Goal: Task Accomplishment & Management: Manage account settings

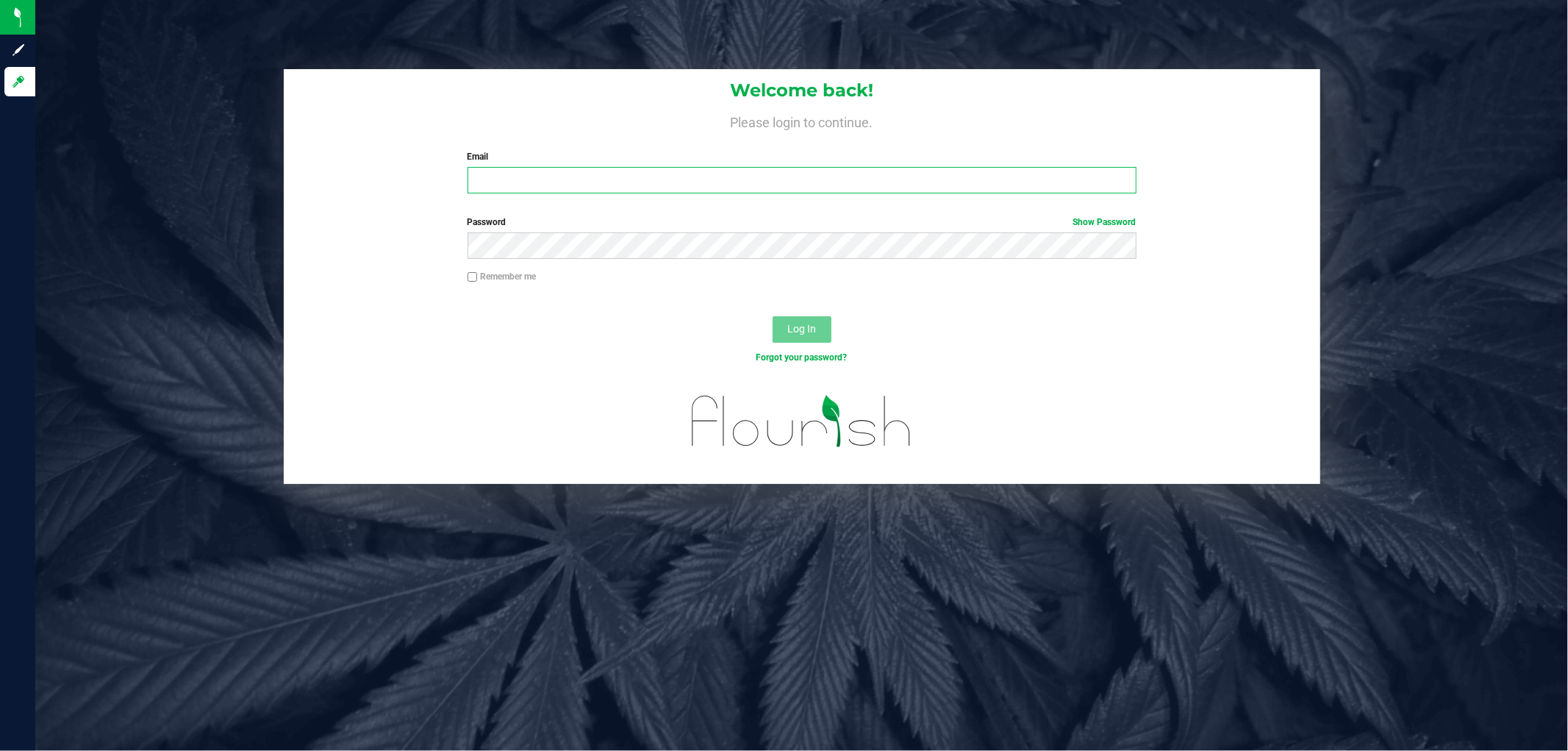
click at [539, 182] on input "Email" at bounding box center [802, 179] width 669 height 26
type input "mharvey@liveparallel.com"
click at [773, 316] on button "Log In" at bounding box center [802, 328] width 59 height 26
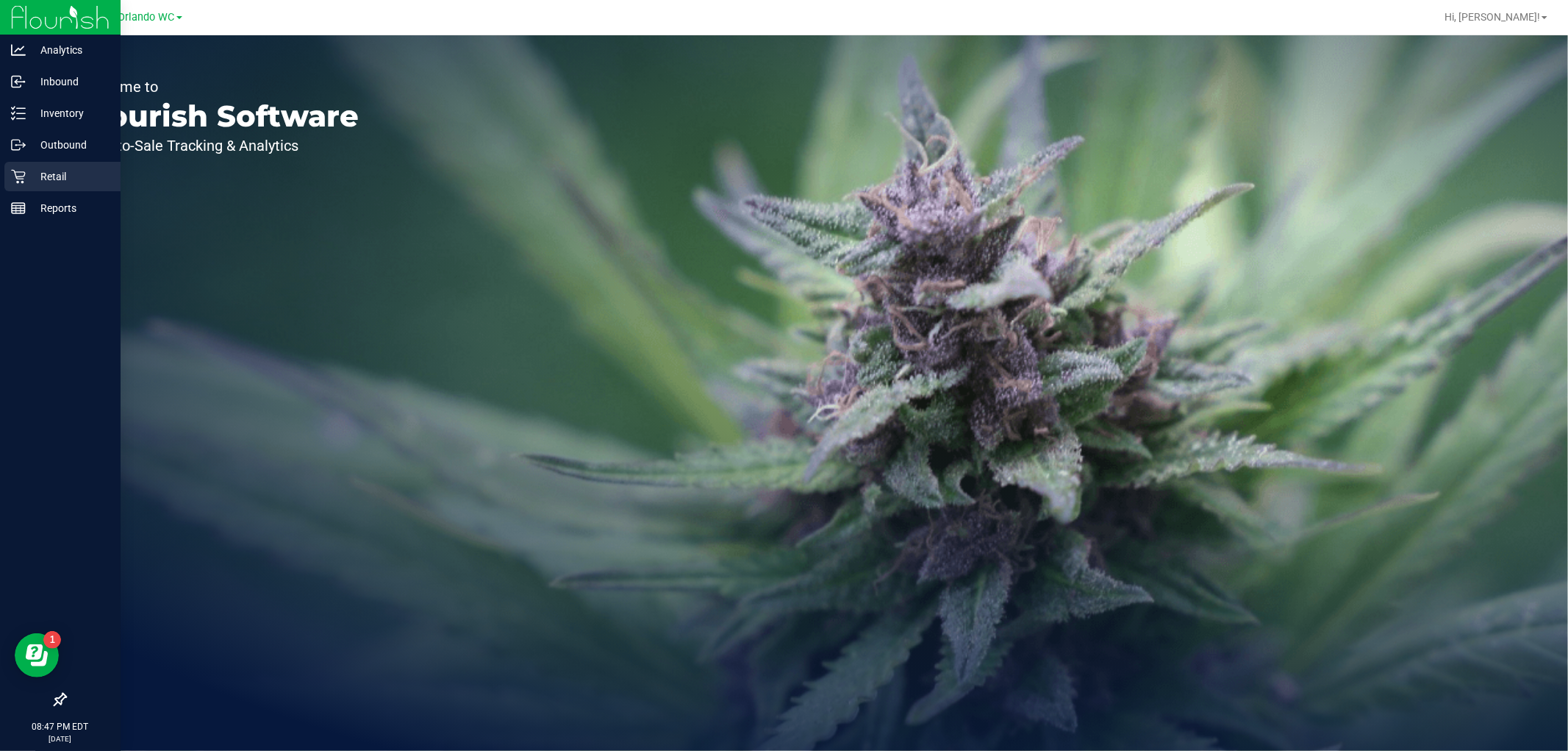
click at [59, 178] on p "Retail" at bounding box center [70, 176] width 88 height 18
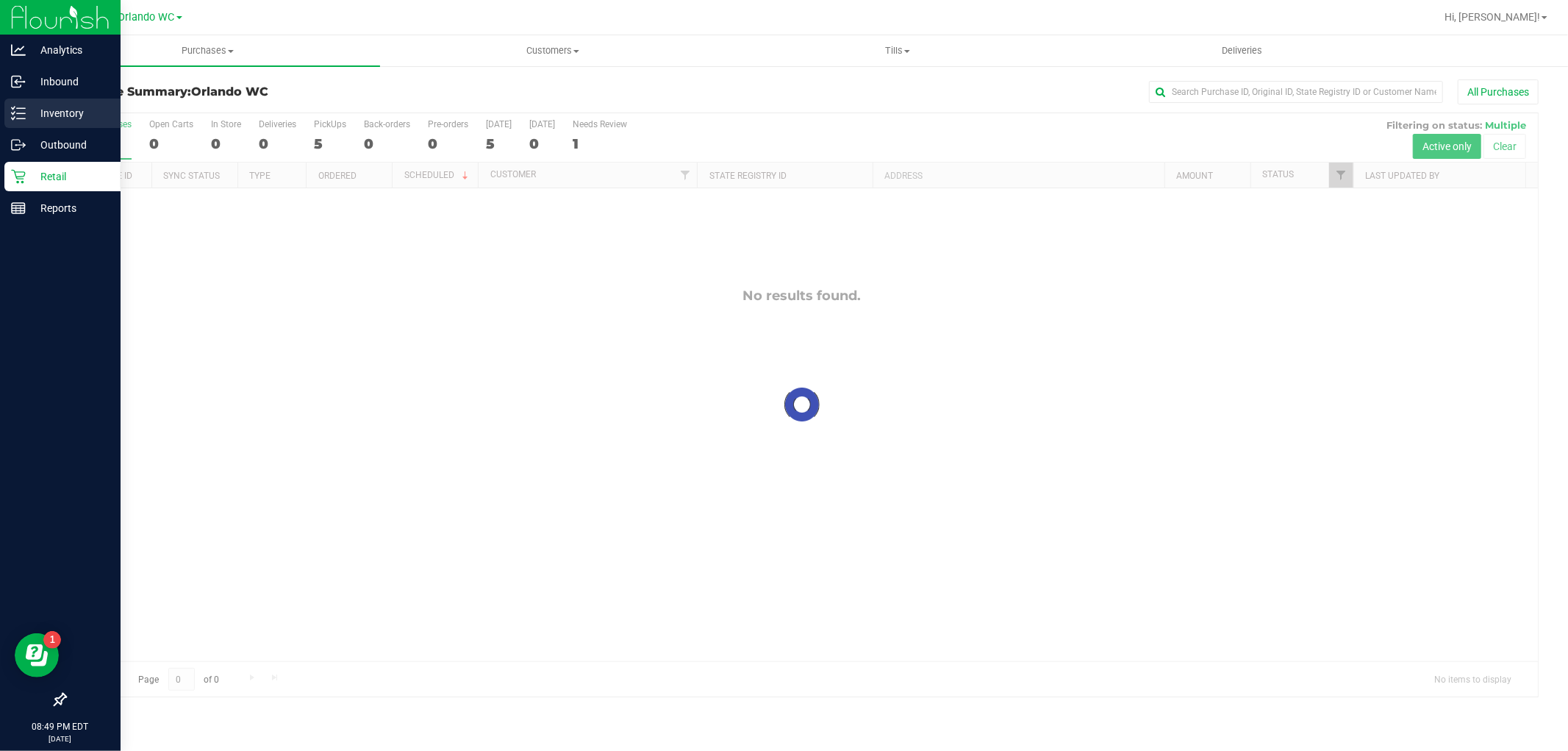
click at [17, 107] on icon at bounding box center [18, 113] width 15 height 15
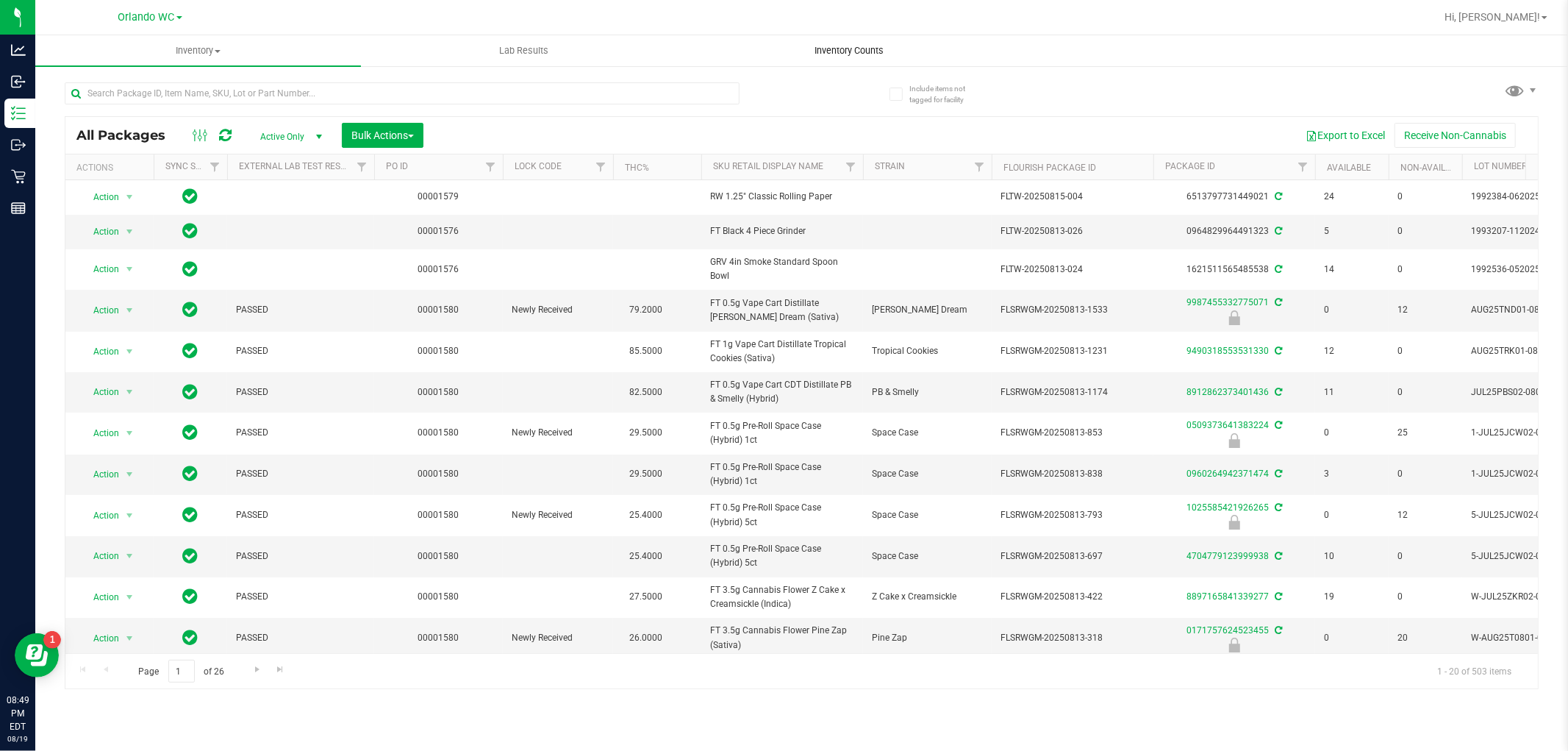
click at [838, 55] on span "Inventory Counts" at bounding box center [849, 50] width 109 height 13
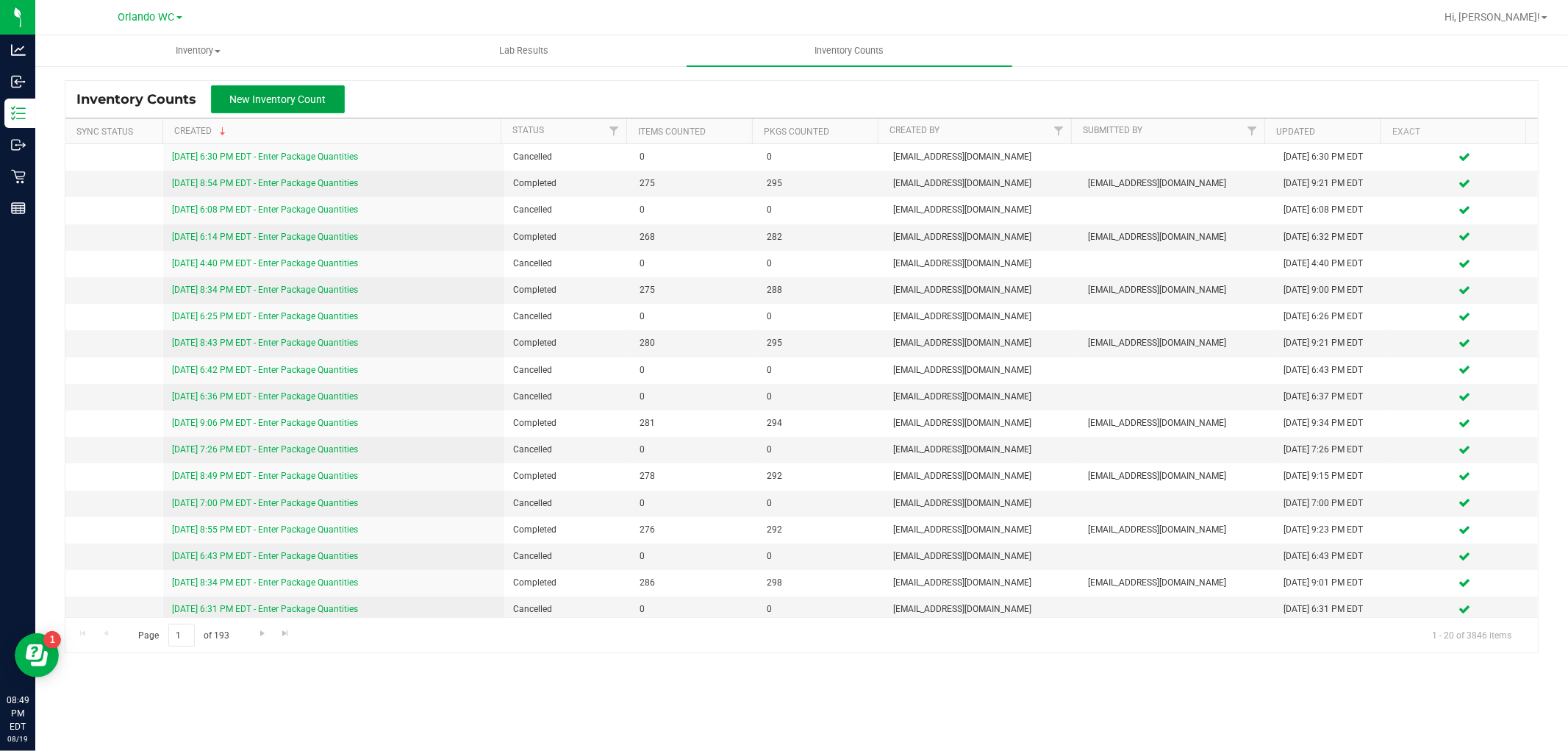
click at [289, 104] on span "New Inventory Count" at bounding box center [278, 99] width 96 height 12
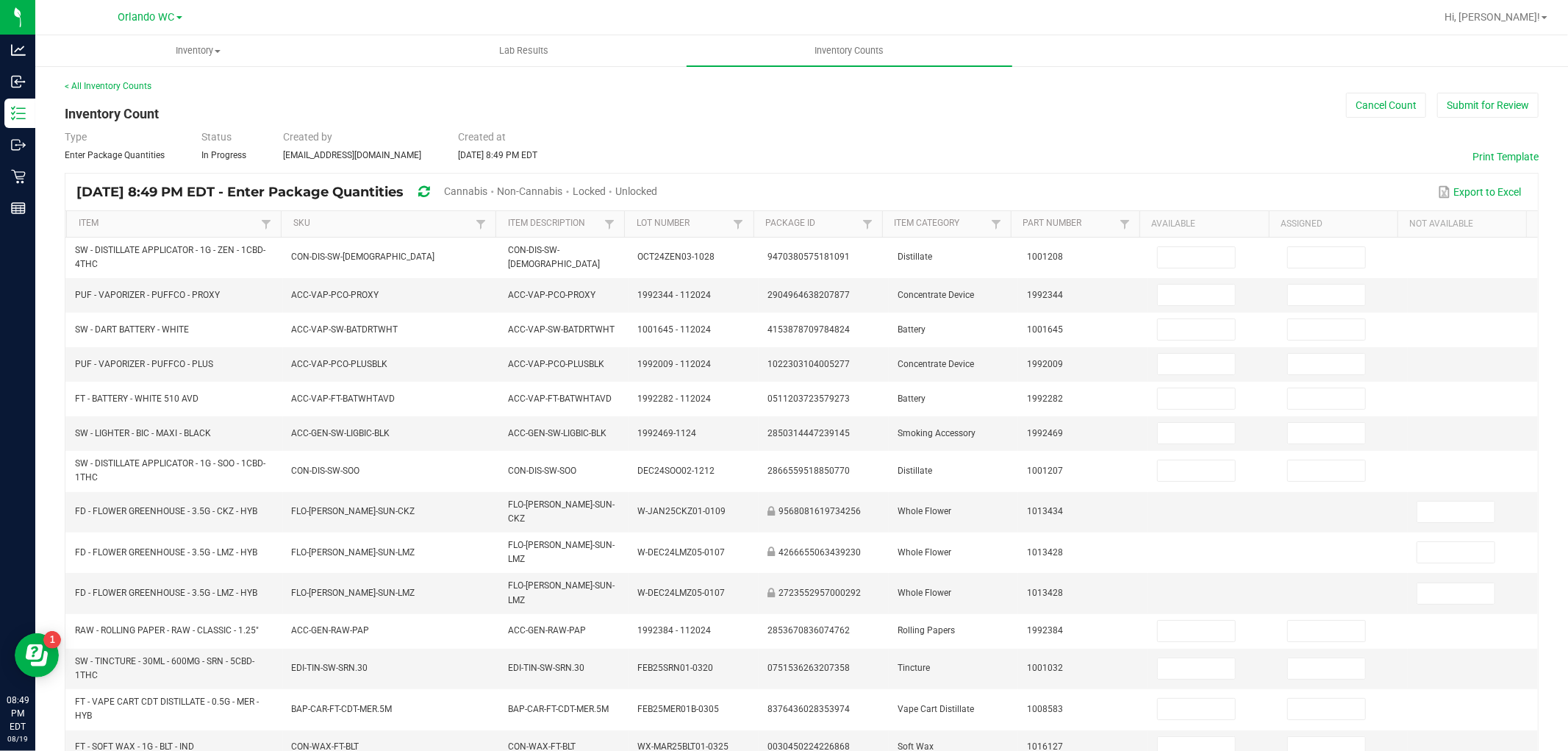
click at [487, 185] on span "Cannabis" at bounding box center [466, 191] width 43 height 12
click at [658, 188] on span "Unlocked" at bounding box center [636, 191] width 42 height 12
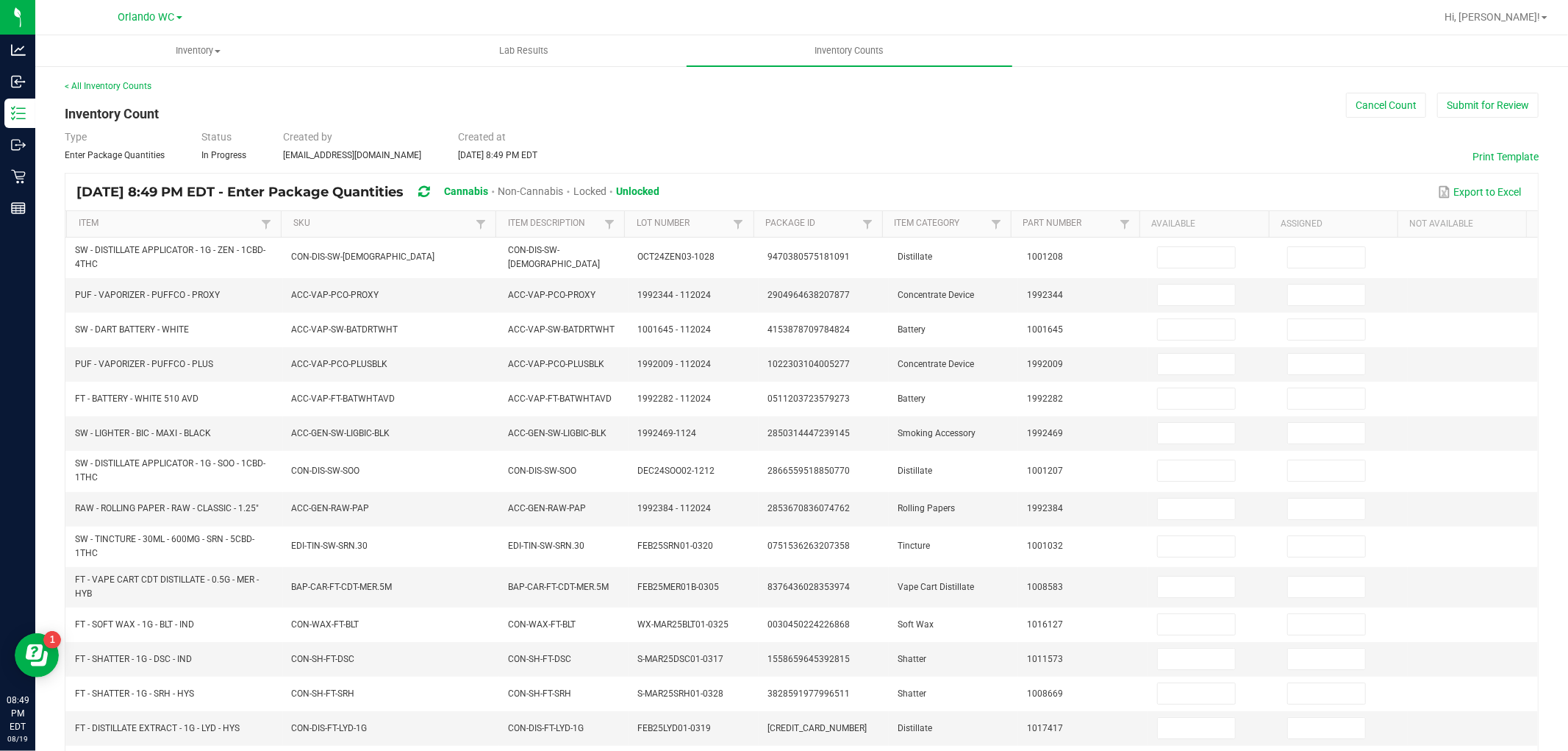
click at [348, 233] on th "SKU" at bounding box center [387, 224] width 215 height 26
click at [347, 226] on link "SKU" at bounding box center [382, 224] width 178 height 12
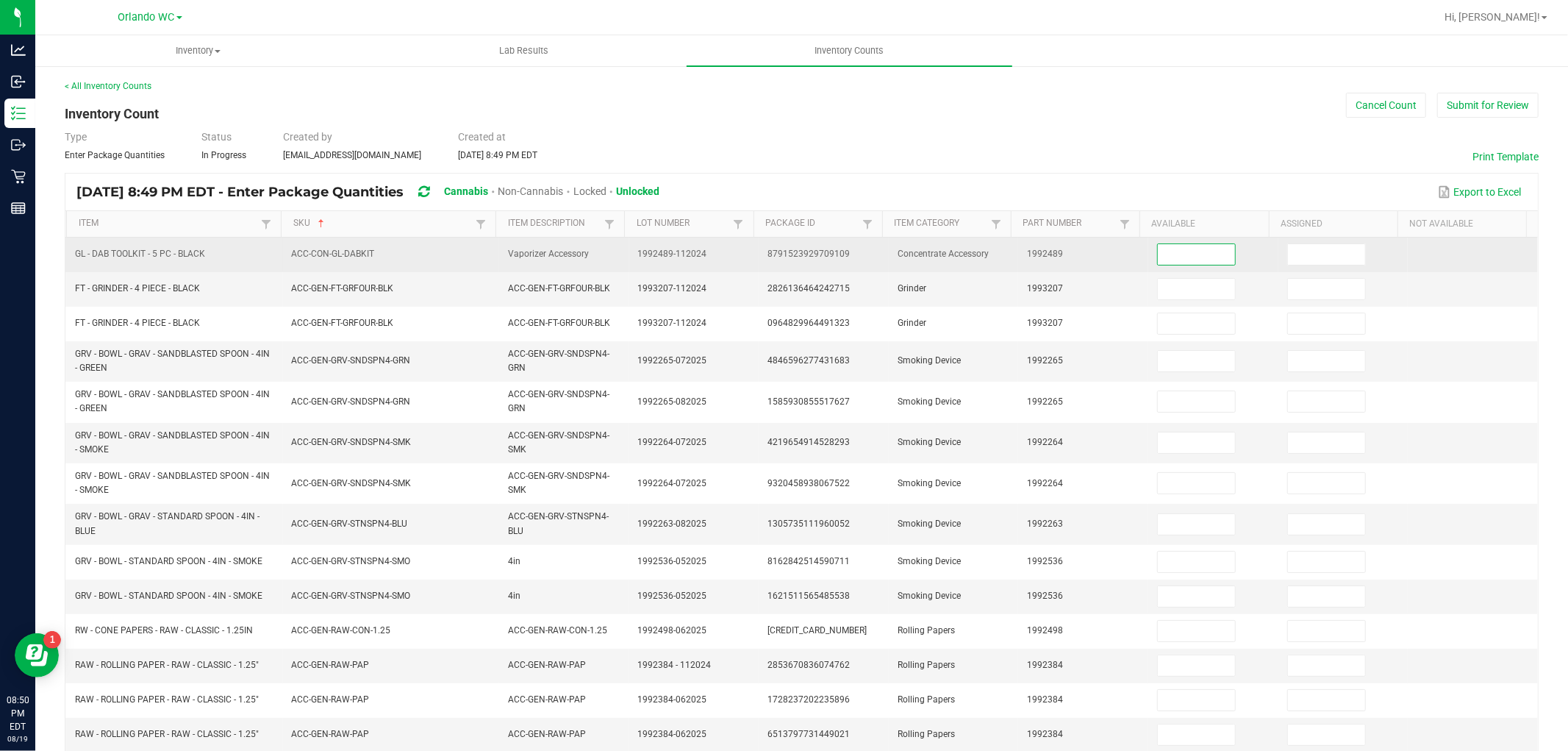
click at [1185, 253] on input at bounding box center [1196, 254] width 77 height 21
type input "5"
type input "0"
type input "7"
type input "0"
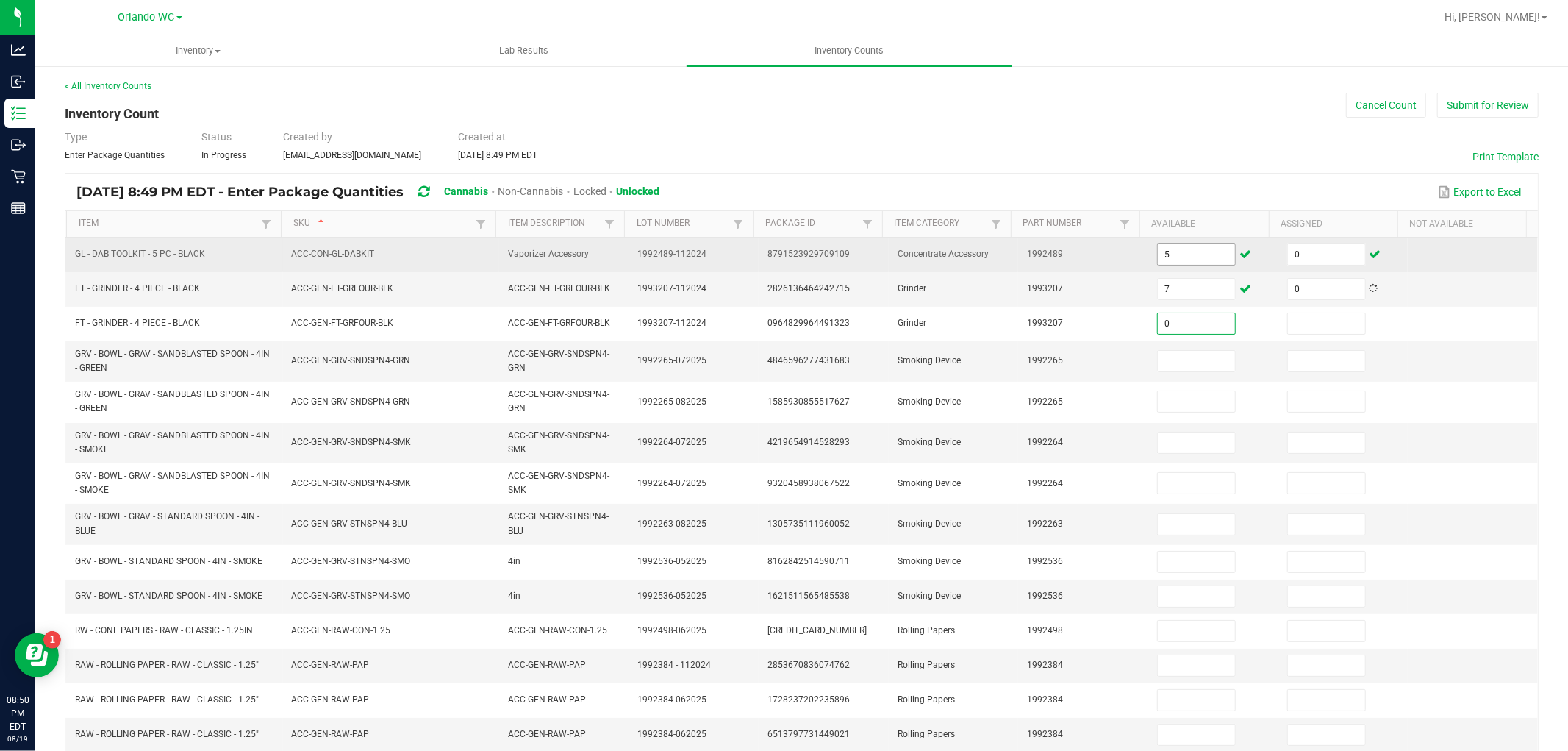
type input "0"
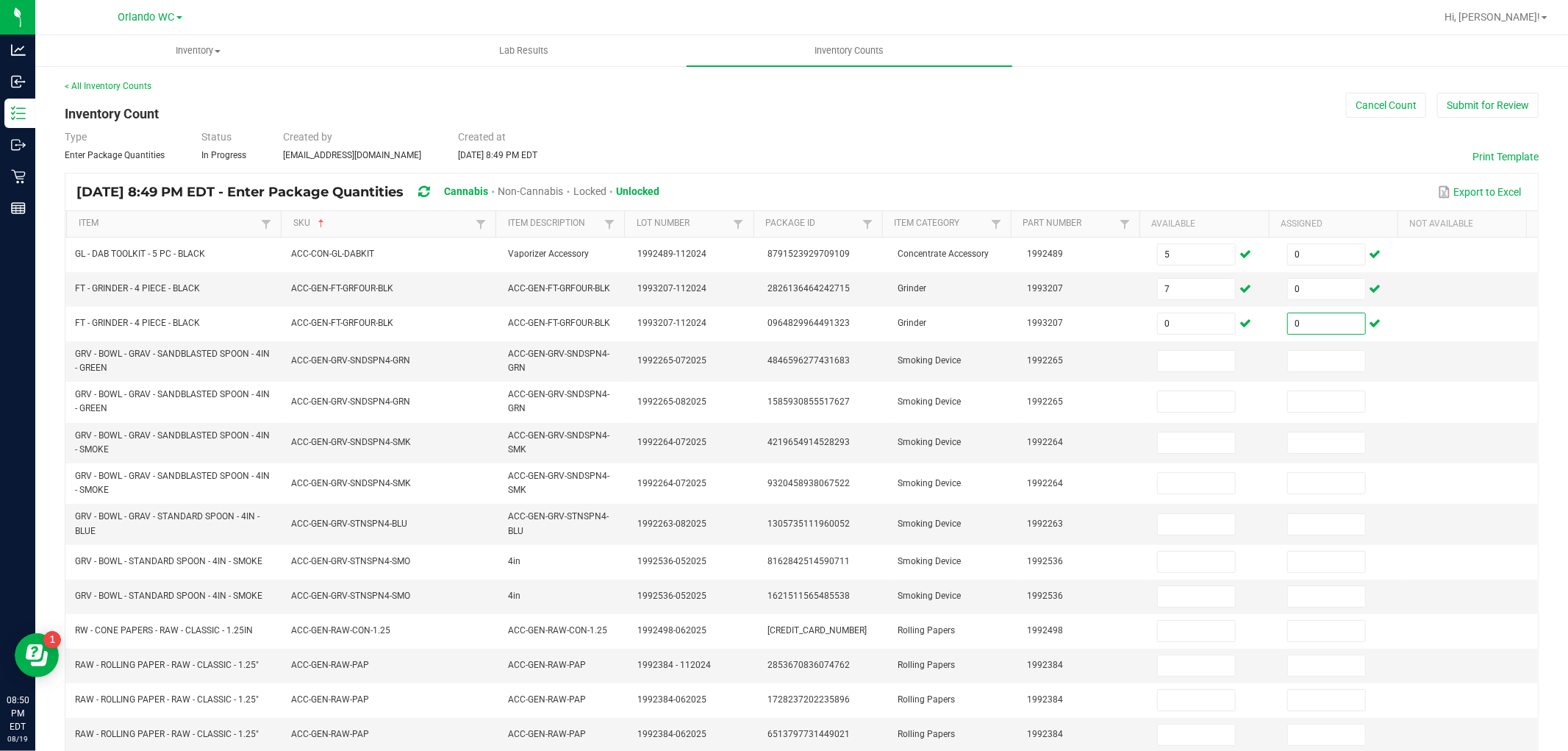
type input "0"
click at [1181, 364] on input "200" at bounding box center [1196, 361] width 77 height 21
type input "20"
type input "0"
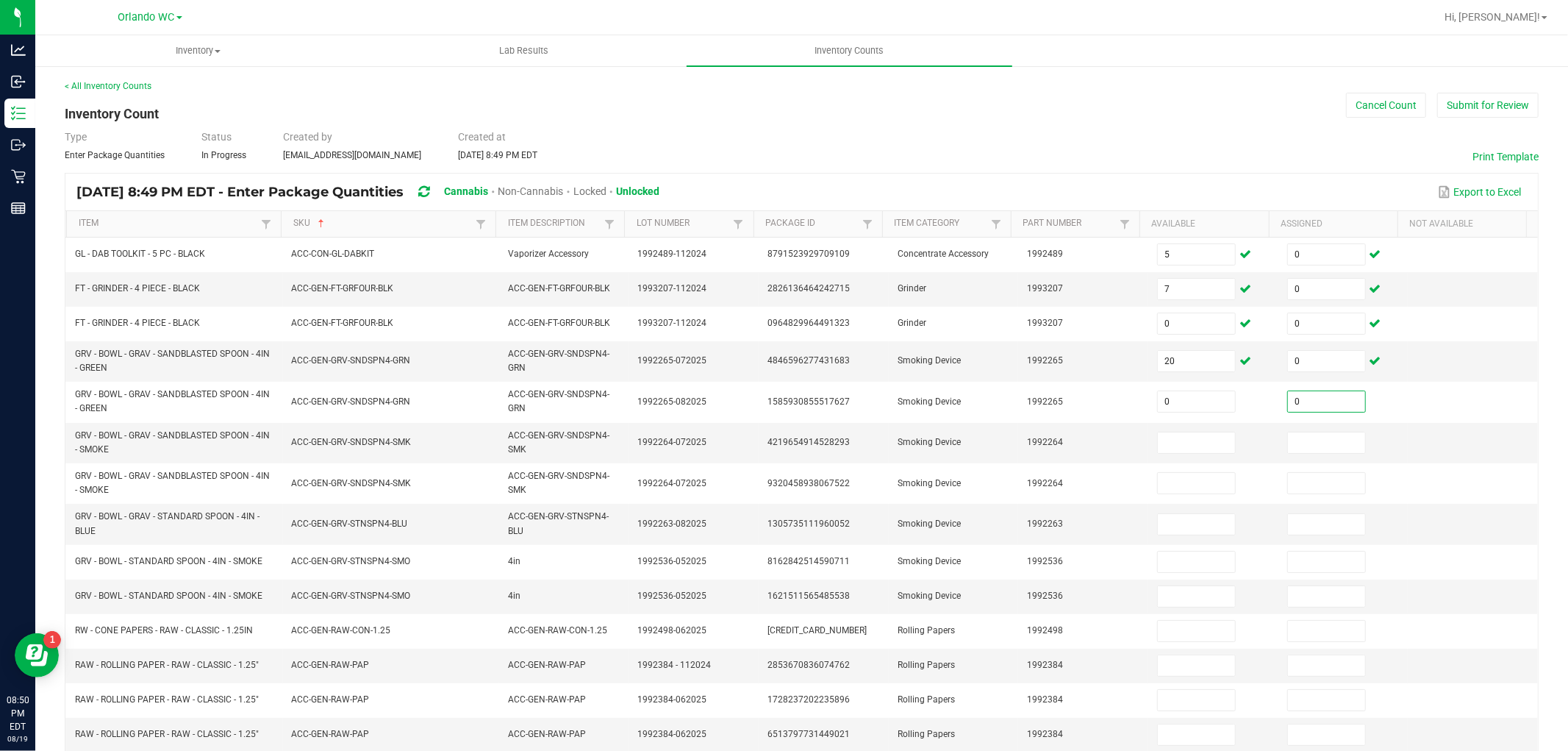
type input "0"
type input "21"
type input "0"
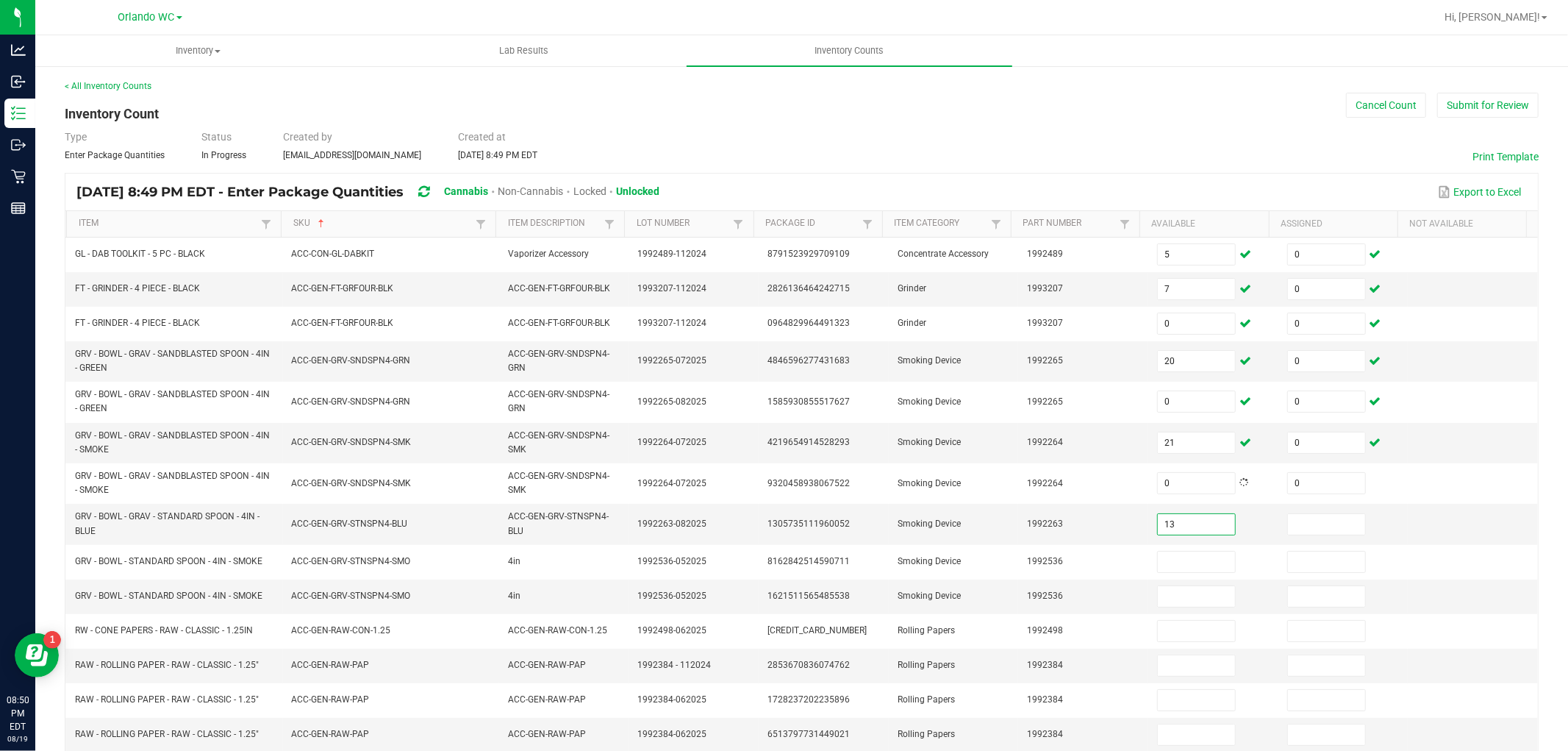
type input "13"
type input "0"
type input "16"
type input "0"
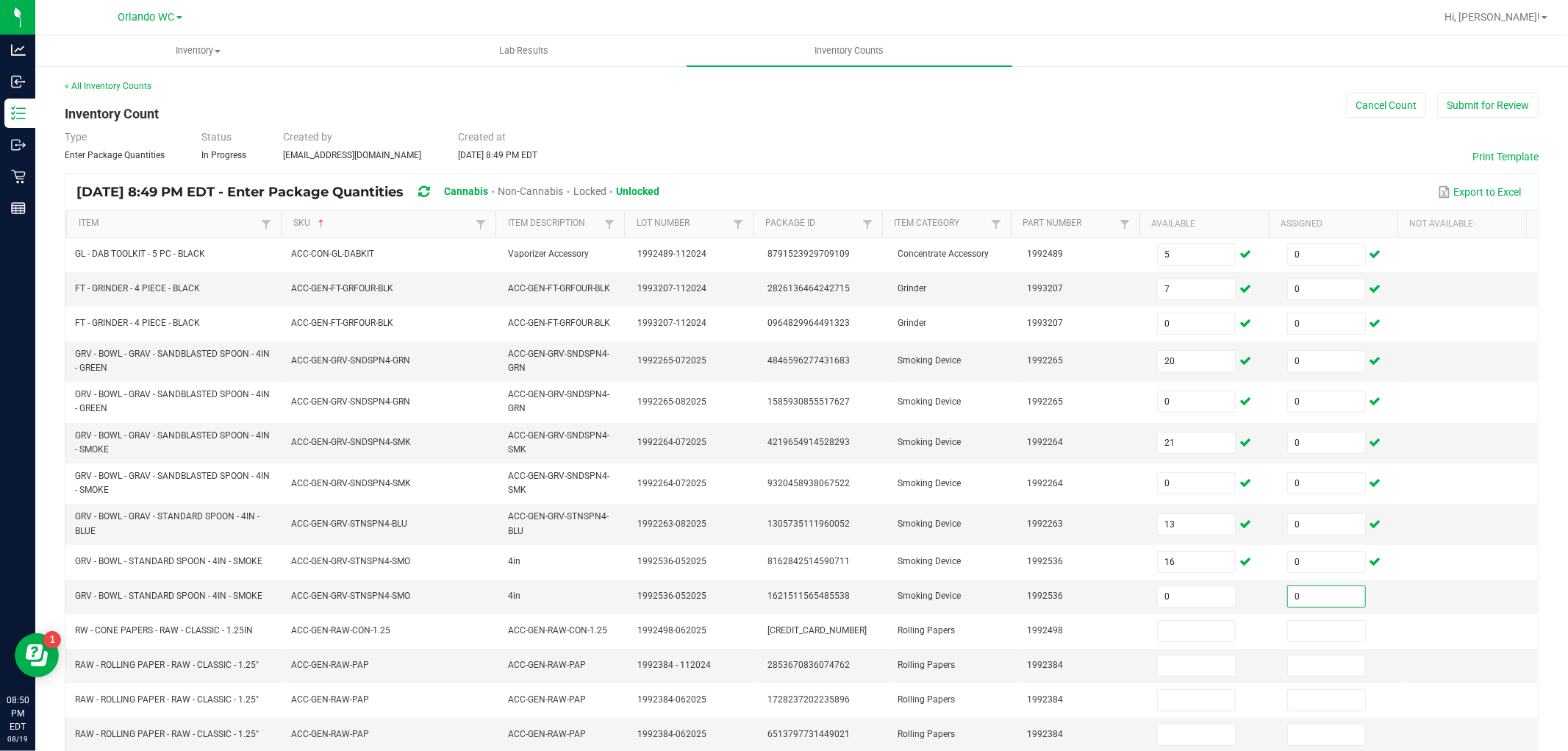
type input "0"
type input "18"
type input "0"
type input "71"
type input "0"
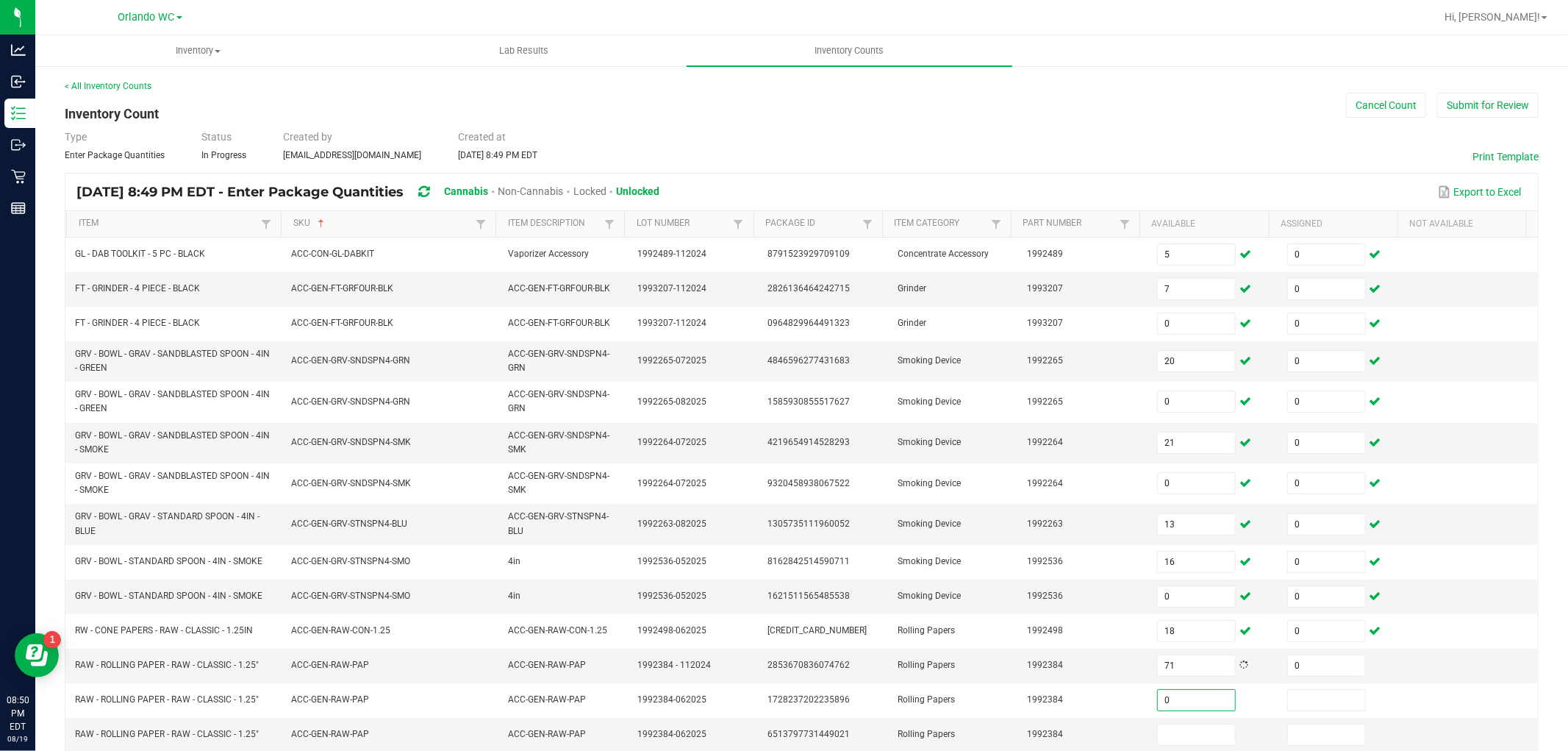
type input "0"
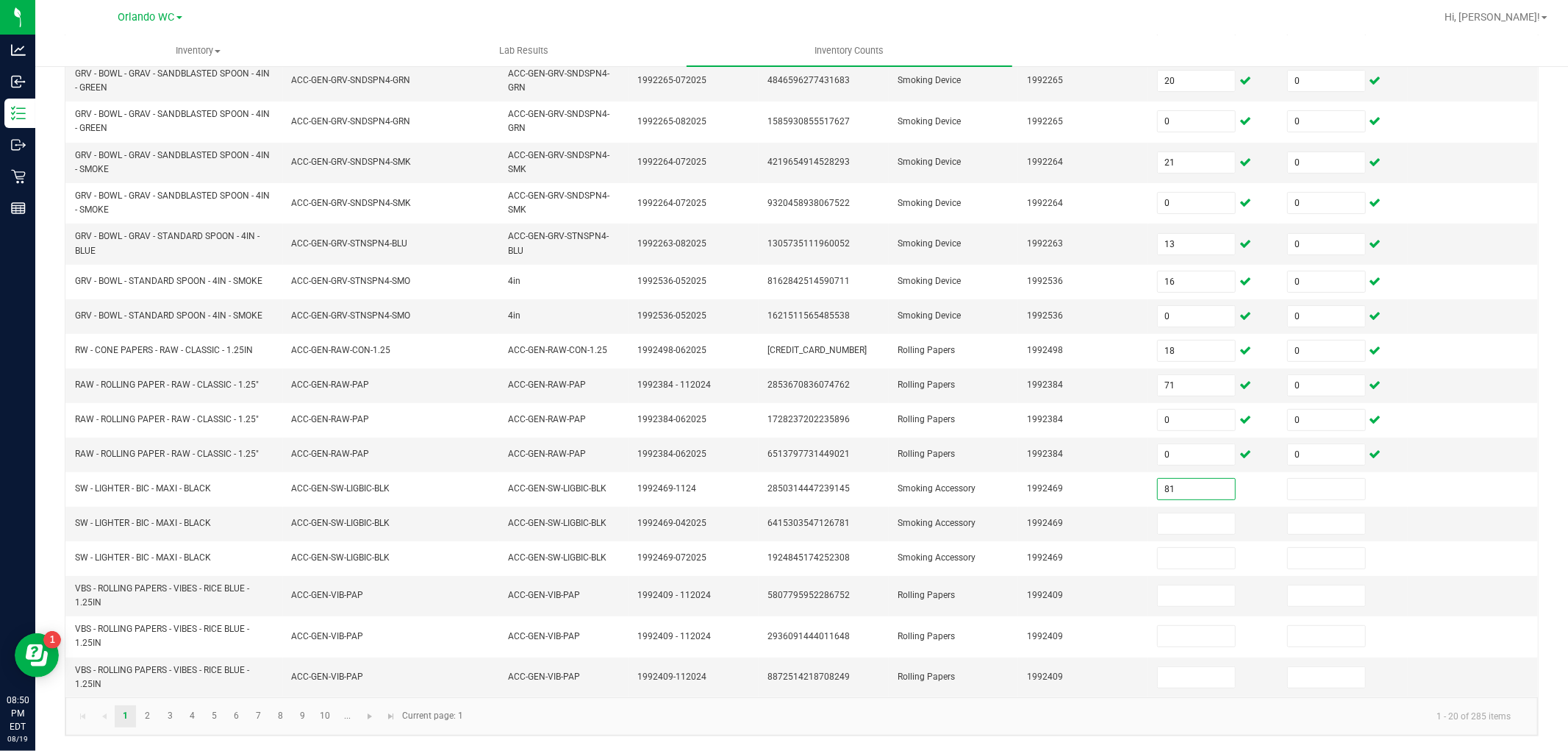
type input "81"
type input "0"
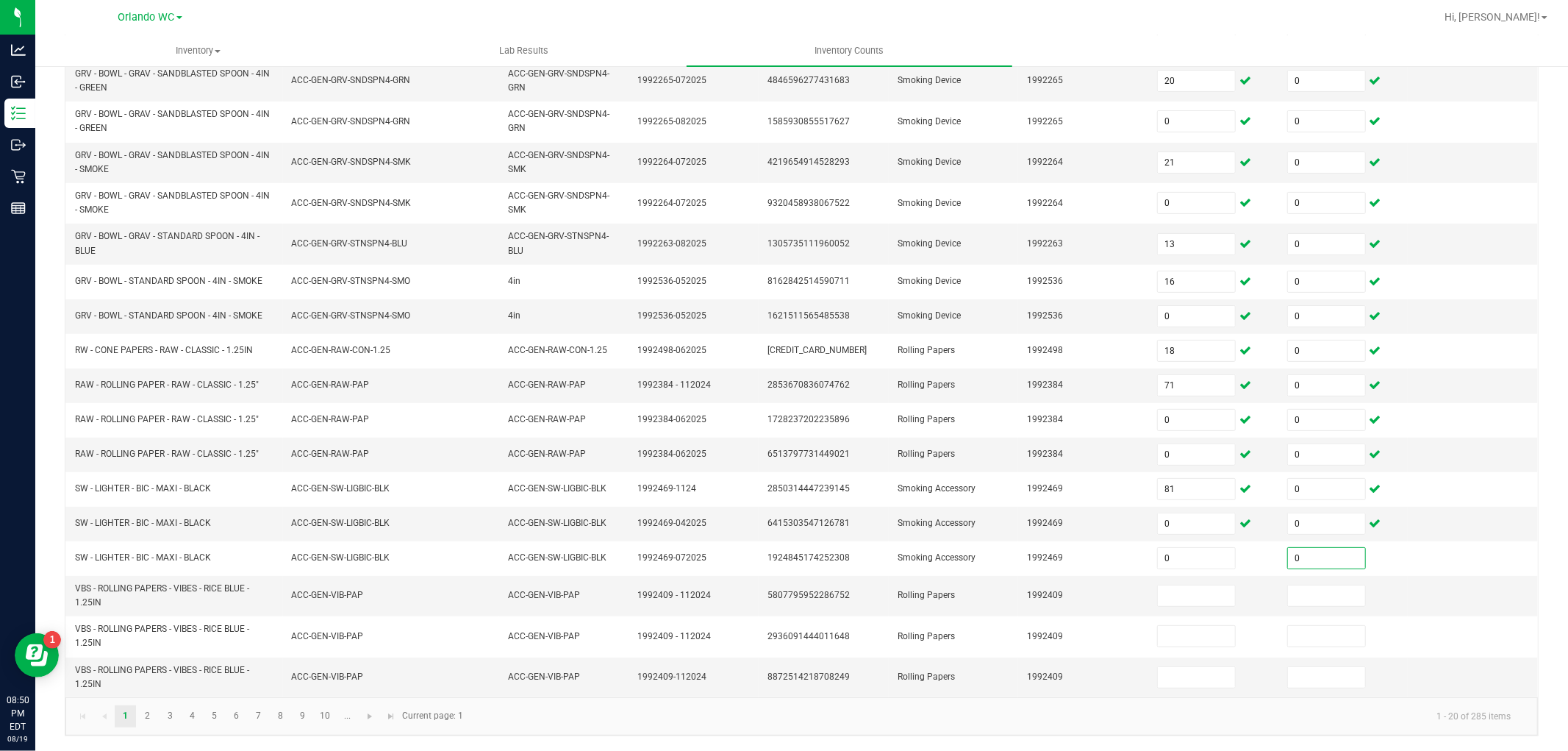
type input "0"
type input "12"
type input "3"
click at [1175, 595] on input "12" at bounding box center [1196, 595] width 77 height 21
type input "123"
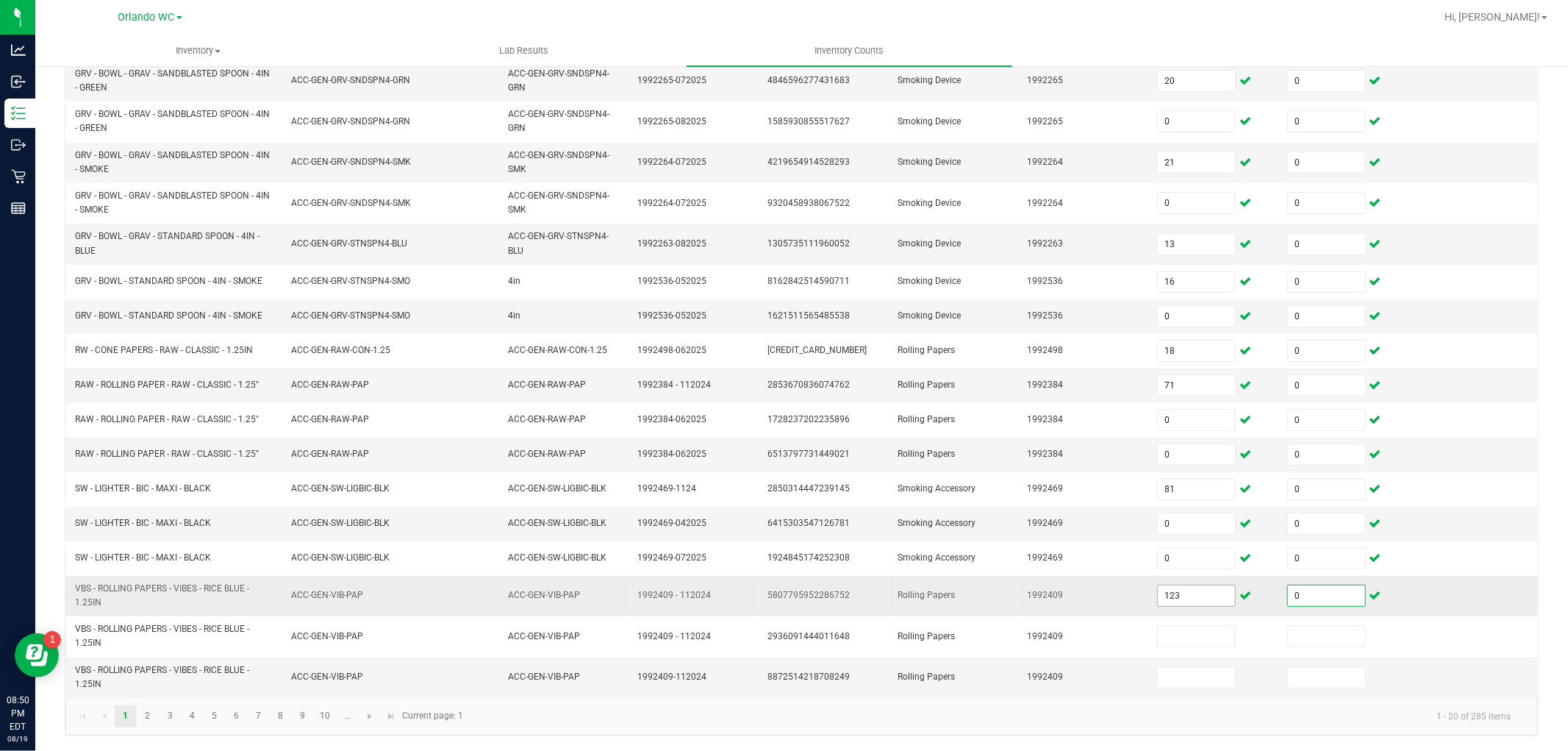
type input "0"
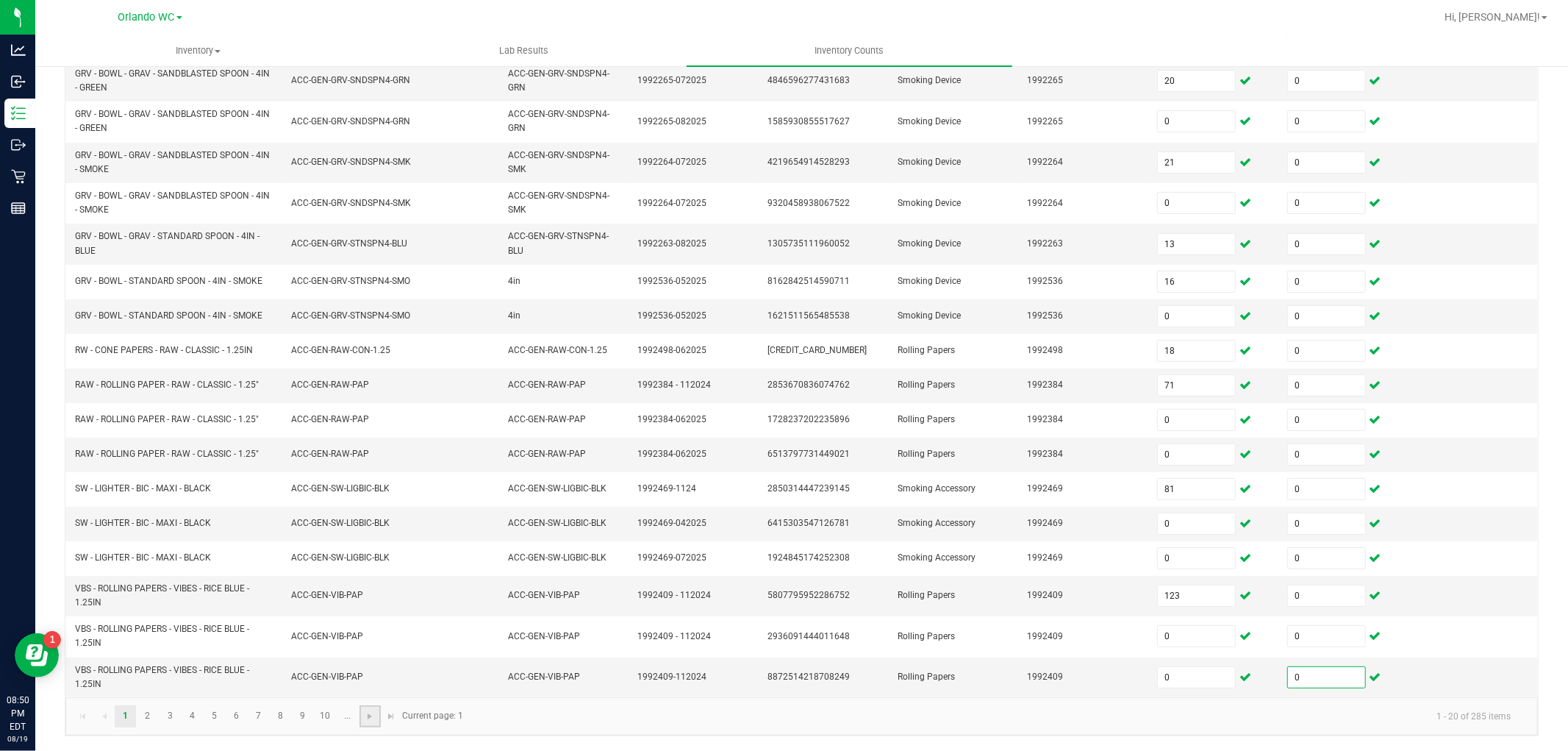
click at [372, 725] on link at bounding box center [371, 716] width 22 height 22
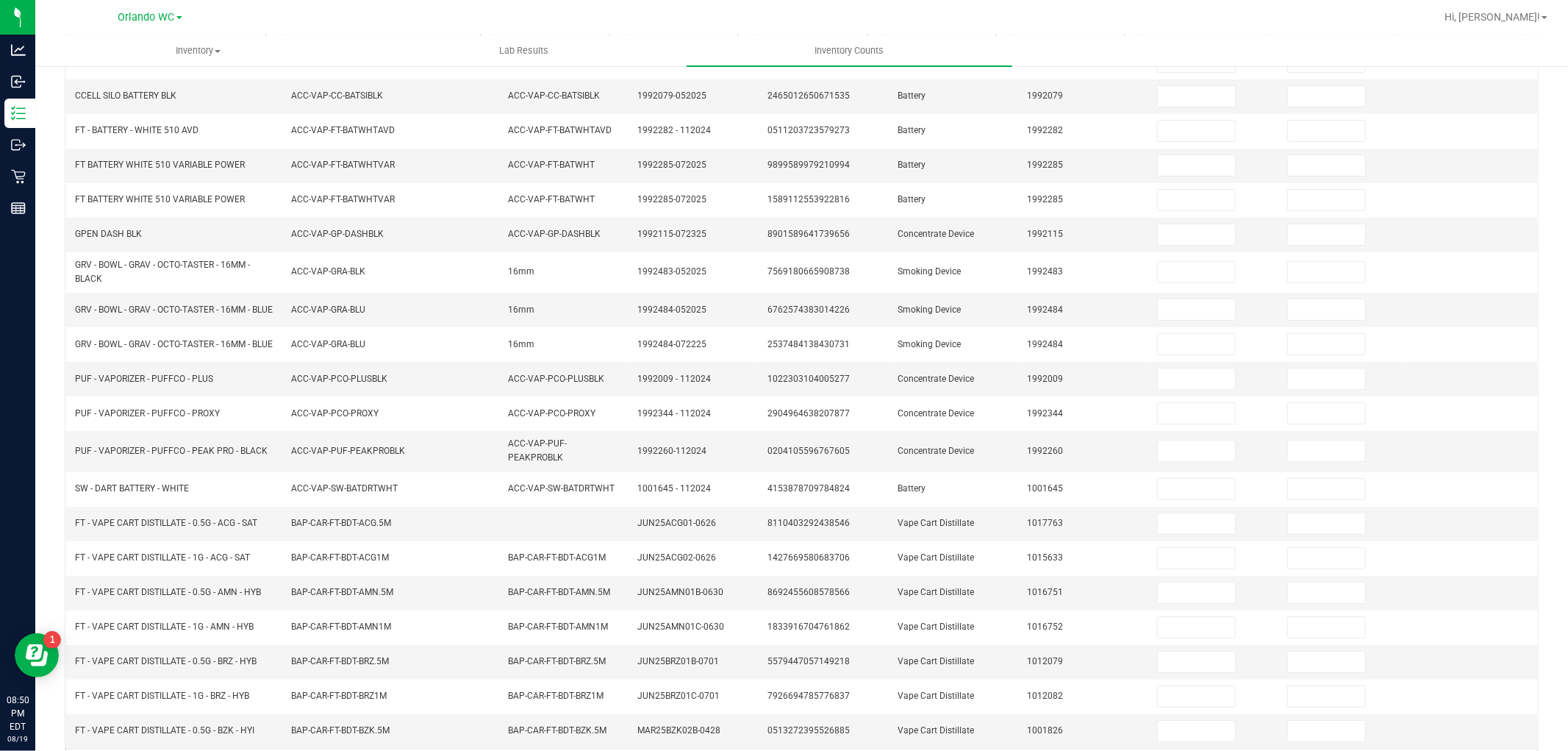
scroll to position [13, 0]
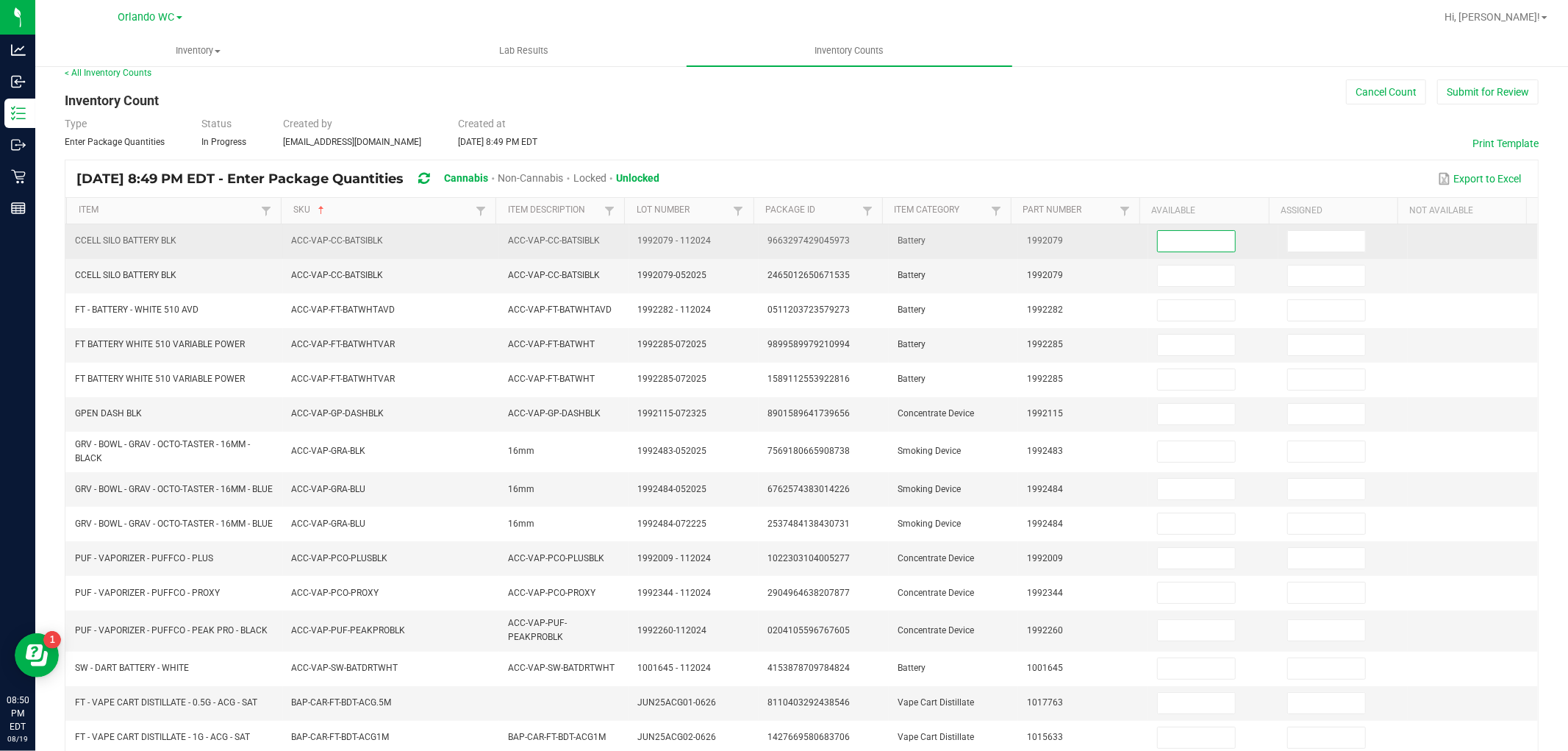
click at [1189, 238] on input at bounding box center [1196, 240] width 77 height 21
type input "13"
type input "0"
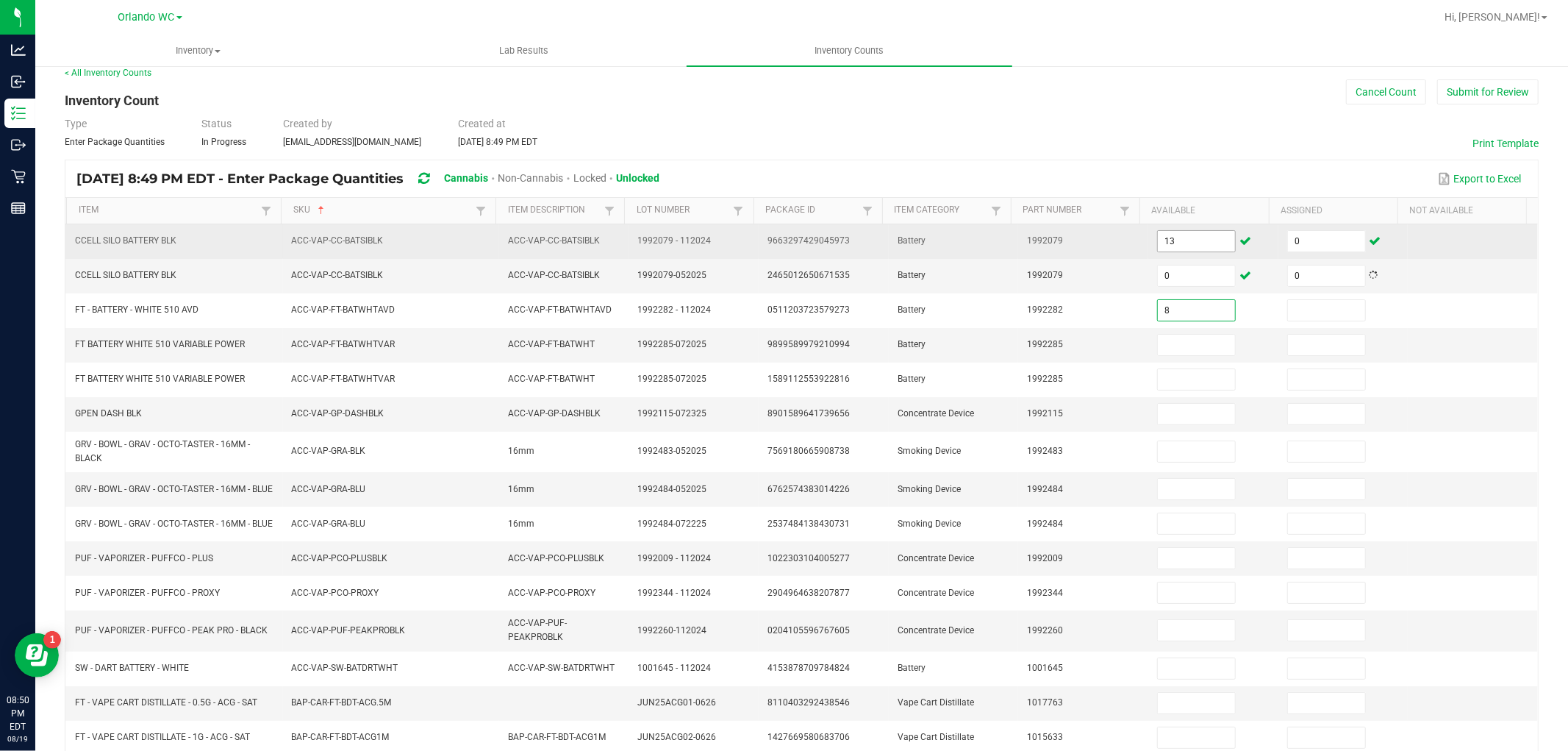
type input "8"
type input "0"
type input "85"
type input "0"
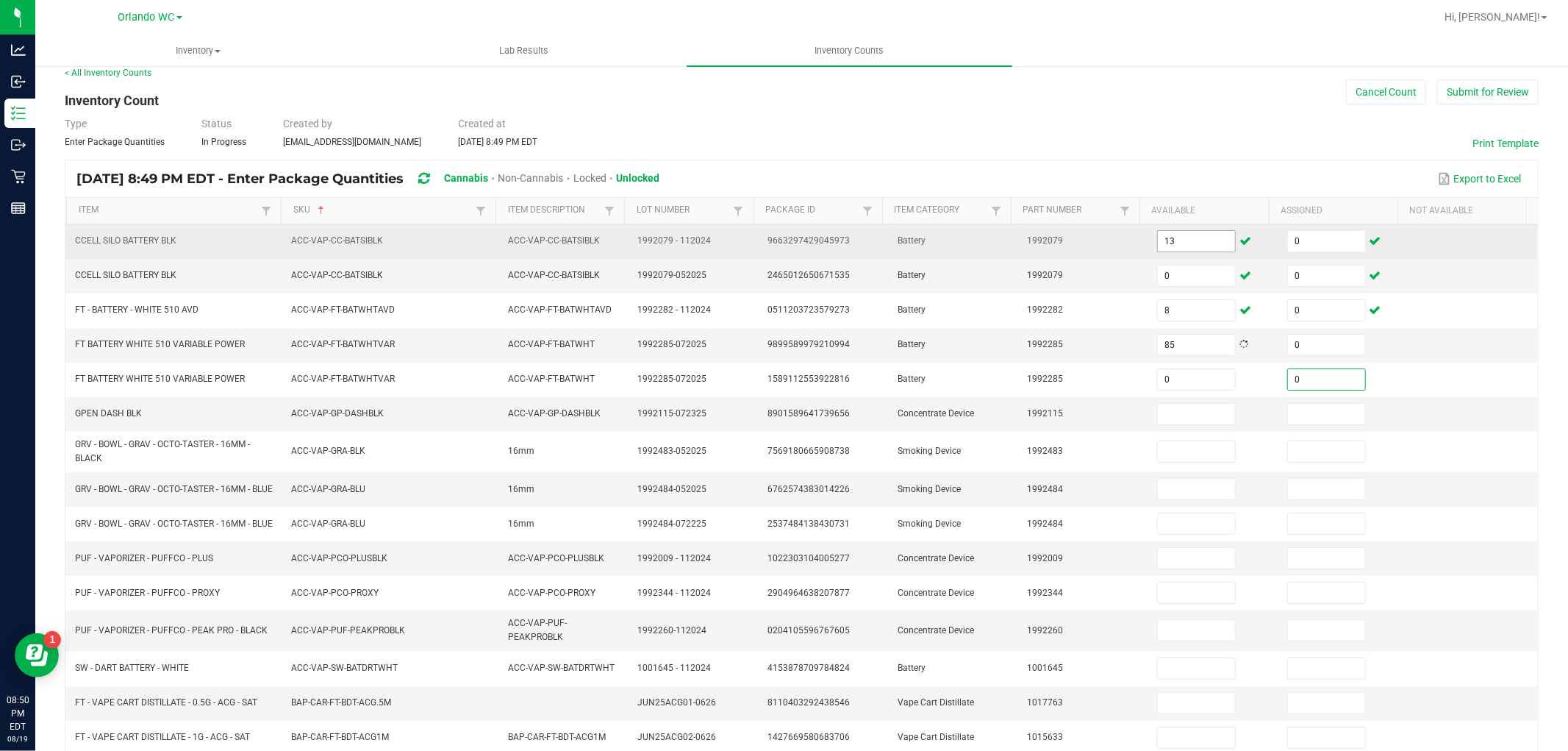
type input "0"
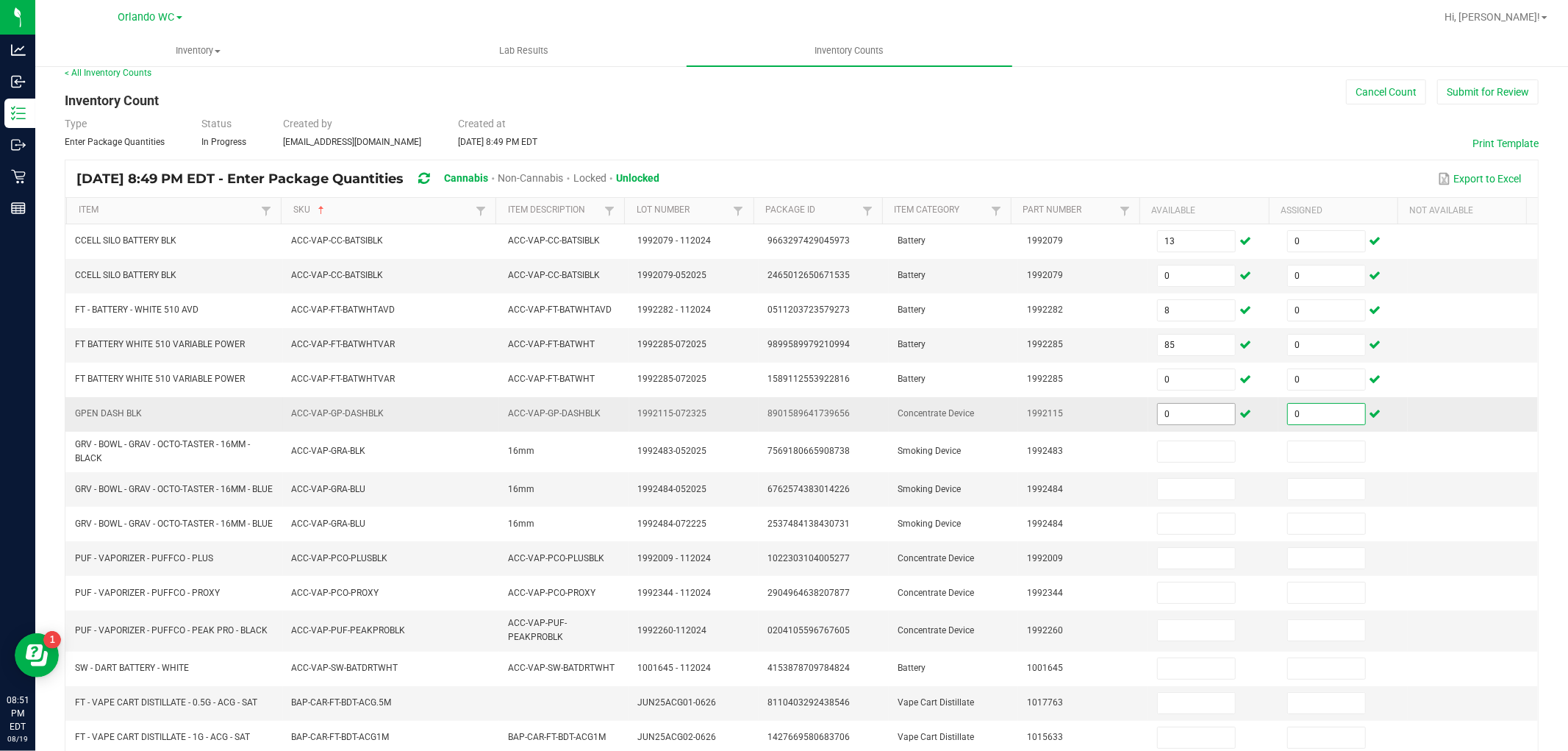
type input "0"
click at [1167, 413] on input "0" at bounding box center [1196, 414] width 77 height 21
type input "4"
type input "15"
type input "0"
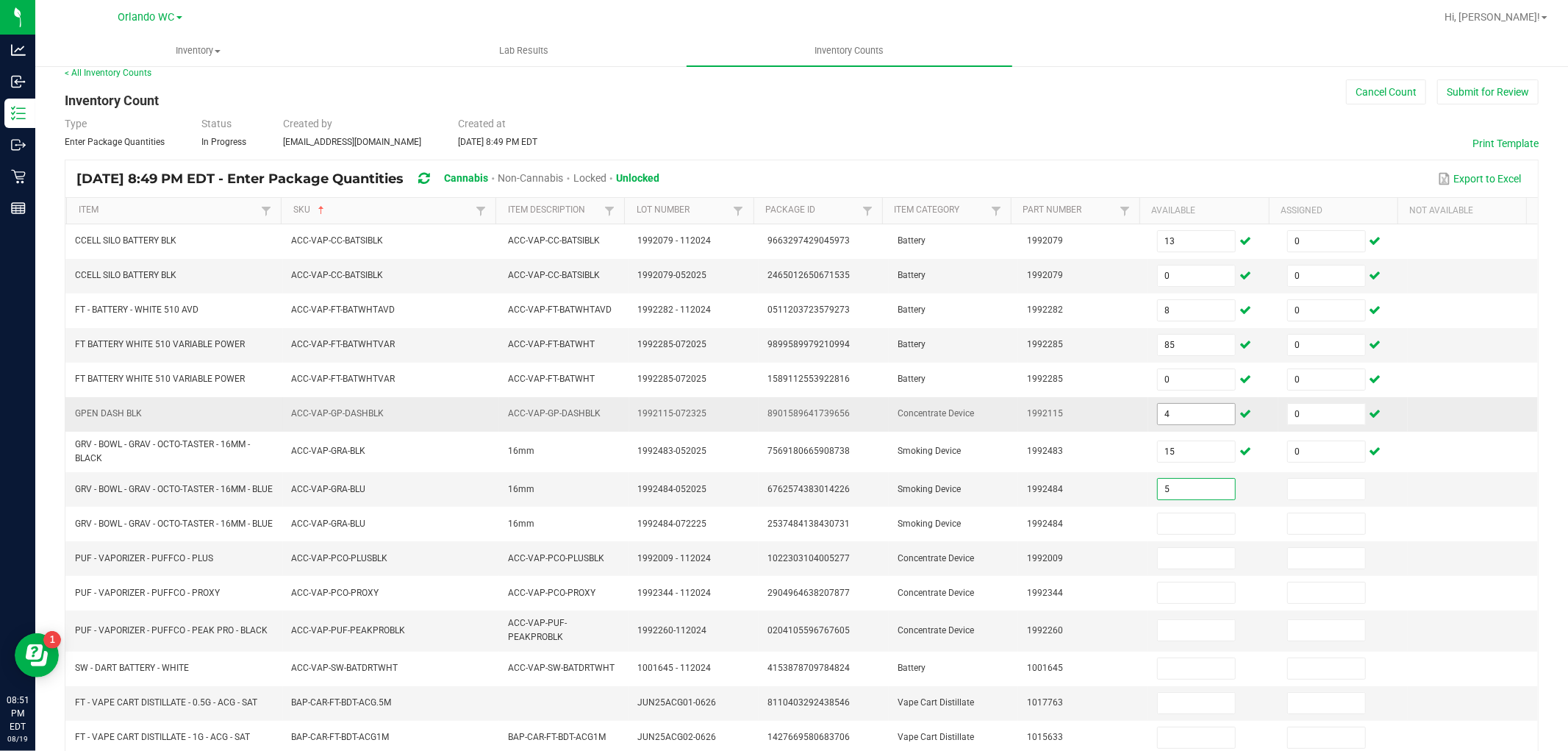
type input "5"
type input "0"
type input "1"
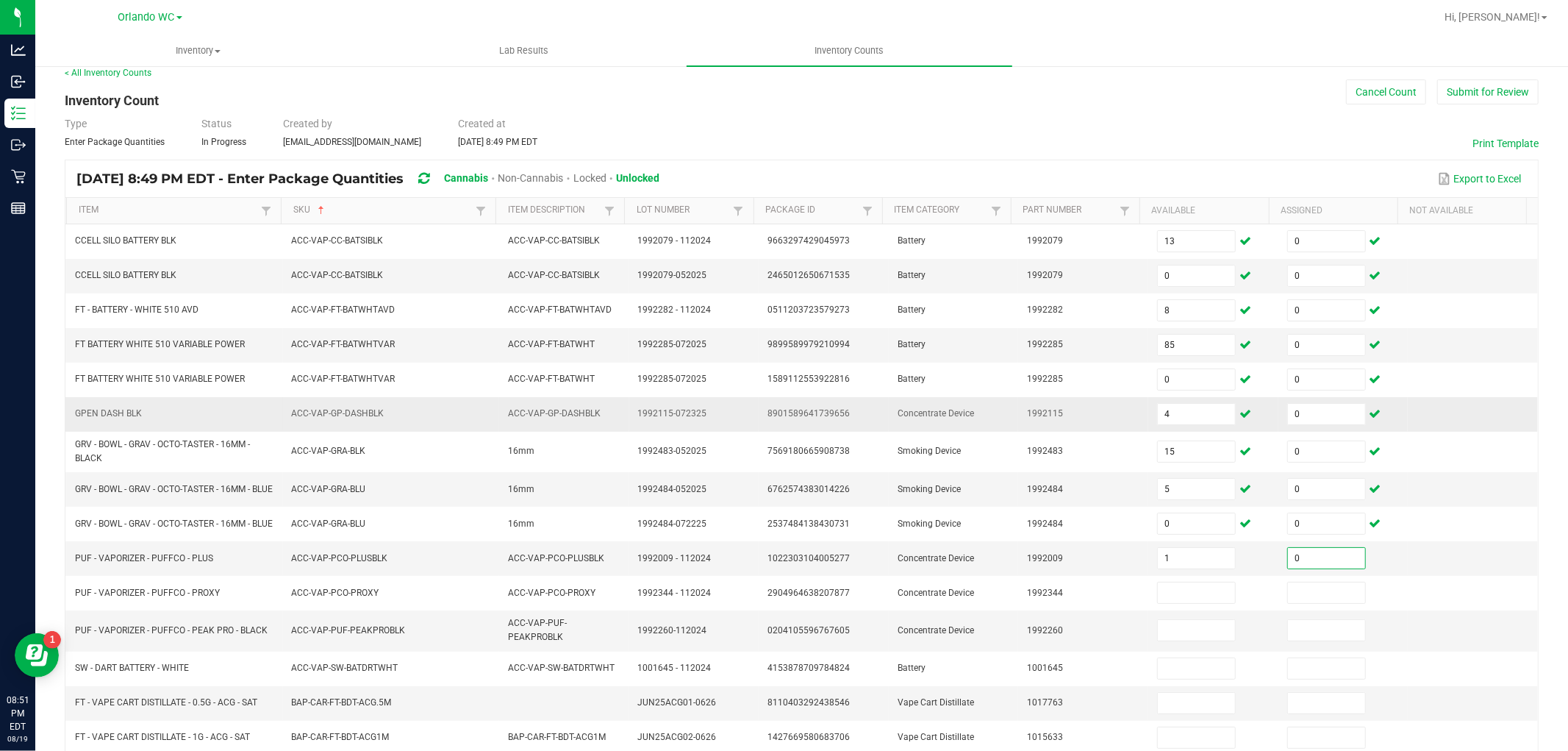
type input "0"
type input "3"
type input "0"
type input "1"
type input "0"
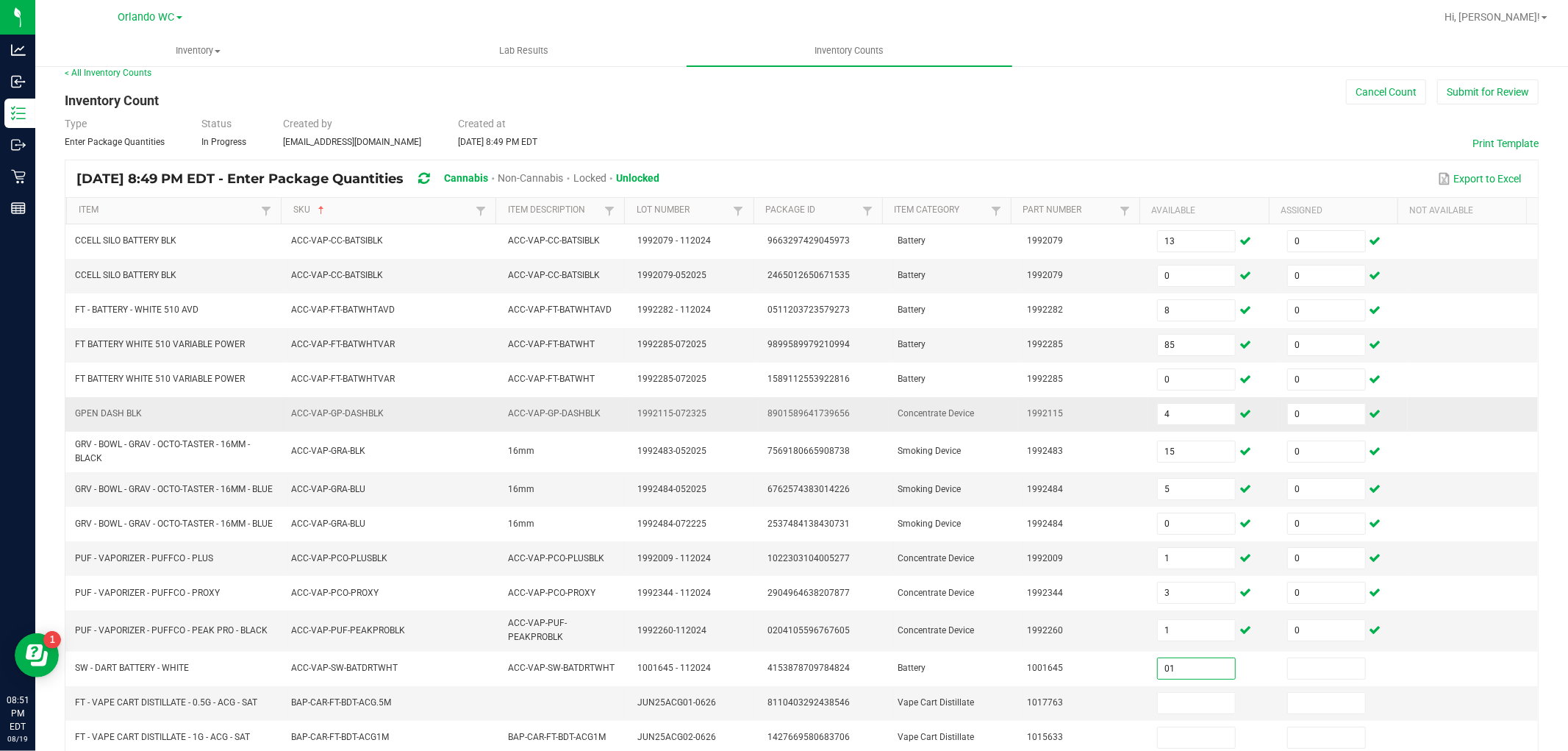
type input "1"
type input "0"
type input "2"
type input "0"
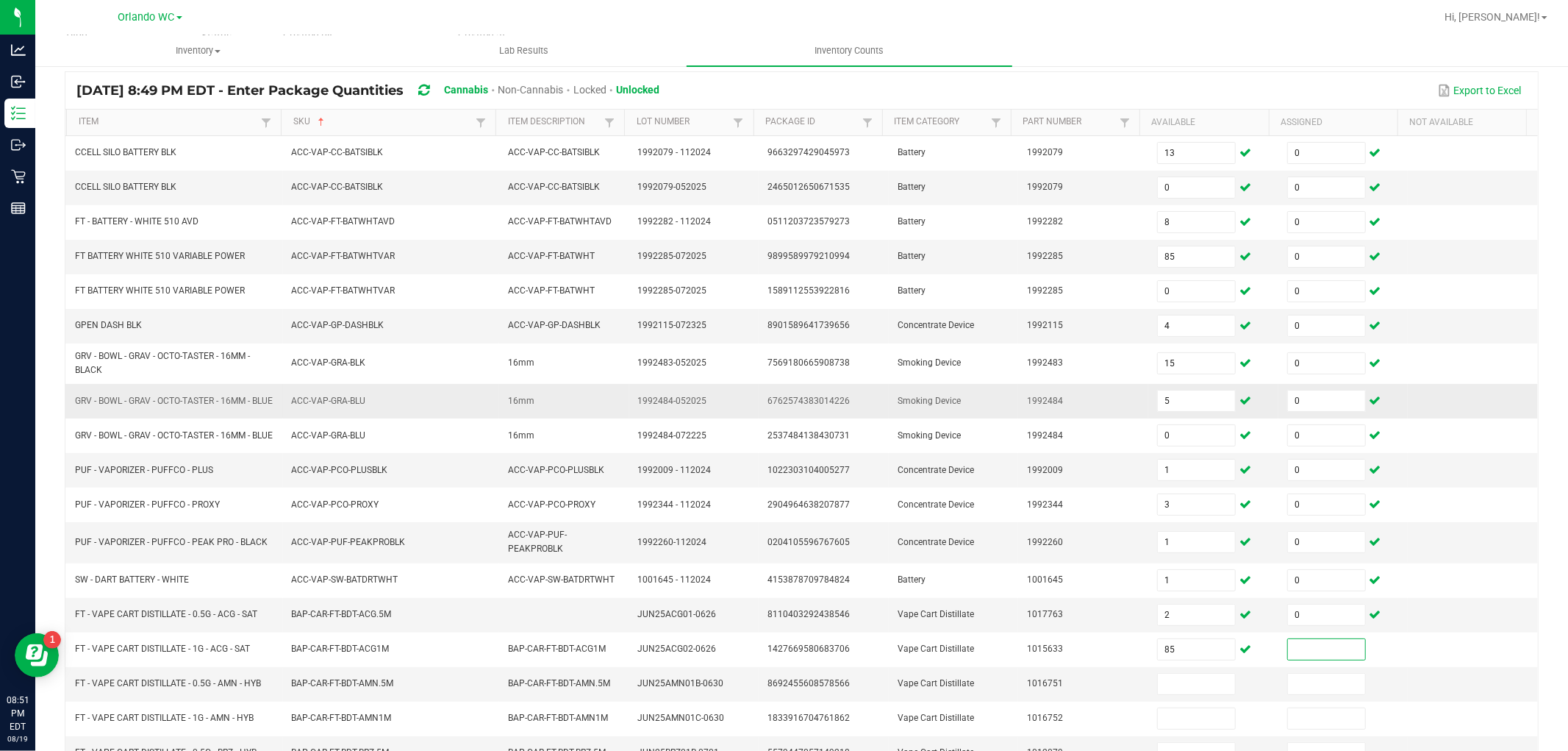
scroll to position [259, 0]
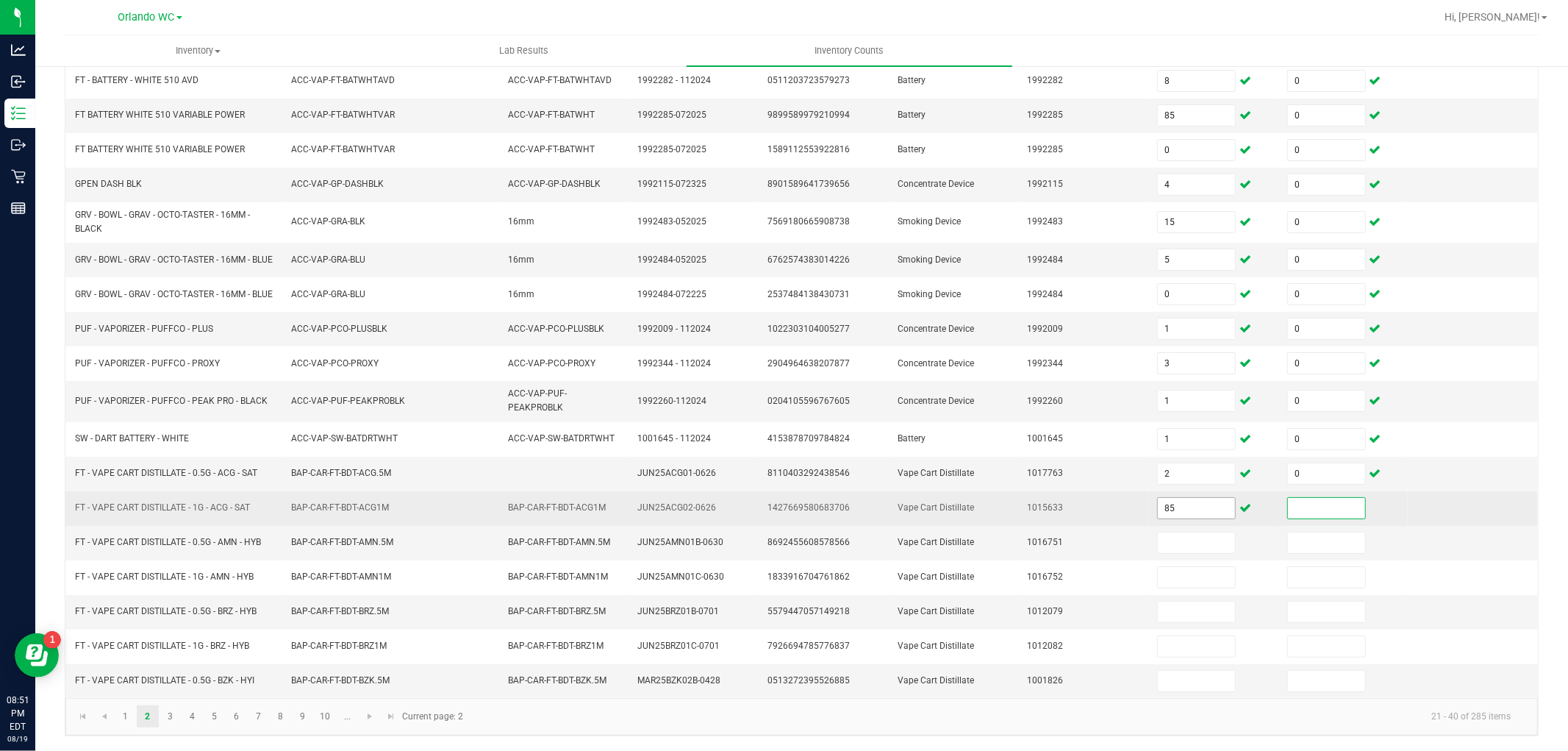
click at [1177, 508] on input "85" at bounding box center [1196, 508] width 77 height 21
type input "5"
type input "0"
type input "3"
type input "0"
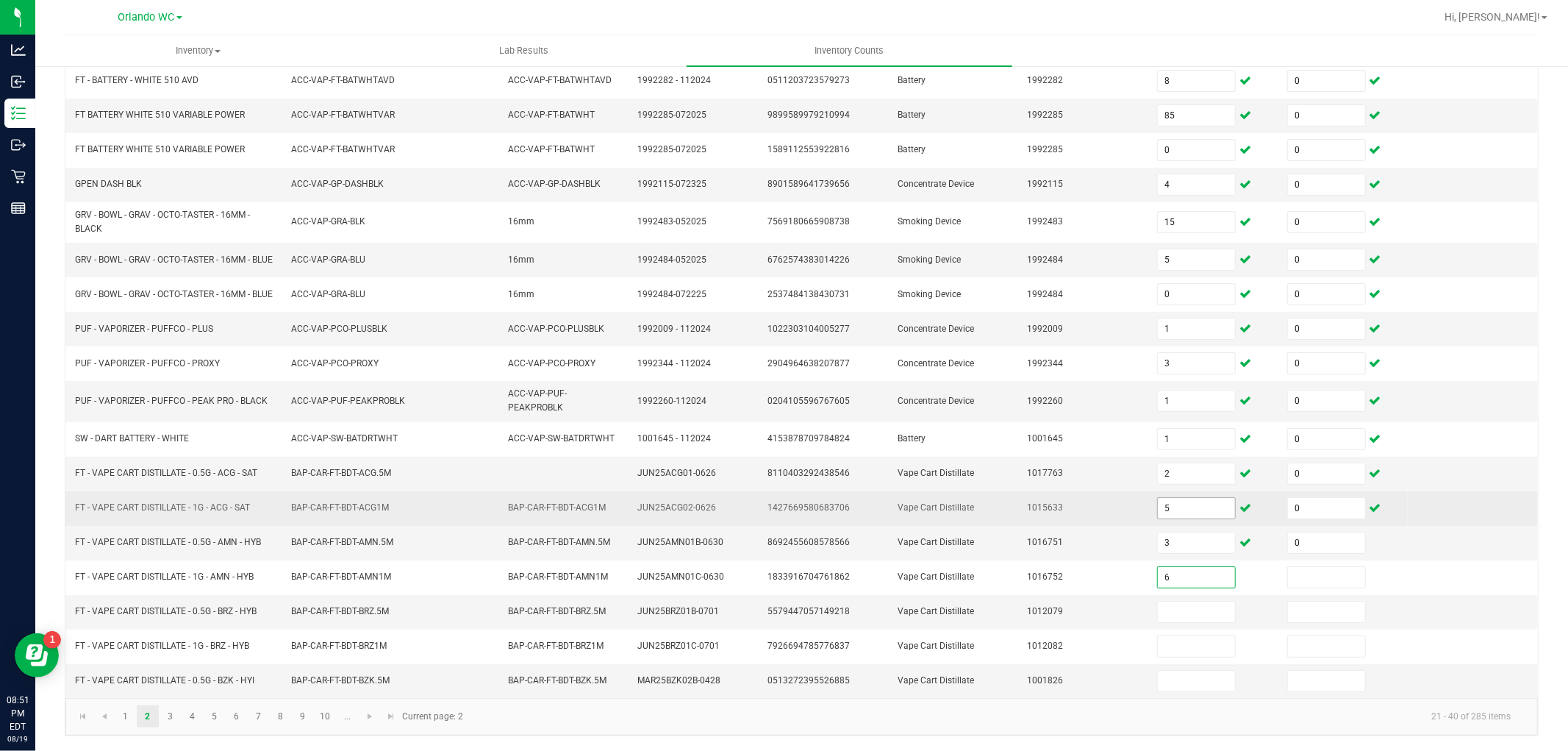
type input "6"
type input "0"
type input "9"
type input "0"
type input "3"
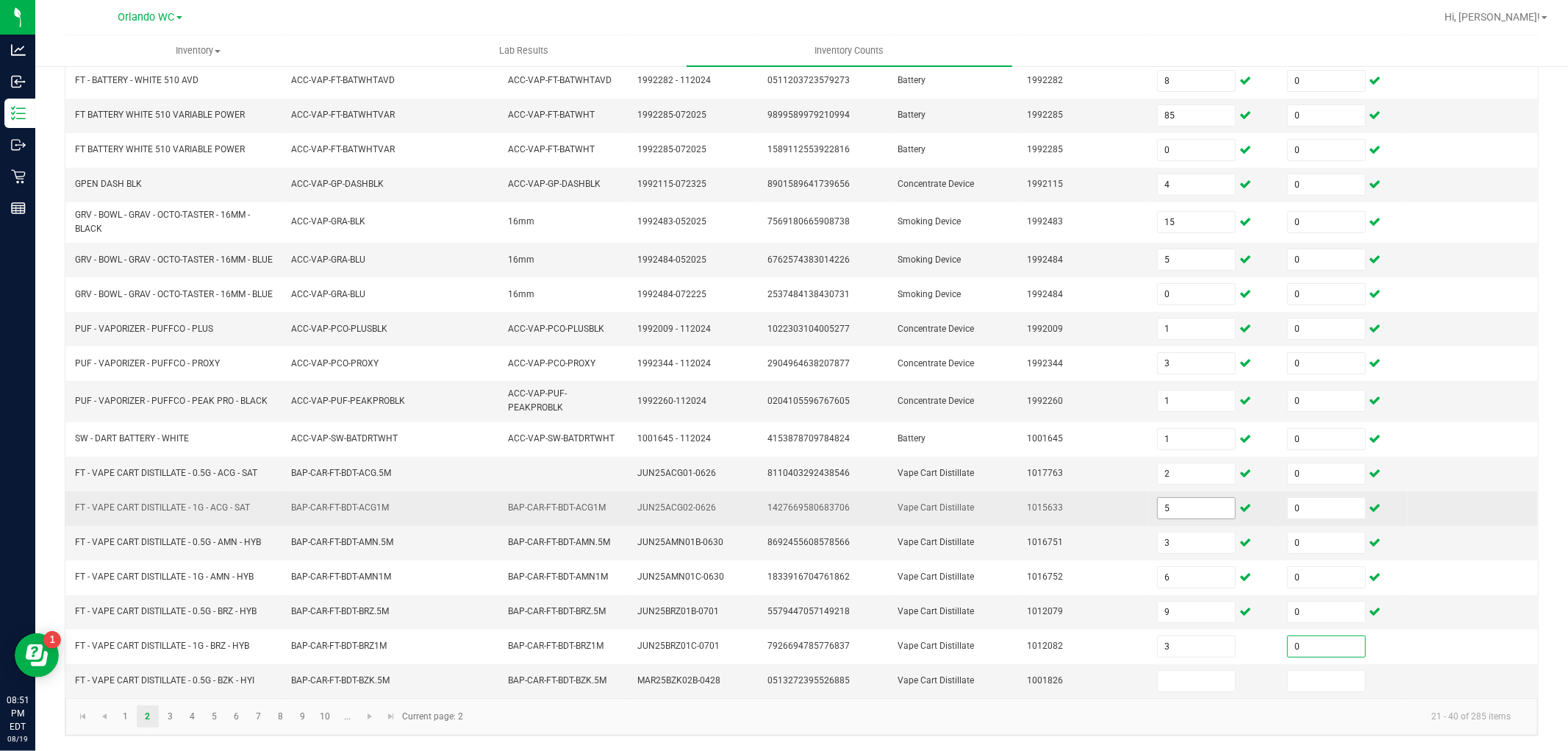
type input "0"
type input "7"
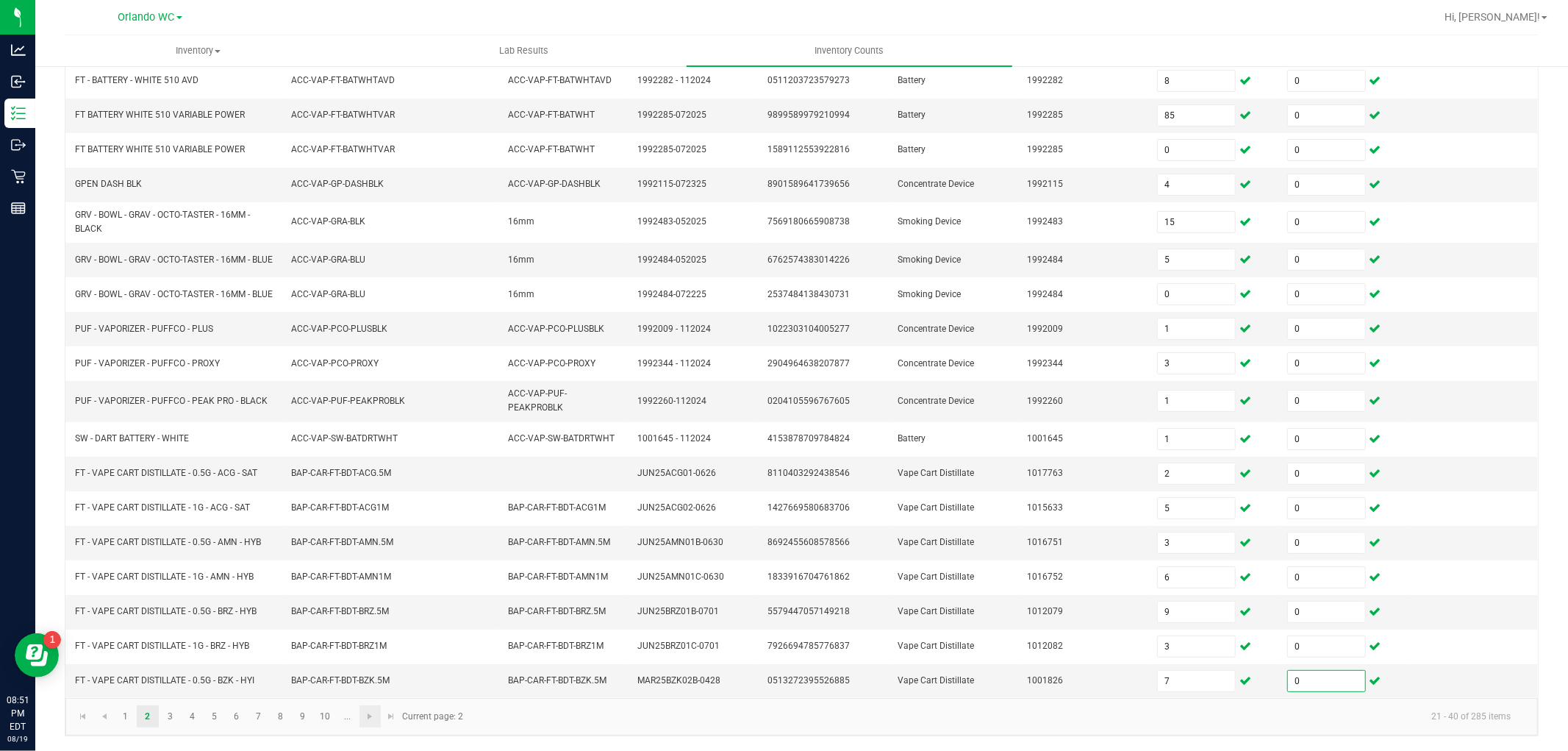
type input "0"
drag, startPoint x: 361, startPoint y: 721, endPoint x: 373, endPoint y: 718, distance: 12.4
click at [362, 719] on link at bounding box center [371, 716] width 22 height 22
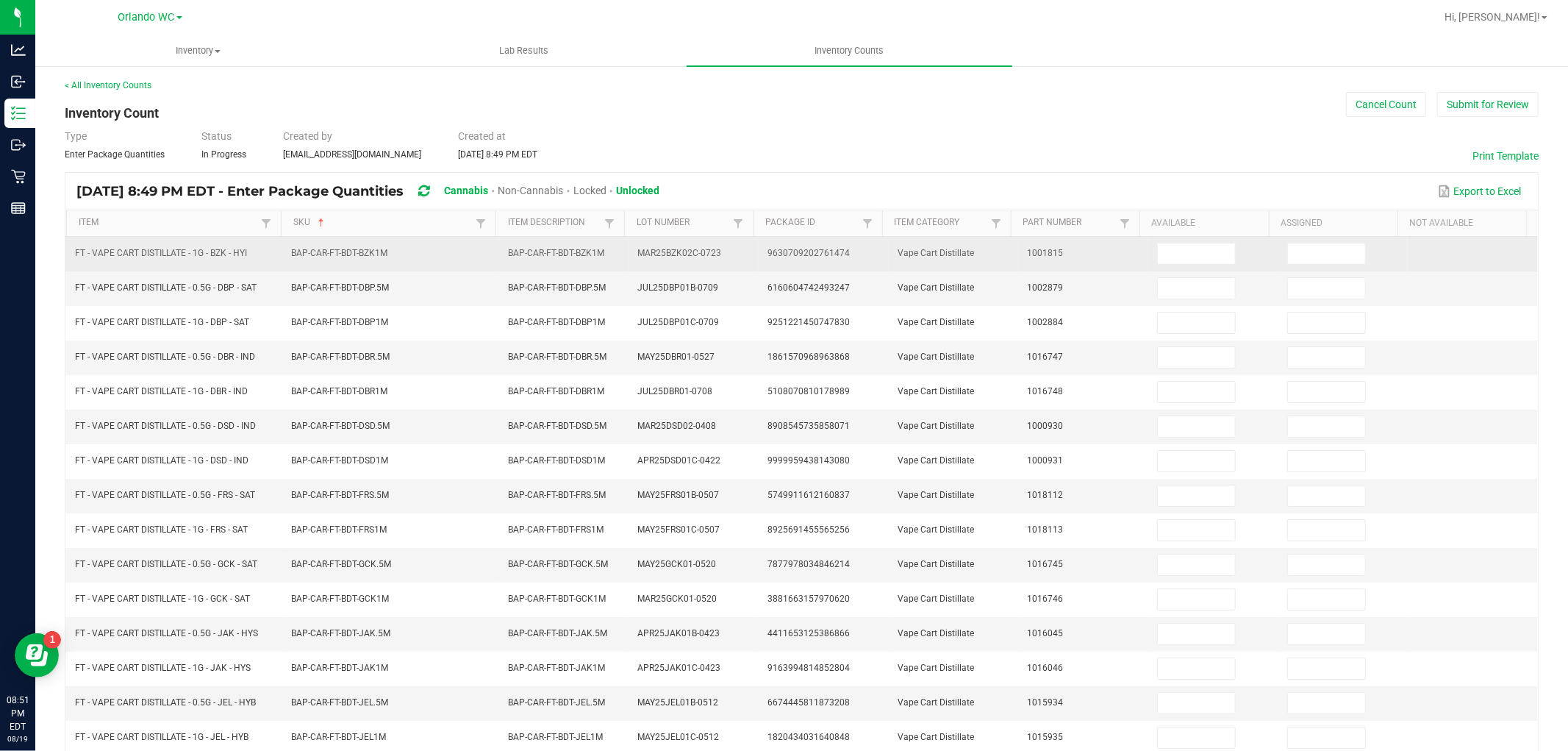
scroll to position [0, 0]
click at [1177, 251] on input at bounding box center [1196, 254] width 77 height 21
type input "1"
type input "0"
type input "8"
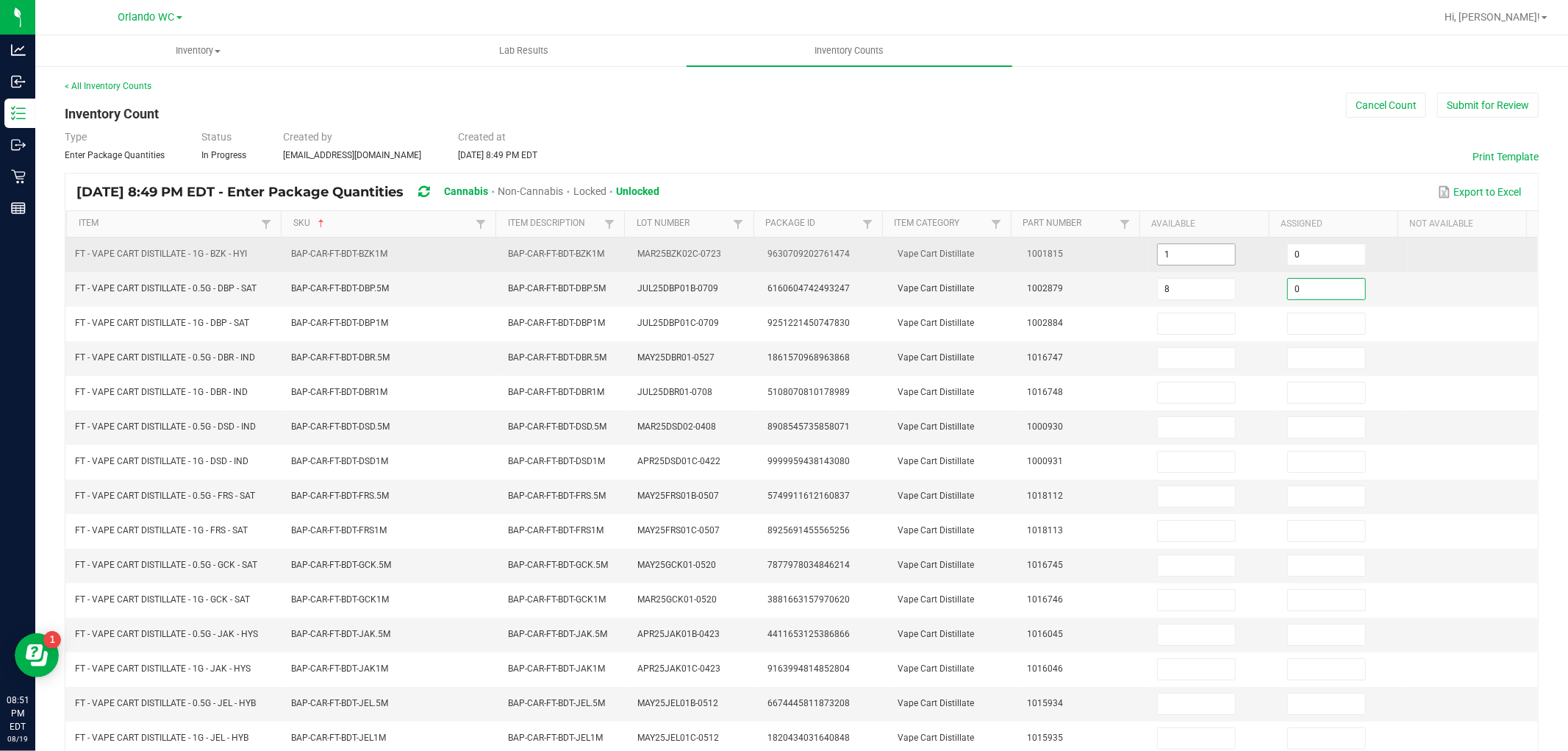
type input "0"
type input "5"
type input "0"
type input "74"
type input "0"
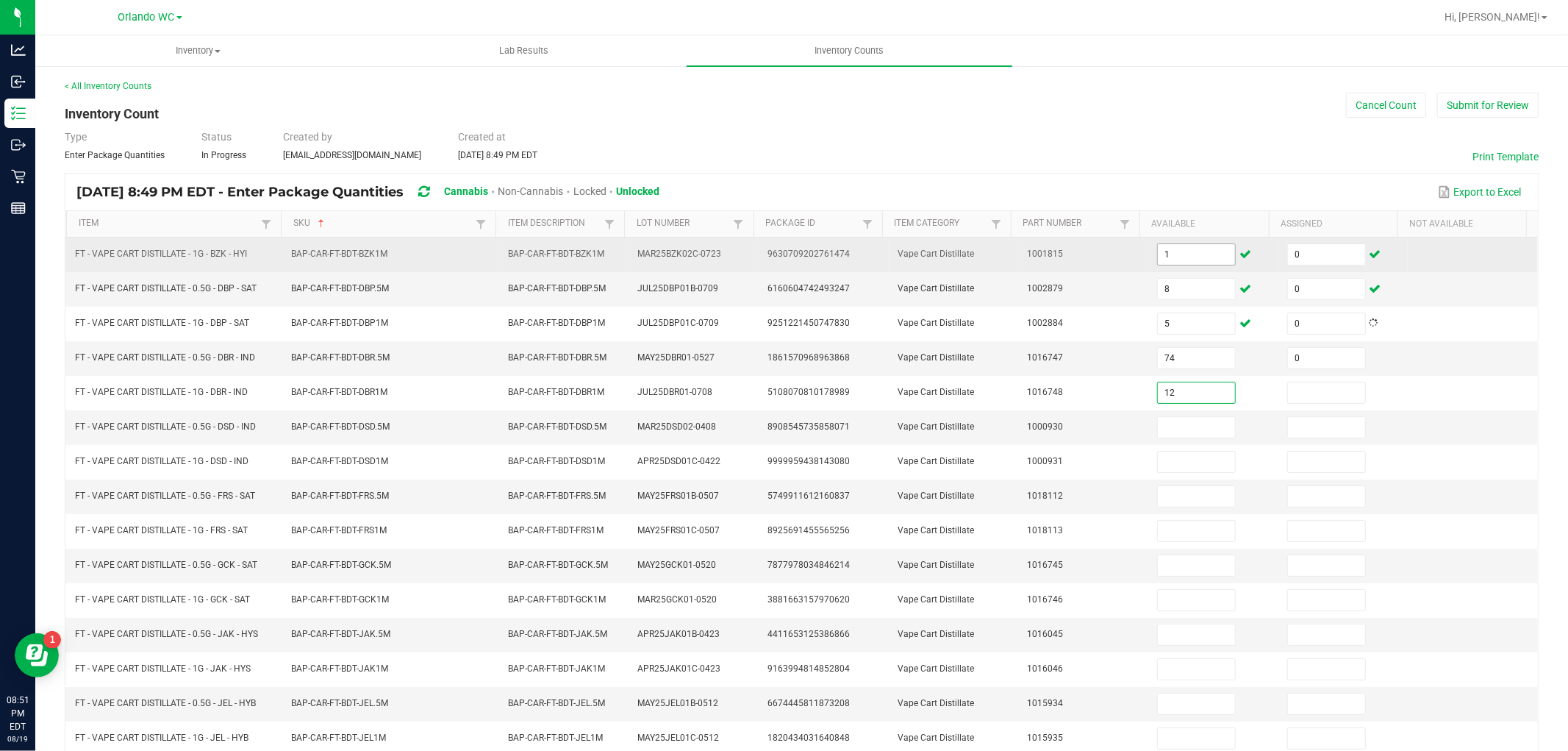
type input "12"
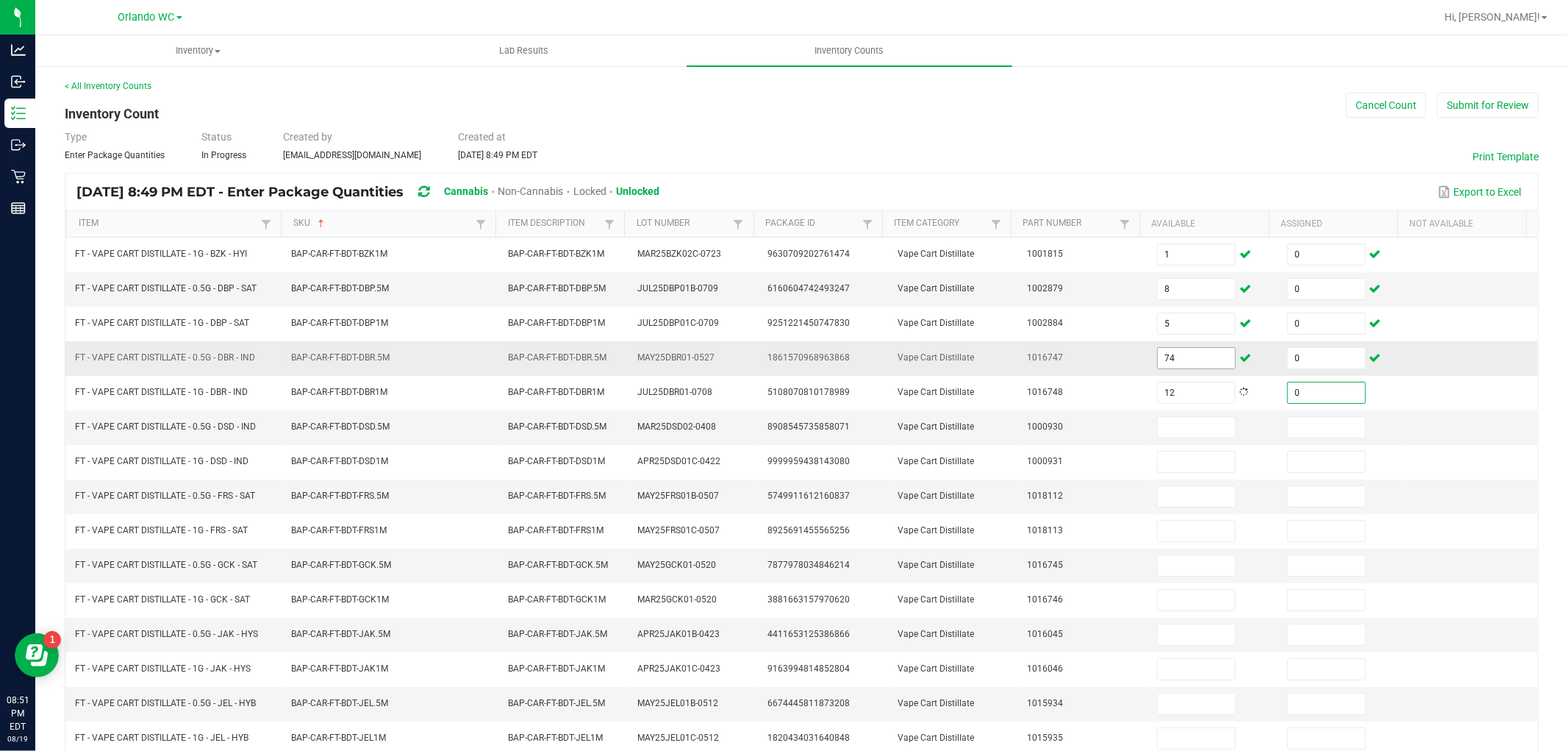
type input "0"
click at [1171, 361] on input "74" at bounding box center [1196, 358] width 77 height 21
type input "4"
type input "7"
type input "0"
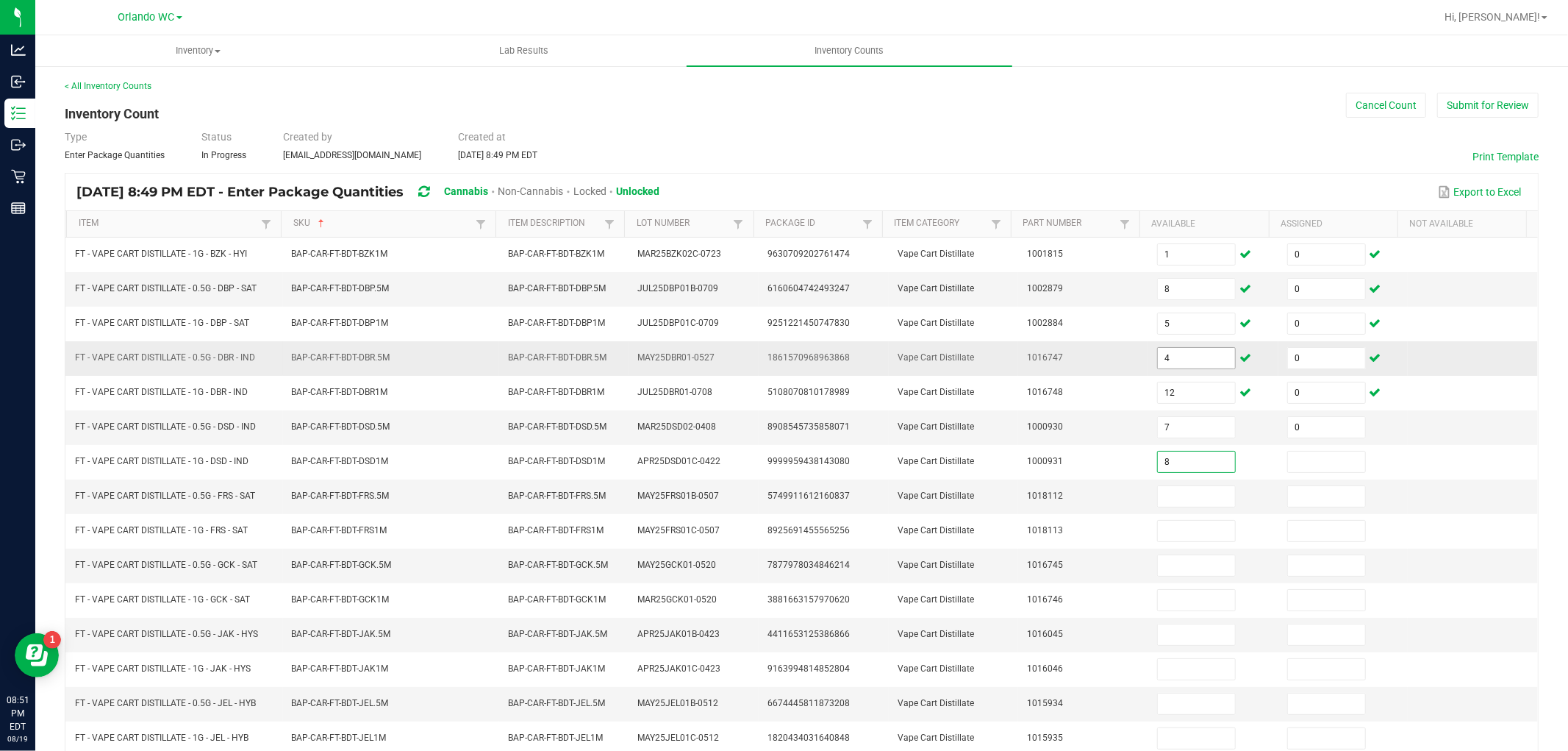
type input "8"
type input "0"
type input "3"
type input "0"
type input "8"
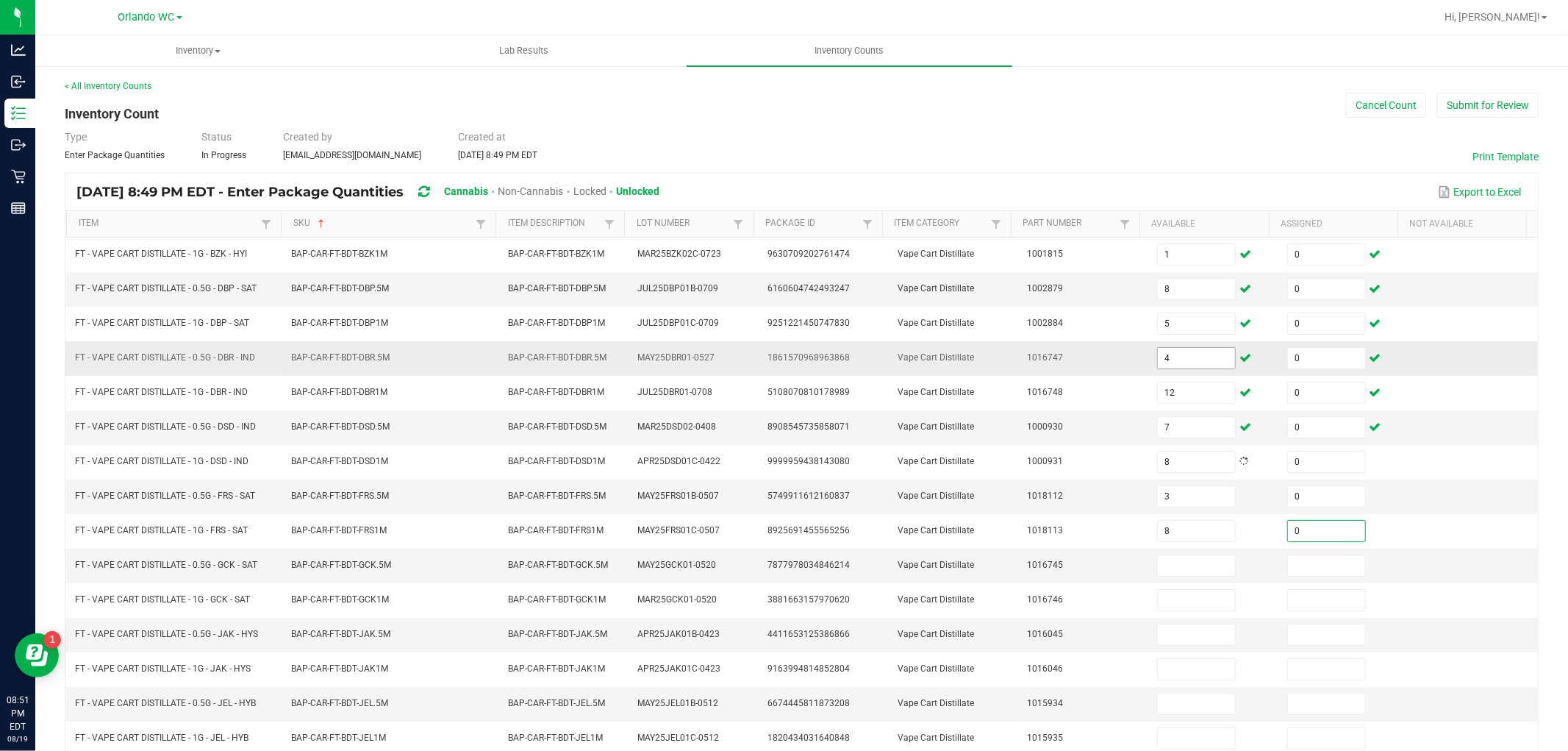
type input "0"
type input "12"
type input "0"
type input "6"
type input "0"
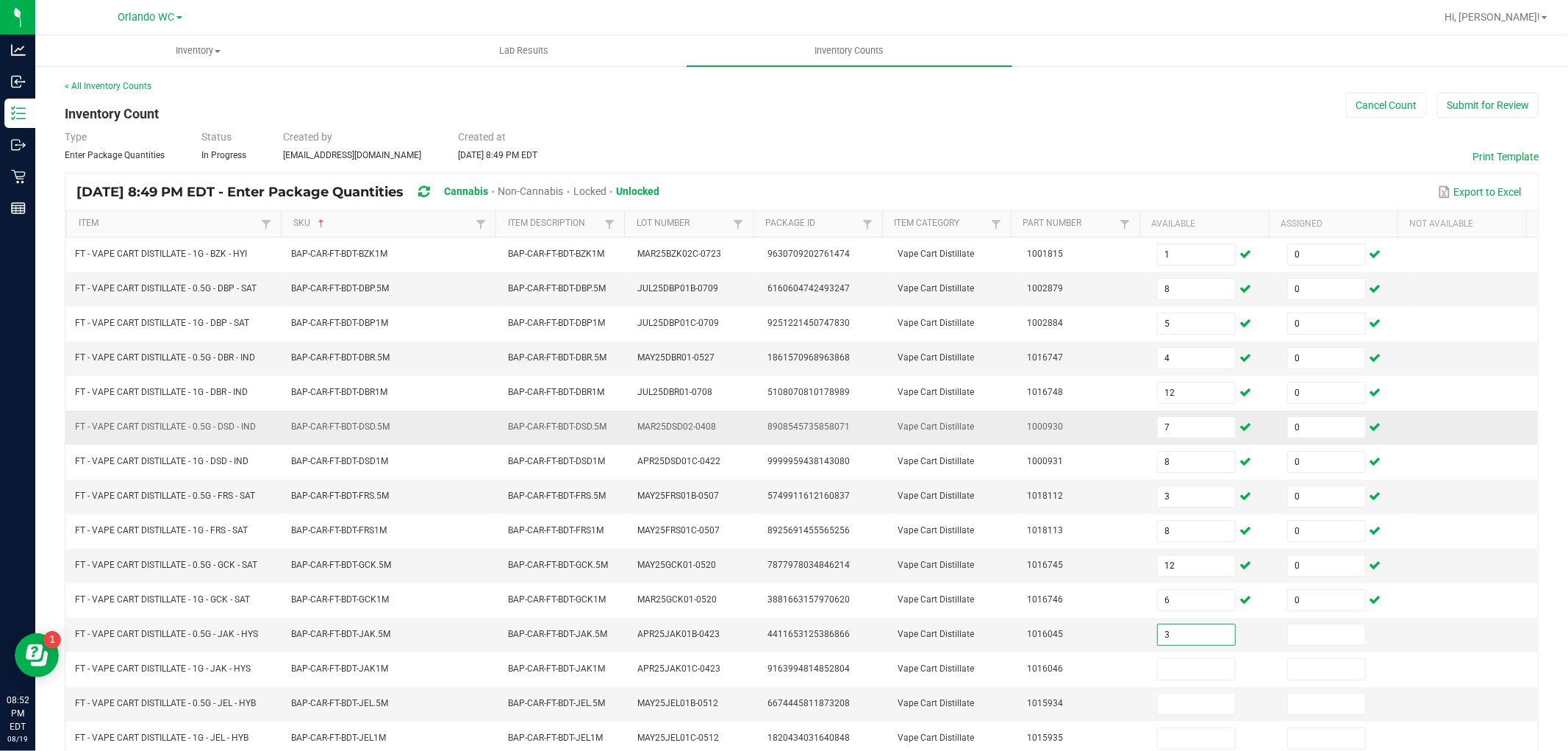
type input "3"
type input "0"
type input "8"
type input "0"
type input "2"
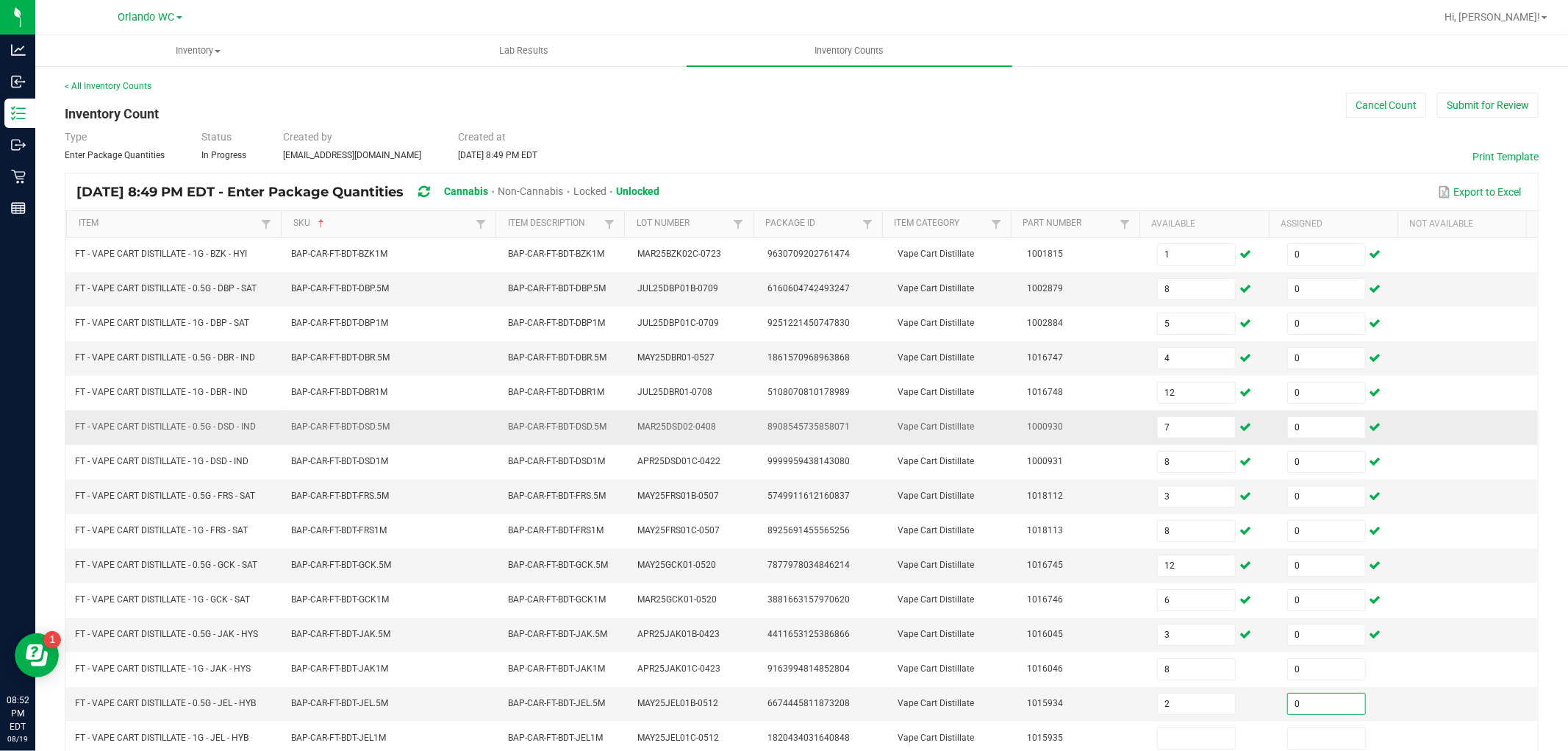
type input "0"
type input "8"
type input "0"
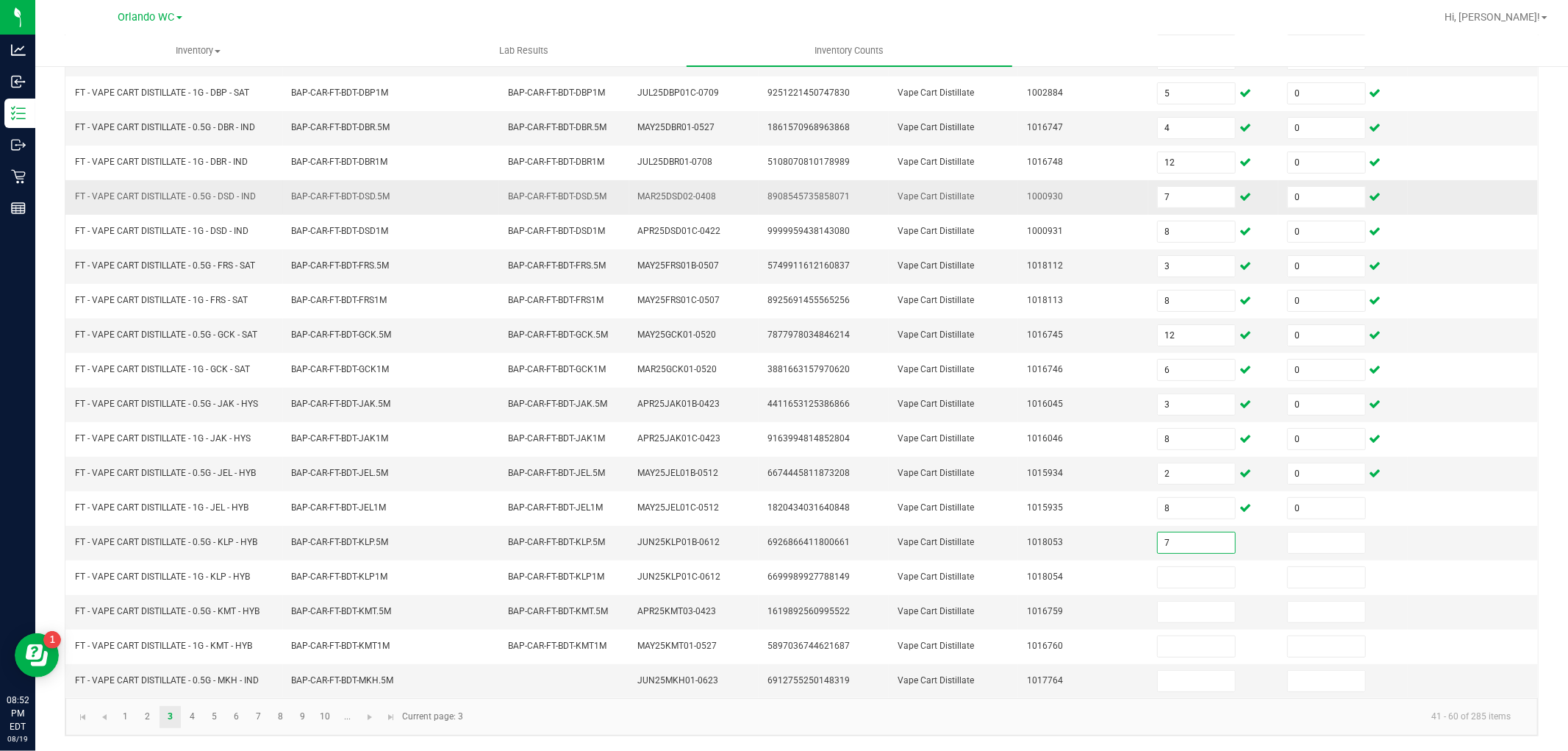
type input "7"
type input "0"
type input "1"
type input "0"
type input "12"
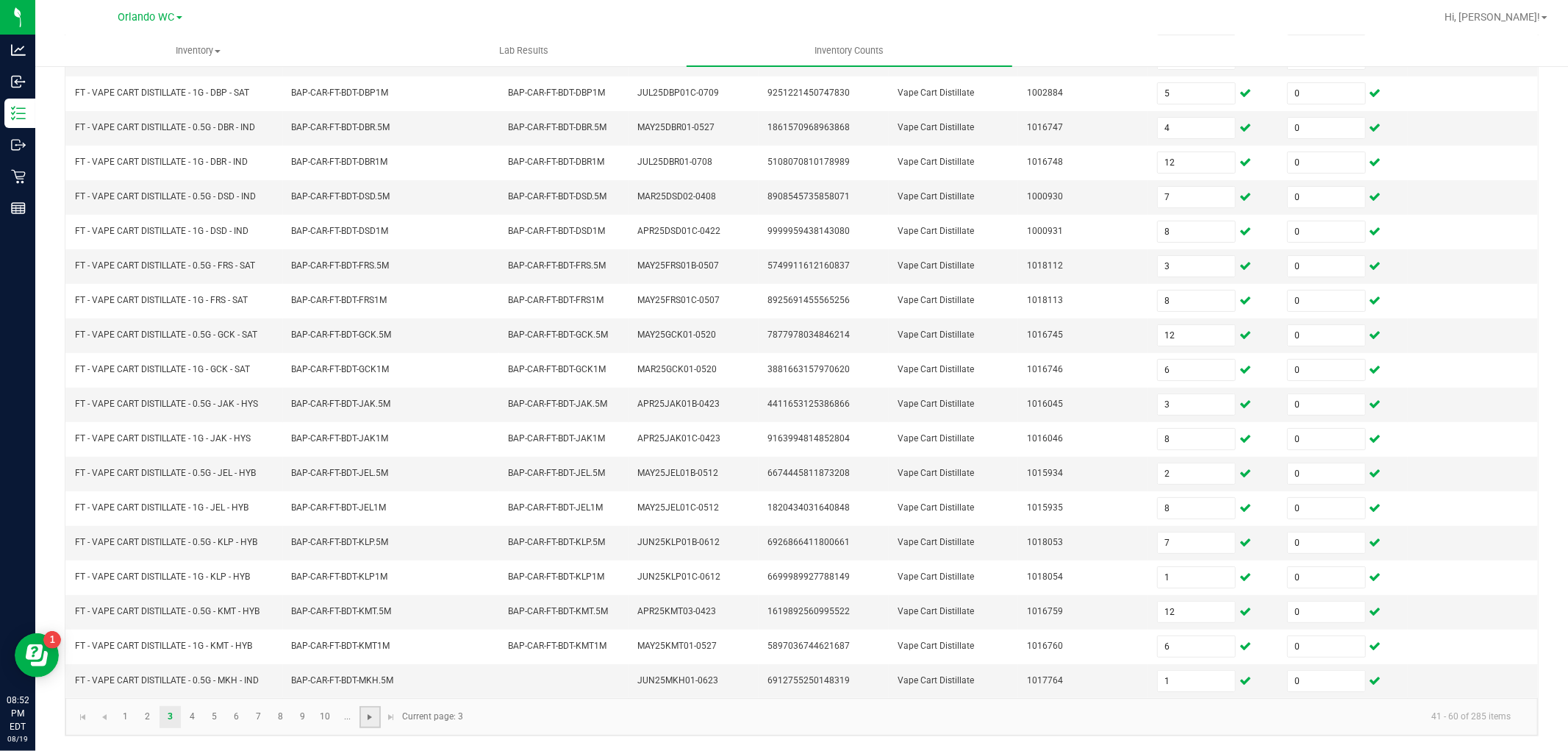
click at [371, 722] on span "Go to the next page" at bounding box center [370, 717] width 12 height 12
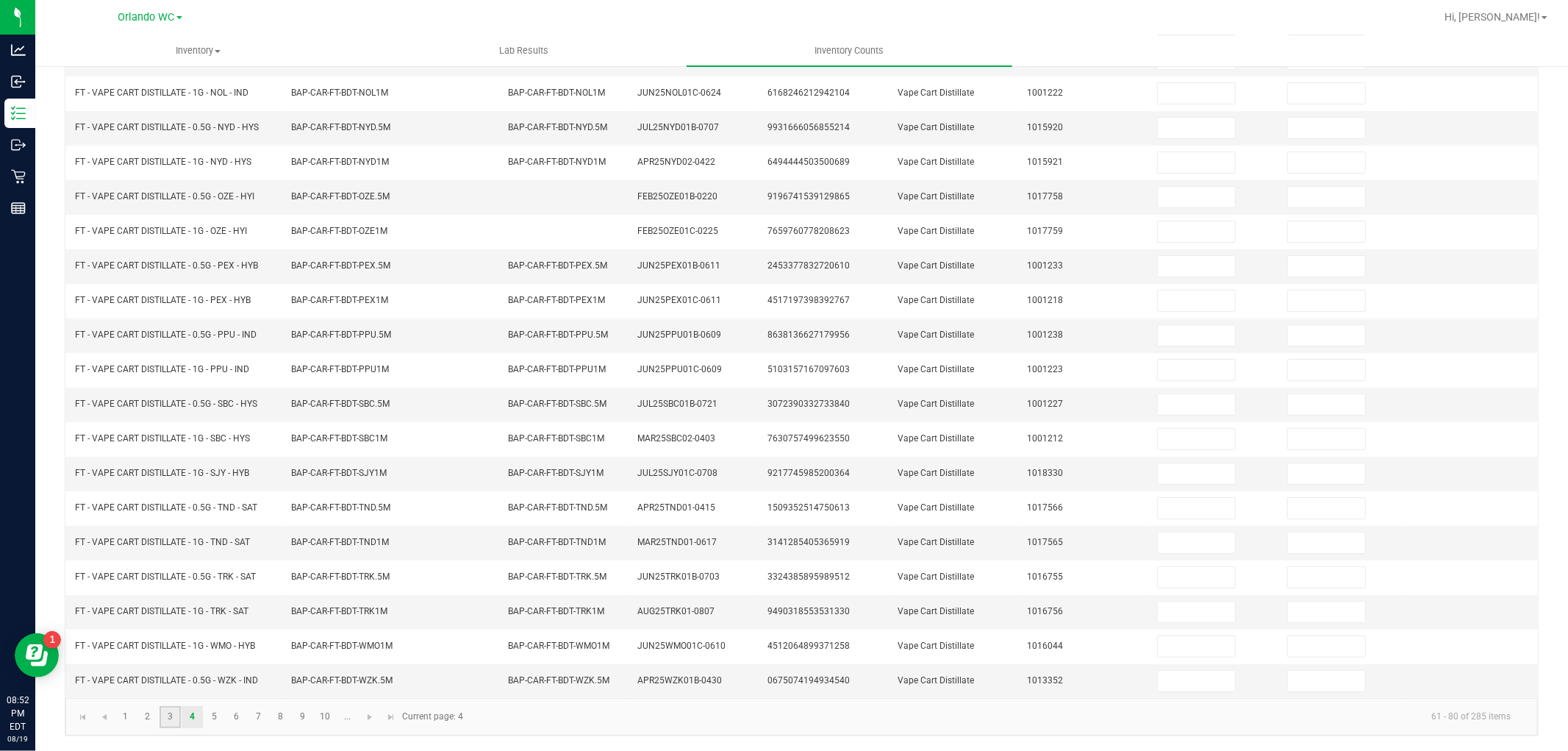
click at [175, 719] on link "3" at bounding box center [171, 717] width 22 height 22
click at [369, 716] on span "Go to the next page" at bounding box center [370, 717] width 12 height 12
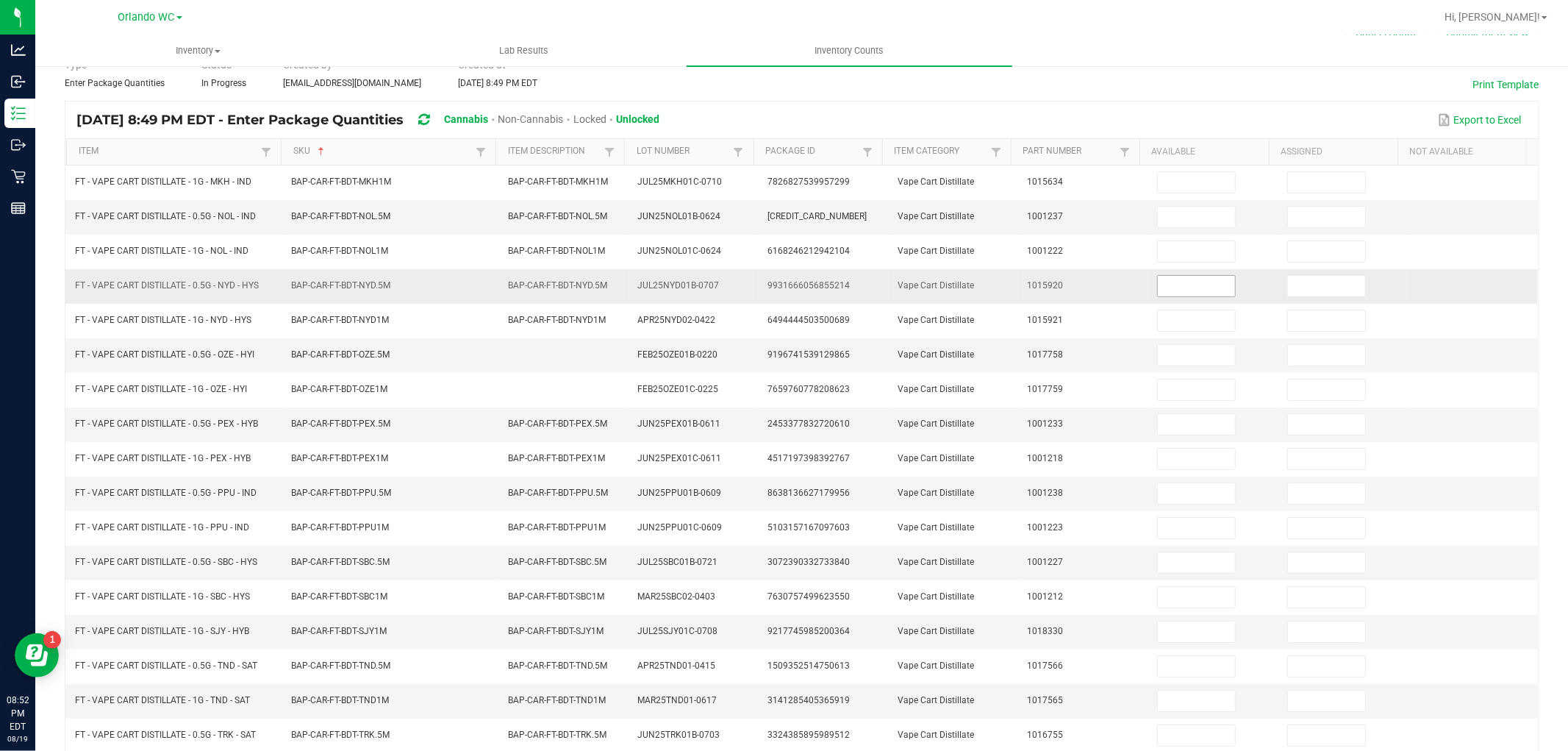
scroll to position [71, 0]
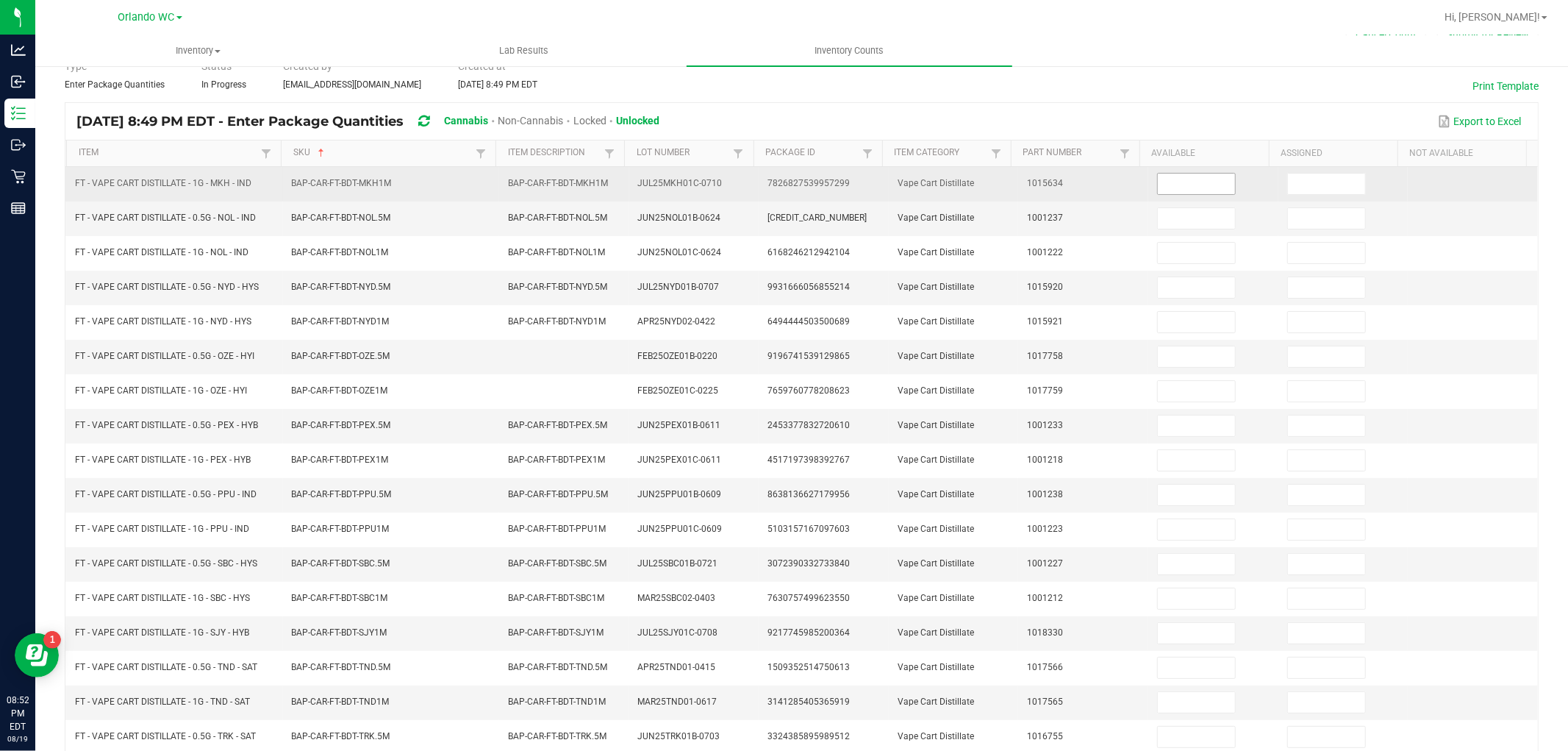
click at [1187, 181] on input at bounding box center [1196, 183] width 77 height 21
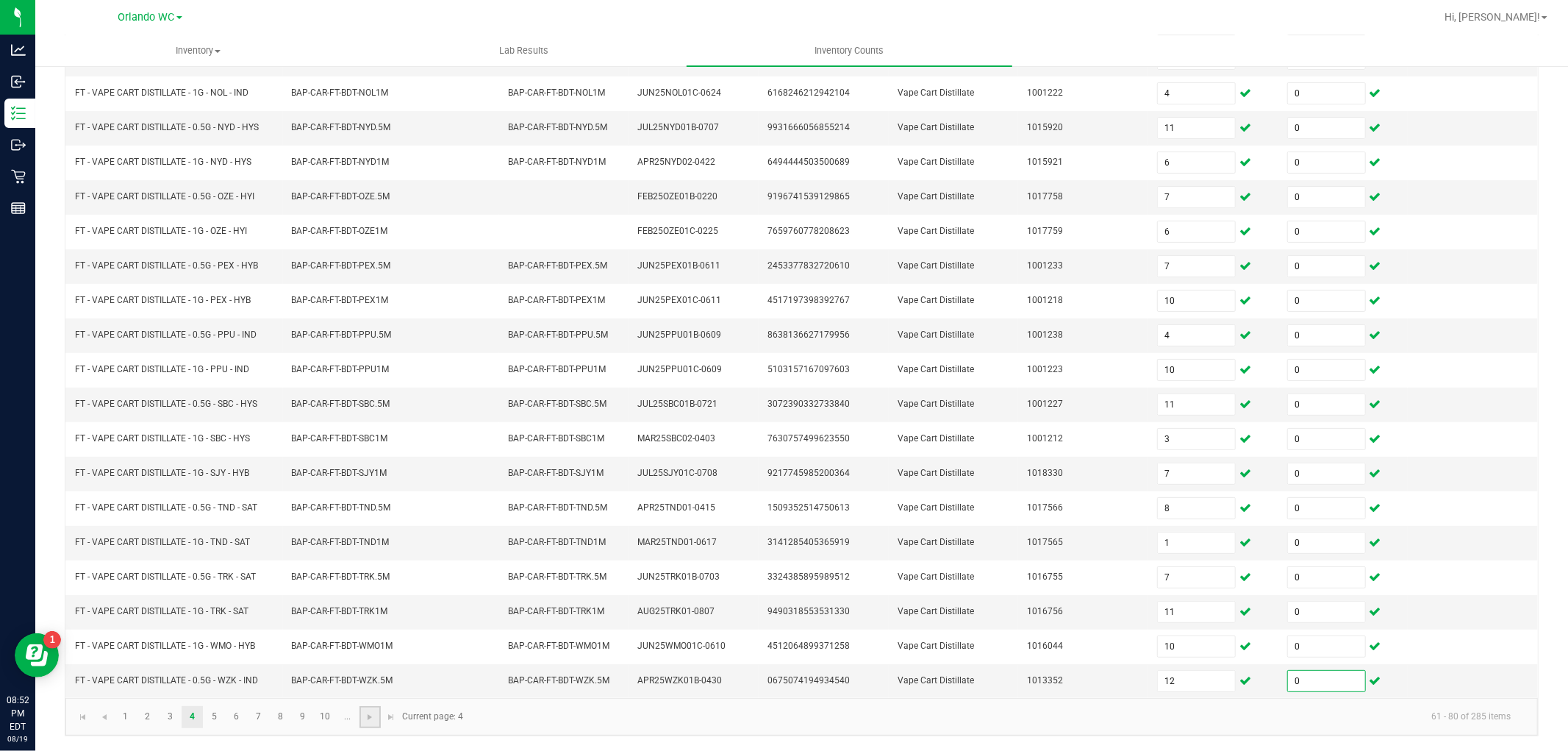
click at [362, 715] on link at bounding box center [371, 717] width 22 height 22
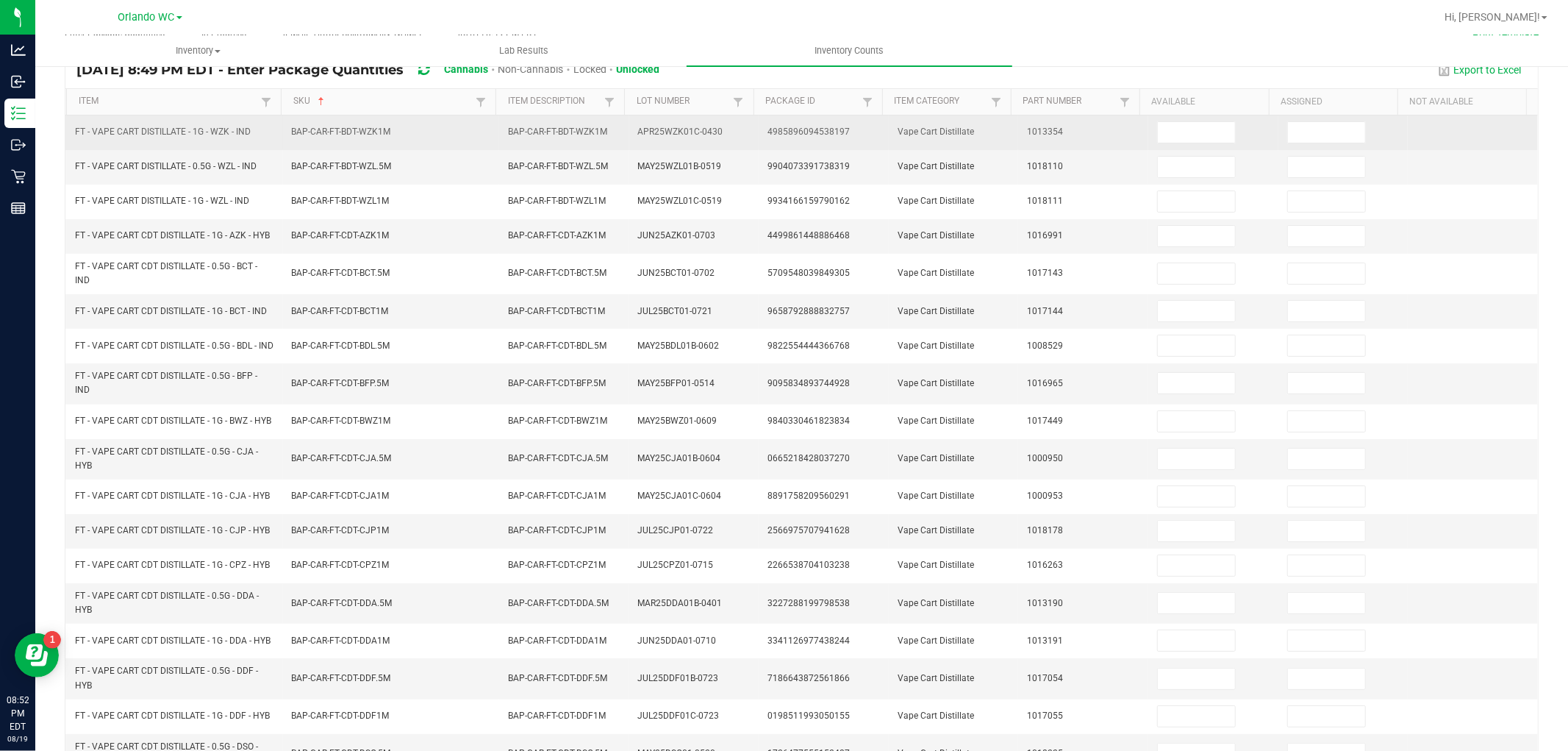
scroll to position [0, 0]
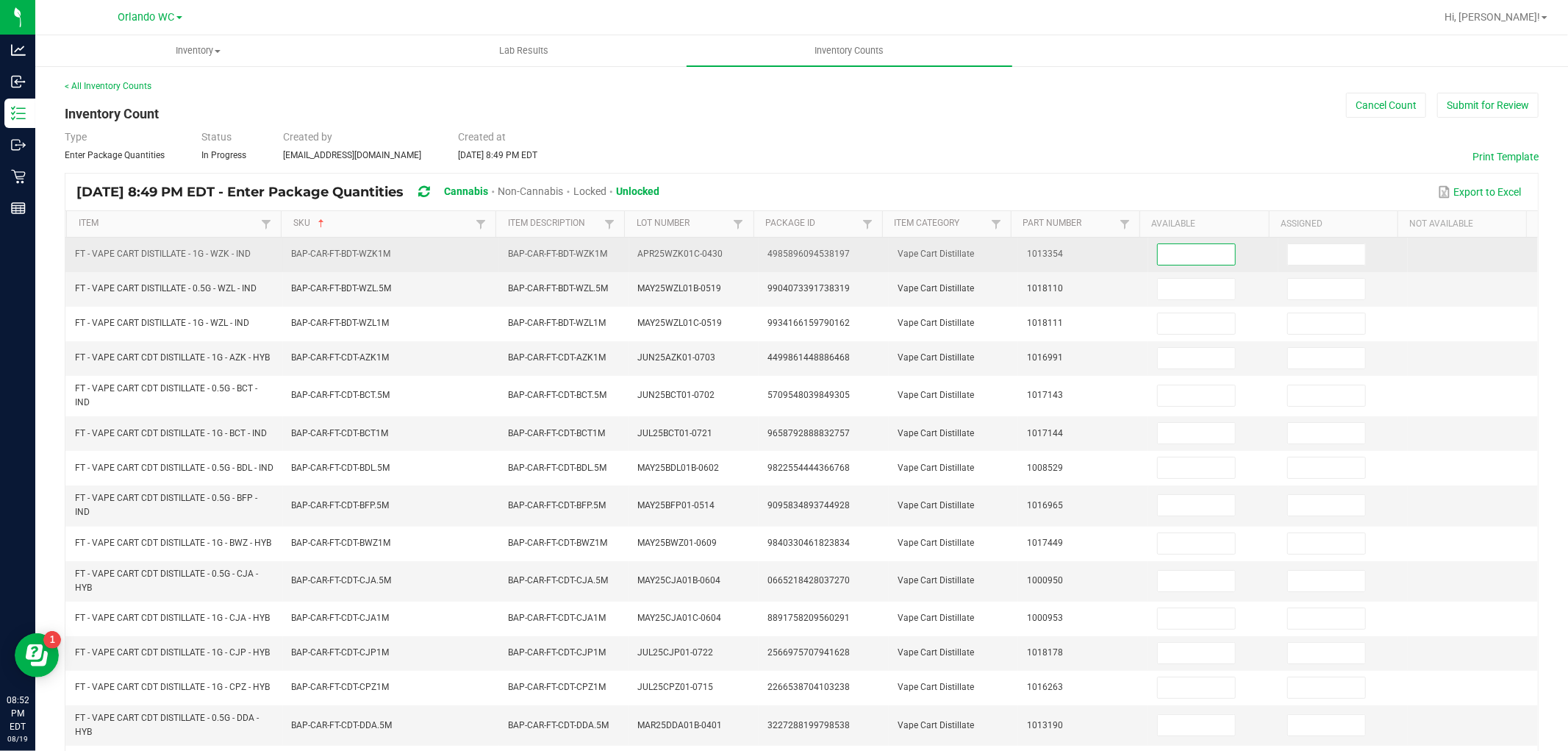
click at [1200, 251] on input at bounding box center [1196, 254] width 77 height 21
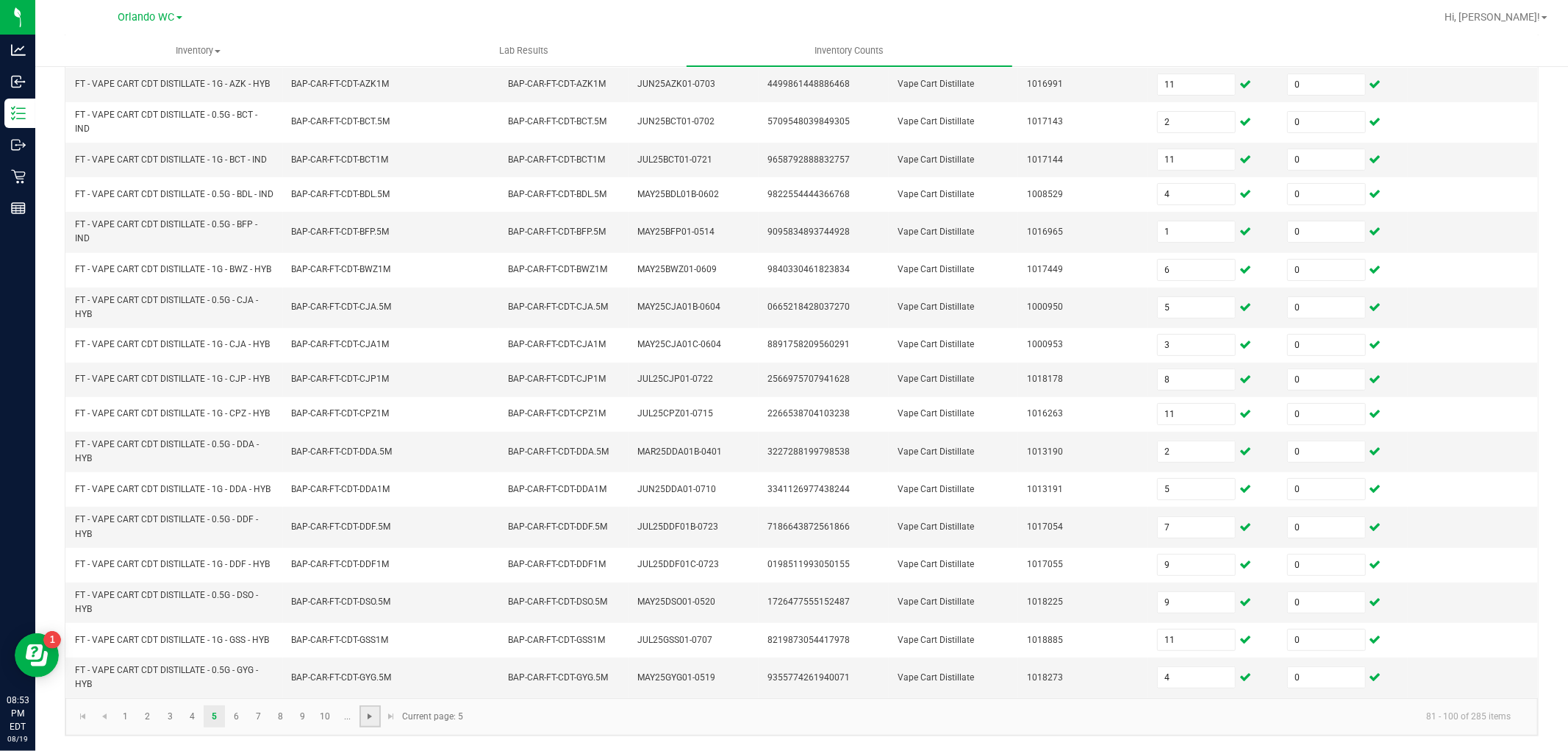
click at [374, 715] on span "Go to the next page" at bounding box center [370, 716] width 12 height 12
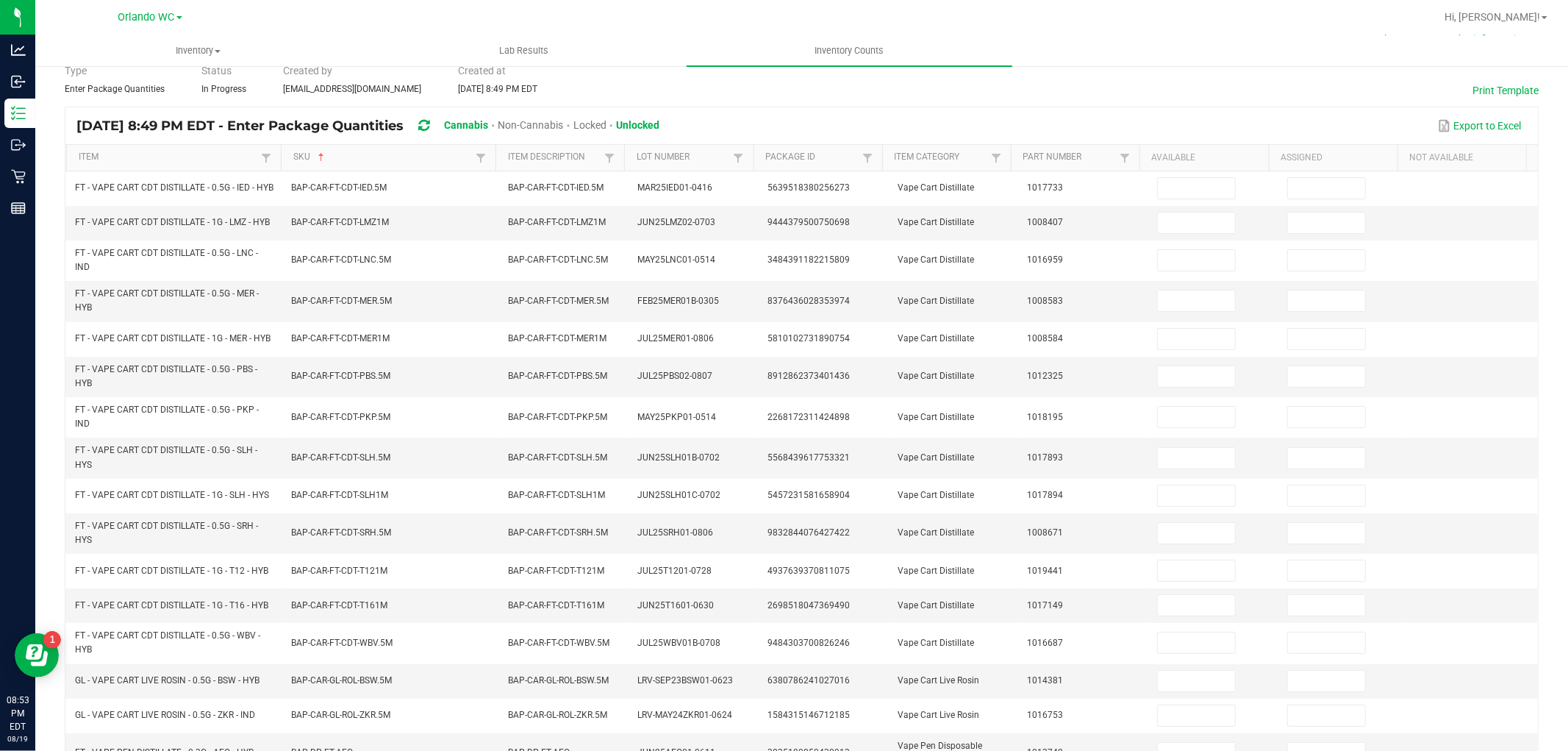
scroll to position [44, 0]
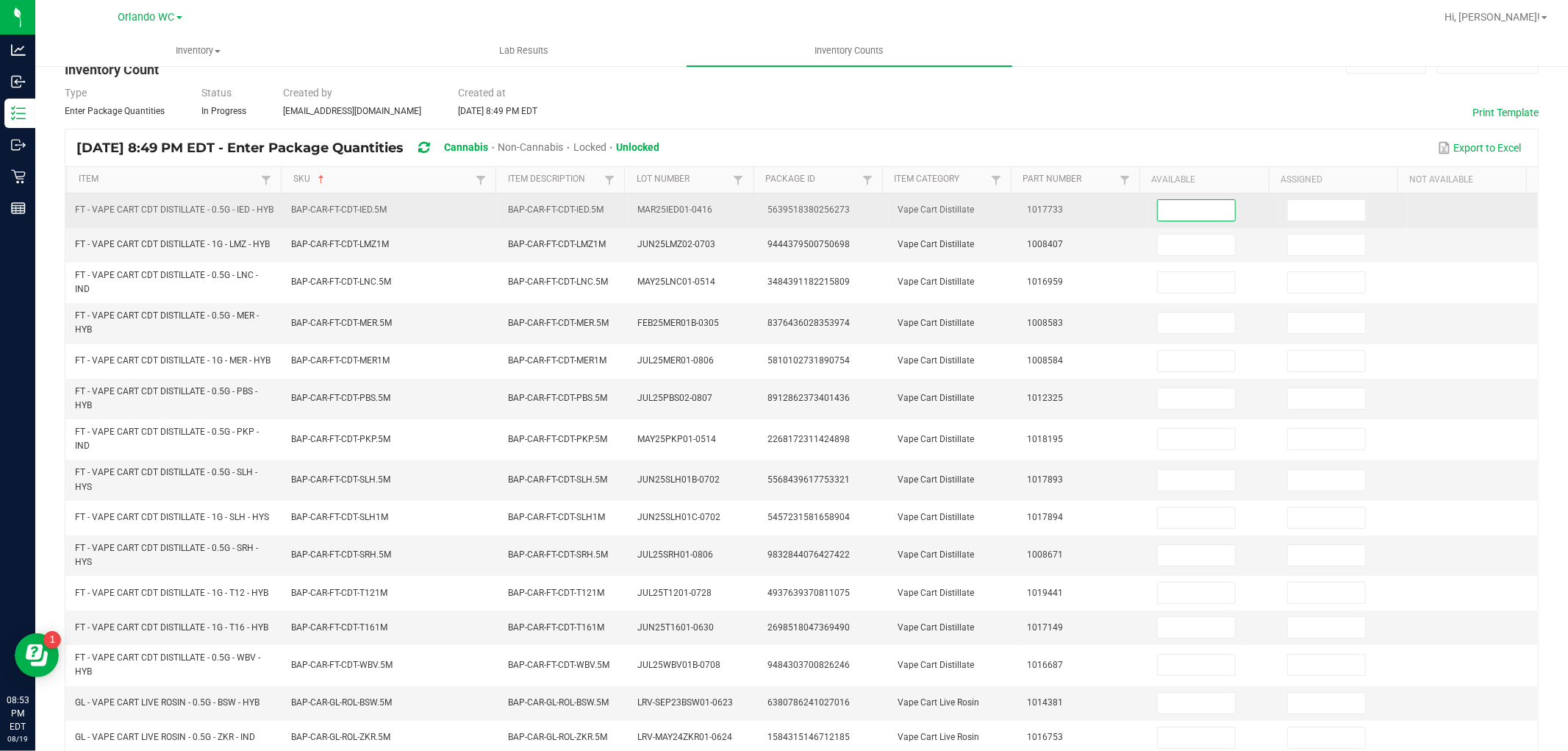
click at [1197, 206] on input at bounding box center [1196, 210] width 77 height 21
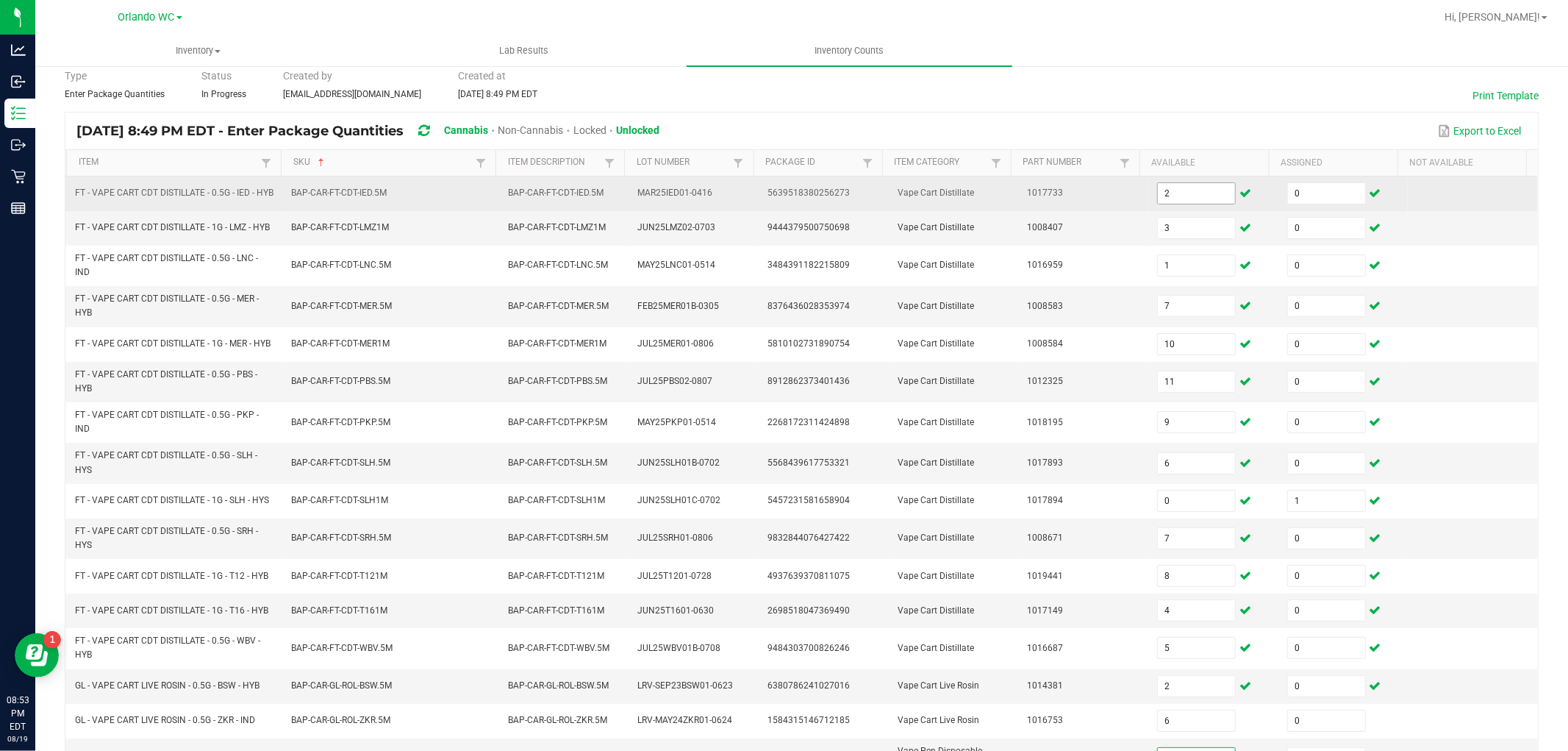
scroll to position [325, 0]
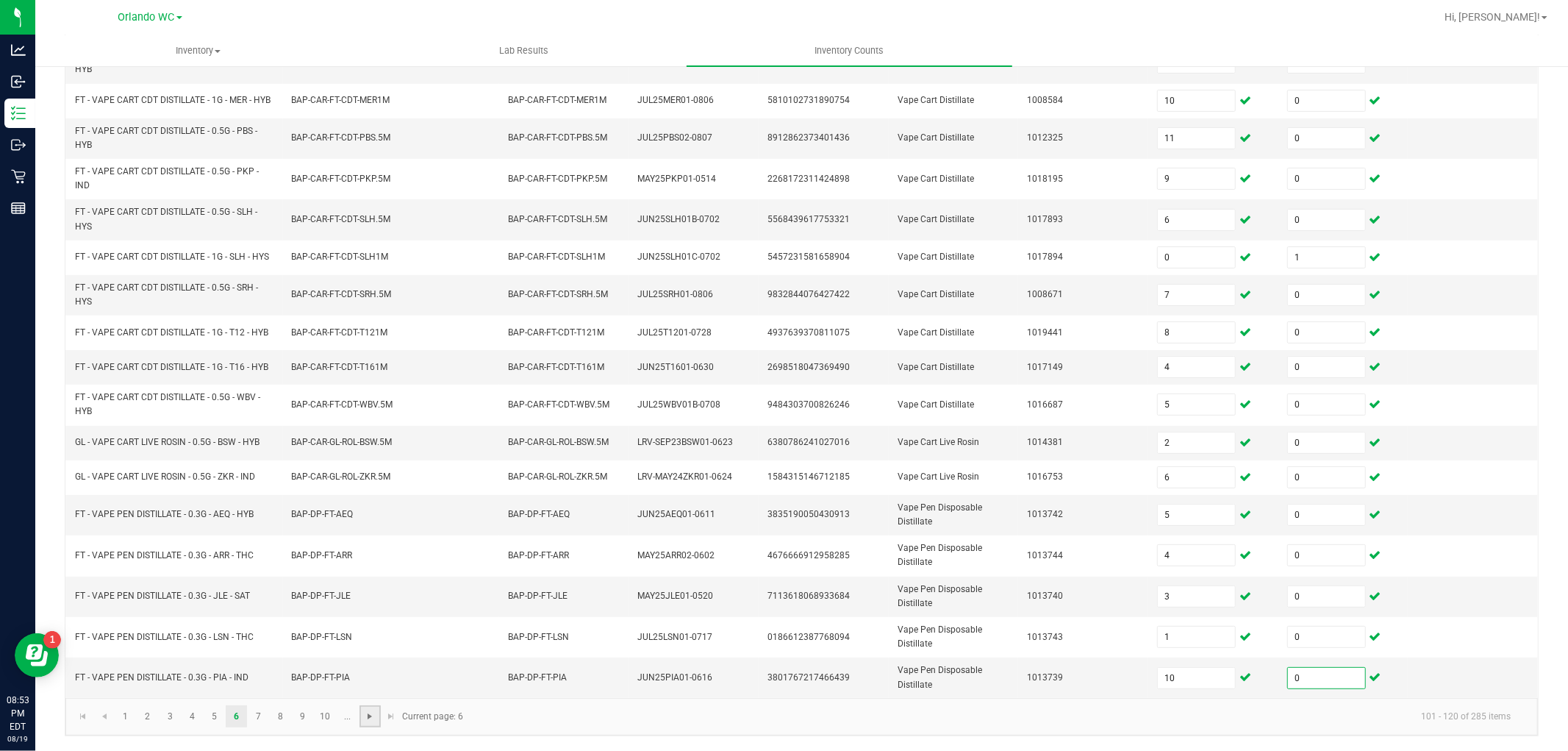
click at [371, 717] on span "Go to the next page" at bounding box center [370, 716] width 12 height 12
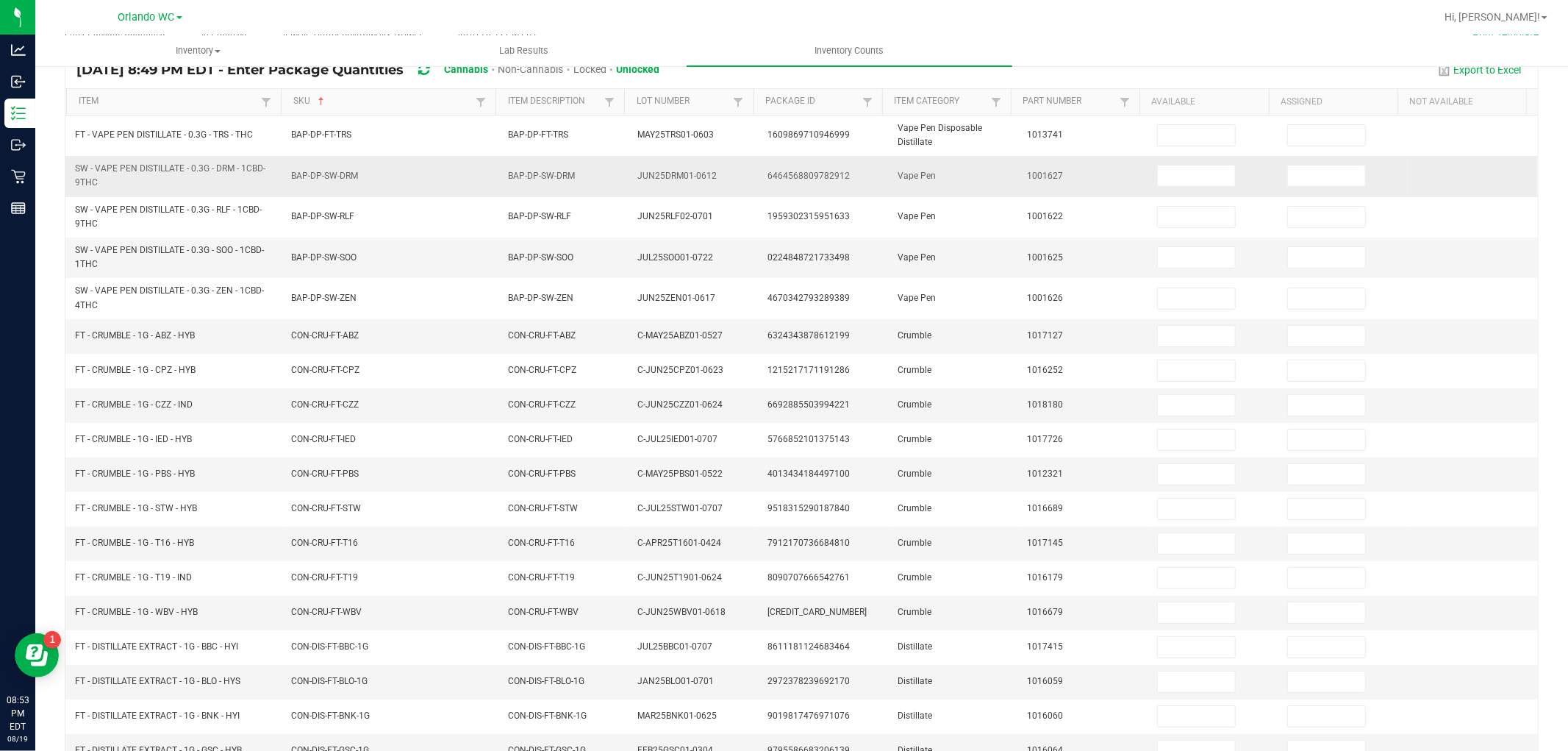
scroll to position [0, 0]
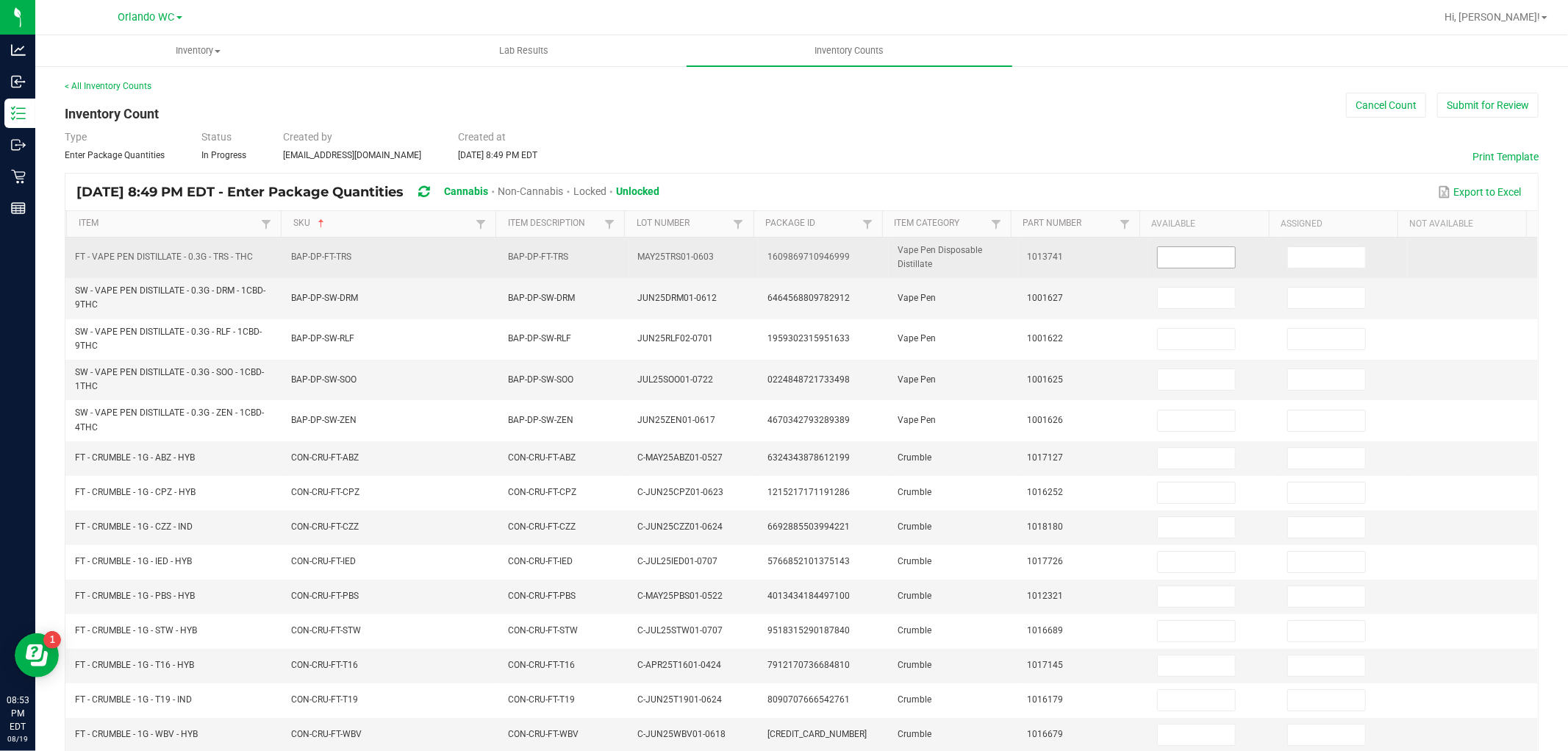
click at [1174, 259] on input at bounding box center [1196, 257] width 77 height 21
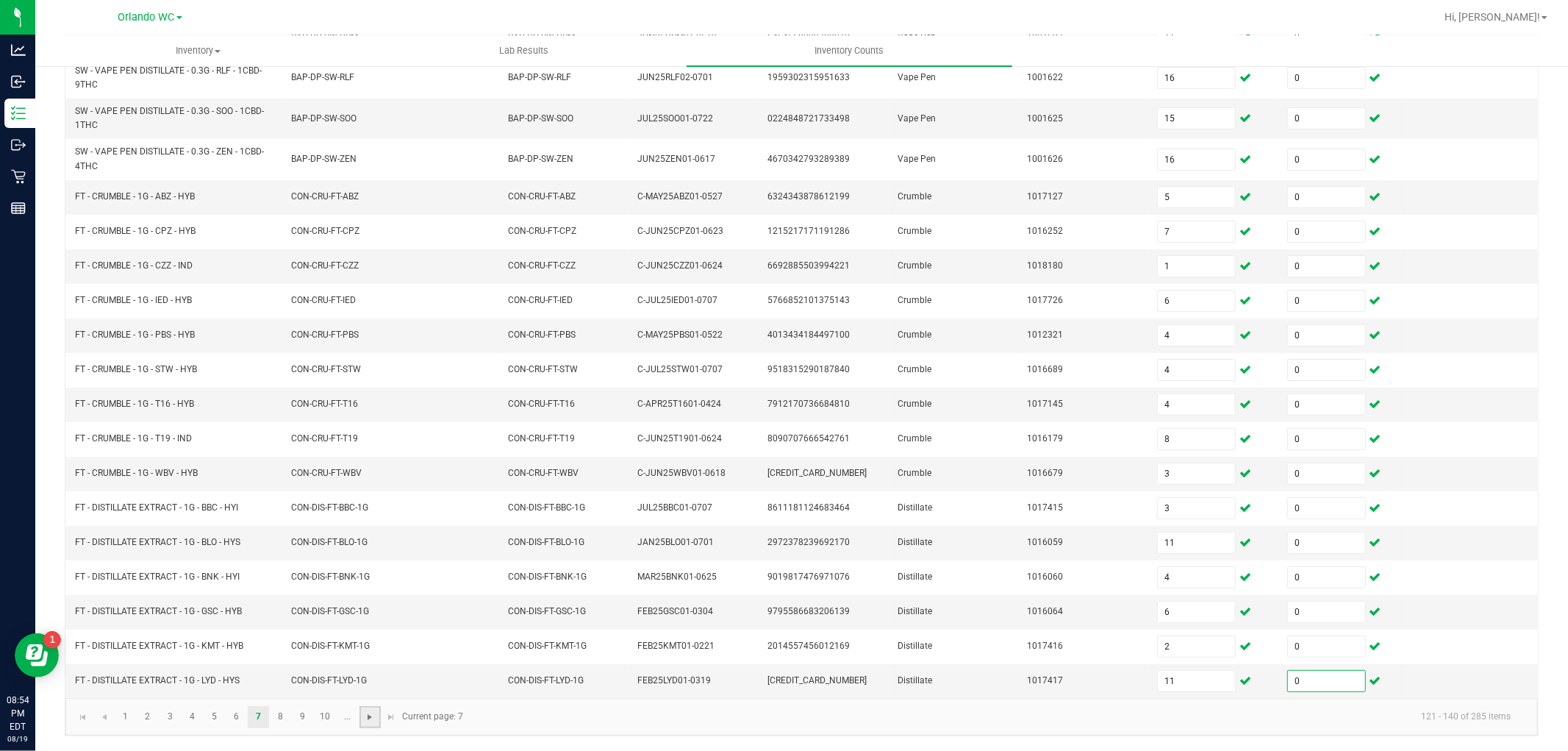
click at [369, 721] on span "Go to the next page" at bounding box center [370, 717] width 12 height 12
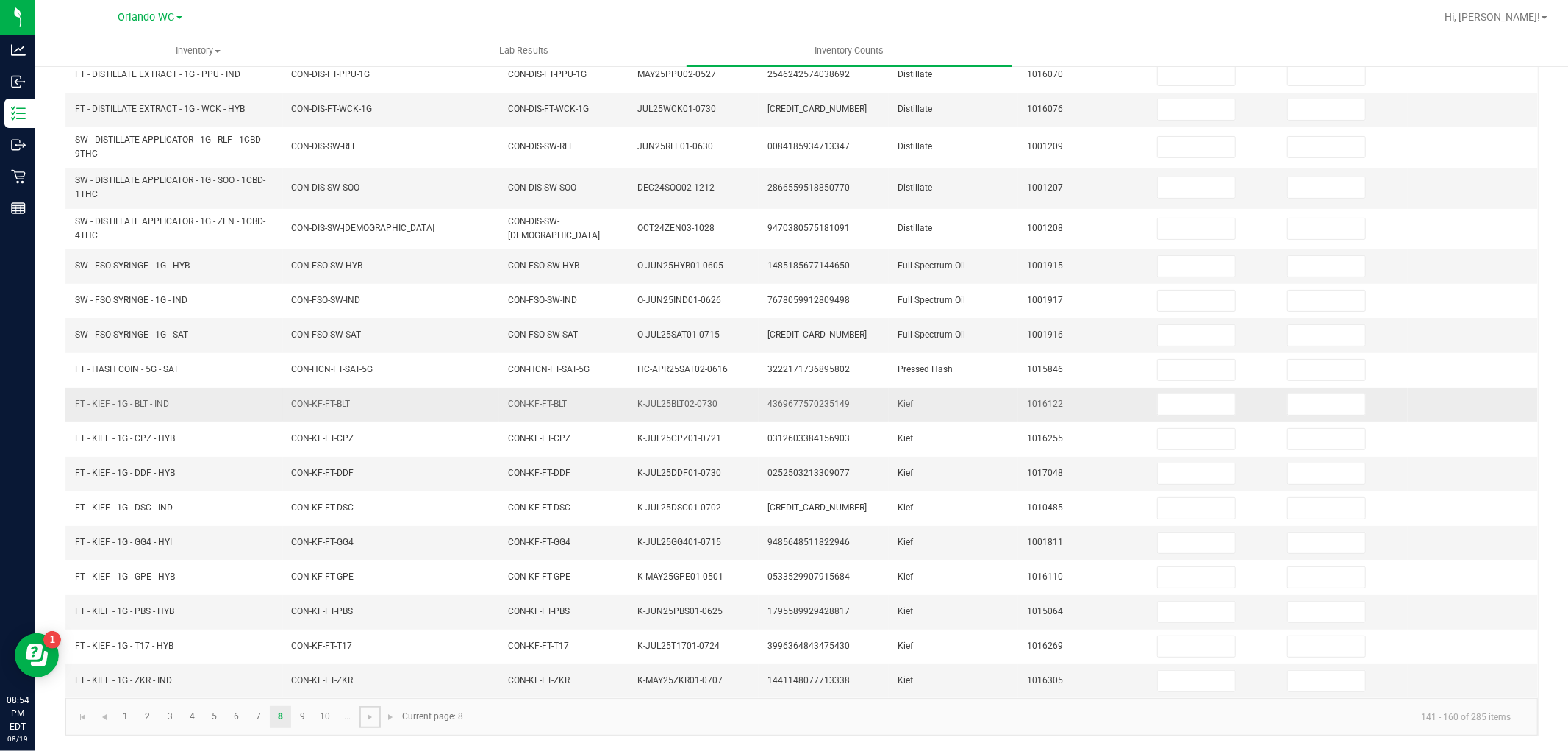
scroll to position [89, 0]
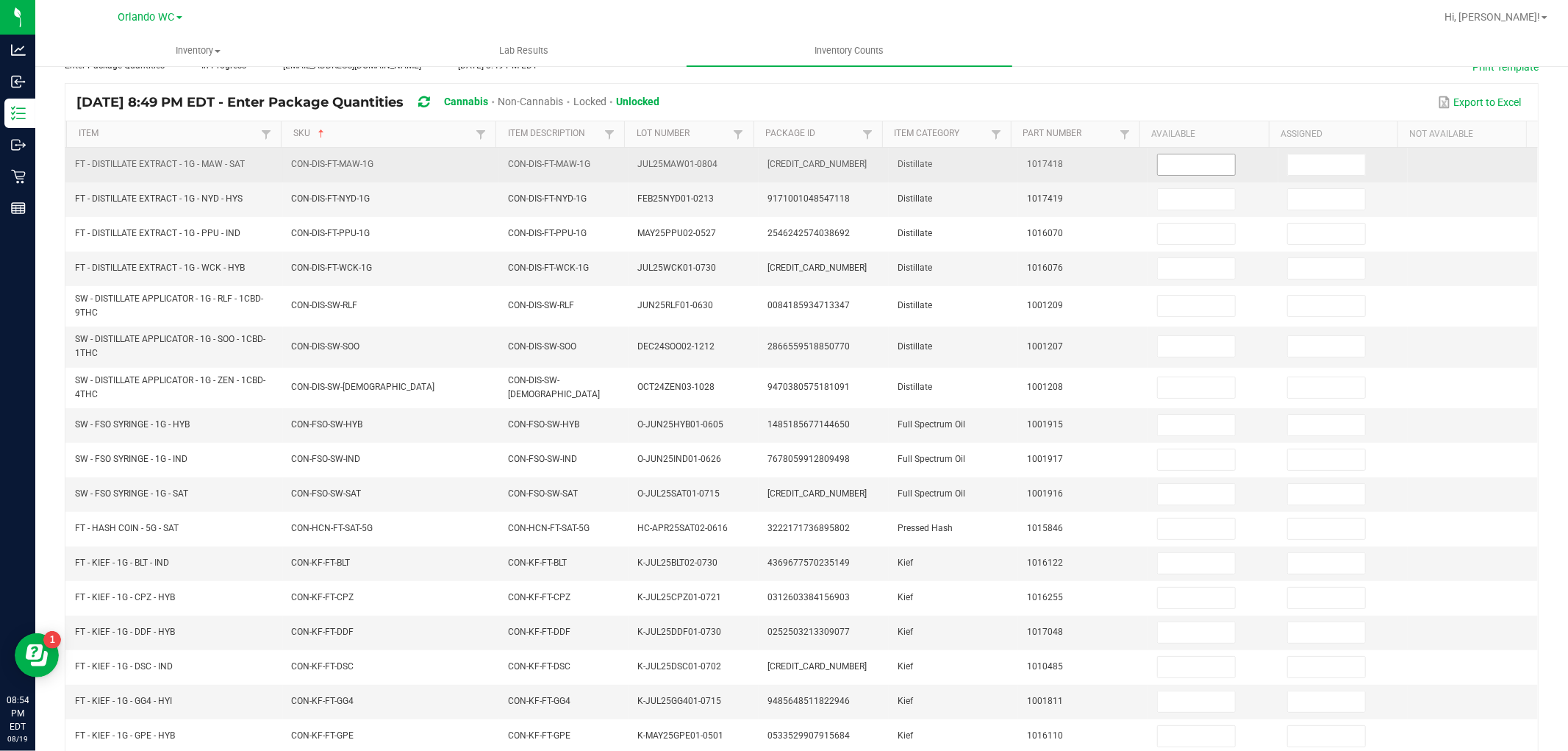
click at [1171, 166] on input at bounding box center [1196, 164] width 77 height 21
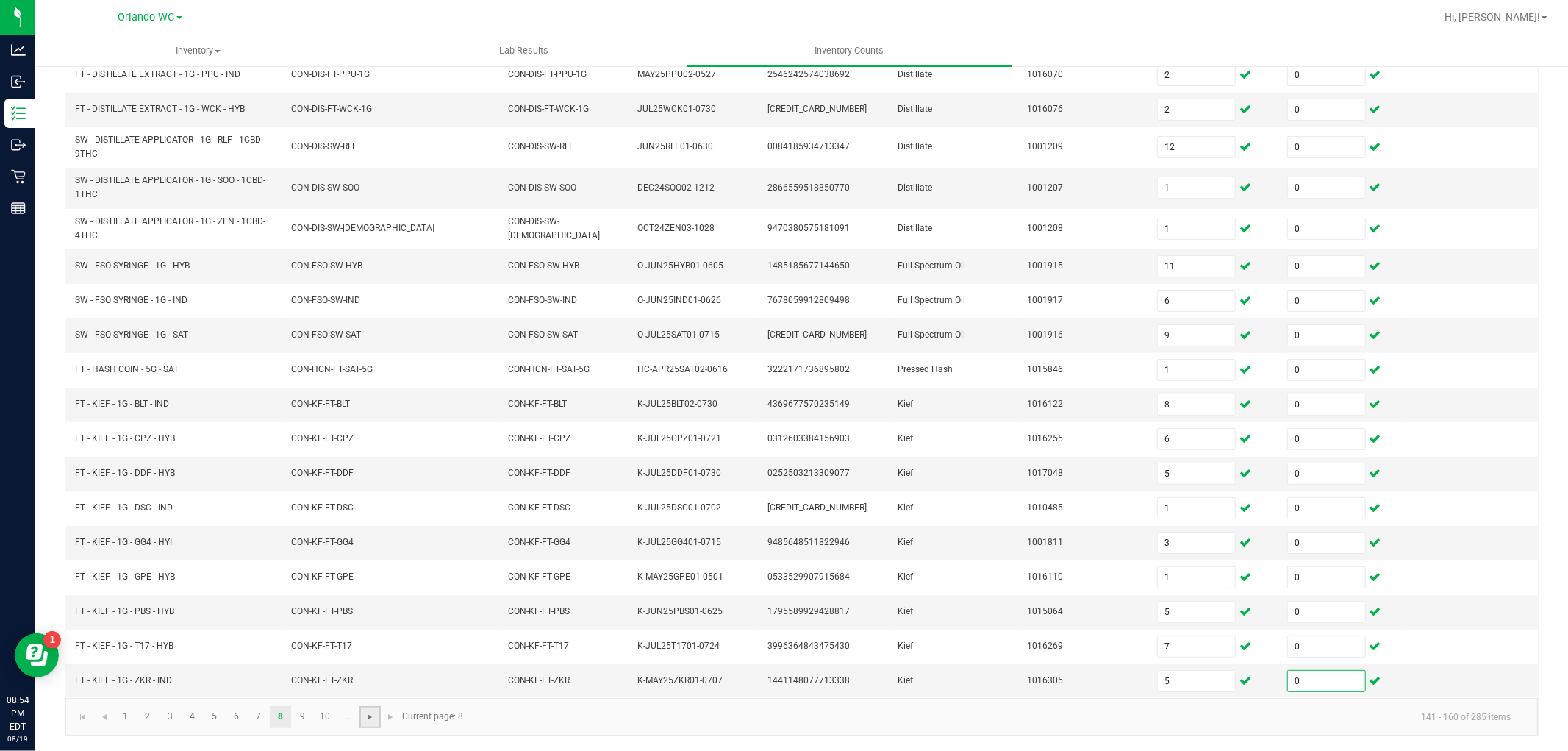
click at [366, 722] on span "Go to the next page" at bounding box center [370, 717] width 12 height 12
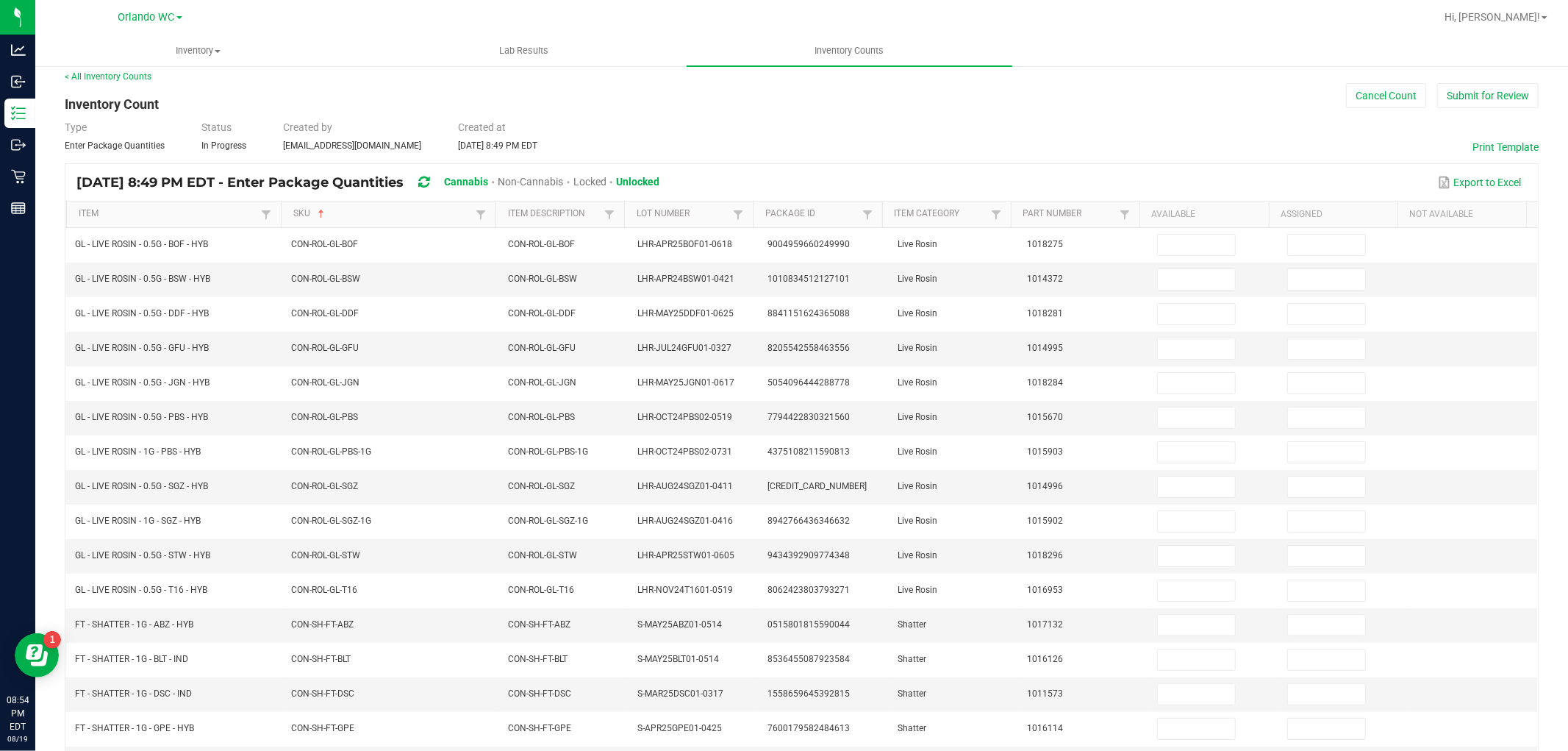
scroll to position [0, 0]
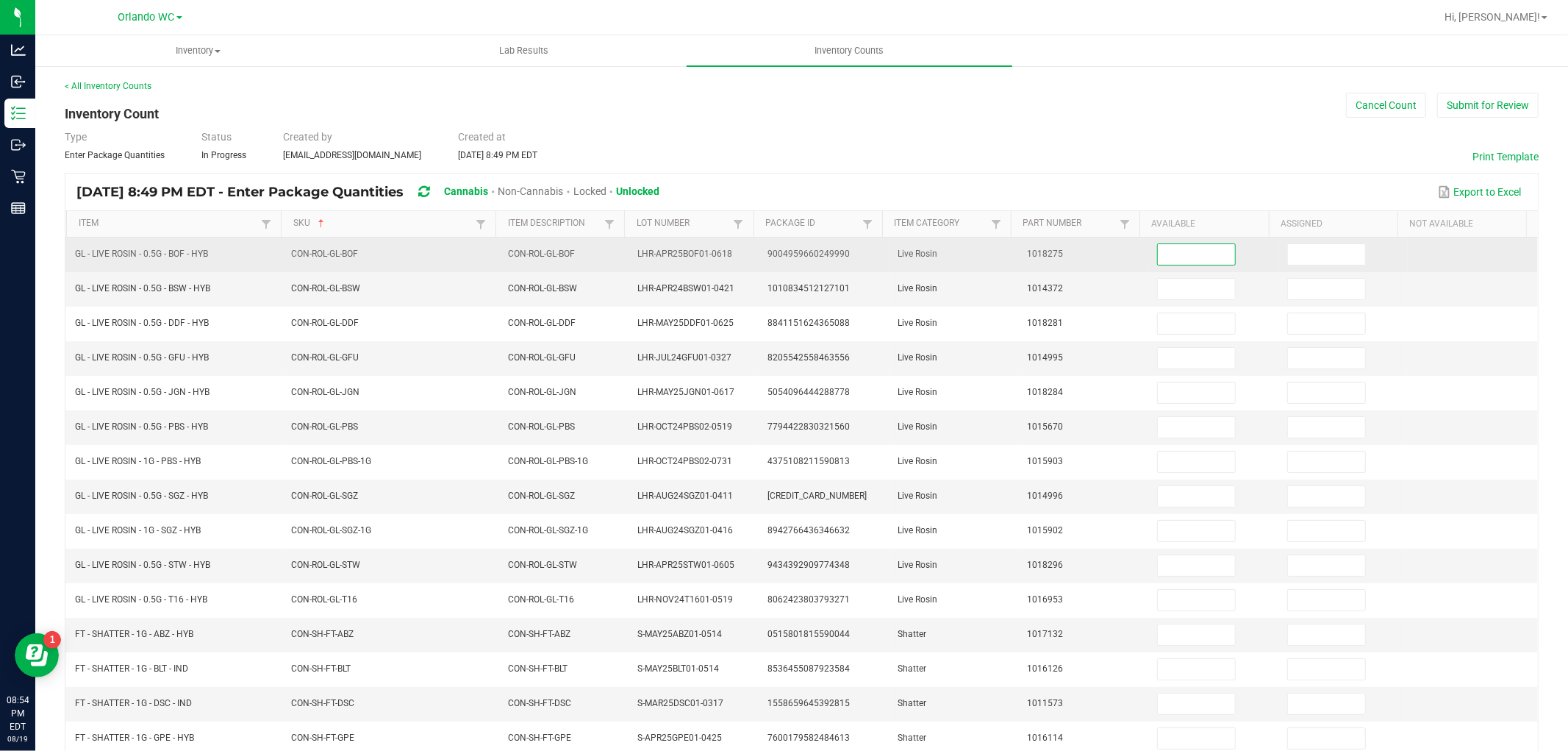
click at [1159, 260] on input at bounding box center [1196, 254] width 77 height 21
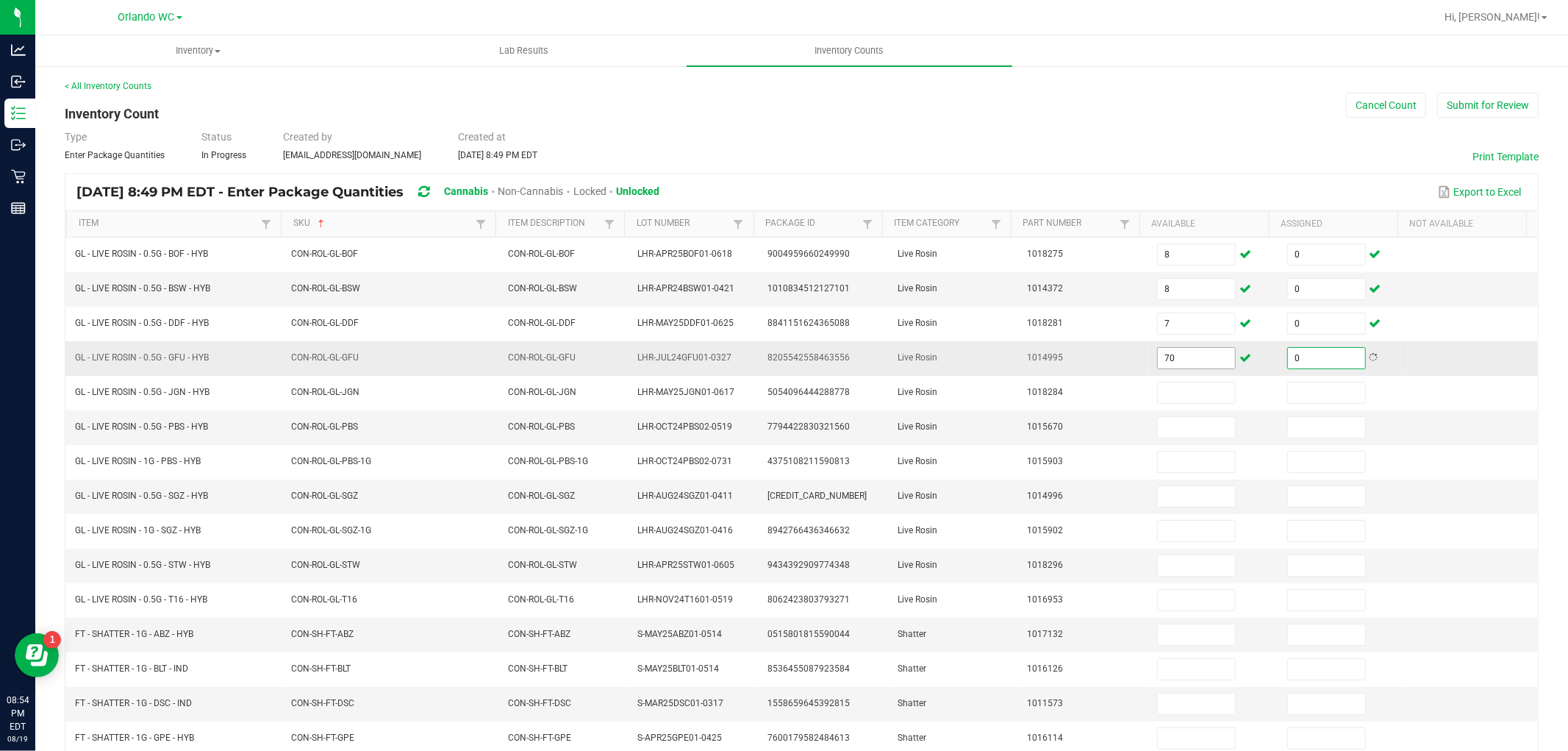
click at [1194, 347] on span "70" at bounding box center [1196, 358] width 78 height 22
click at [1193, 351] on input "70" at bounding box center [1196, 358] width 77 height 21
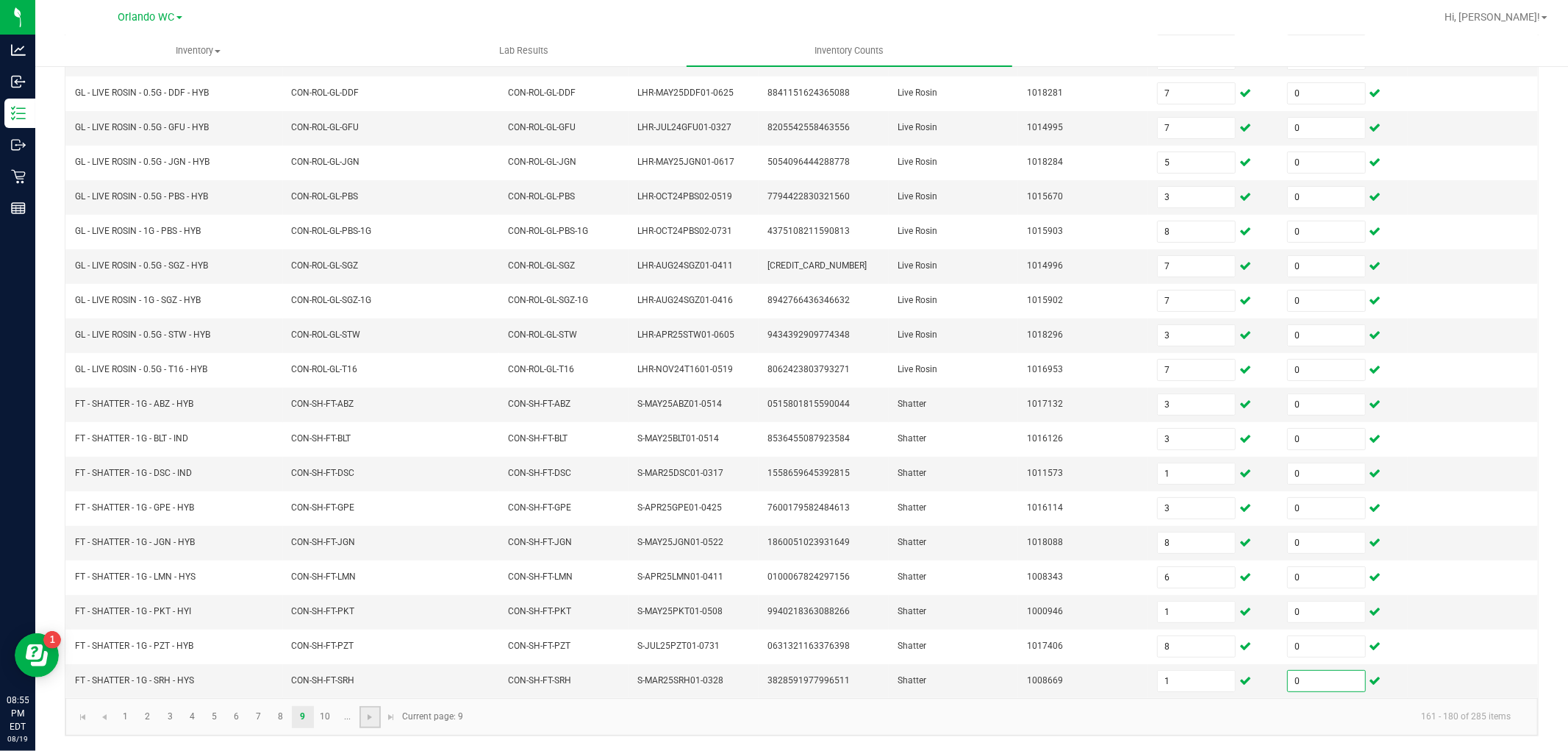
click at [363, 719] on link at bounding box center [371, 717] width 22 height 22
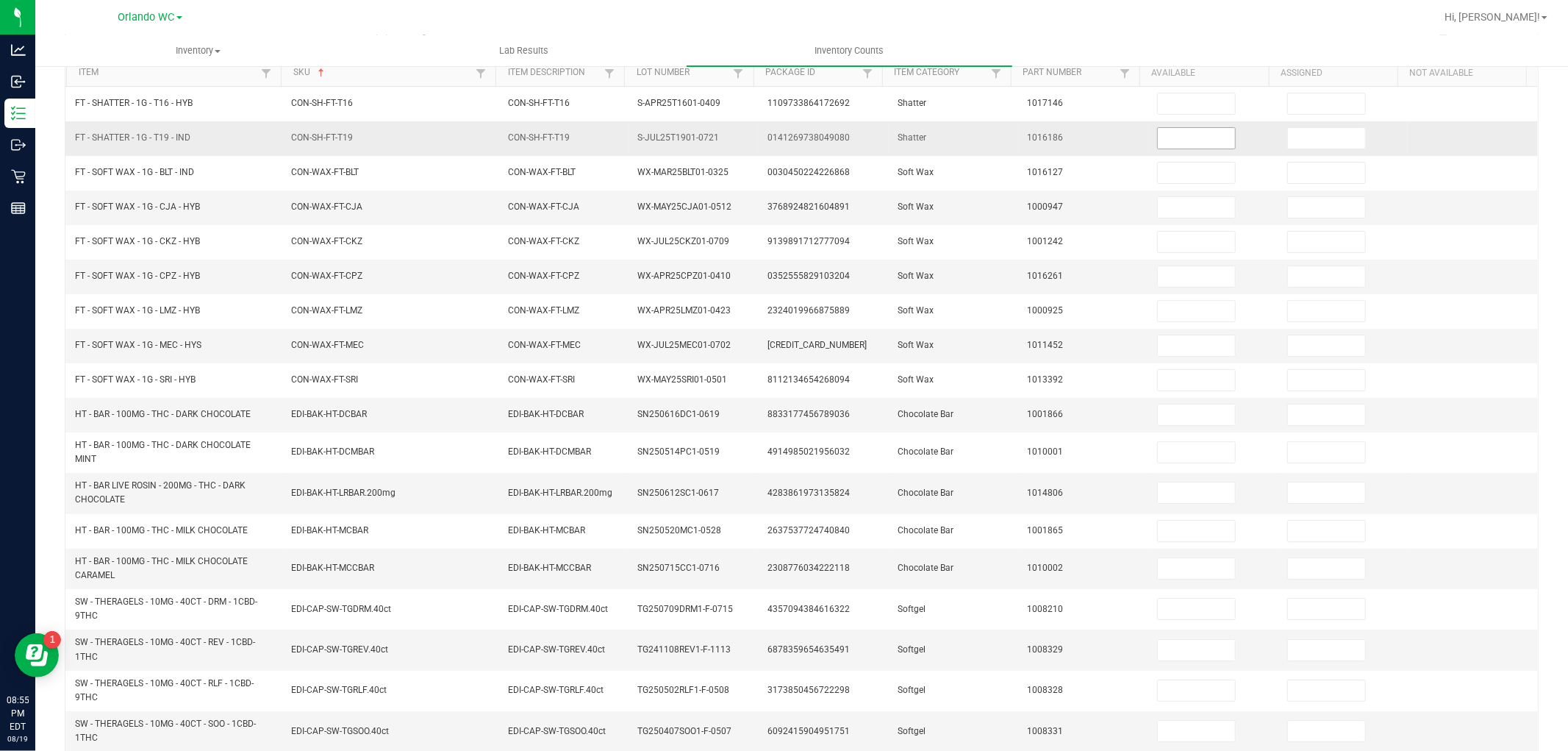
scroll to position [71, 0]
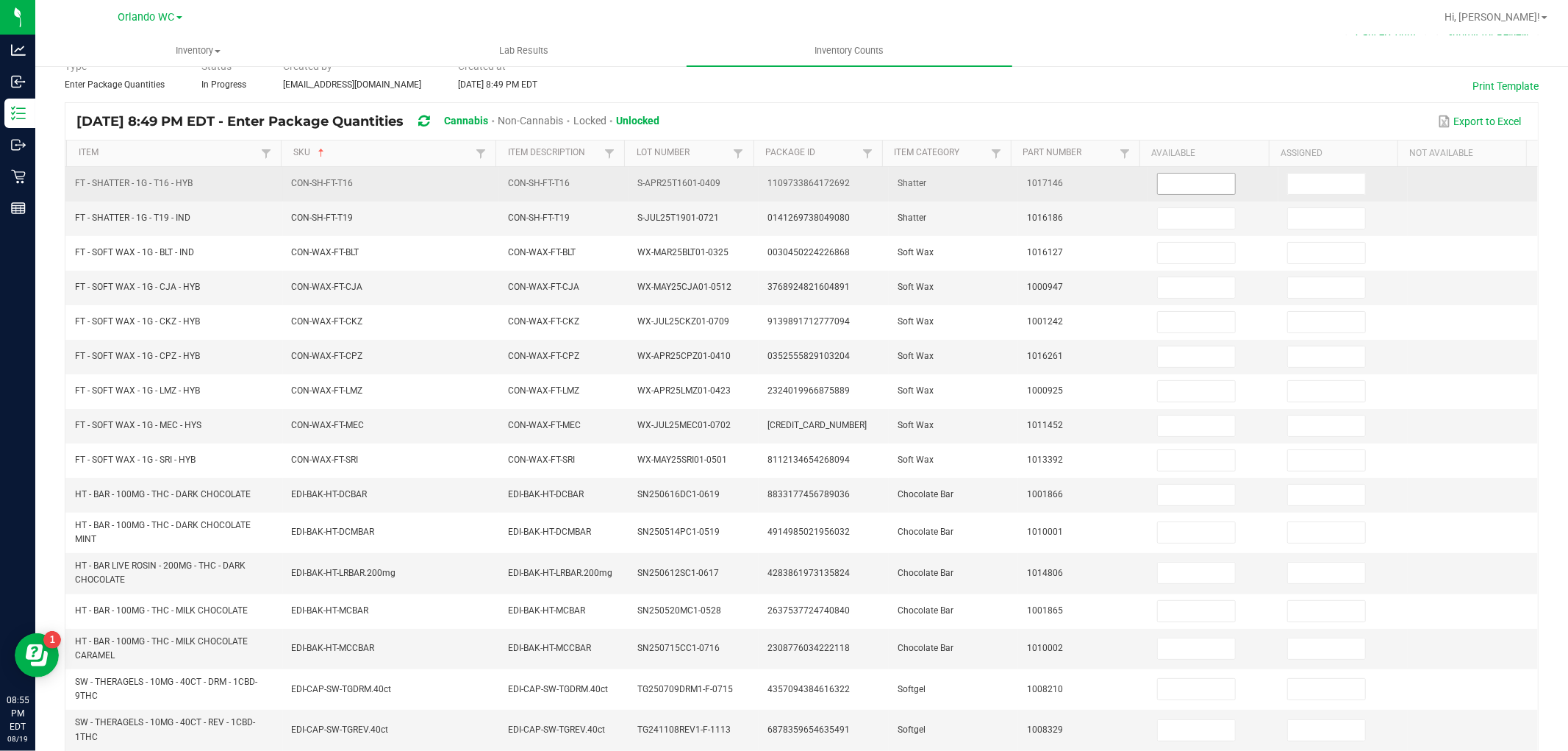
click at [1158, 181] on input at bounding box center [1196, 183] width 77 height 21
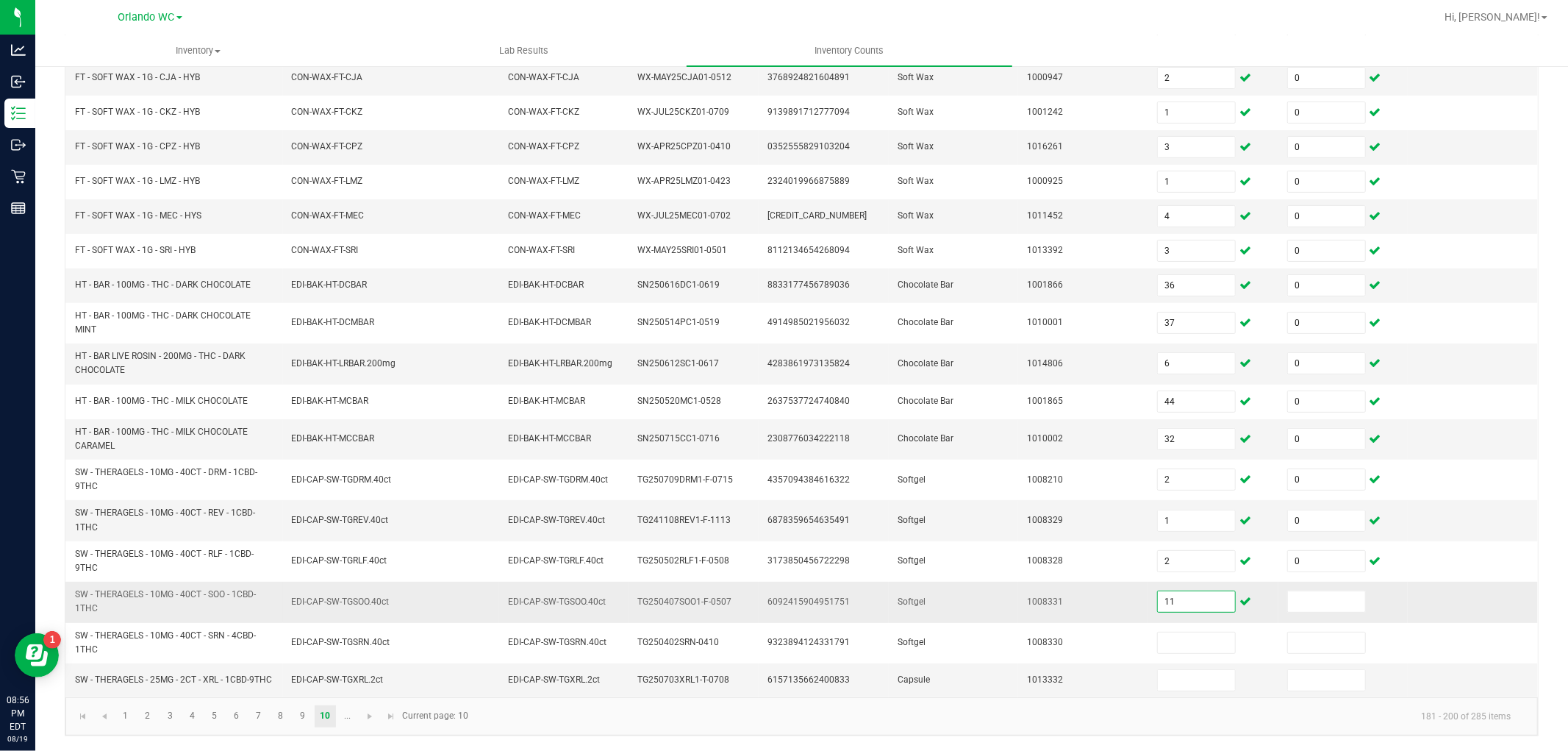
click at [1195, 591] on input "11" at bounding box center [1196, 601] width 77 height 21
click at [371, 718] on span "Go to the next page" at bounding box center [370, 716] width 12 height 12
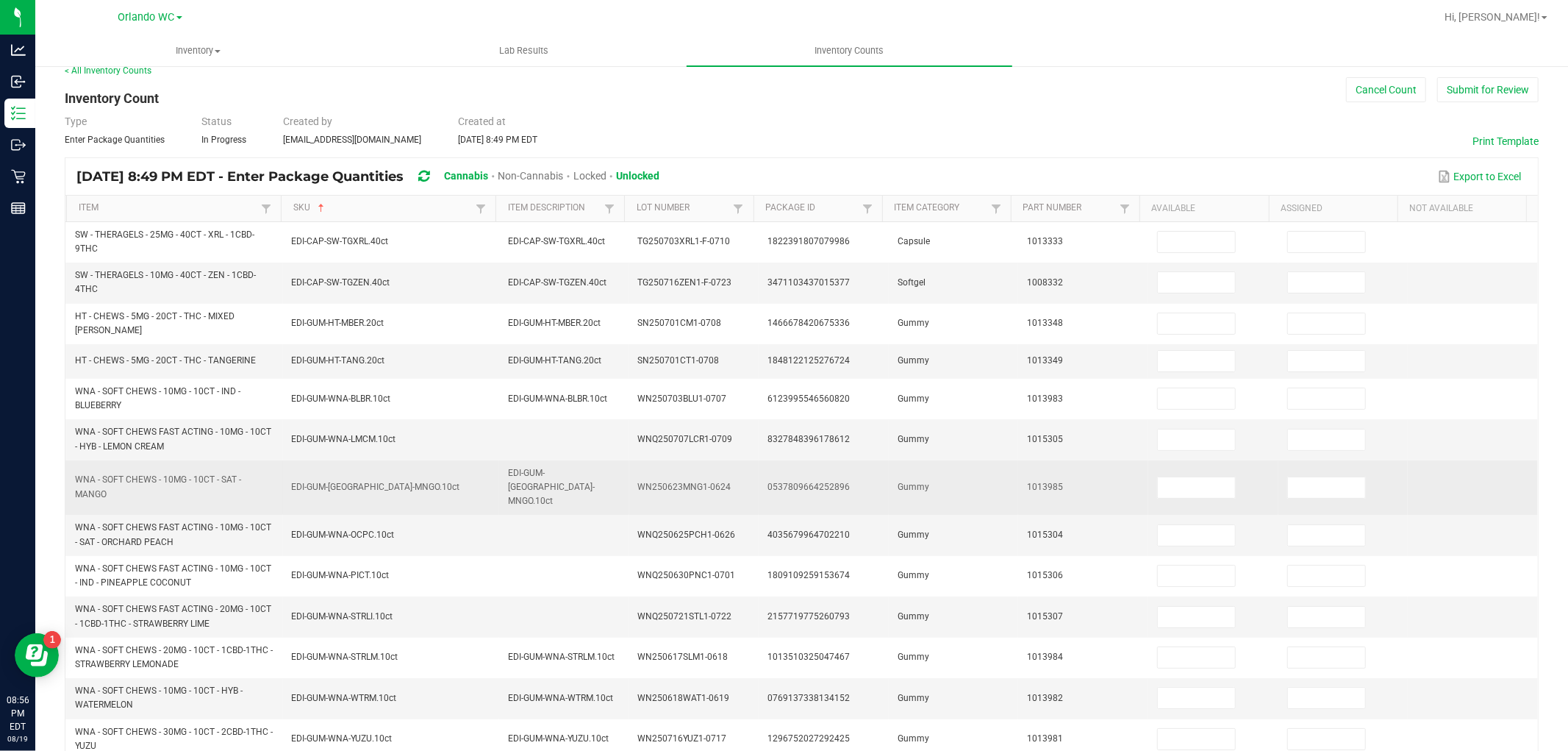
scroll to position [0, 0]
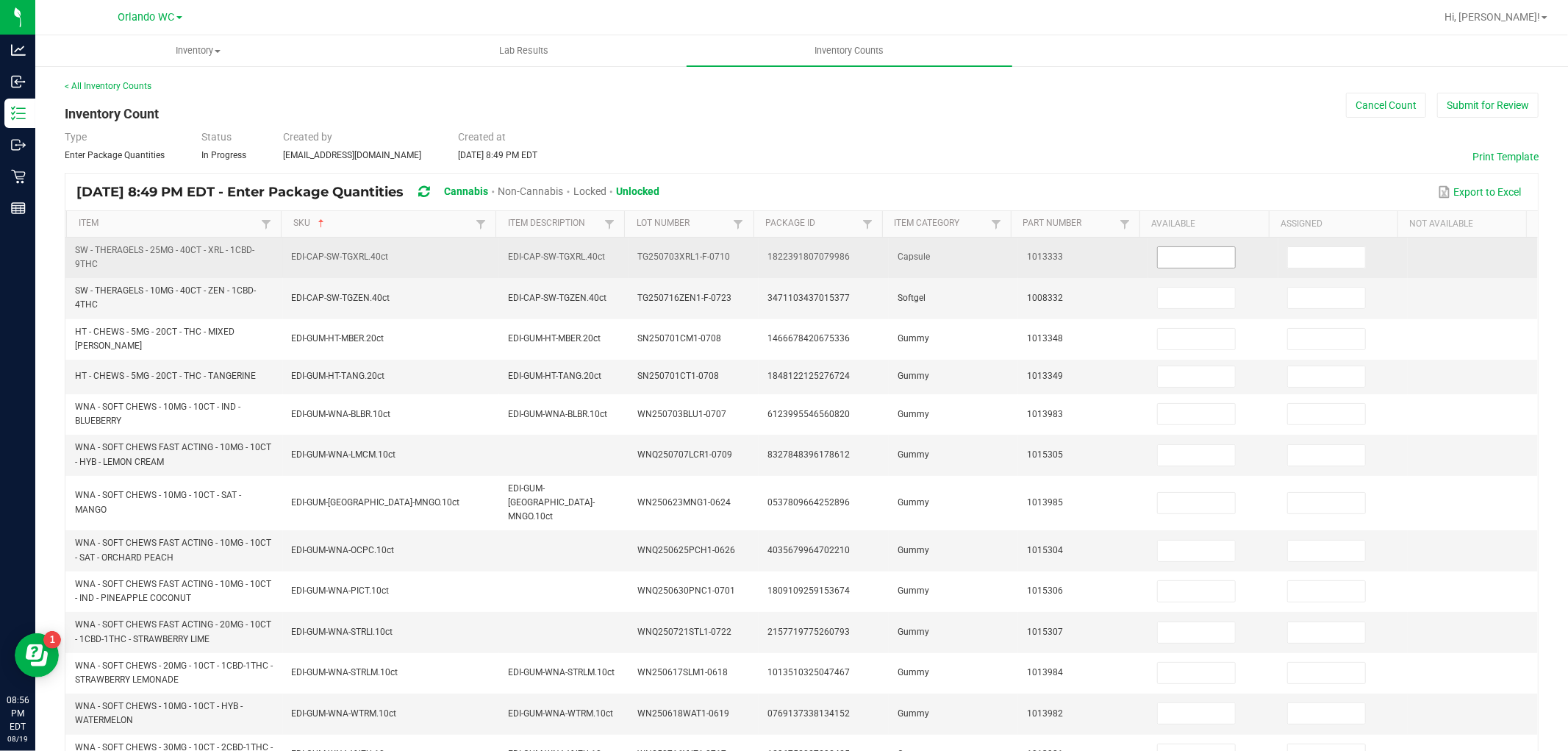
click at [1158, 256] on input at bounding box center [1196, 257] width 77 height 21
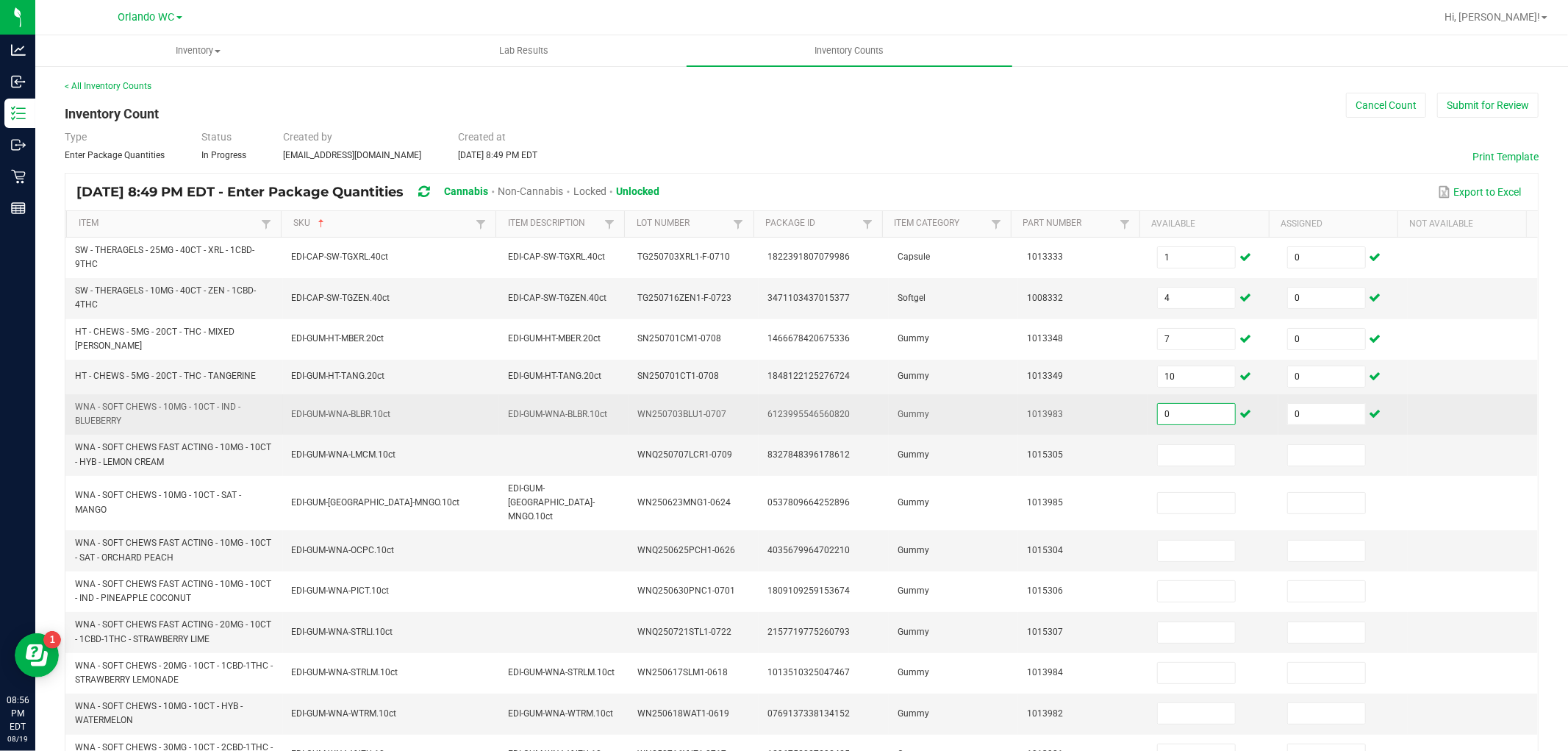
click at [1173, 410] on input "0" at bounding box center [1196, 414] width 77 height 21
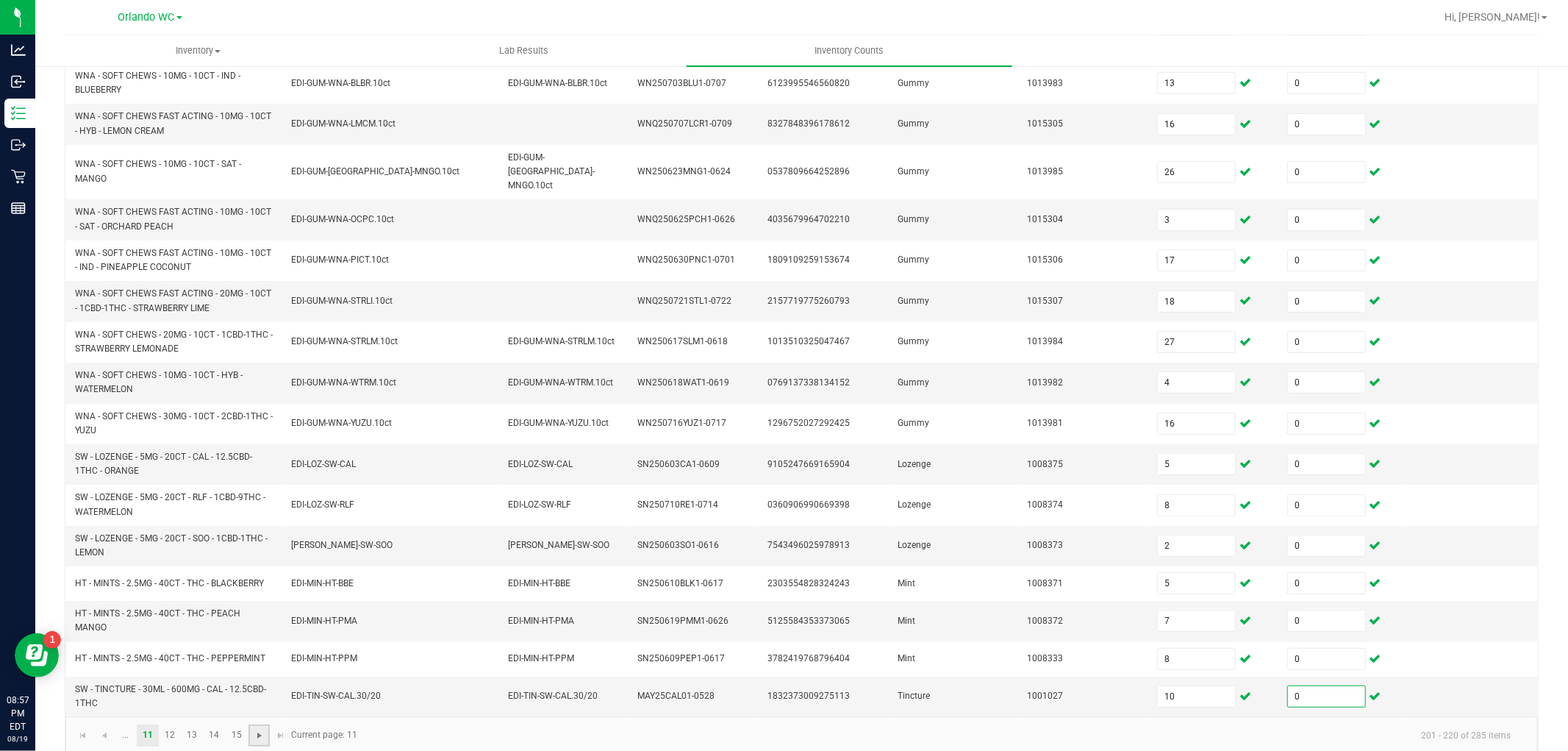
click at [258, 729] on span "Go to the next page" at bounding box center [260, 735] width 12 height 12
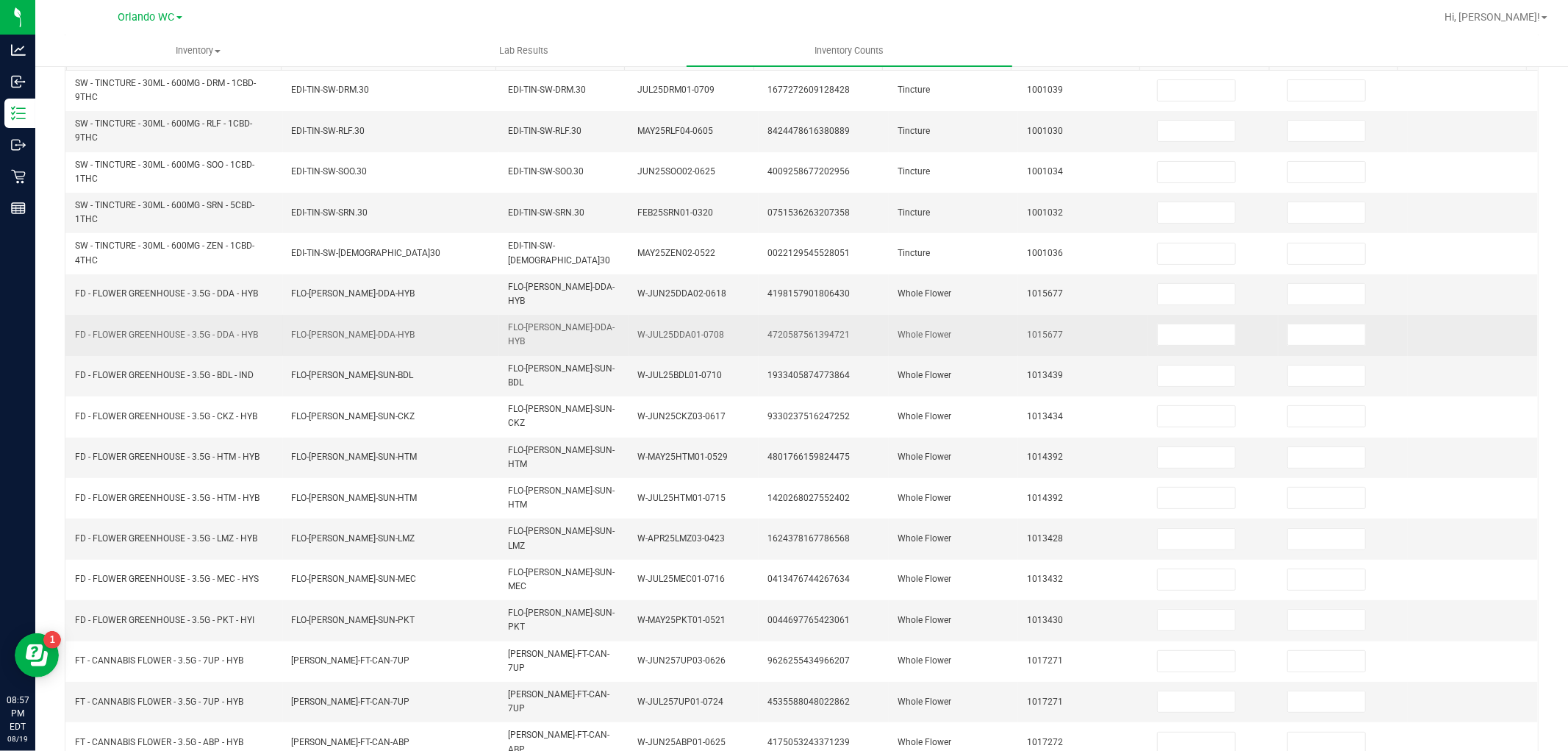
scroll to position [85, 0]
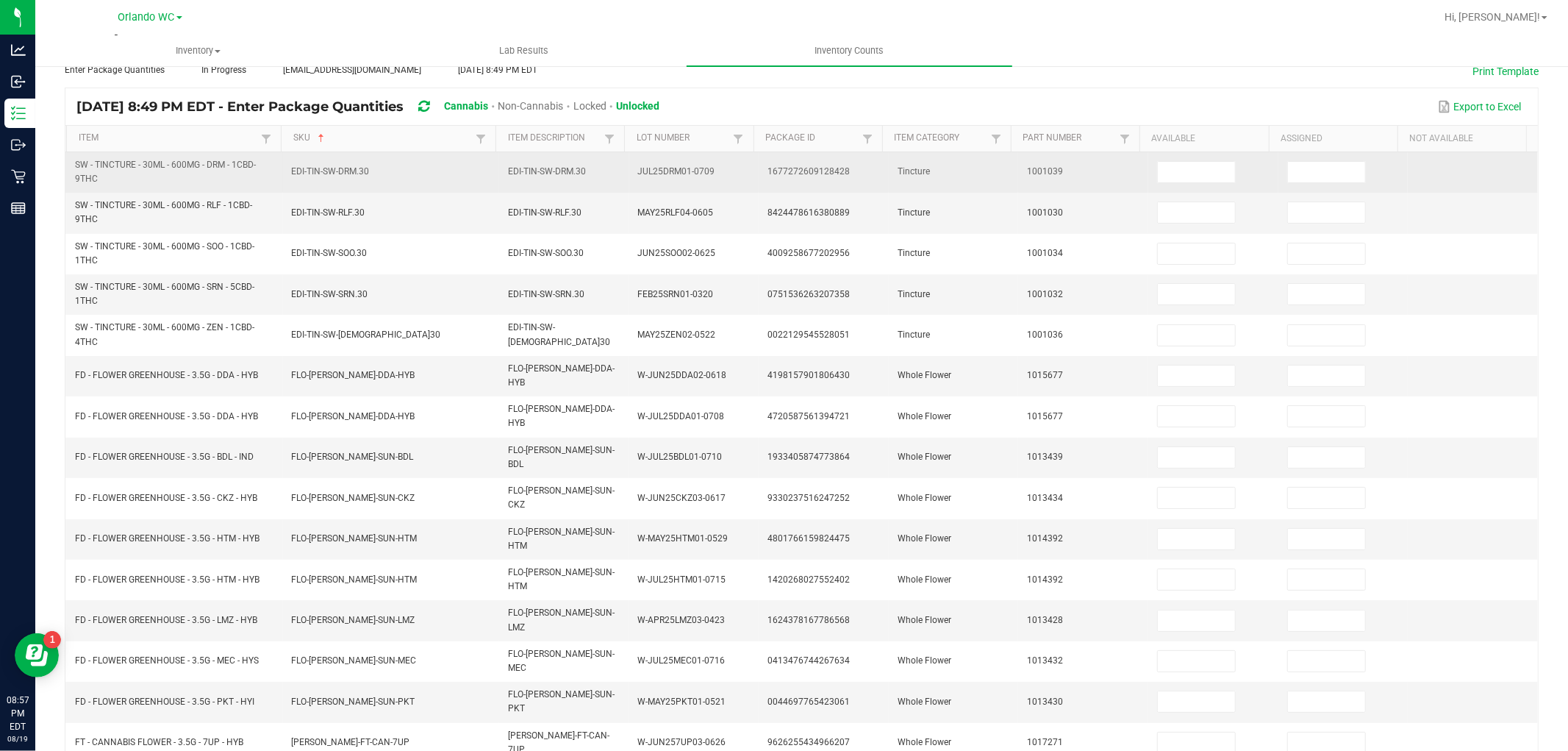
click at [1165, 184] on td at bounding box center [1213, 172] width 130 height 40
click at [1166, 176] on input at bounding box center [1196, 172] width 77 height 21
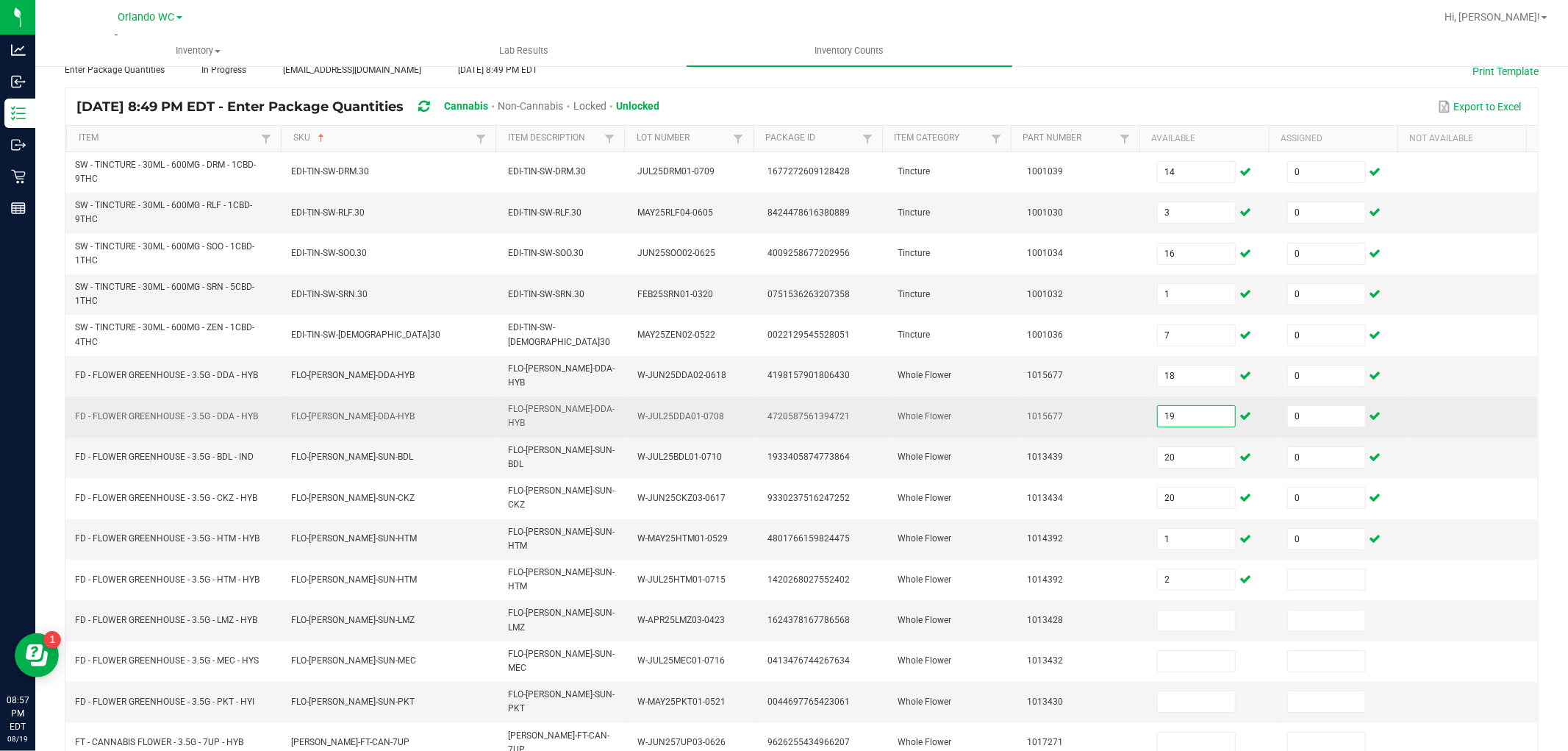
click at [1158, 406] on input "19" at bounding box center [1196, 416] width 77 height 21
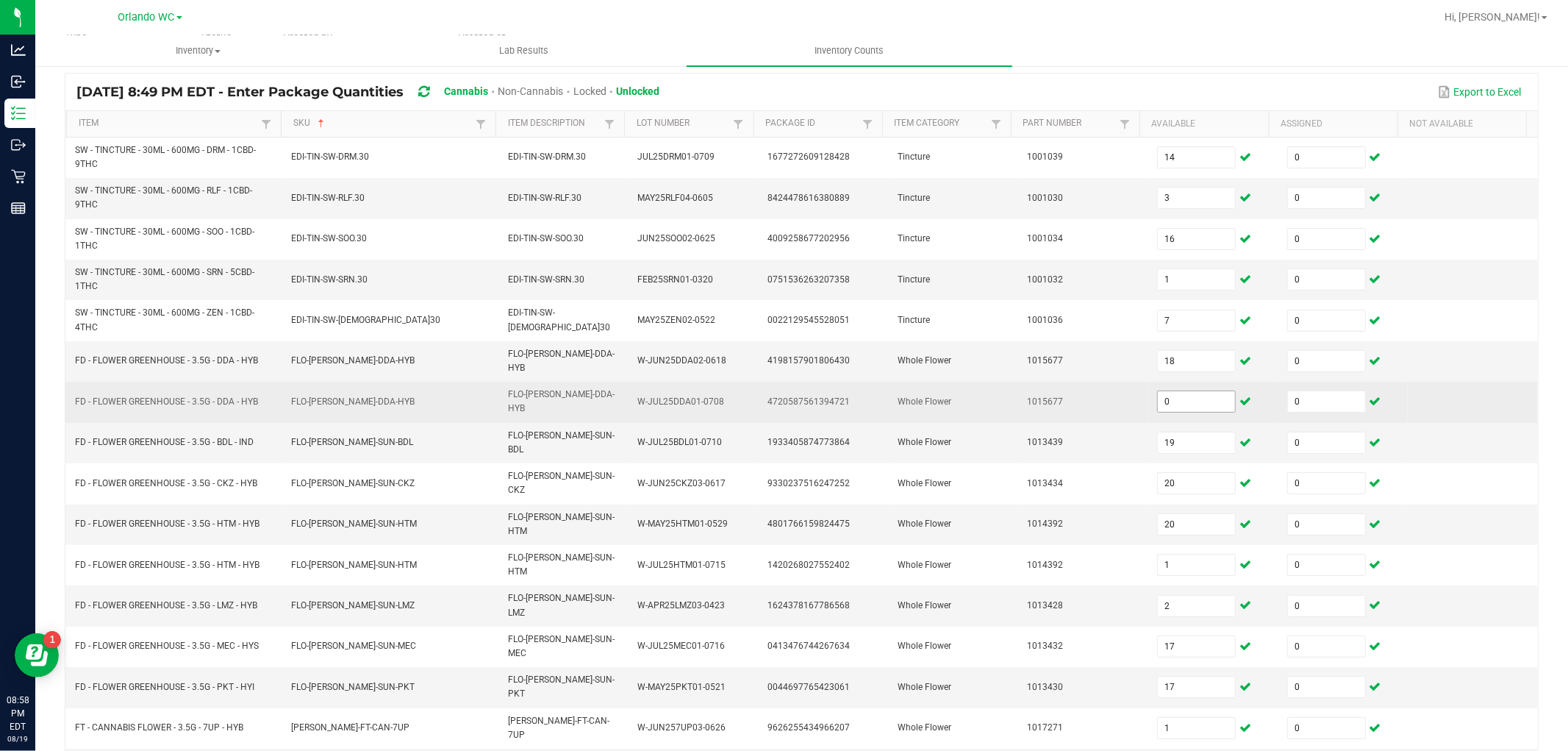
scroll to position [265, 0]
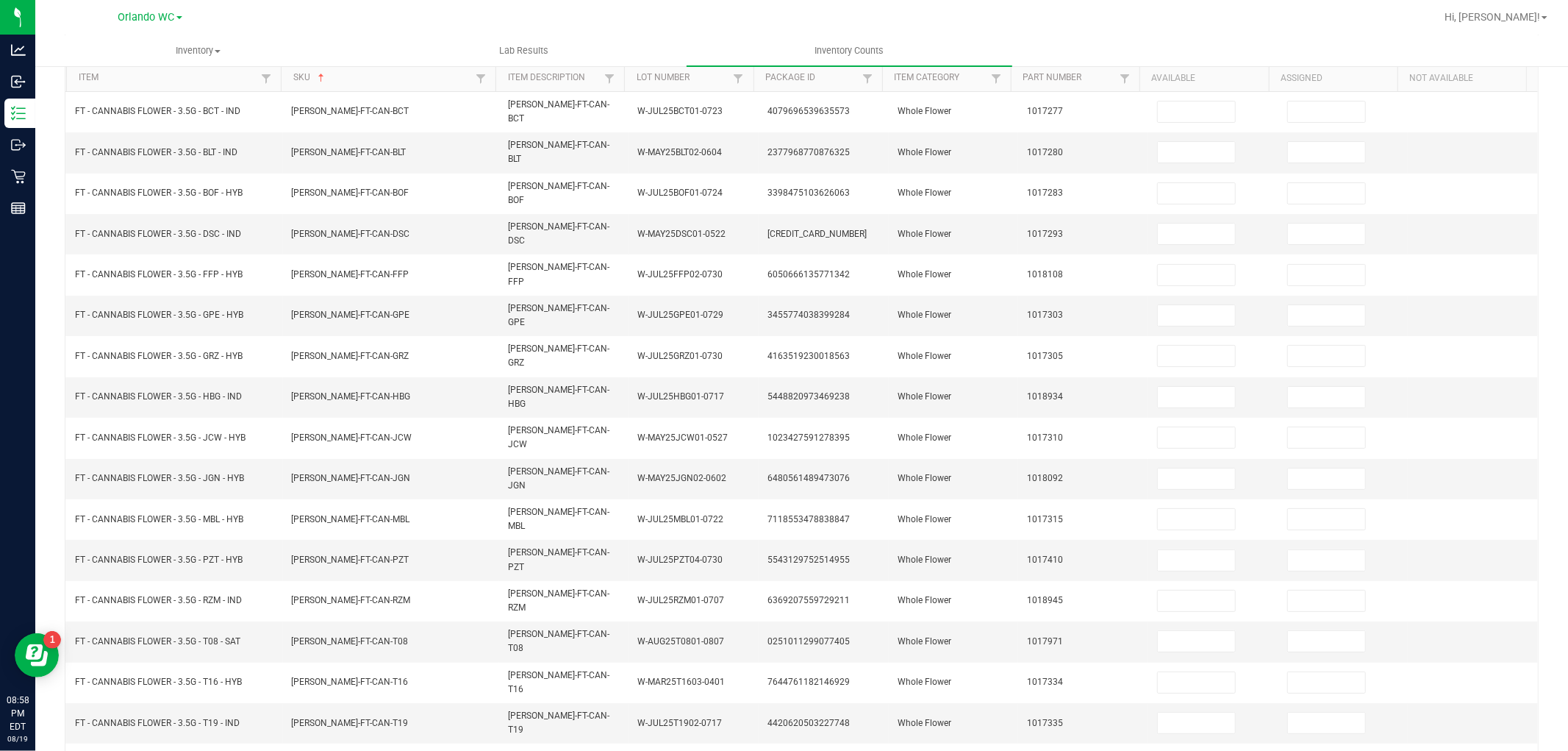
scroll to position [0, 0]
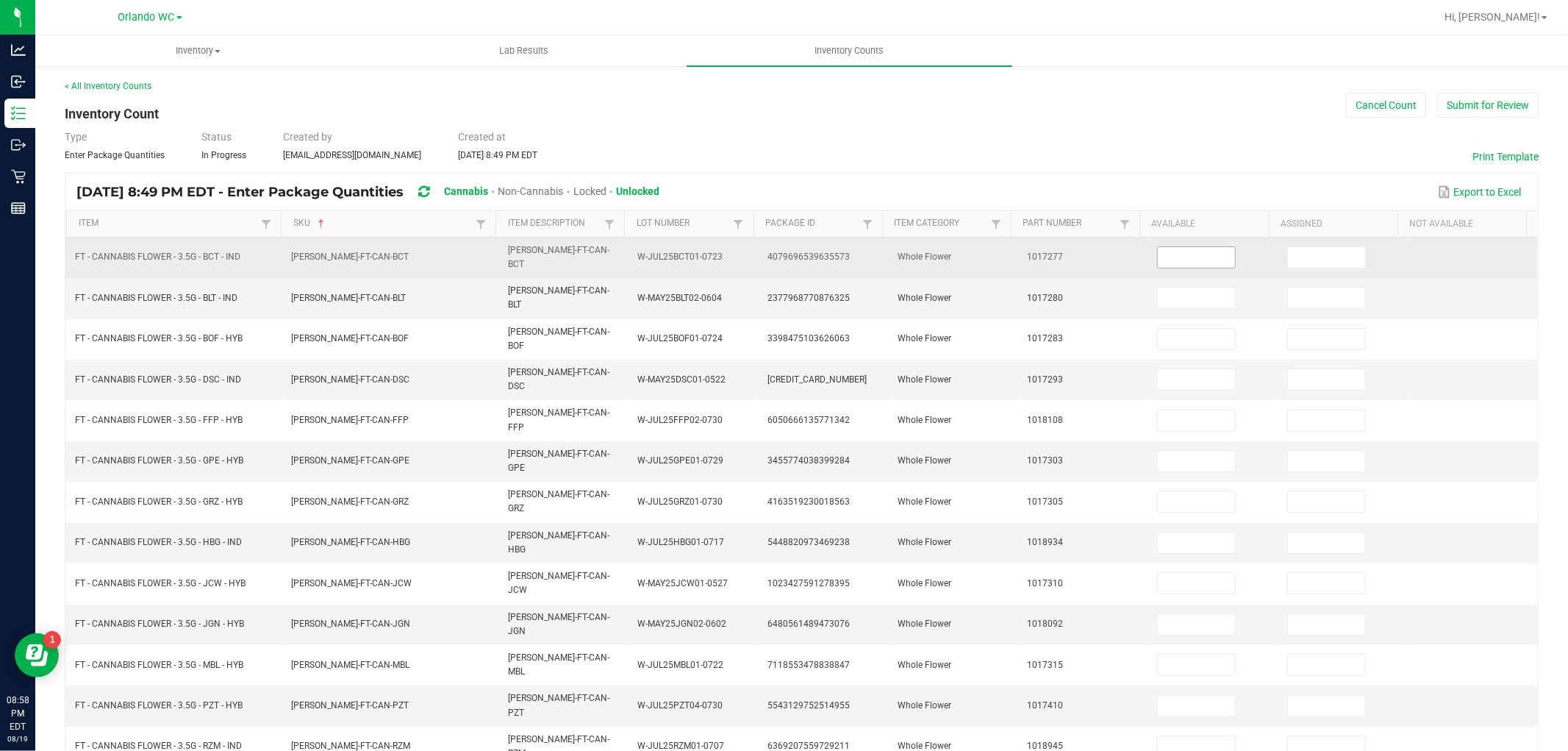
click at [1180, 252] on input at bounding box center [1196, 257] width 77 height 21
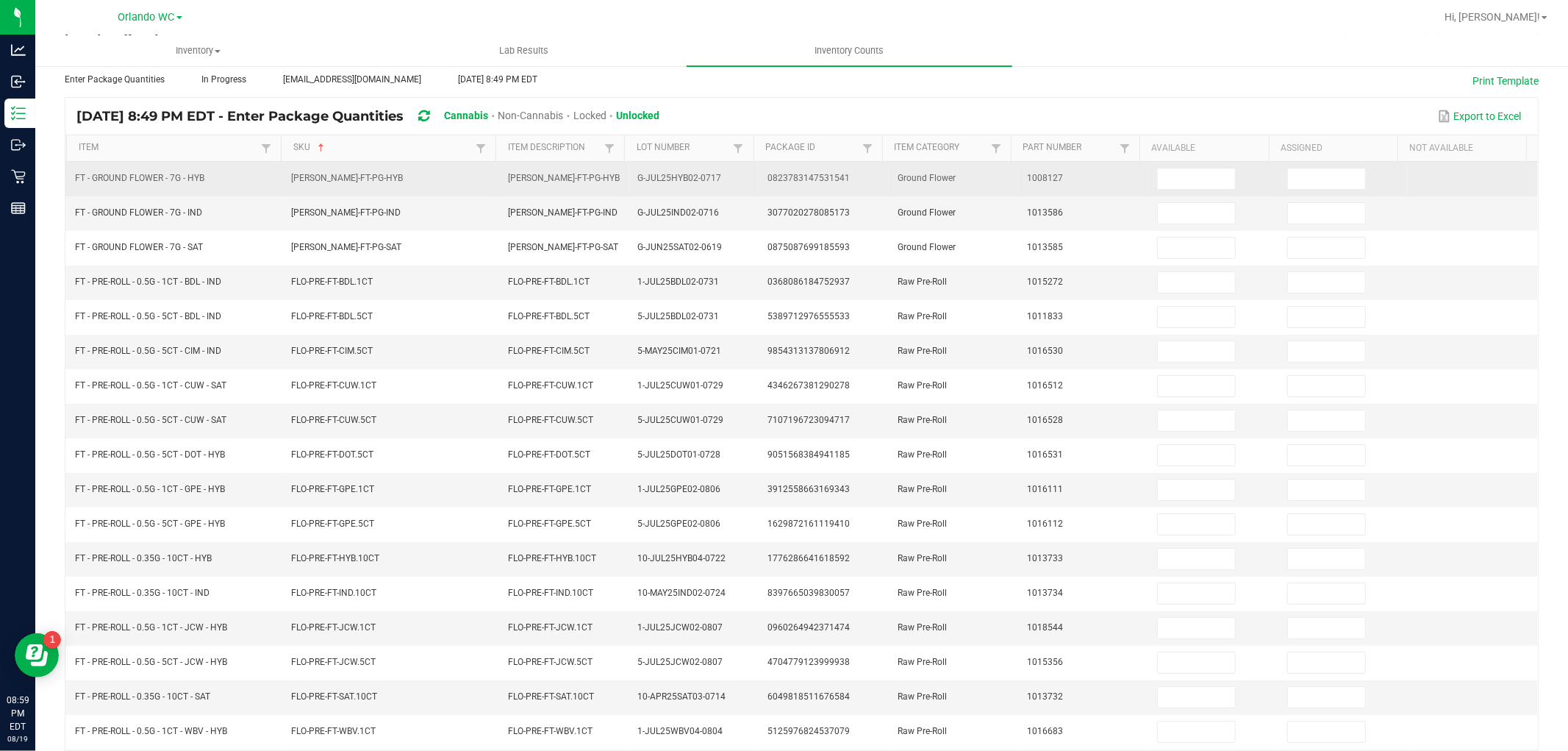
scroll to position [0, 0]
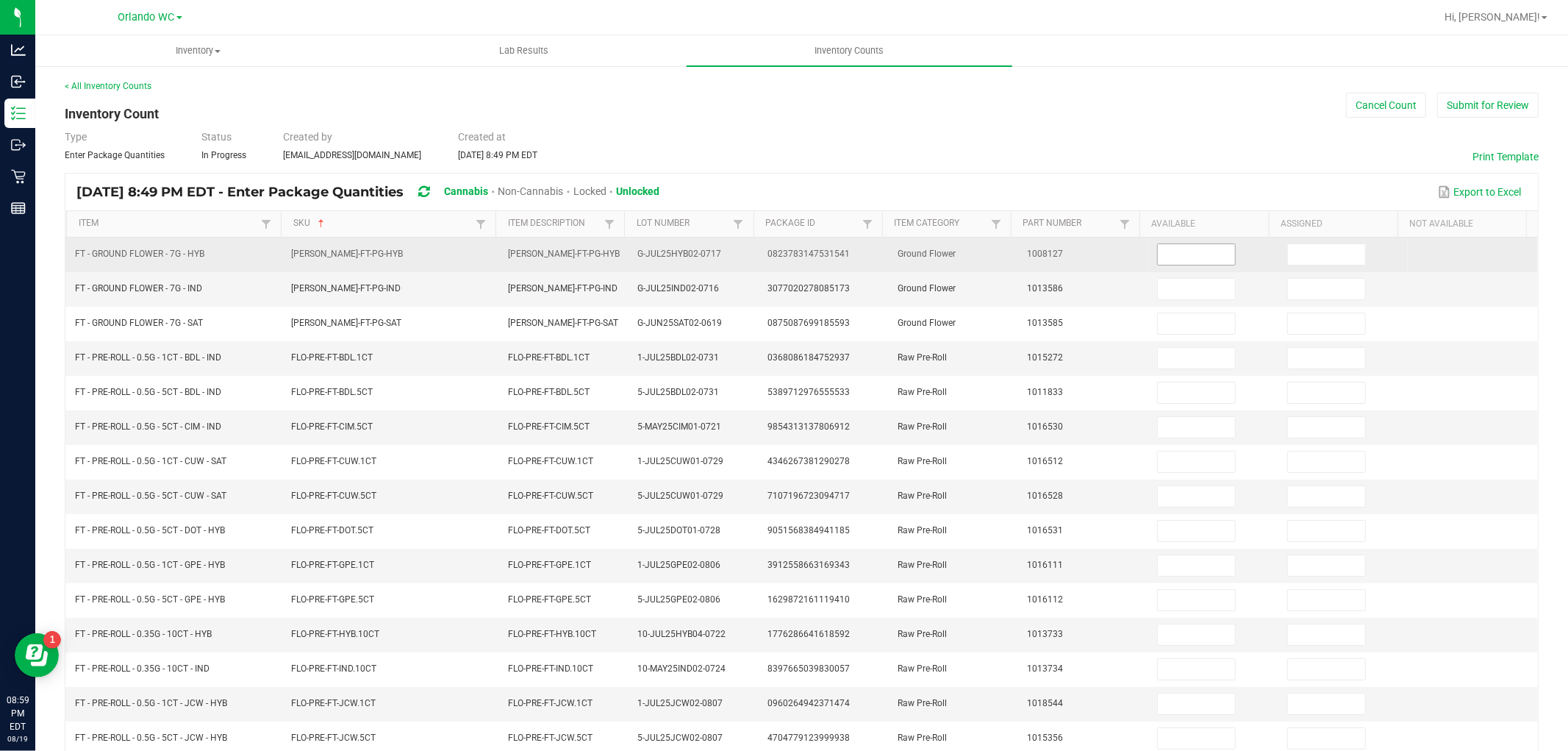
click at [1180, 246] on input at bounding box center [1196, 254] width 77 height 21
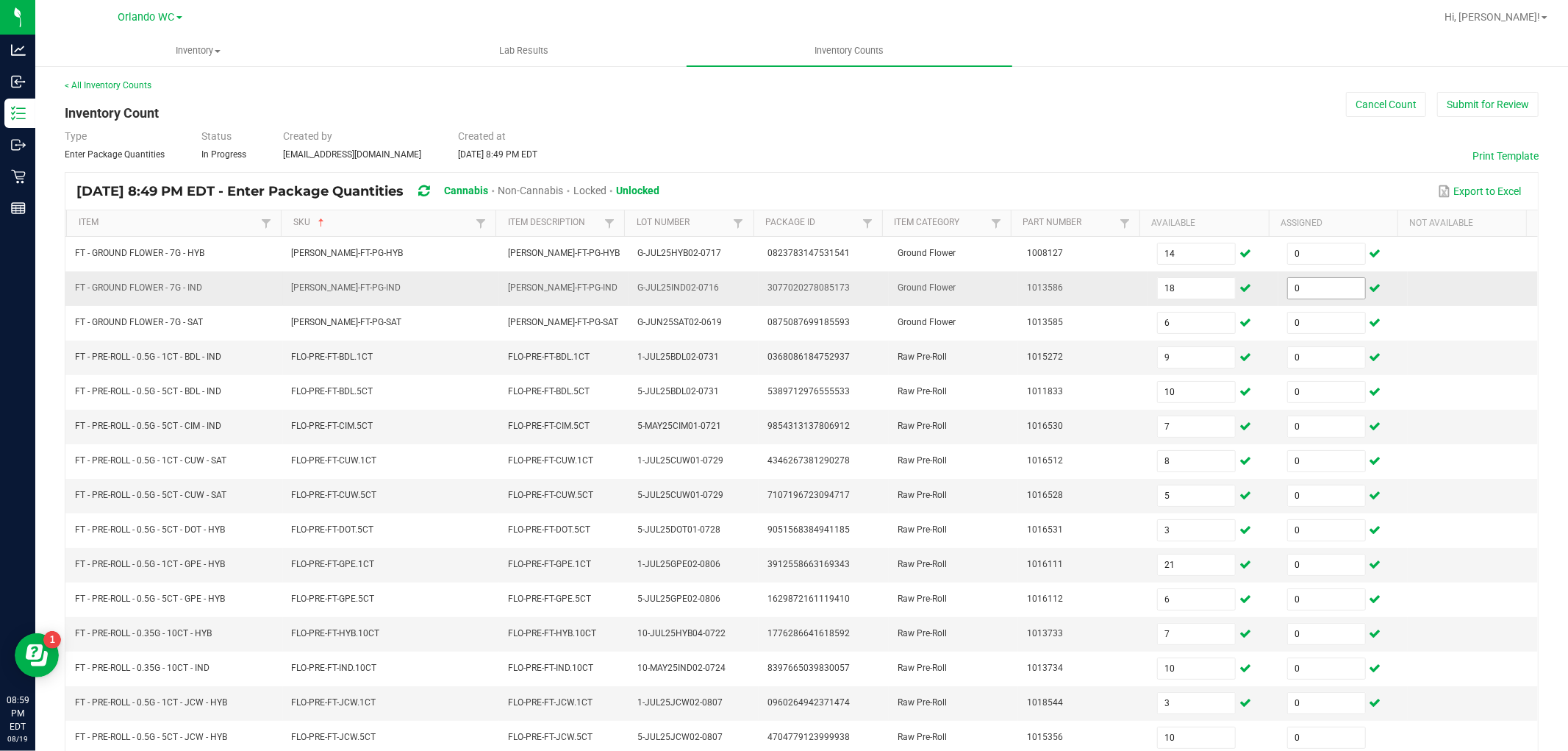
scroll to position [233, 0]
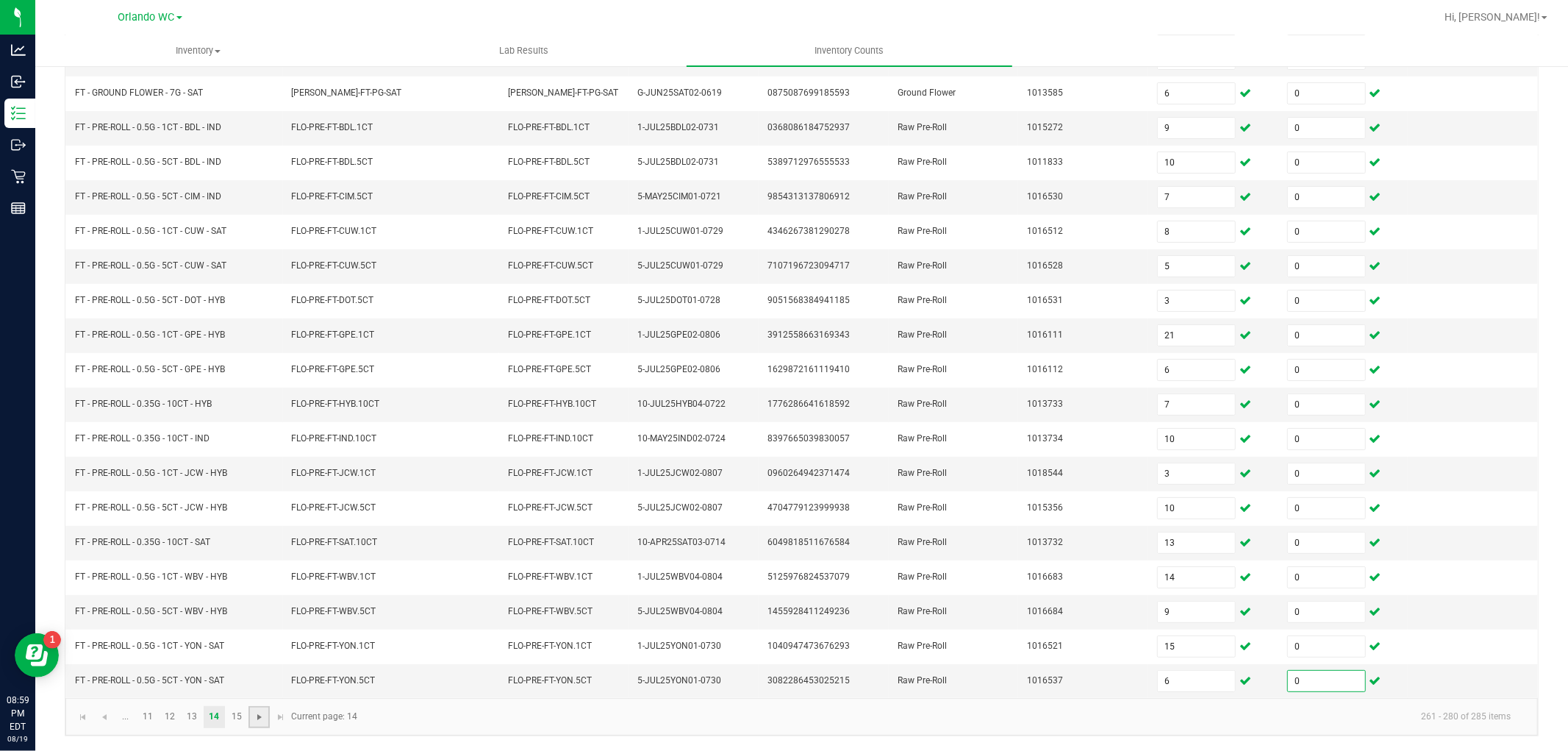
click at [261, 716] on span "Go to the next page" at bounding box center [260, 717] width 12 height 12
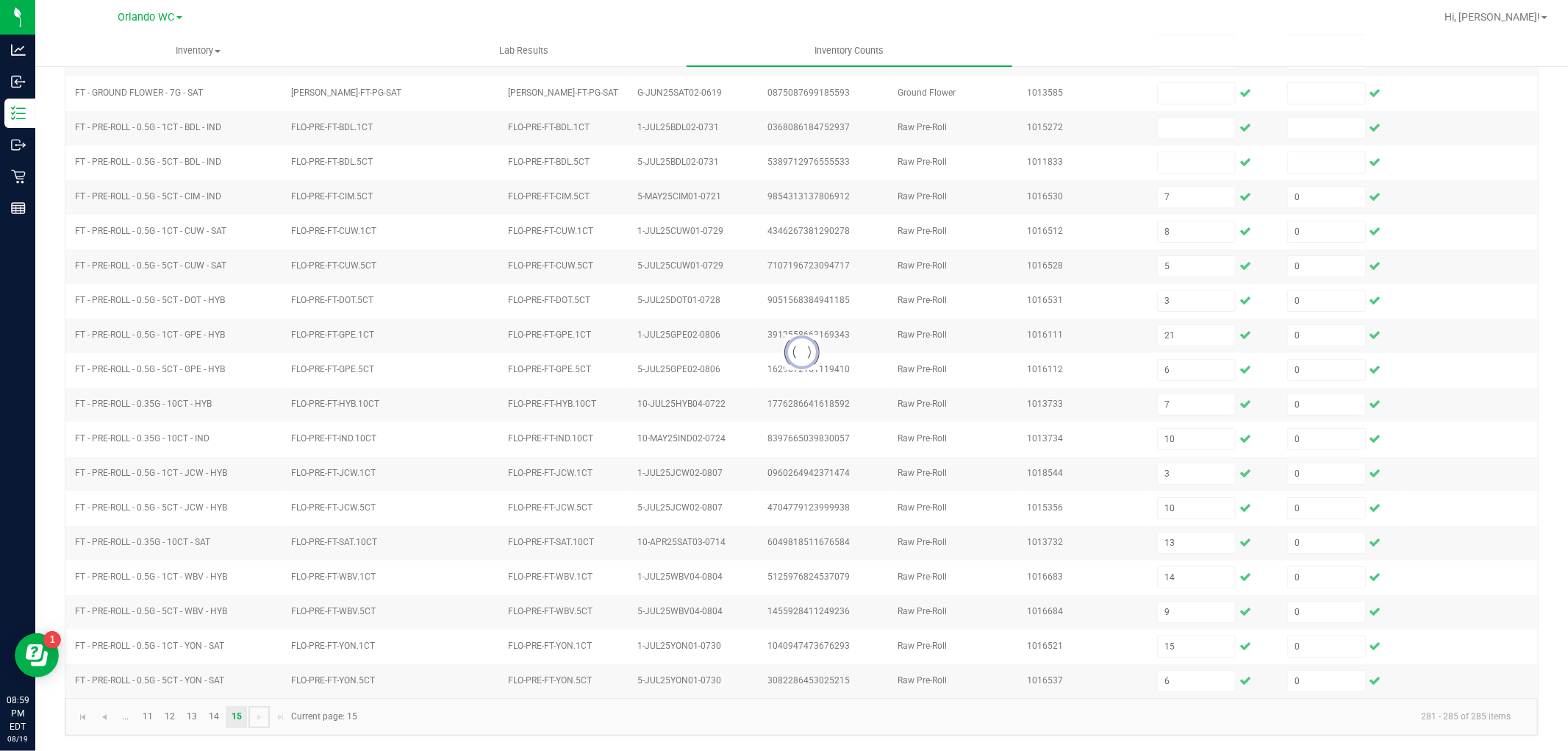
scroll to position [0, 0]
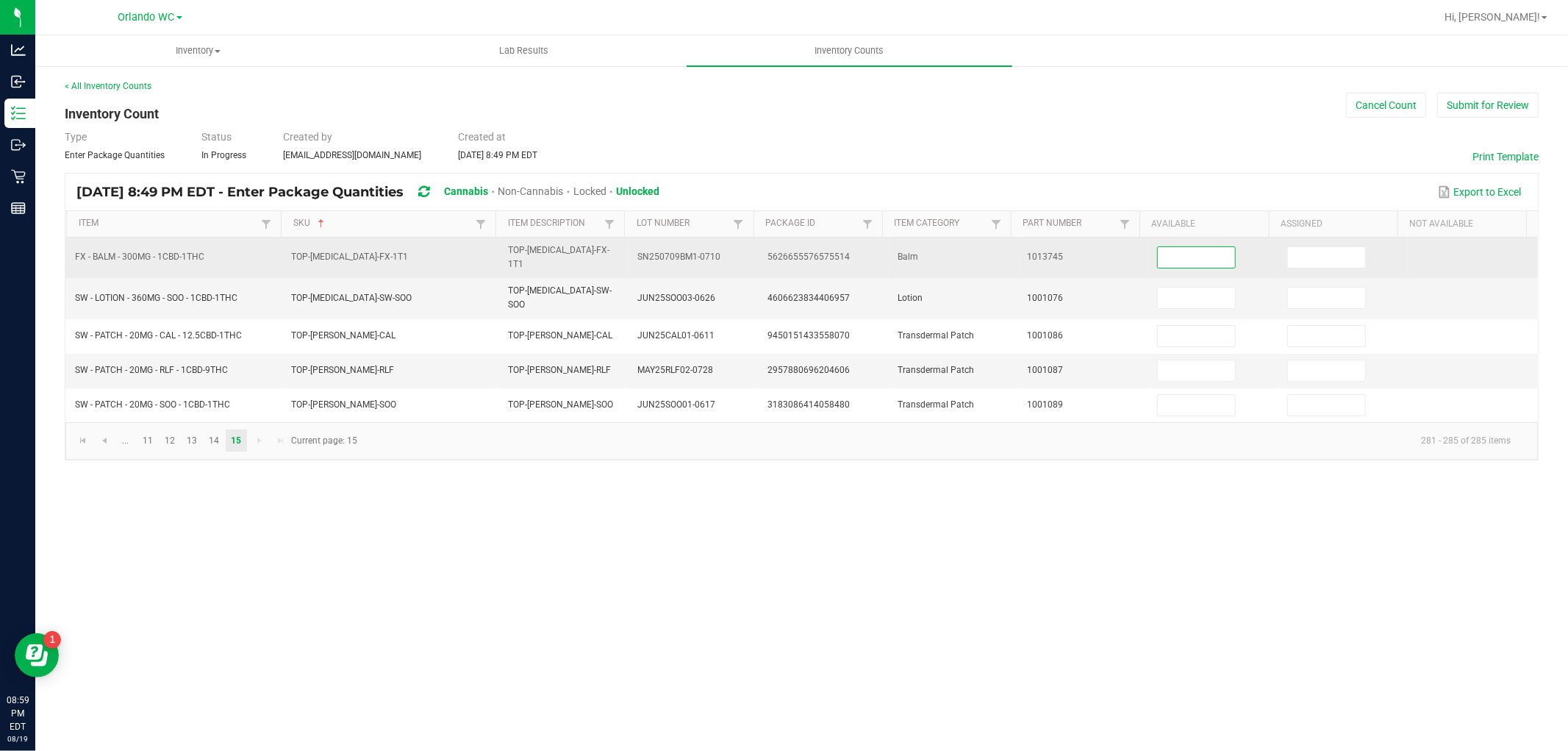
click at [1195, 254] on input at bounding box center [1196, 257] width 77 height 21
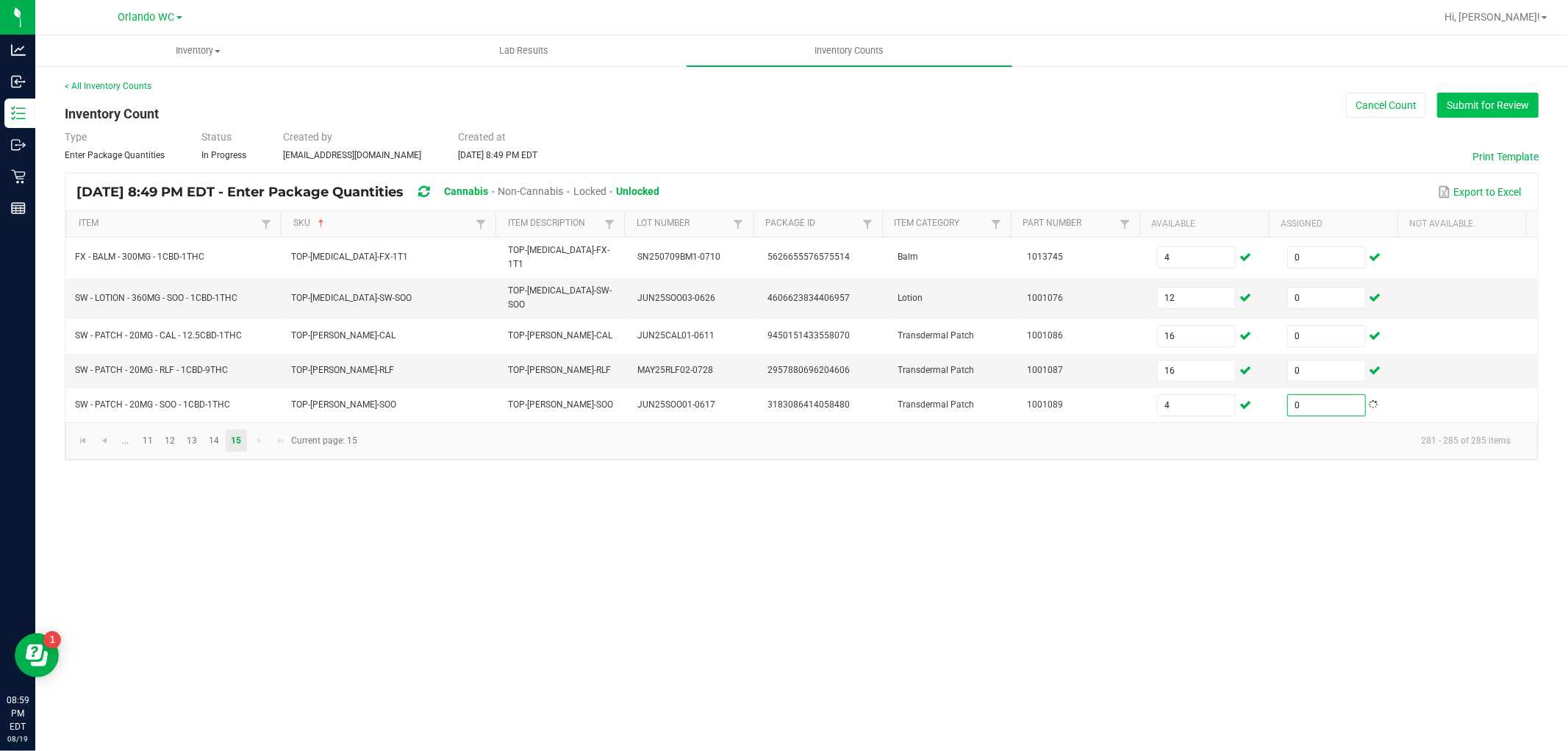
click at [1502, 107] on button "Submit for Review" at bounding box center [1488, 104] width 101 height 25
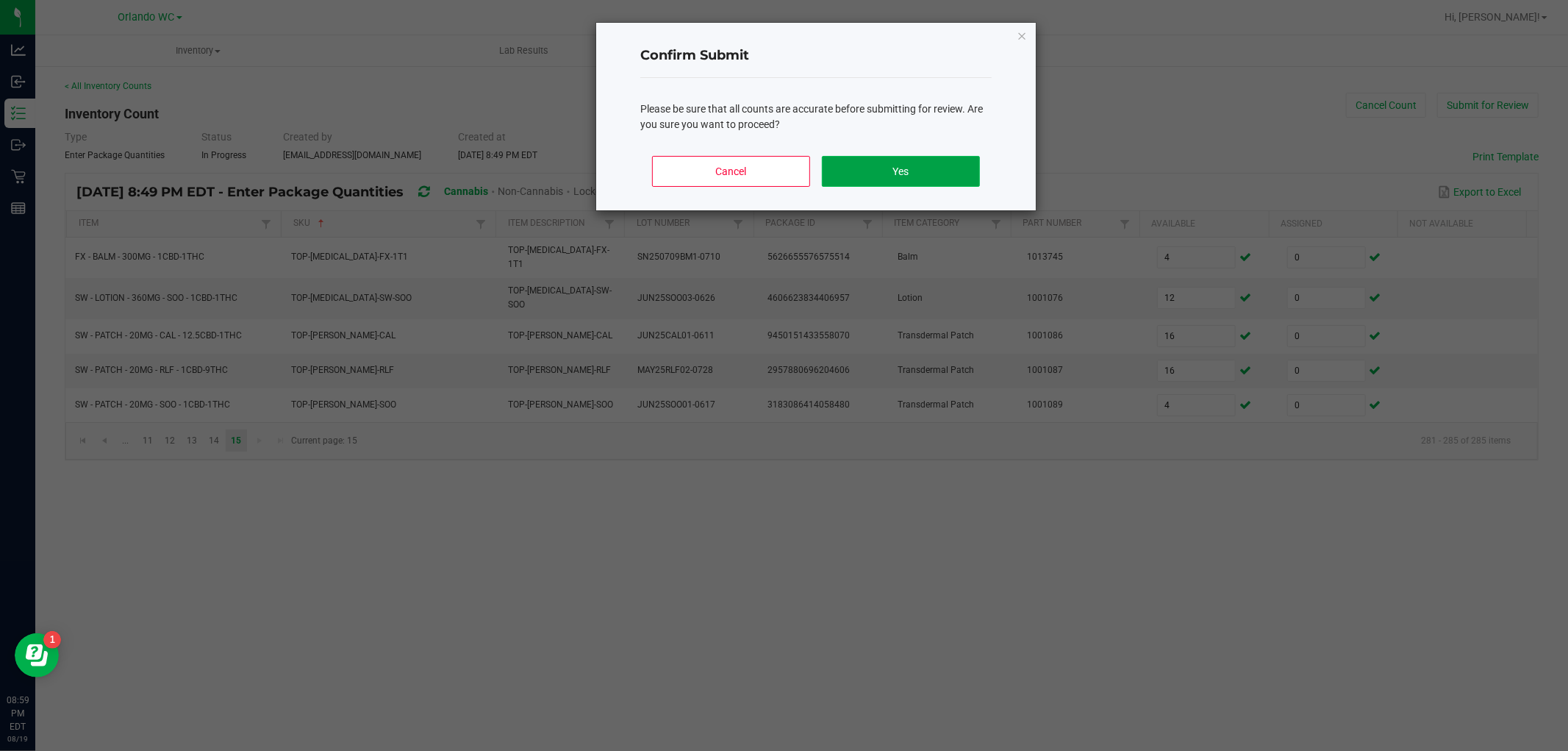
click at [945, 175] on button "Yes" at bounding box center [900, 171] width 158 height 30
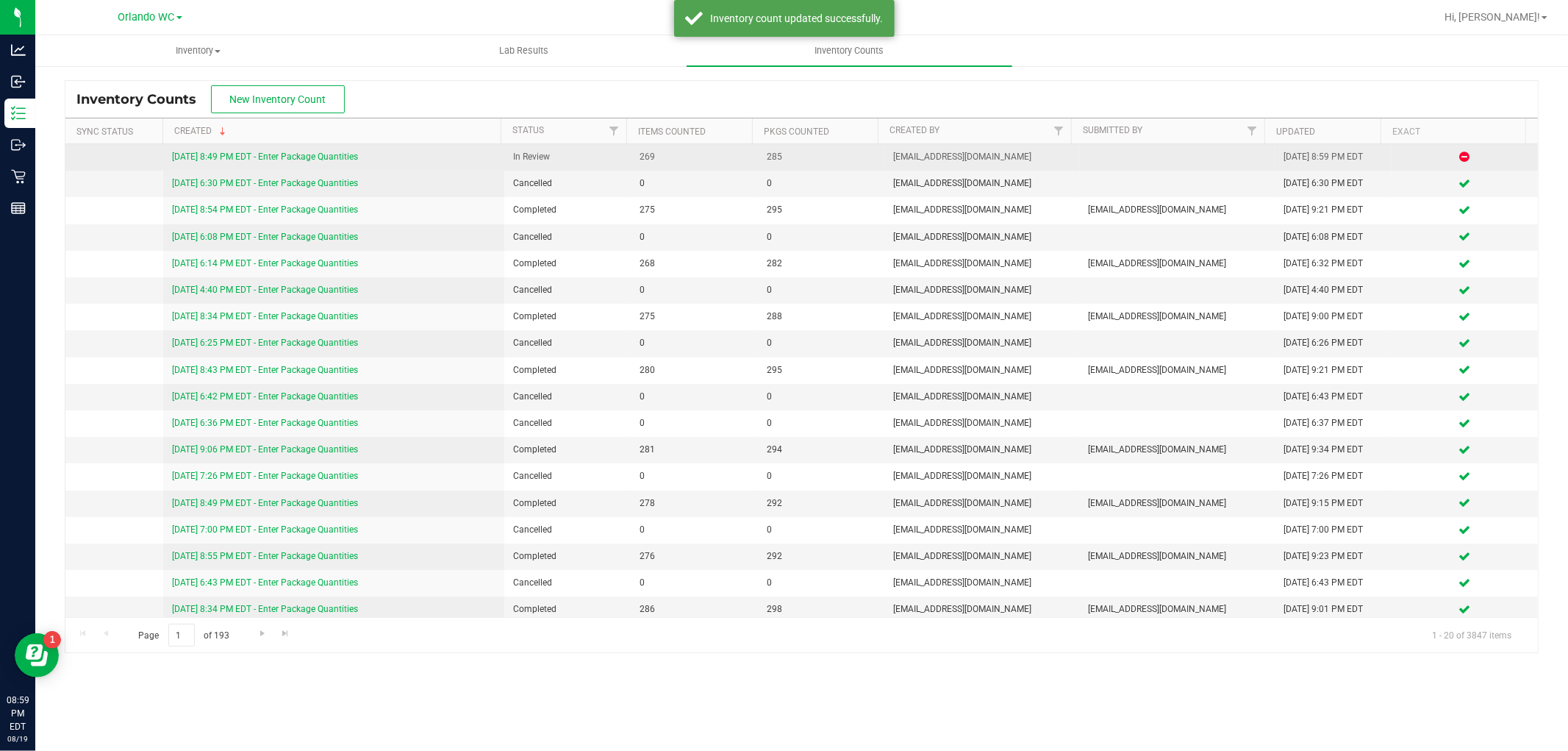
click at [280, 160] on link "8/19/25 8:49 PM EDT - Enter Package Quantities" at bounding box center [265, 156] width 186 height 10
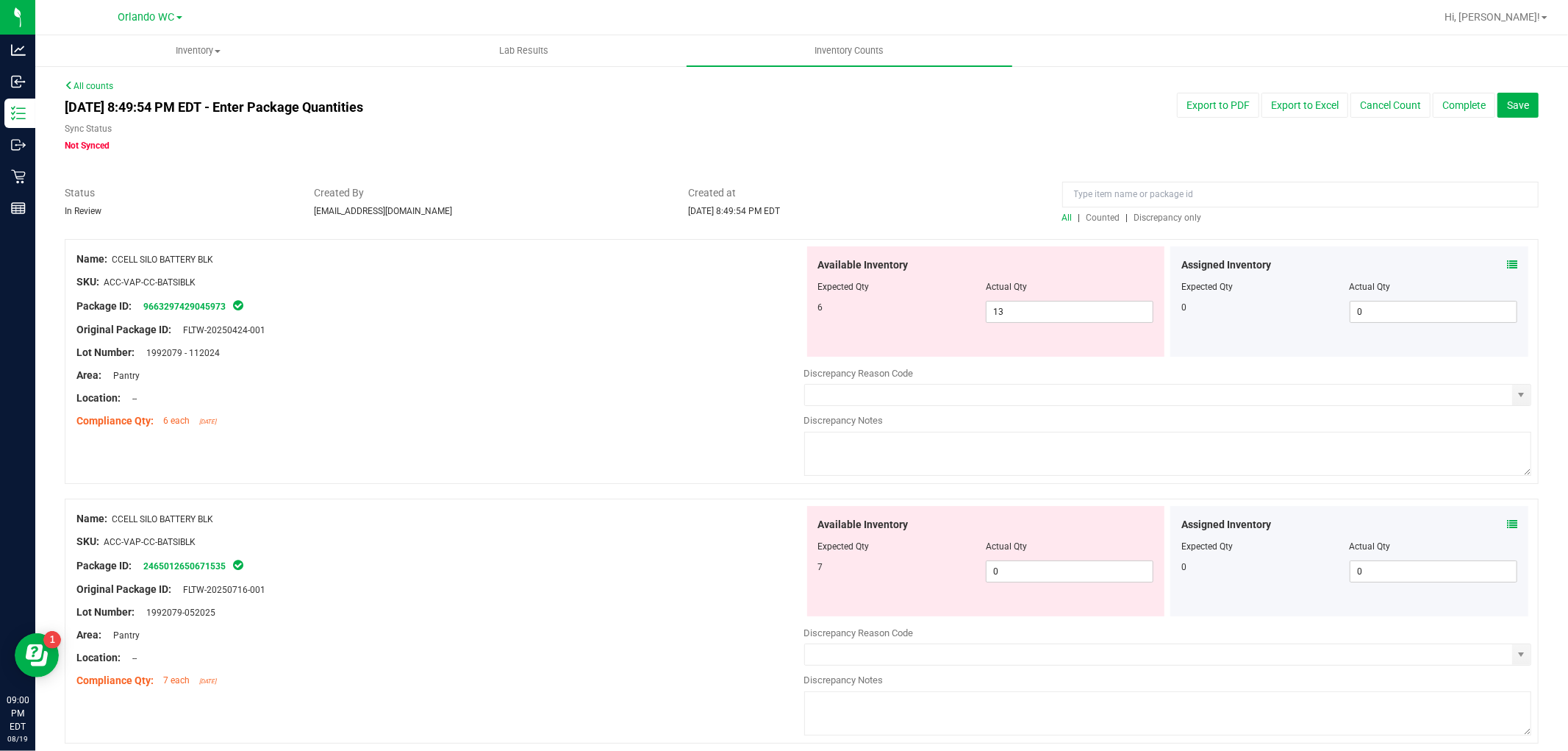
click at [1165, 216] on span "Discrepancy only" at bounding box center [1168, 218] width 68 height 10
click at [1005, 310] on span "13 13" at bounding box center [1069, 312] width 168 height 22
click at [1005, 310] on input "13" at bounding box center [1069, 311] width 166 height 21
click at [1049, 576] on div "Available Inventory Expected Qty Actual Qty 7 0 0" at bounding box center [1168, 623] width 728 height 233
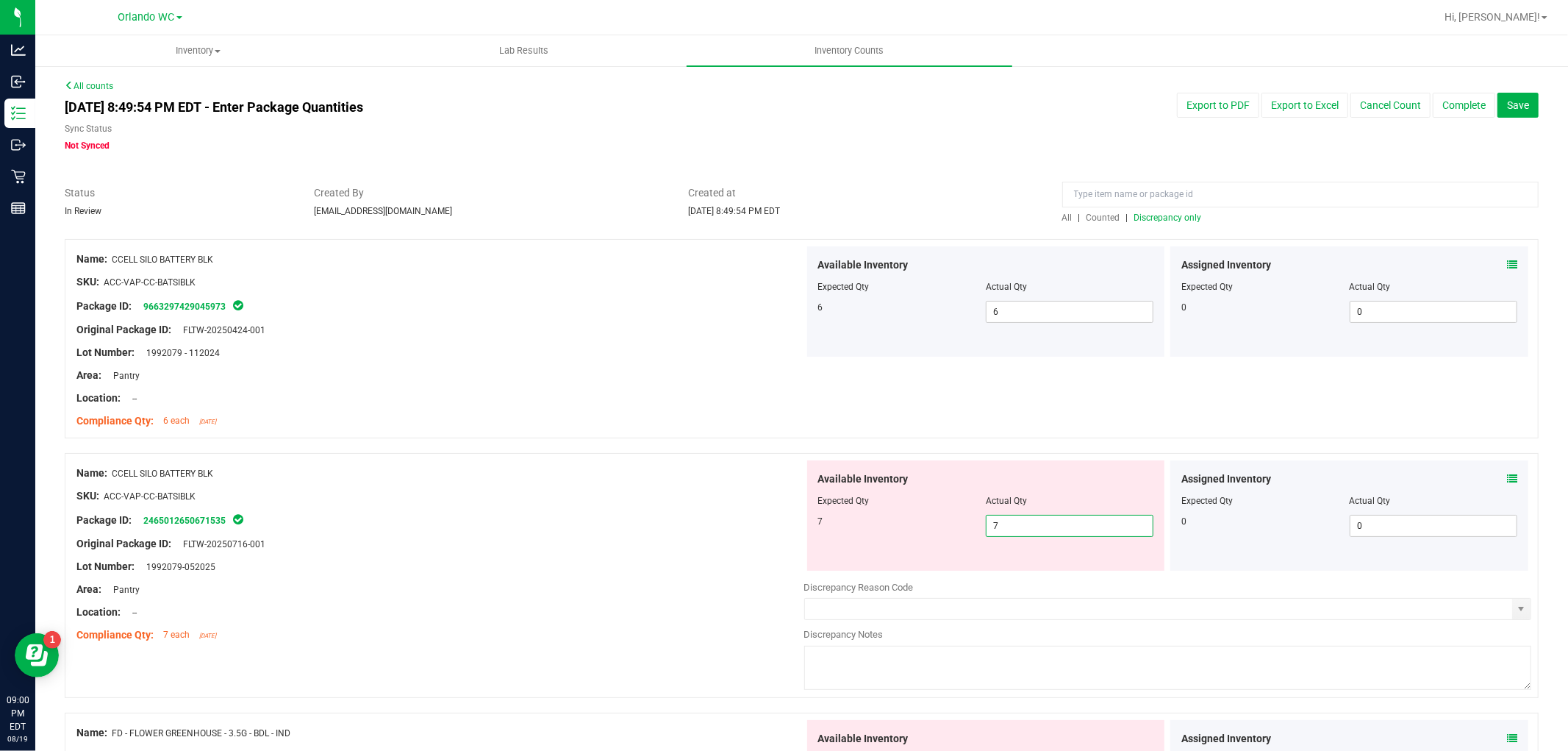
click at [733, 363] on div at bounding box center [440, 363] width 728 height 7
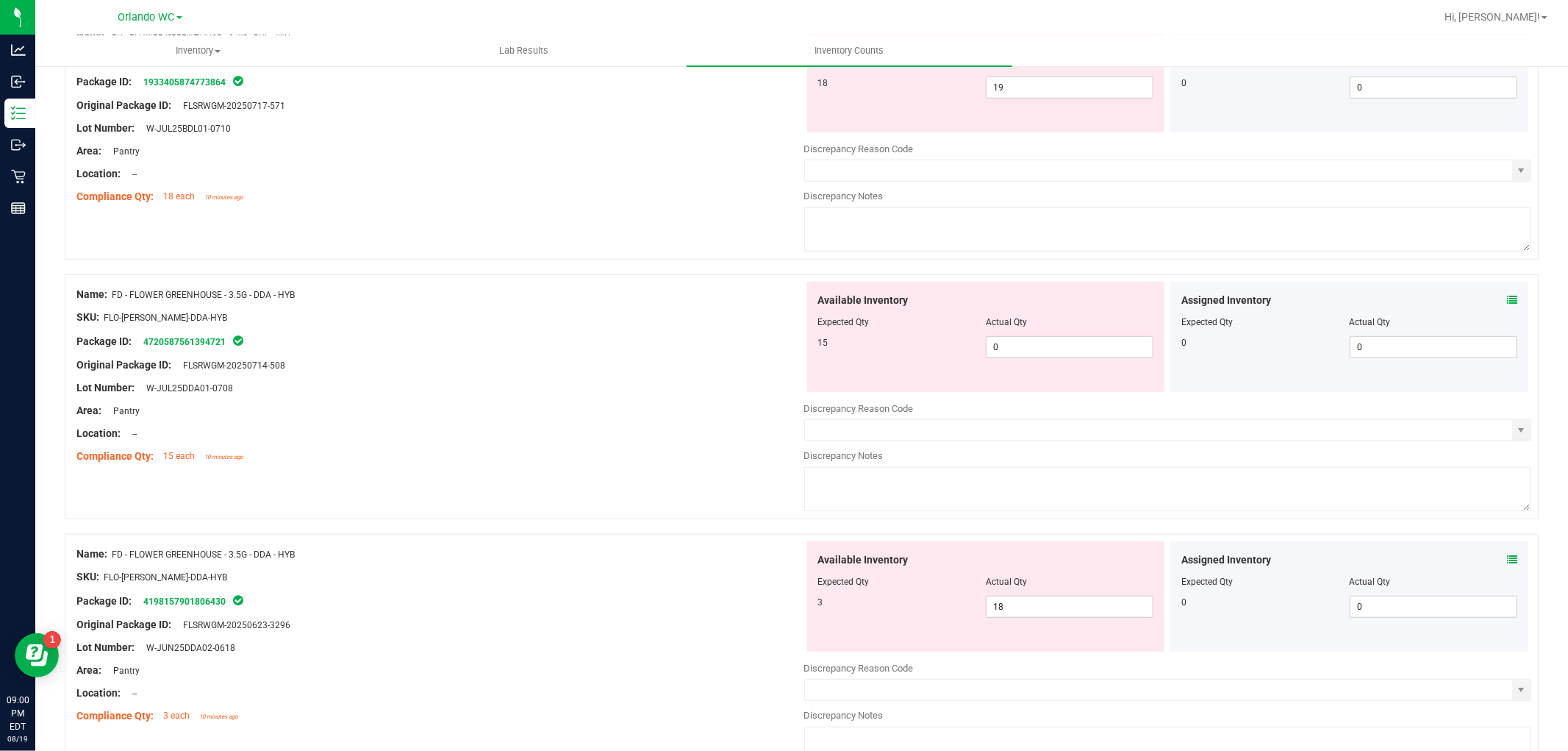
scroll to position [653, 0]
click at [1028, 348] on span "0 0" at bounding box center [1069, 346] width 168 height 22
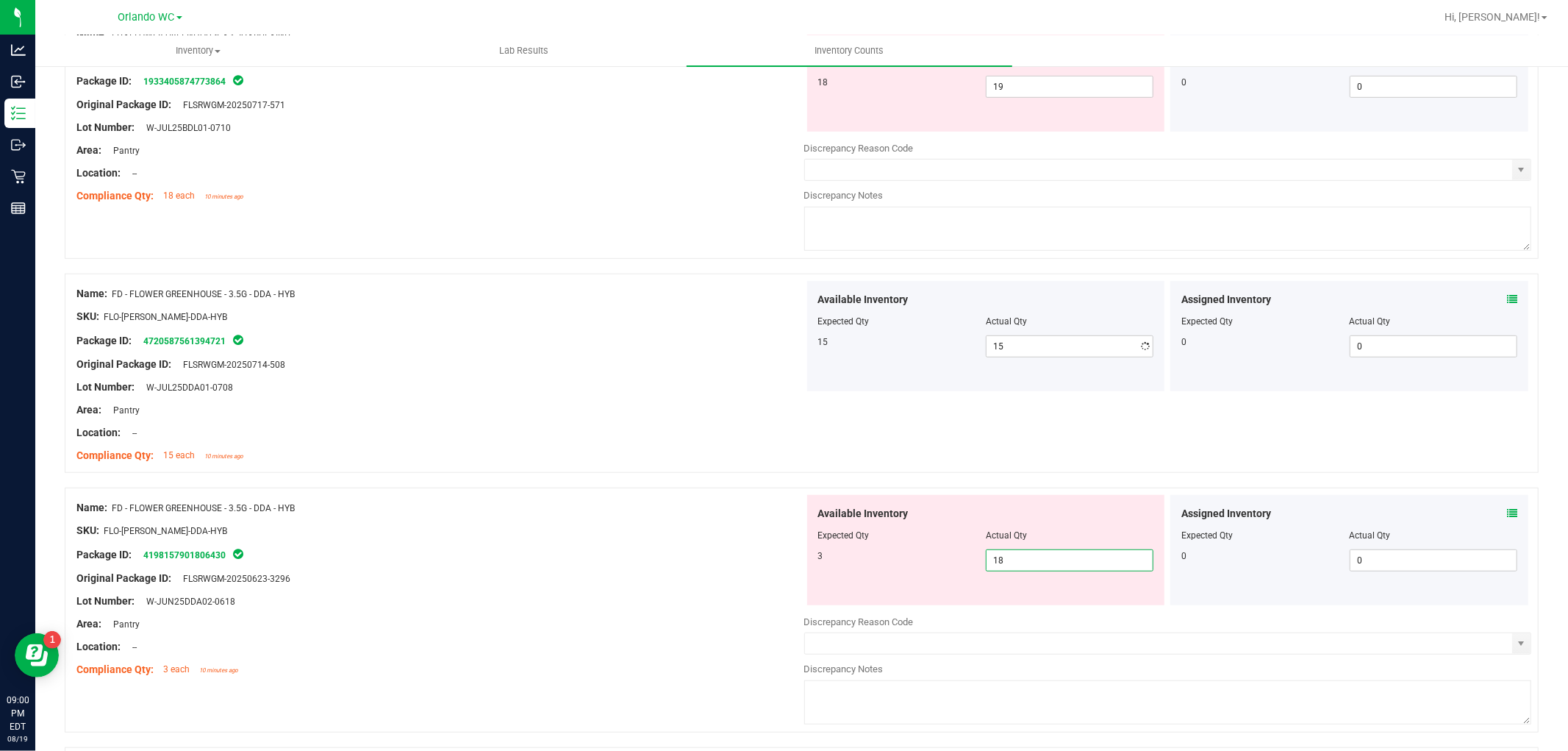
click at [1041, 604] on div "Available Inventory Expected Qty Actual Qty 3 18 18" at bounding box center [986, 550] width 358 height 110
click at [1039, 560] on input "18" at bounding box center [1069, 560] width 166 height 21
click at [559, 379] on div "Lot Number: W-JUL25DDA01-0708" at bounding box center [440, 387] width 728 height 16
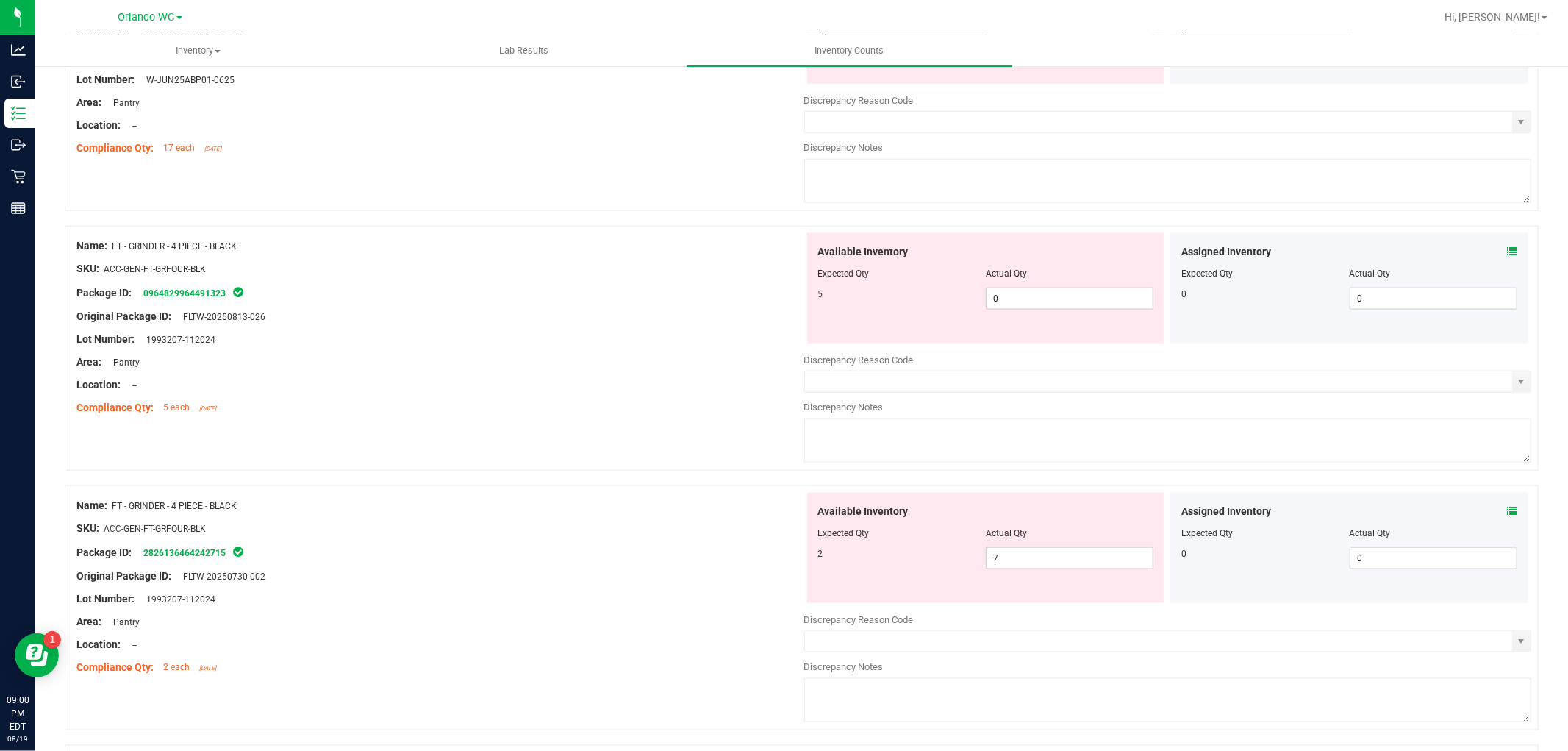
scroll to position [1471, 0]
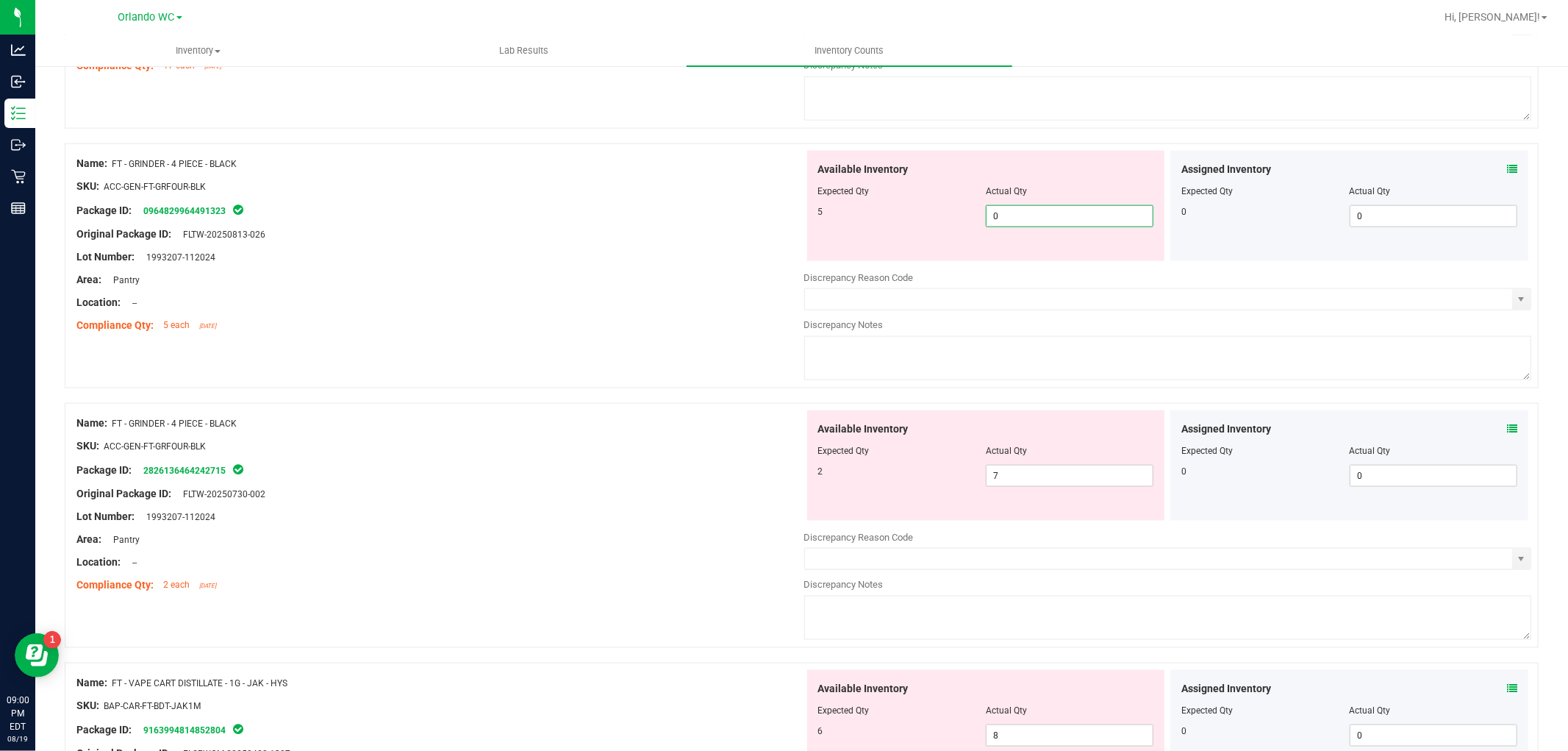
click at [1059, 219] on span "0 0" at bounding box center [1069, 216] width 168 height 22
click at [1001, 472] on div "Available Inventory Expected Qty Actual Qty 2 7 7" at bounding box center [986, 465] width 358 height 110
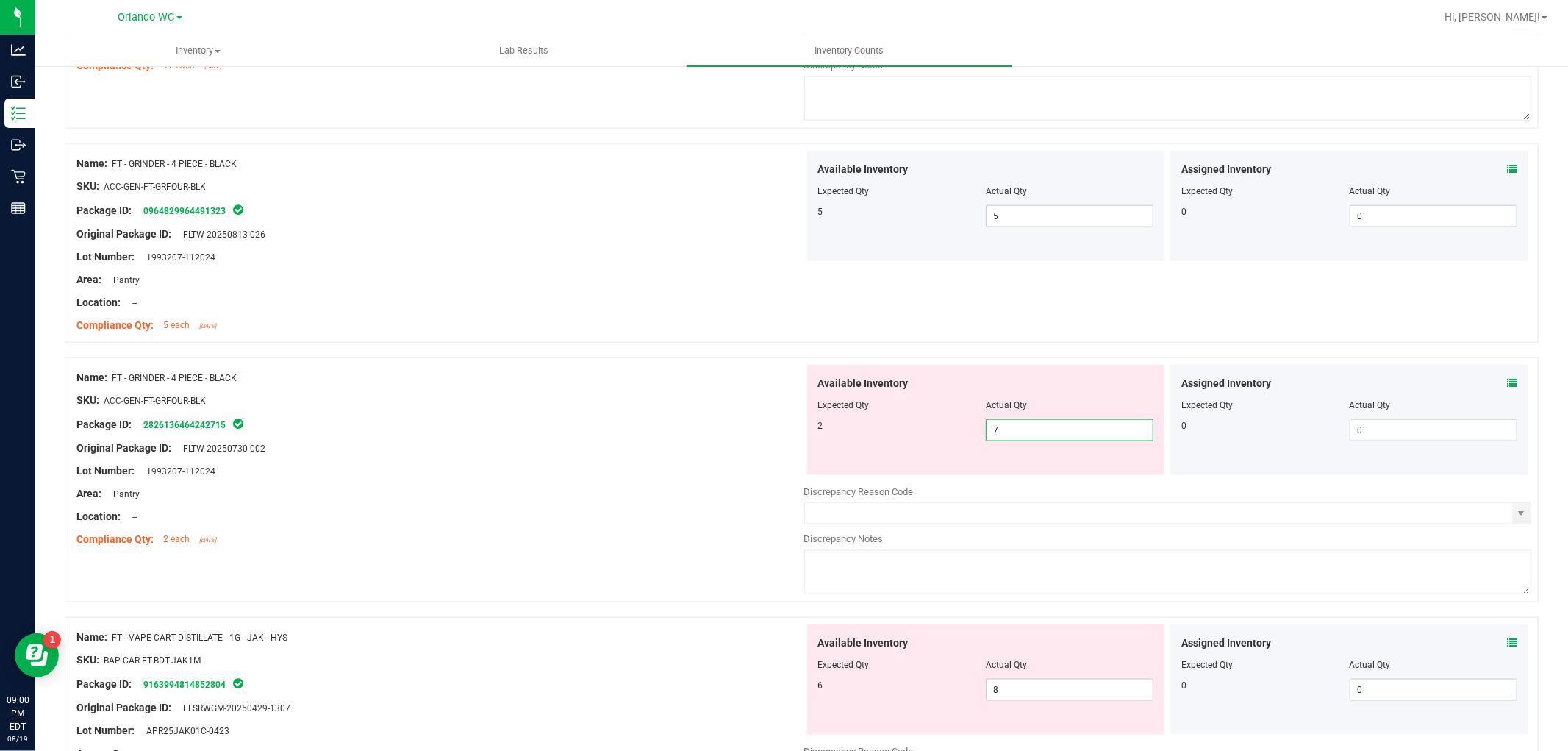
click at [1008, 432] on input "7" at bounding box center [1069, 429] width 166 height 21
click at [598, 416] on div at bounding box center [440, 411] width 728 height 7
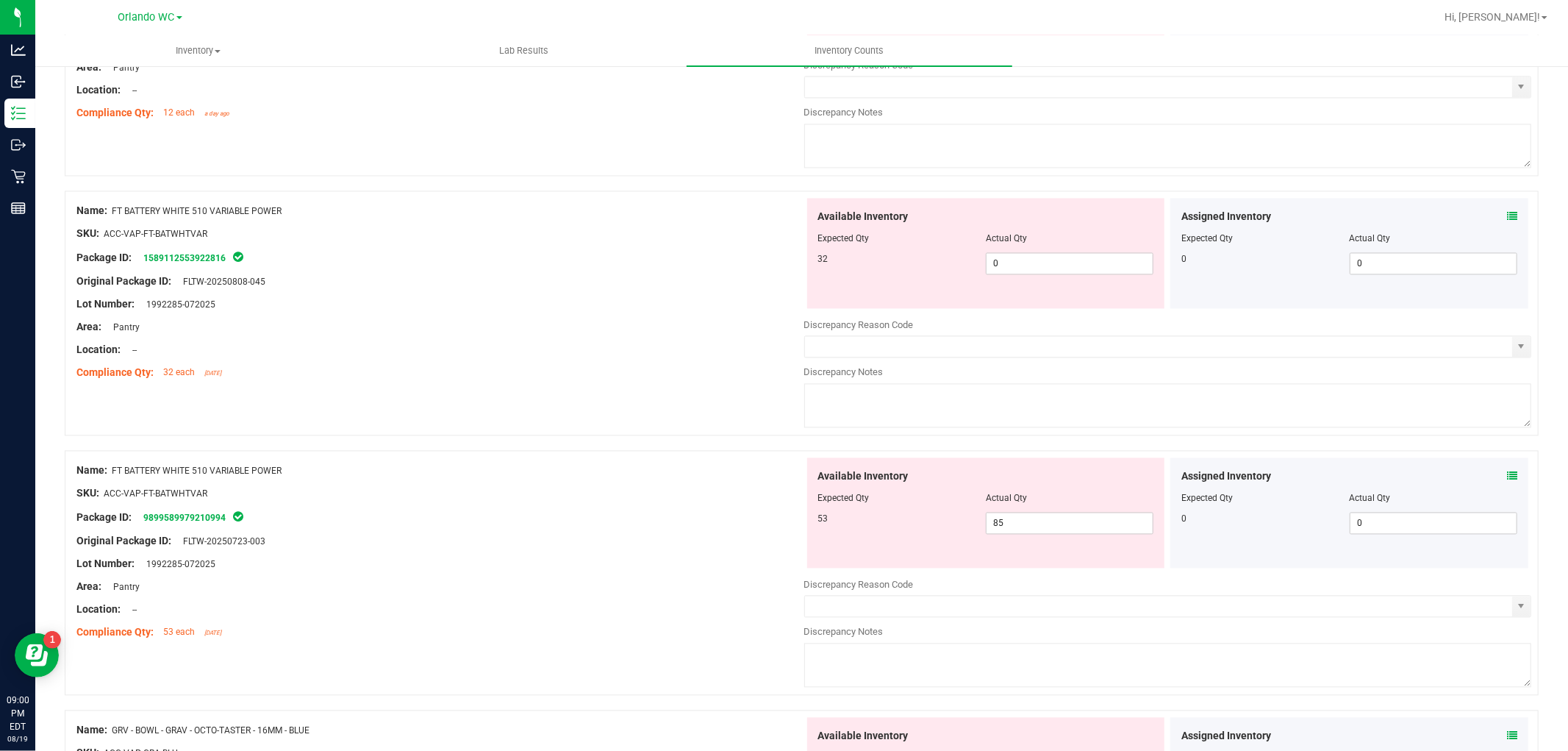
scroll to position [2369, 0]
click at [1024, 266] on span "0 0" at bounding box center [1069, 265] width 168 height 22
click at [1040, 534] on div "Available Inventory Expected Qty Actual Qty 53 85 85" at bounding box center [1168, 576] width 728 height 233
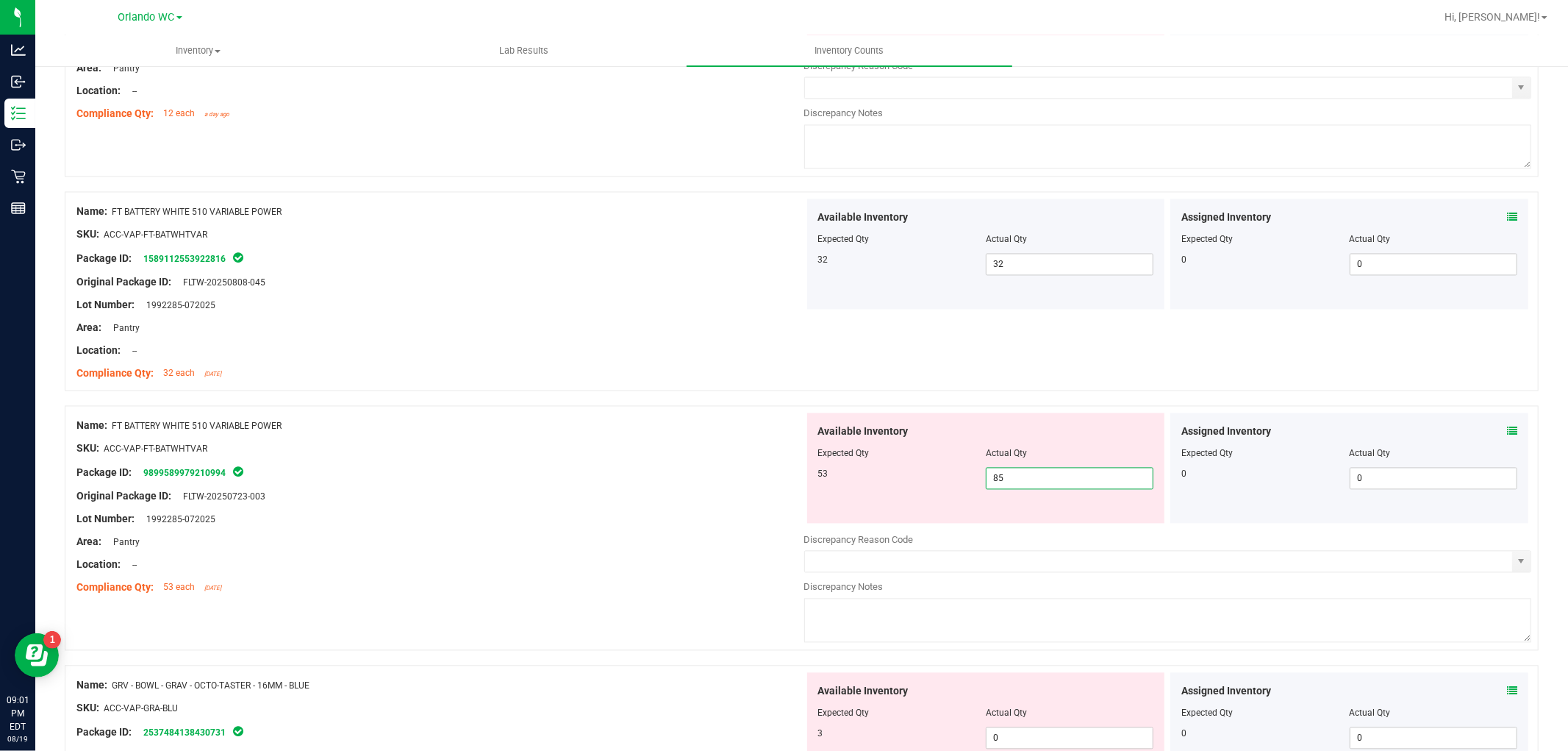
click at [1037, 476] on input "85" at bounding box center [1069, 478] width 166 height 21
click at [625, 401] on div at bounding box center [801, 398] width 1474 height 15
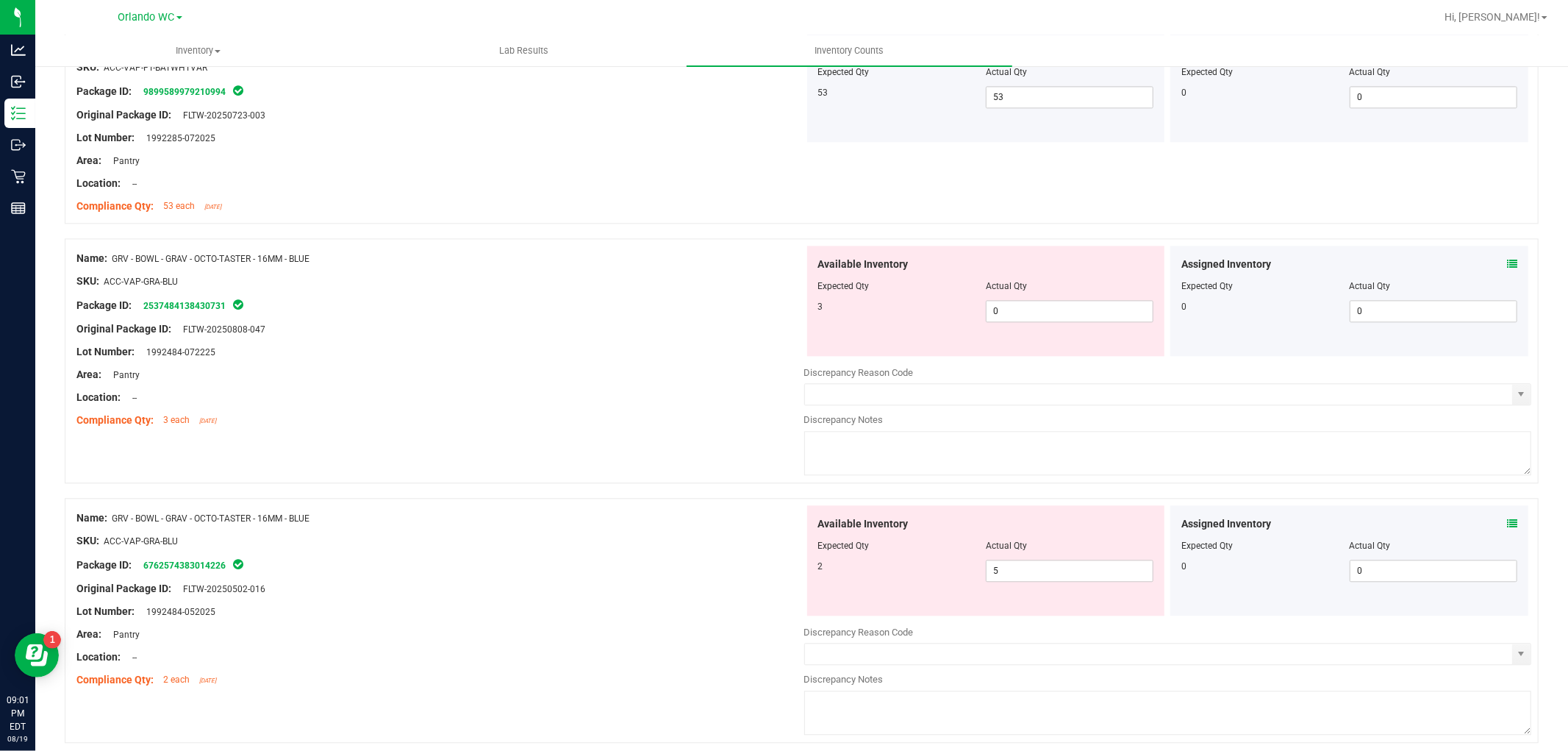
scroll to position [2777, 0]
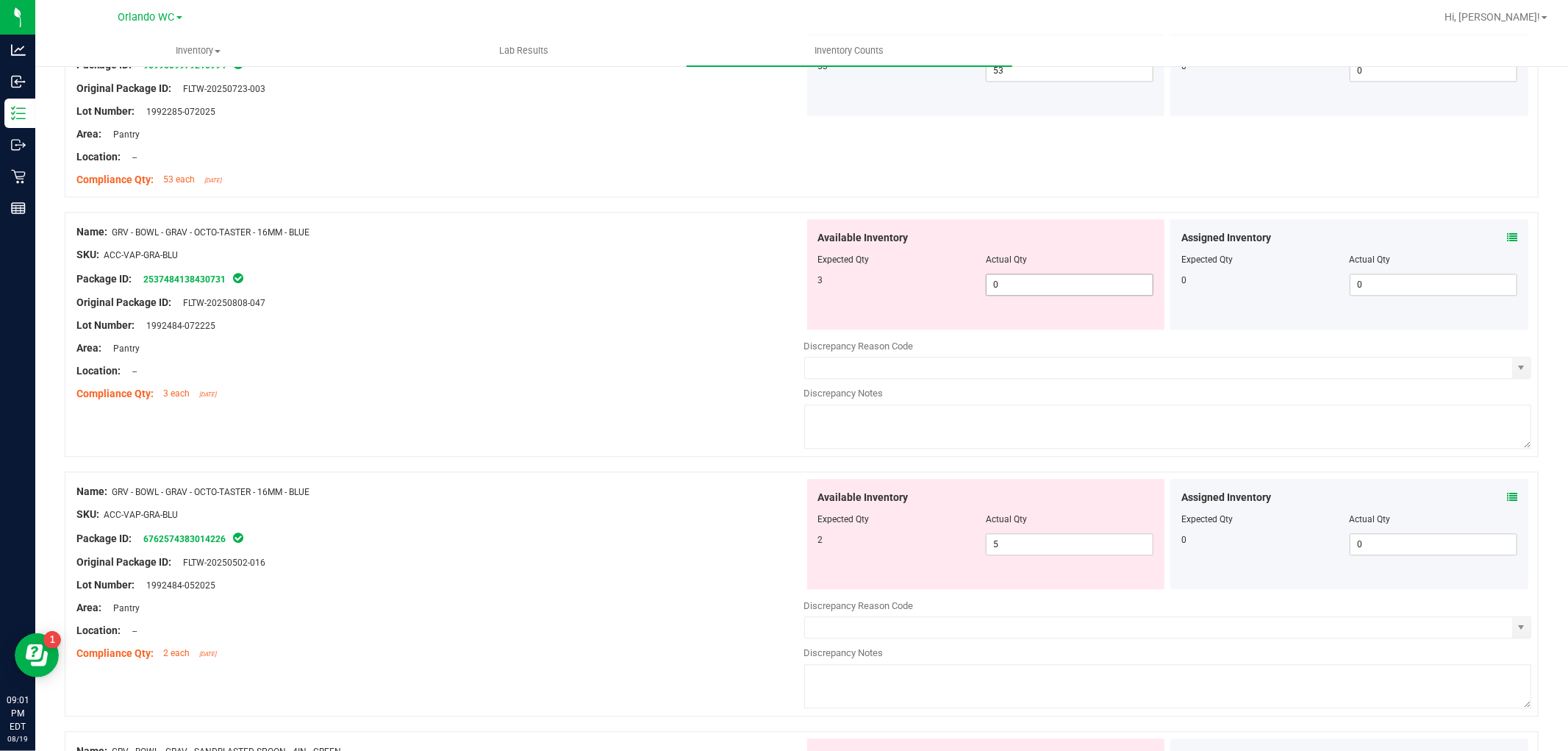
click at [1094, 292] on span "0 0" at bounding box center [1069, 284] width 168 height 22
click at [603, 332] on div "Lot Number: 1992484-072225" at bounding box center [440, 325] width 728 height 16
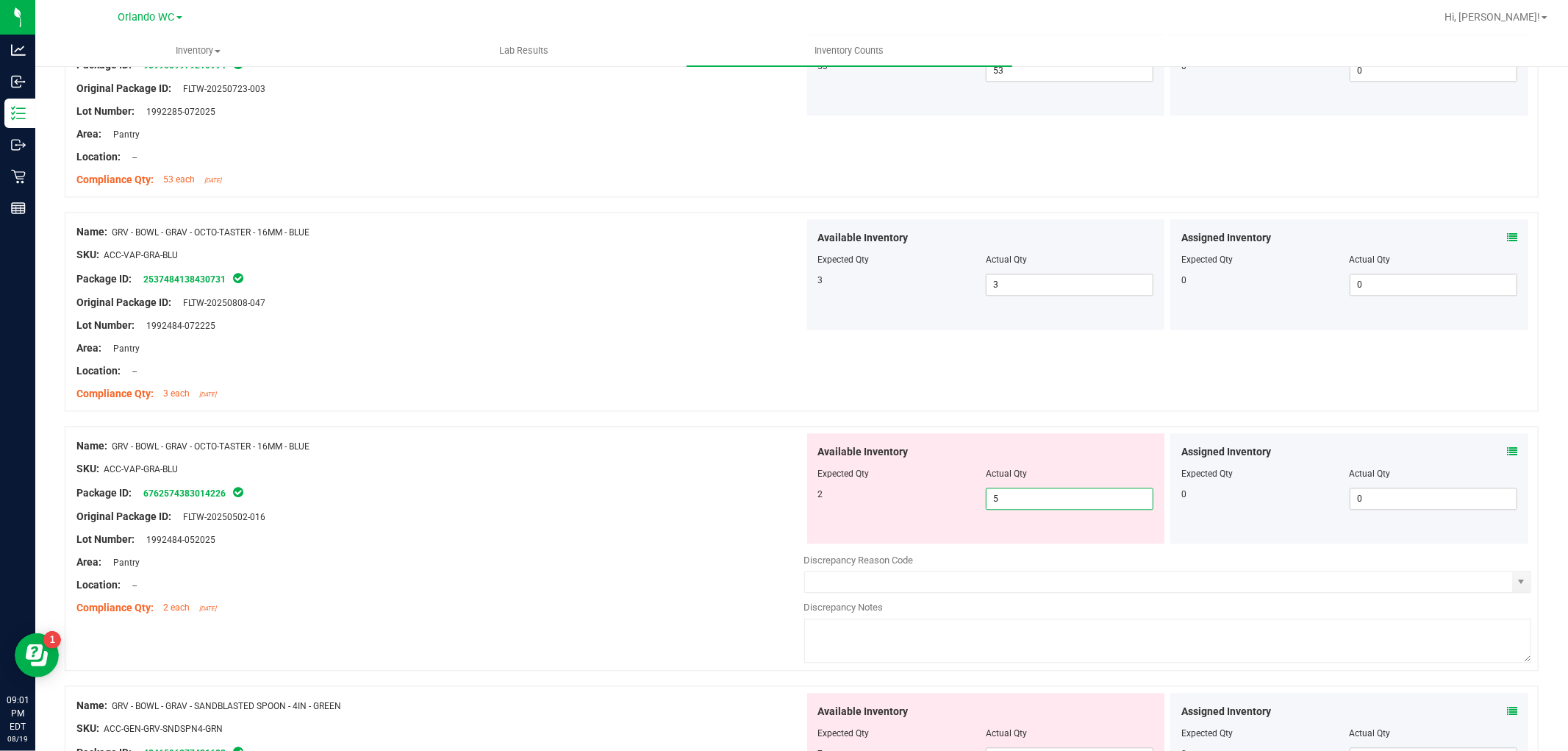
click at [1019, 498] on span "5 5" at bounding box center [1069, 498] width 168 height 22
click at [995, 496] on input "52" at bounding box center [1069, 498] width 166 height 21
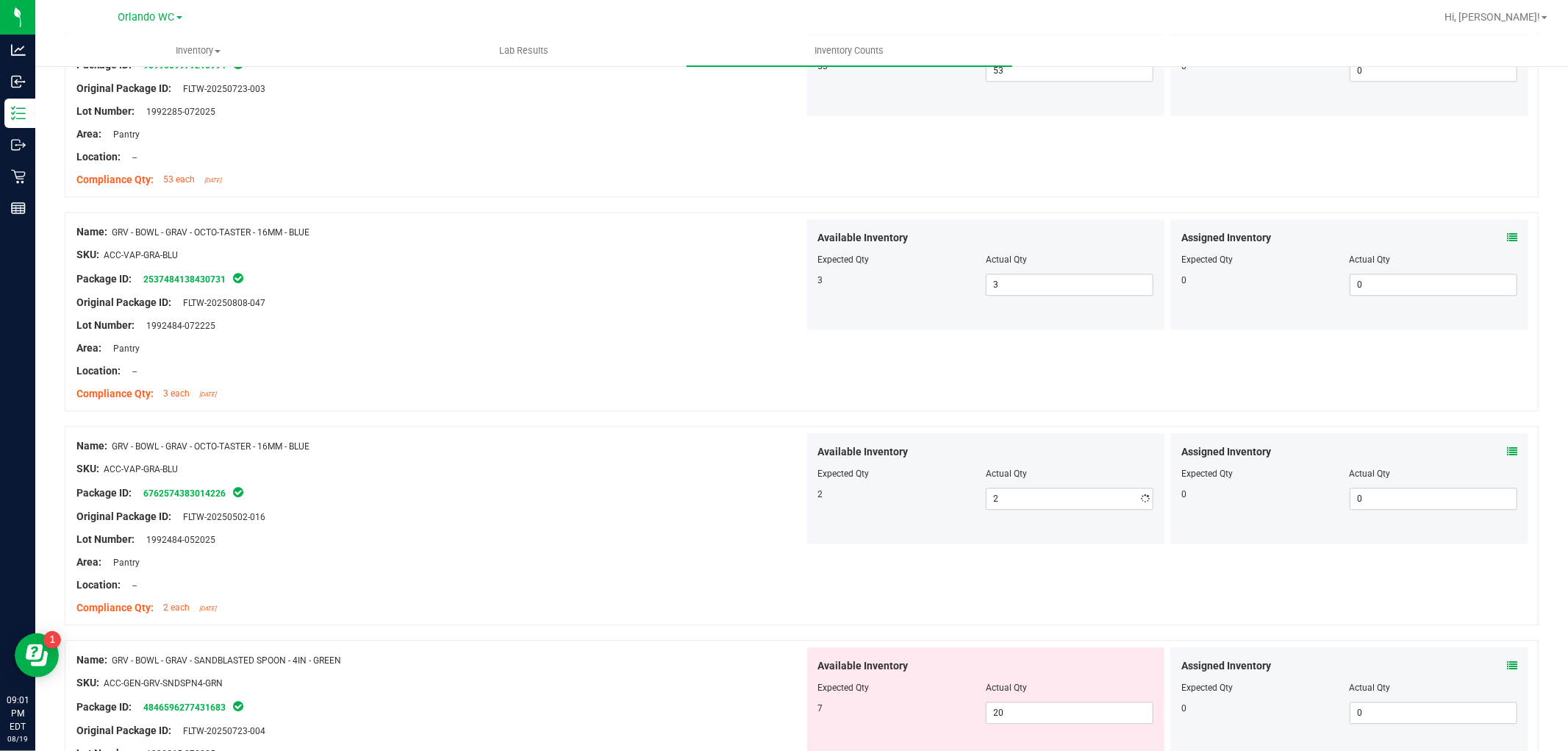
click at [651, 375] on div "Location: --" at bounding box center [440, 371] width 728 height 16
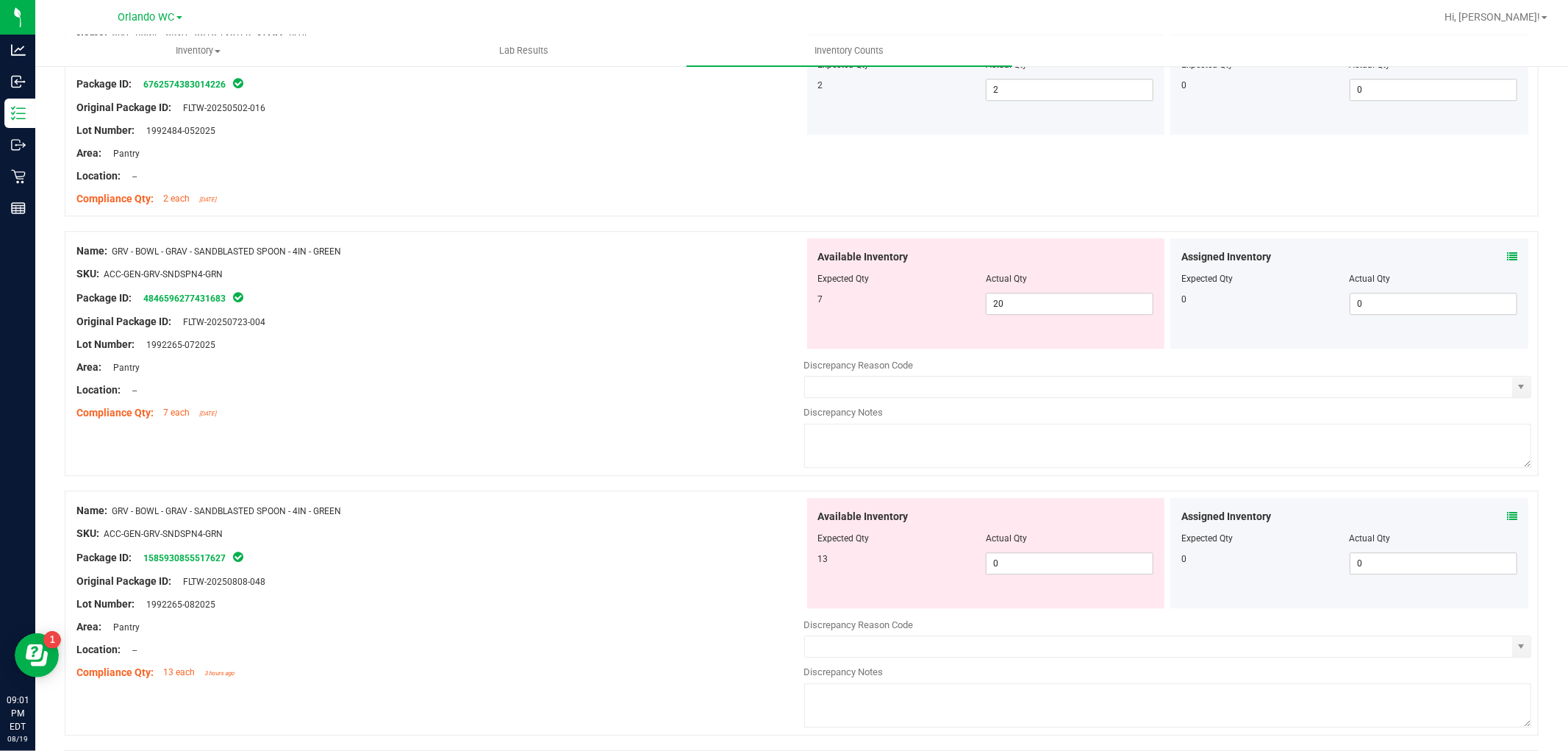
scroll to position [3267, 0]
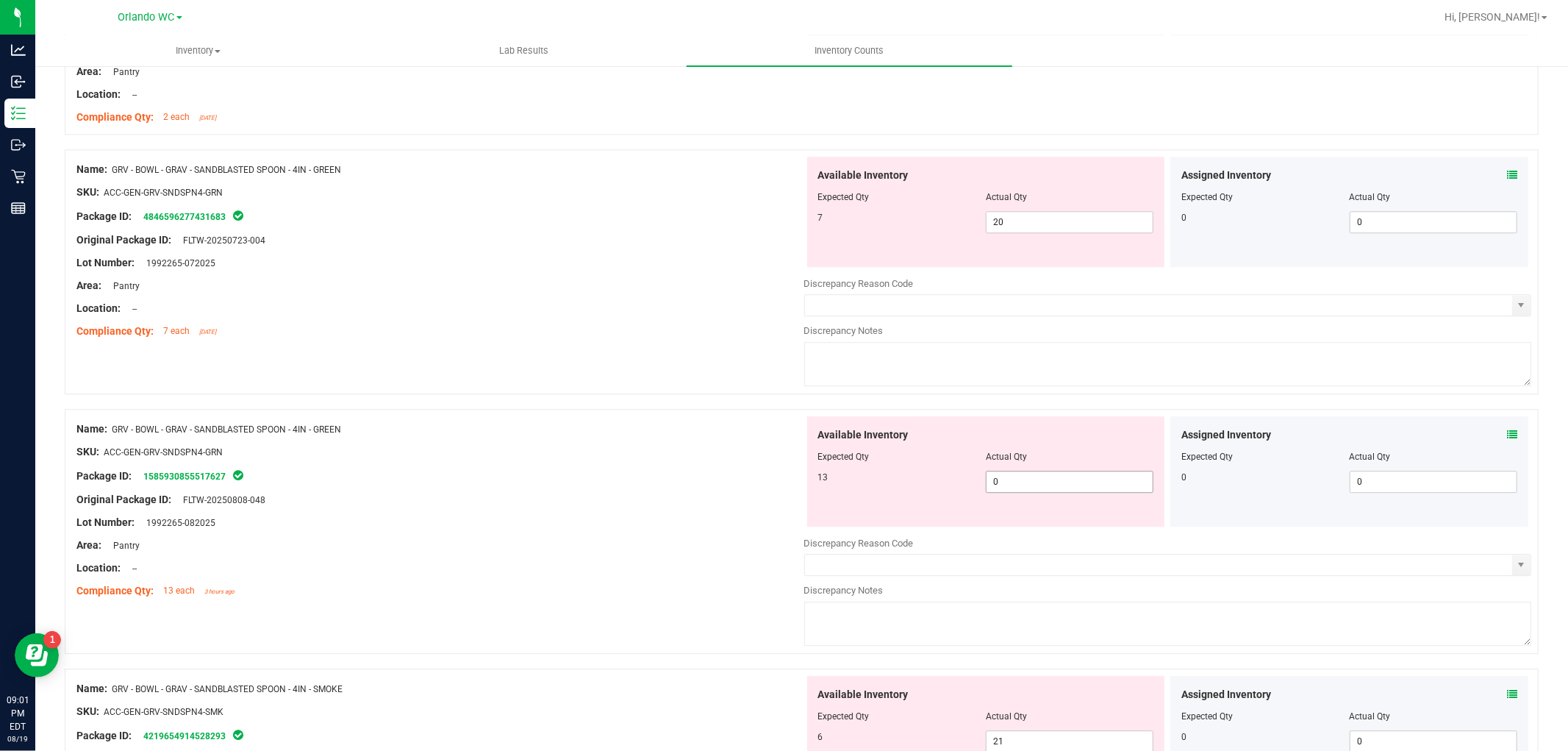
click at [1062, 478] on span "0 0" at bounding box center [1069, 481] width 168 height 22
click at [1100, 230] on span "20 20" at bounding box center [1069, 222] width 168 height 22
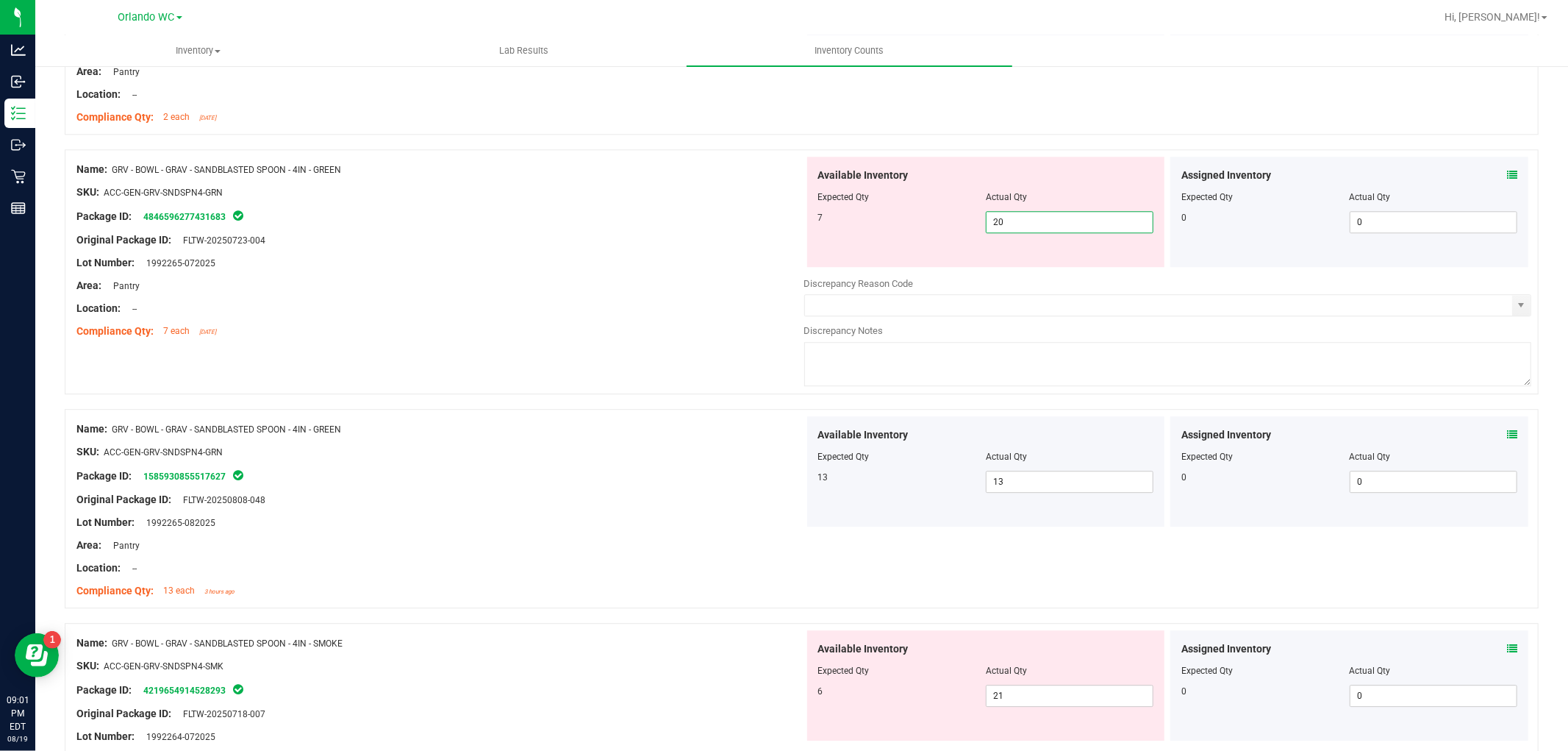
click at [1100, 230] on input "20" at bounding box center [1069, 222] width 166 height 21
click at [540, 275] on div at bounding box center [440, 274] width 728 height 7
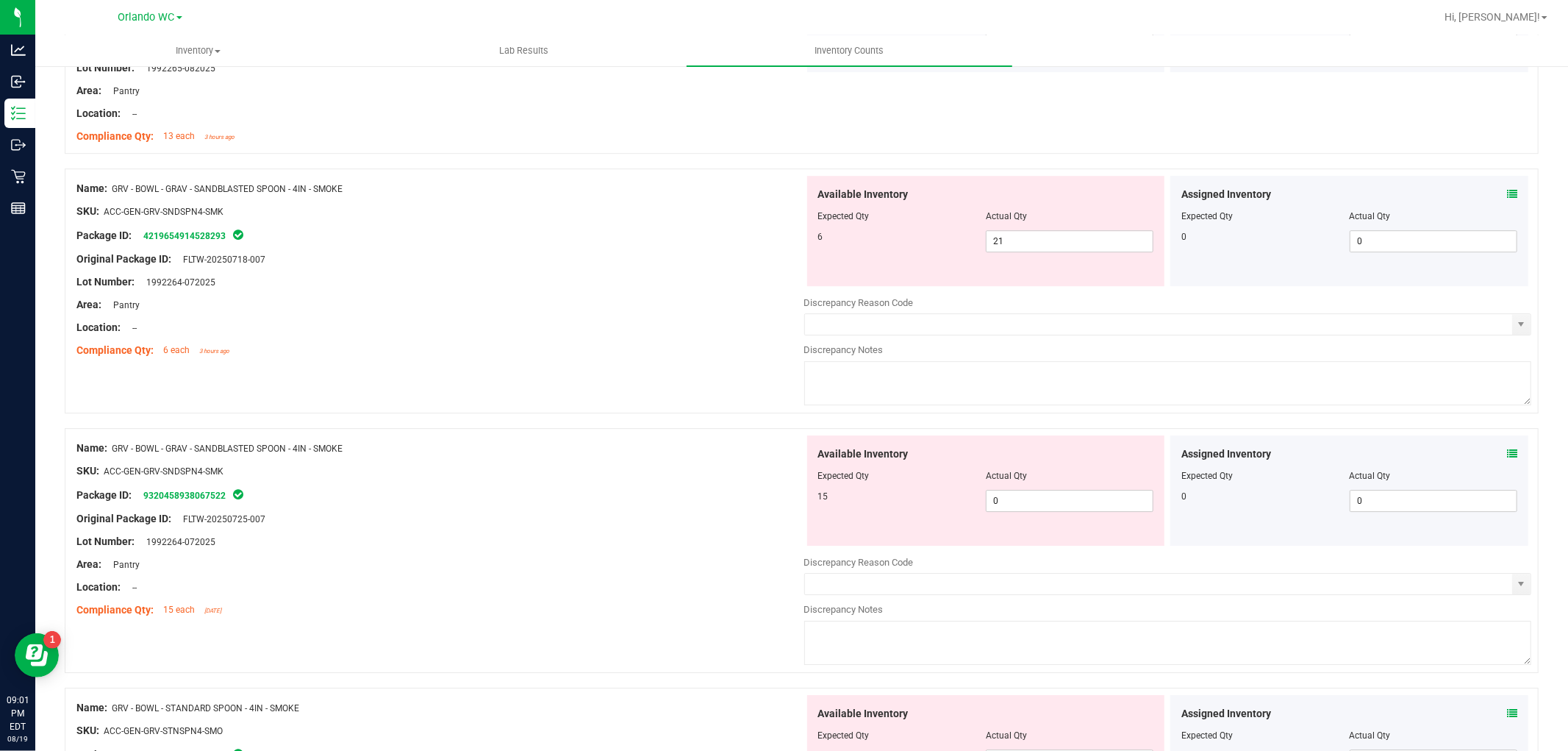
scroll to position [3757, 0]
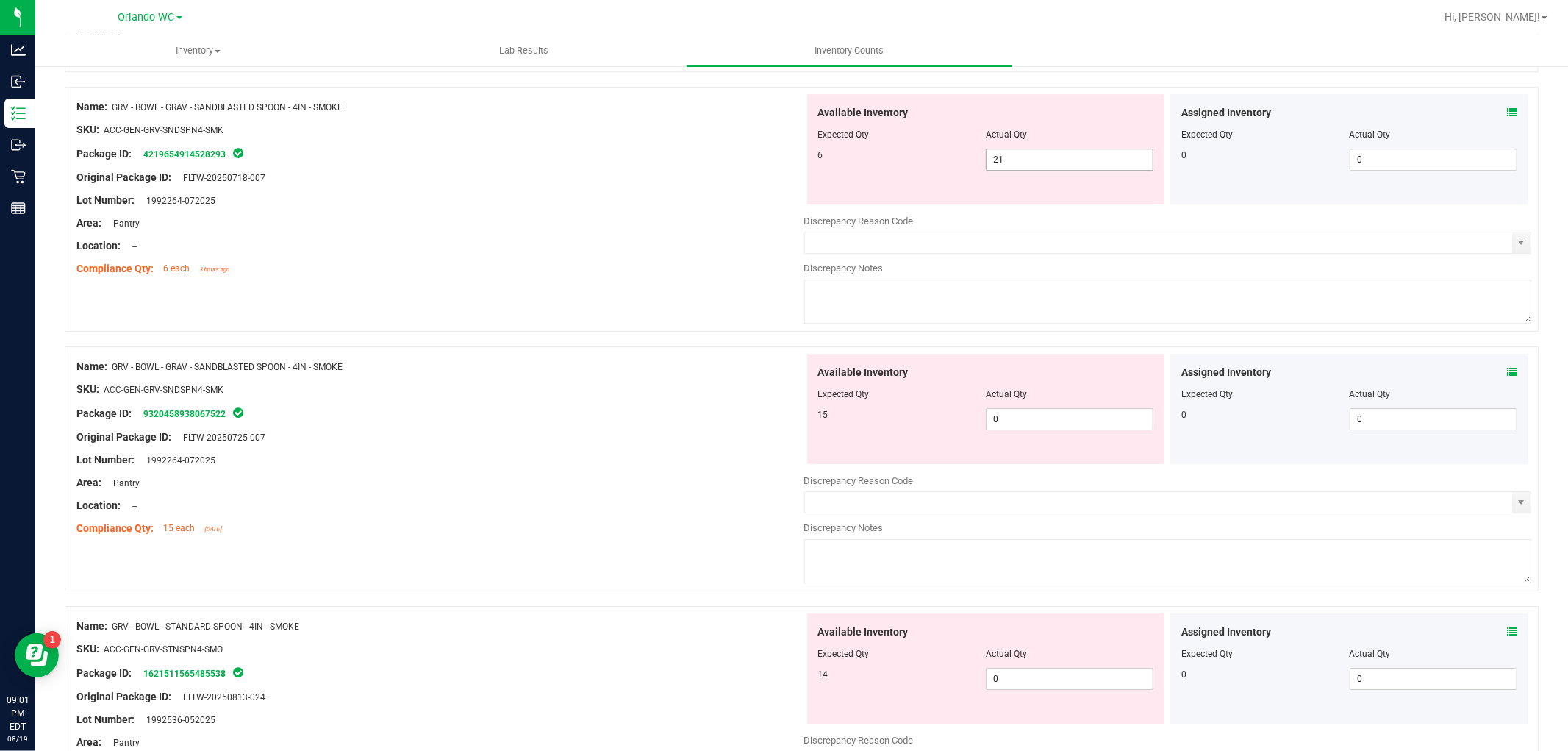
click at [1055, 171] on span "21 21" at bounding box center [1069, 159] width 168 height 22
click at [1055, 170] on input "21" at bounding box center [1069, 159] width 166 height 21
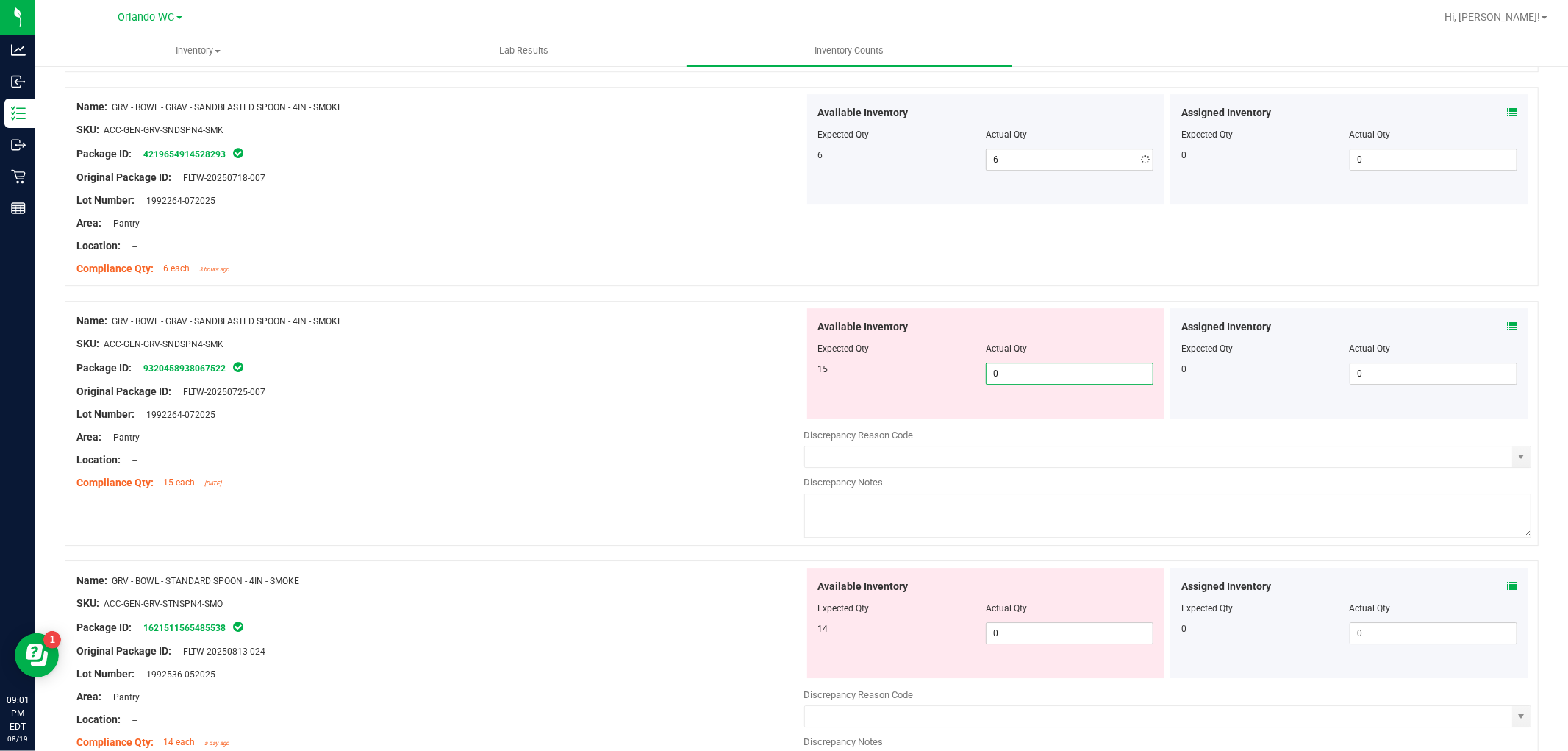
click at [1007, 419] on div "Available Inventory Expected Qty Actual Qty 15 0 0" at bounding box center [986, 363] width 358 height 110
click at [715, 328] on div "Name: GRV - BOWL - GRAV - SANDBLASTED SPOON - 4IN - SMOKE" at bounding box center [440, 321] width 728 height 16
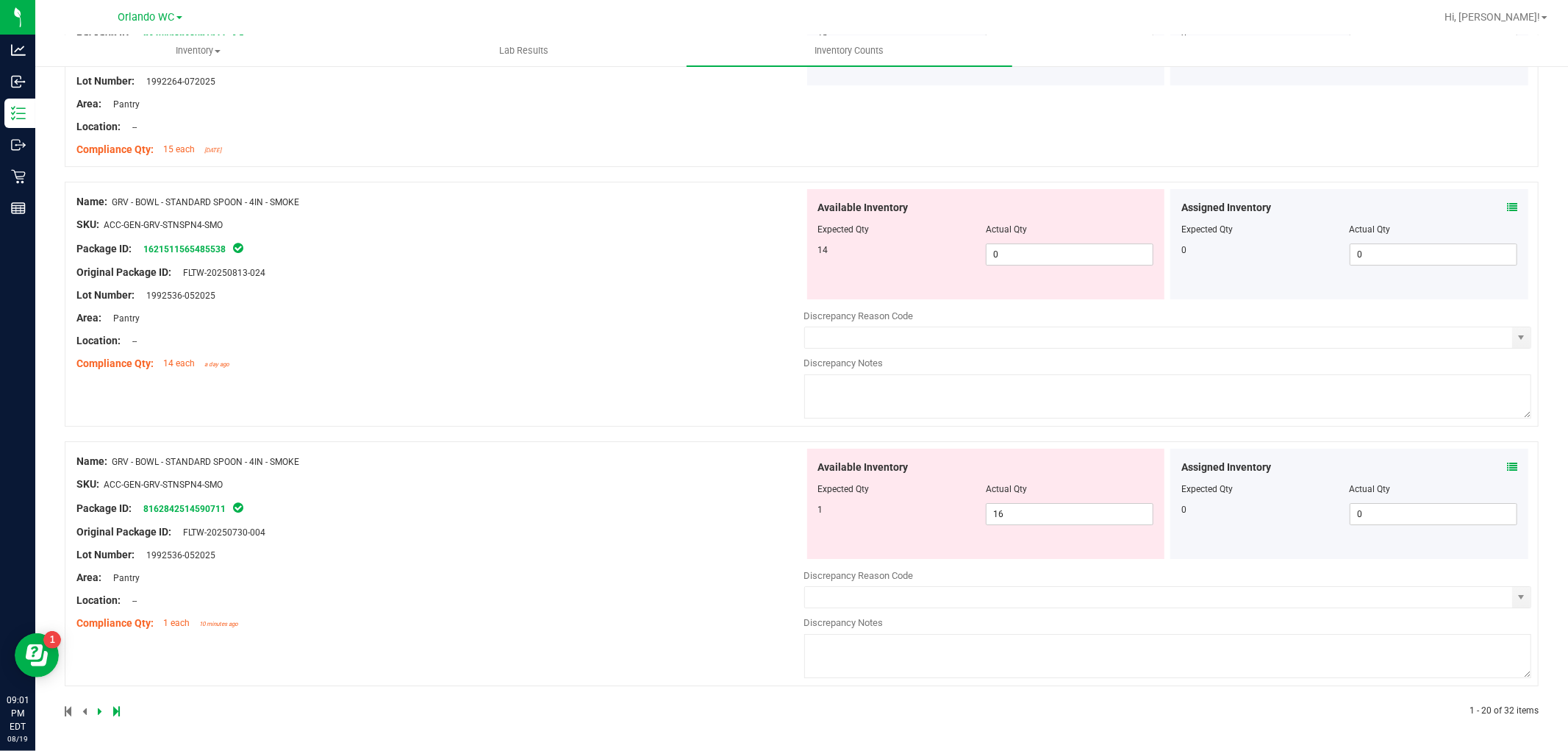
scroll to position [4096, 0]
click at [1024, 256] on span "0 0" at bounding box center [1069, 254] width 168 height 22
drag, startPoint x: 682, startPoint y: 405, endPoint x: 827, endPoint y: 457, distance: 154.0
click at [683, 405] on div "Name: GRV - BOWL - STANDARD SPOON - 4IN - SMOKE SKU: ACC-GEN-GRV-STNSPN4-SMO Pa…" at bounding box center [801, 304] width 1474 height 245
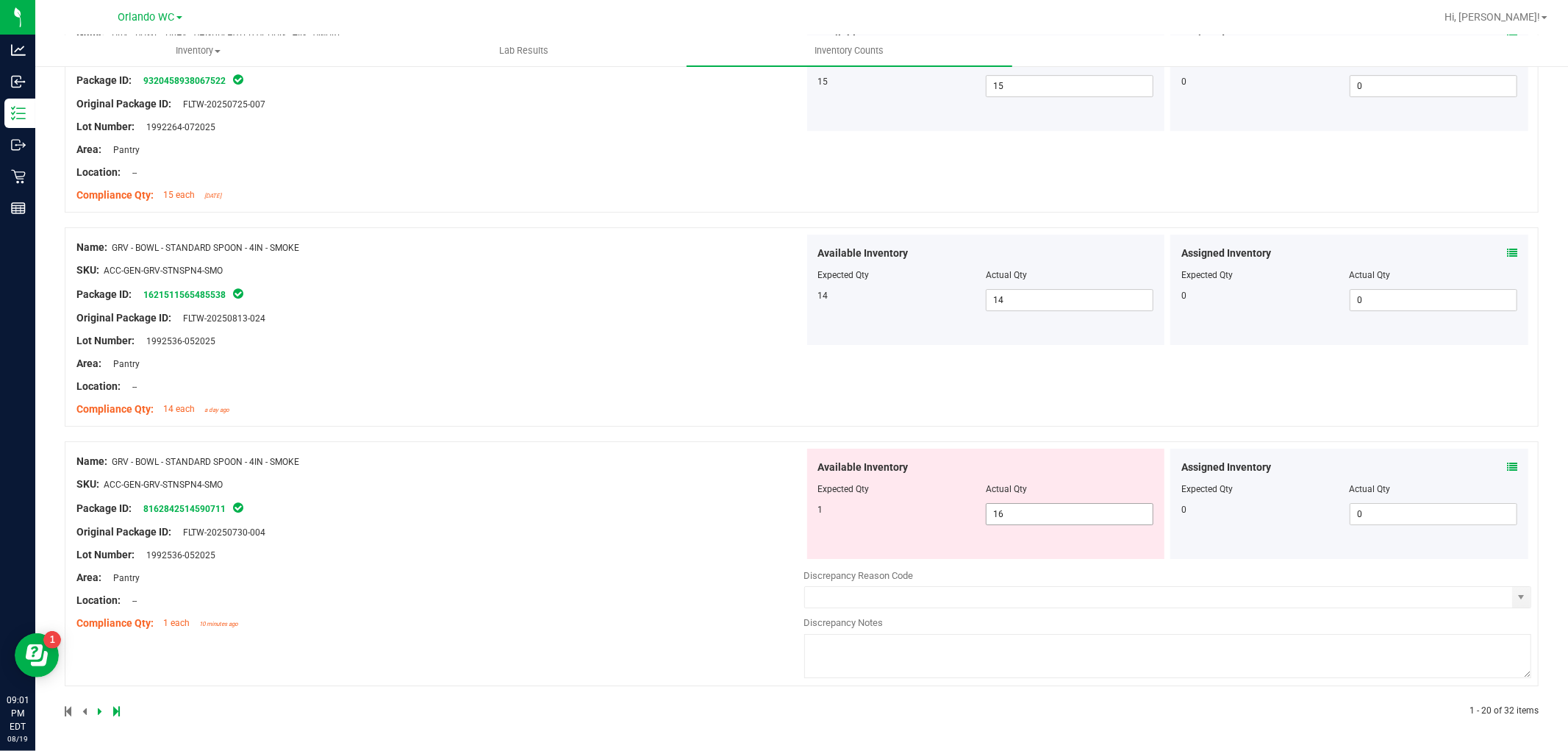
click at [1059, 512] on span "16 16" at bounding box center [1069, 514] width 168 height 22
click at [799, 487] on div "Name: GRV - BOWL - STANDARD SPOON - 4IN - SMOKE SKU: ACC-GEN-GRV-STNSPN4-SMO Pa…" at bounding box center [801, 564] width 1474 height 245
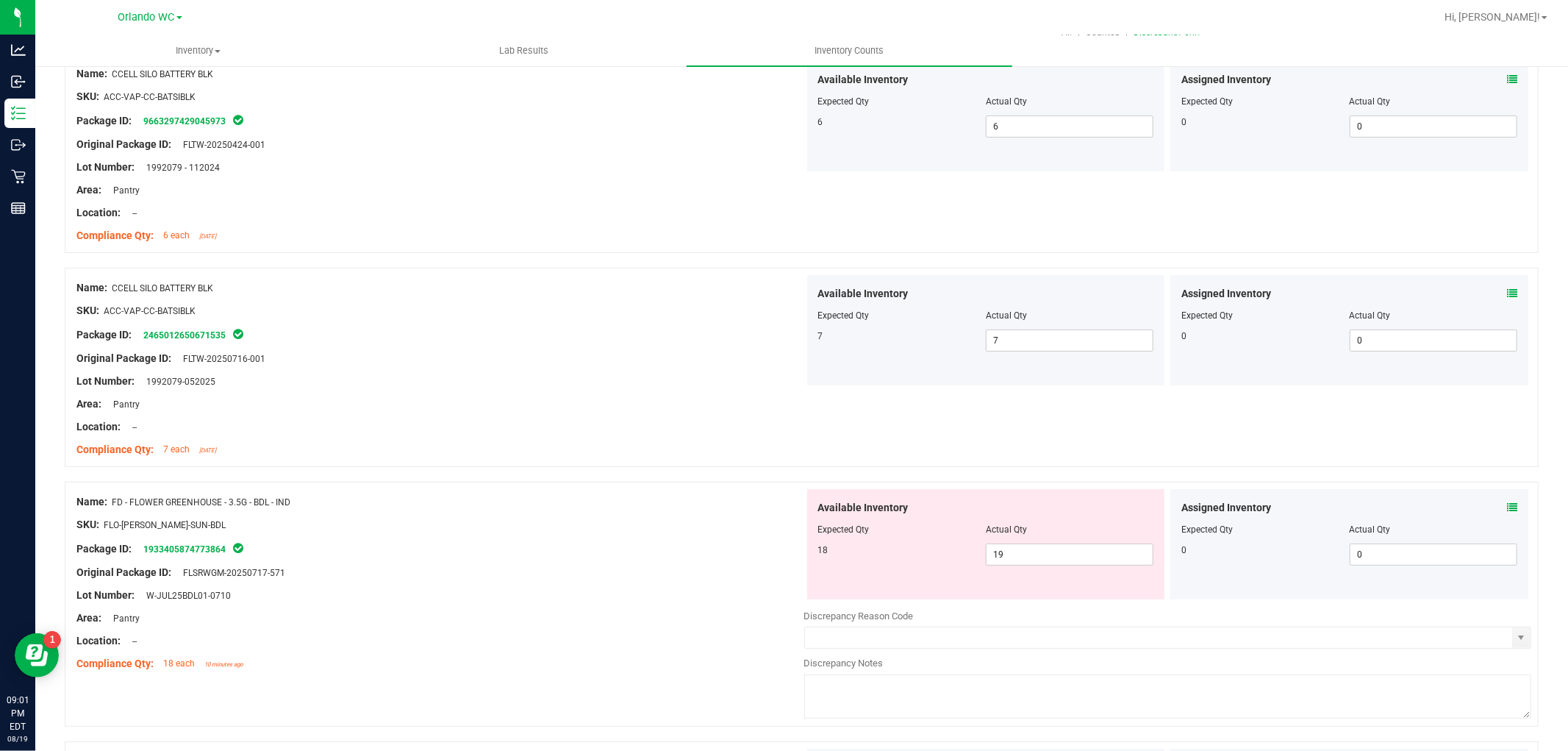
scroll to position [0, 0]
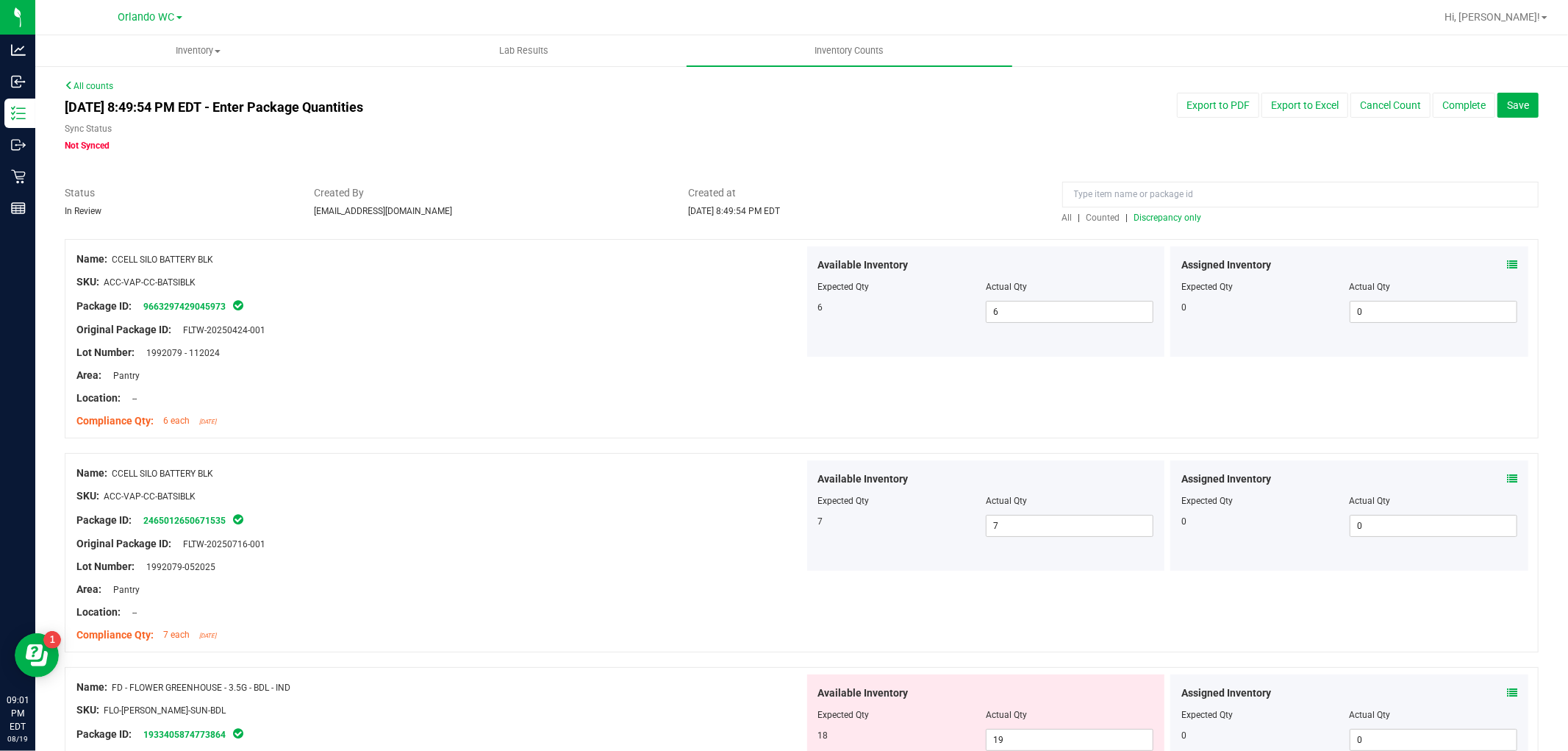
click at [1175, 215] on span "Discrepancy only" at bounding box center [1168, 218] width 68 height 10
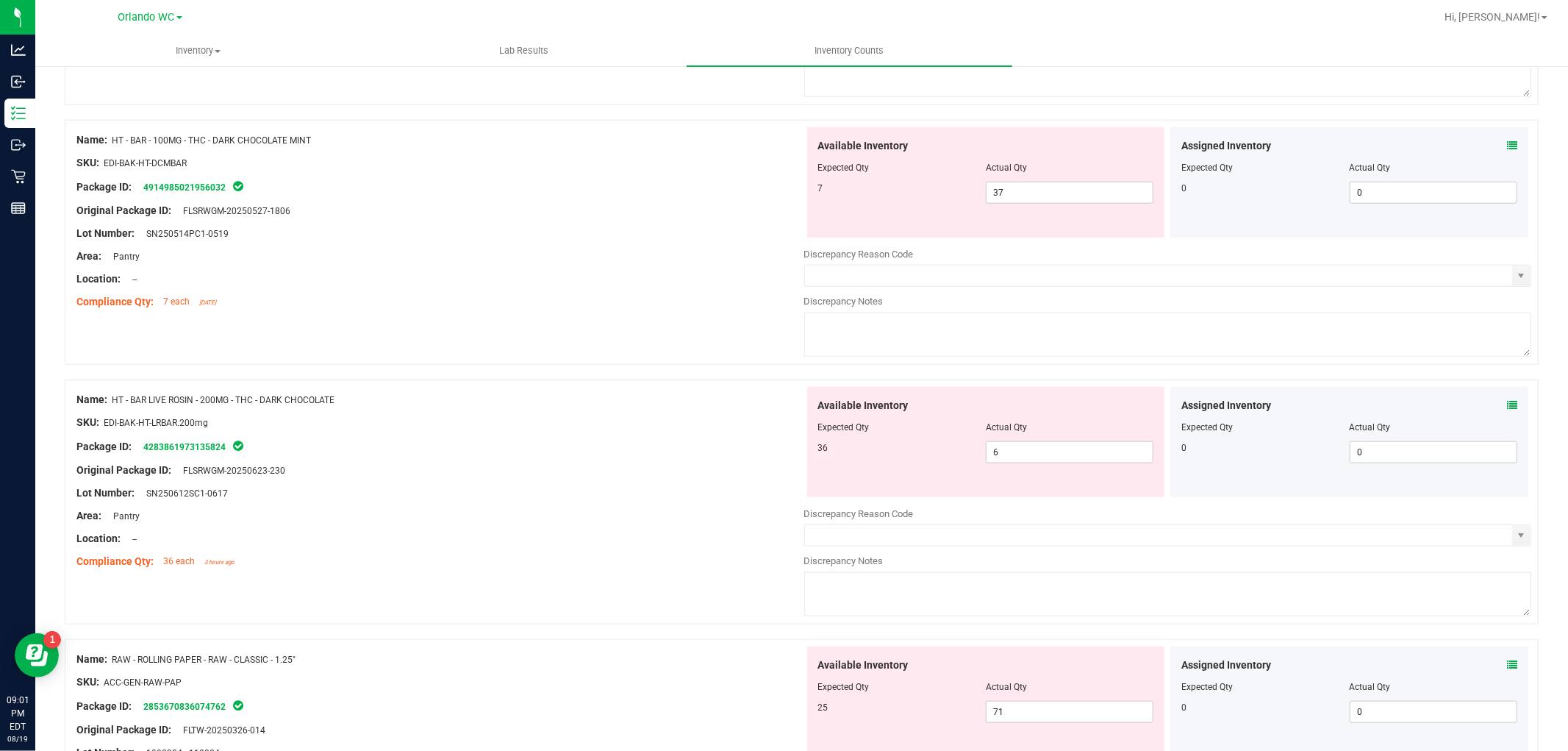
scroll to position [1168, 0]
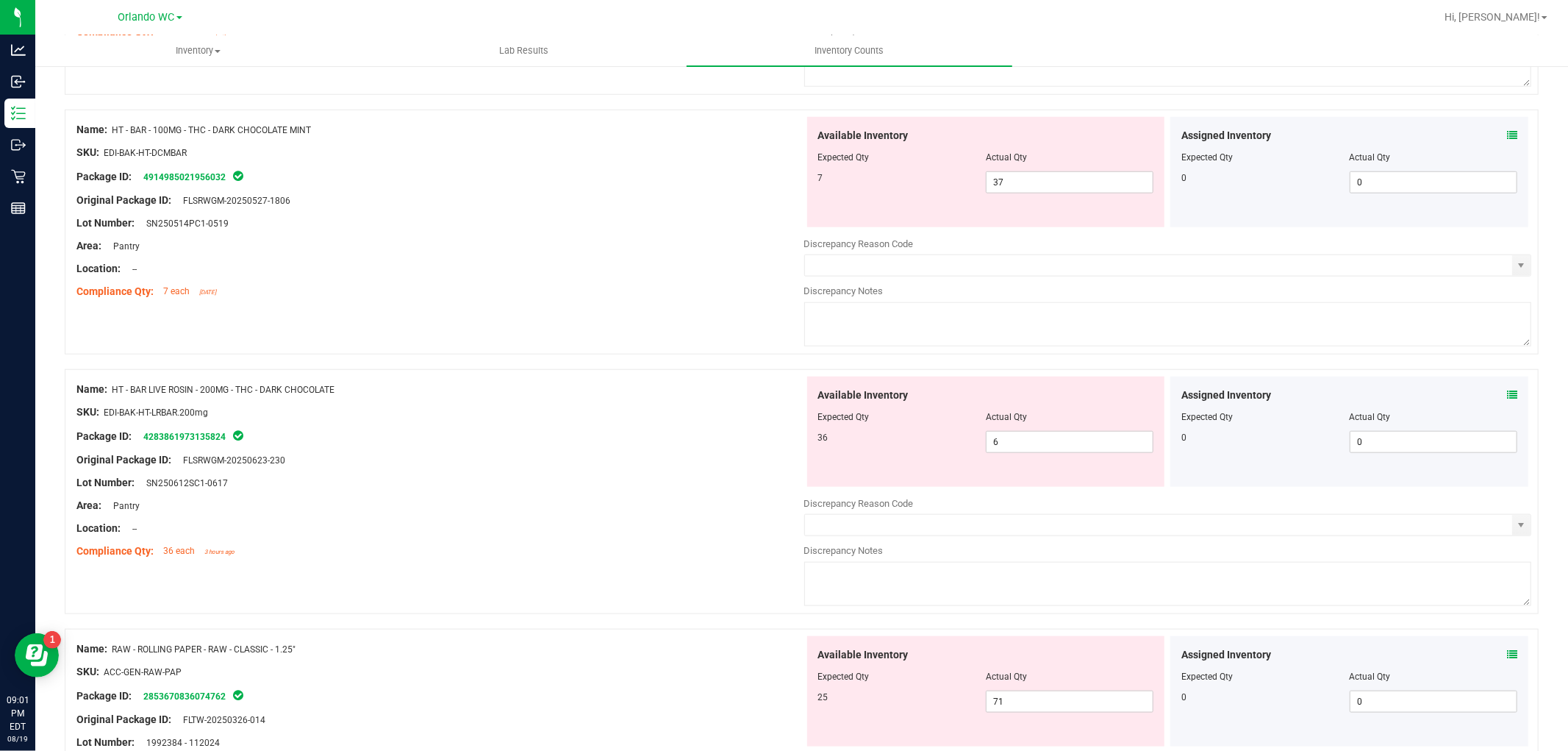
click at [604, 364] on div at bounding box center [801, 361] width 1474 height 15
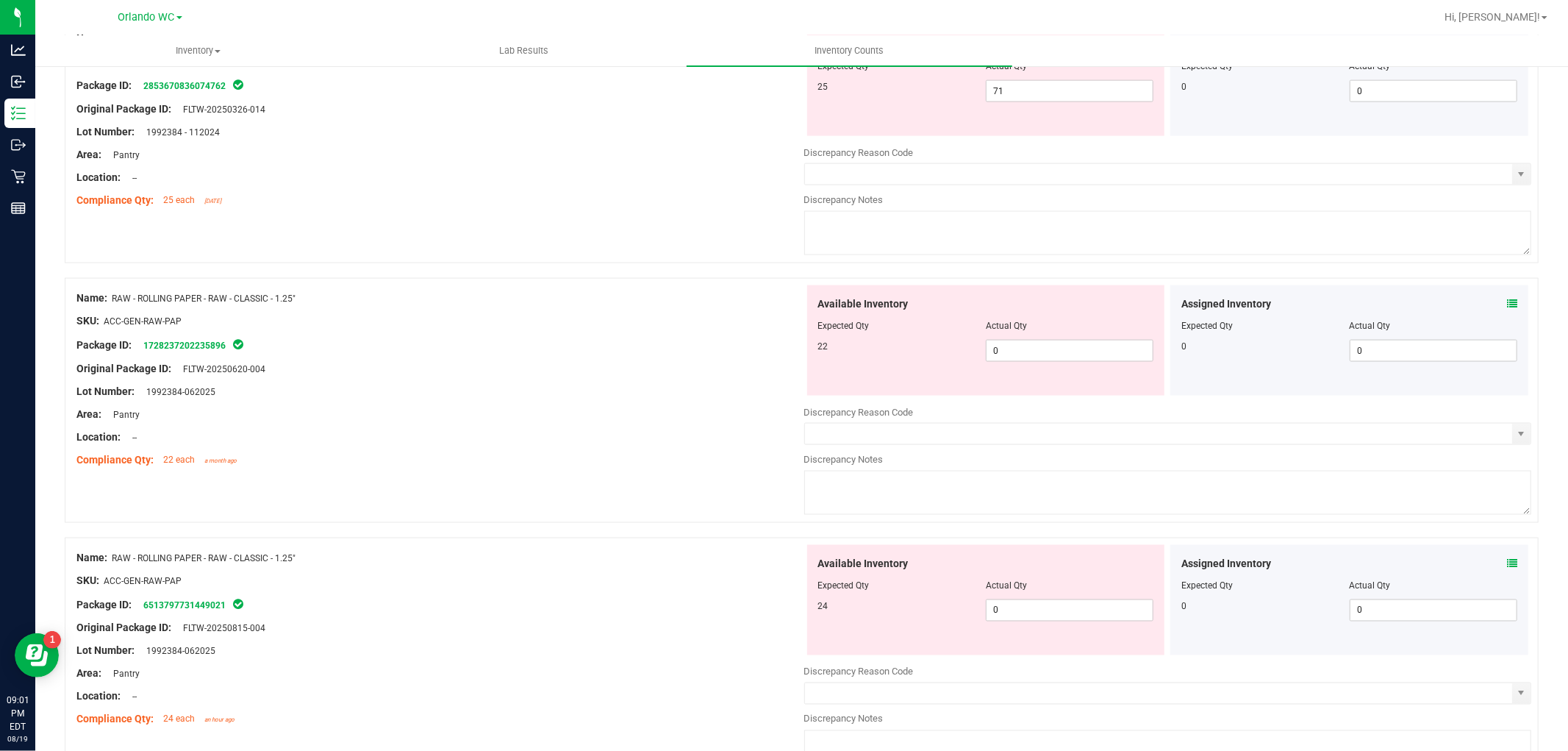
scroll to position [1739, 0]
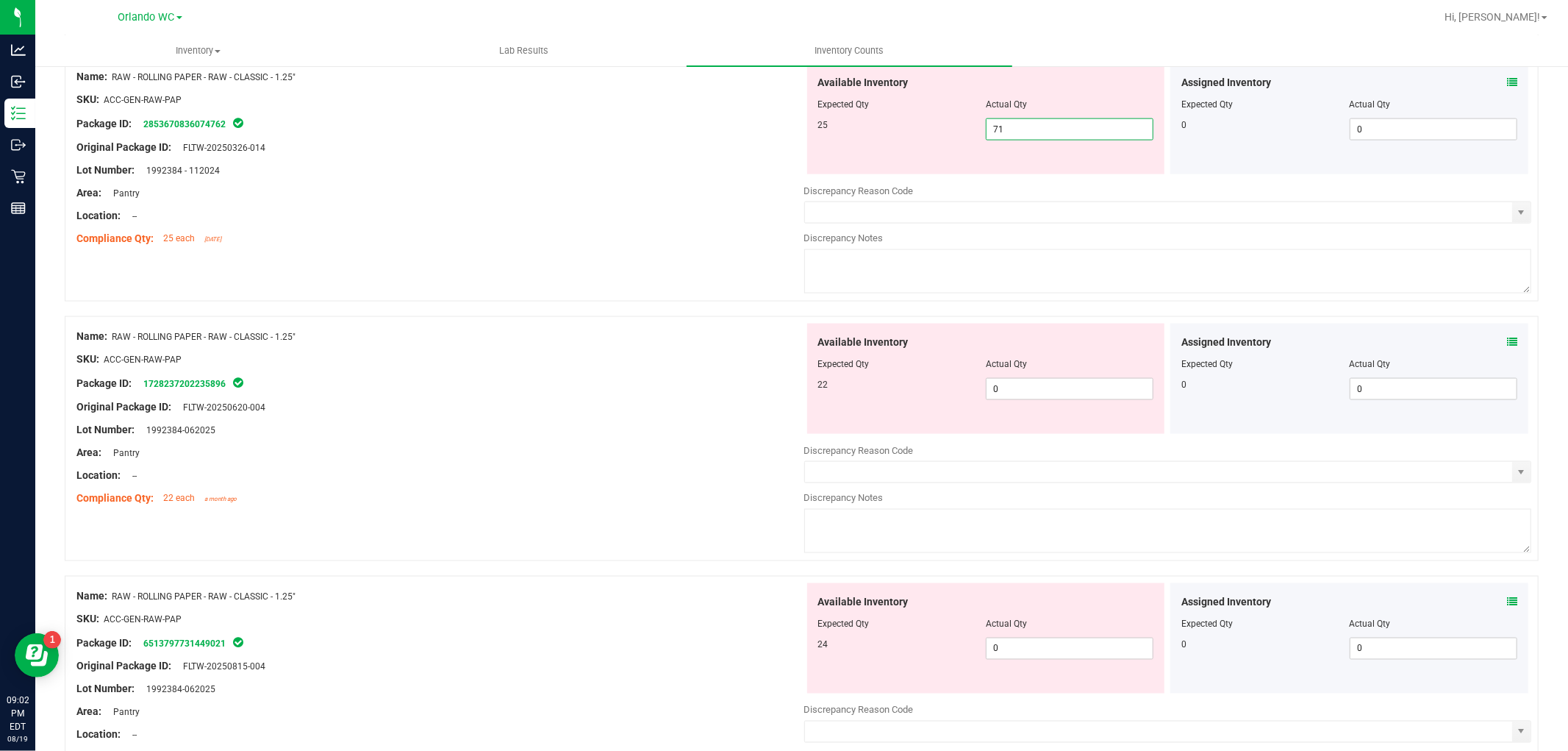
click at [1033, 135] on span "71 71" at bounding box center [1069, 129] width 168 height 22
click at [1033, 135] on input "71" at bounding box center [1069, 128] width 166 height 21
click at [524, 372] on div "Name: RAW - ROLLING PAPER - RAW - CLASSIC - 1.25" SKU: ACC-GEN-RAW-PAP Package …" at bounding box center [440, 417] width 728 height 187
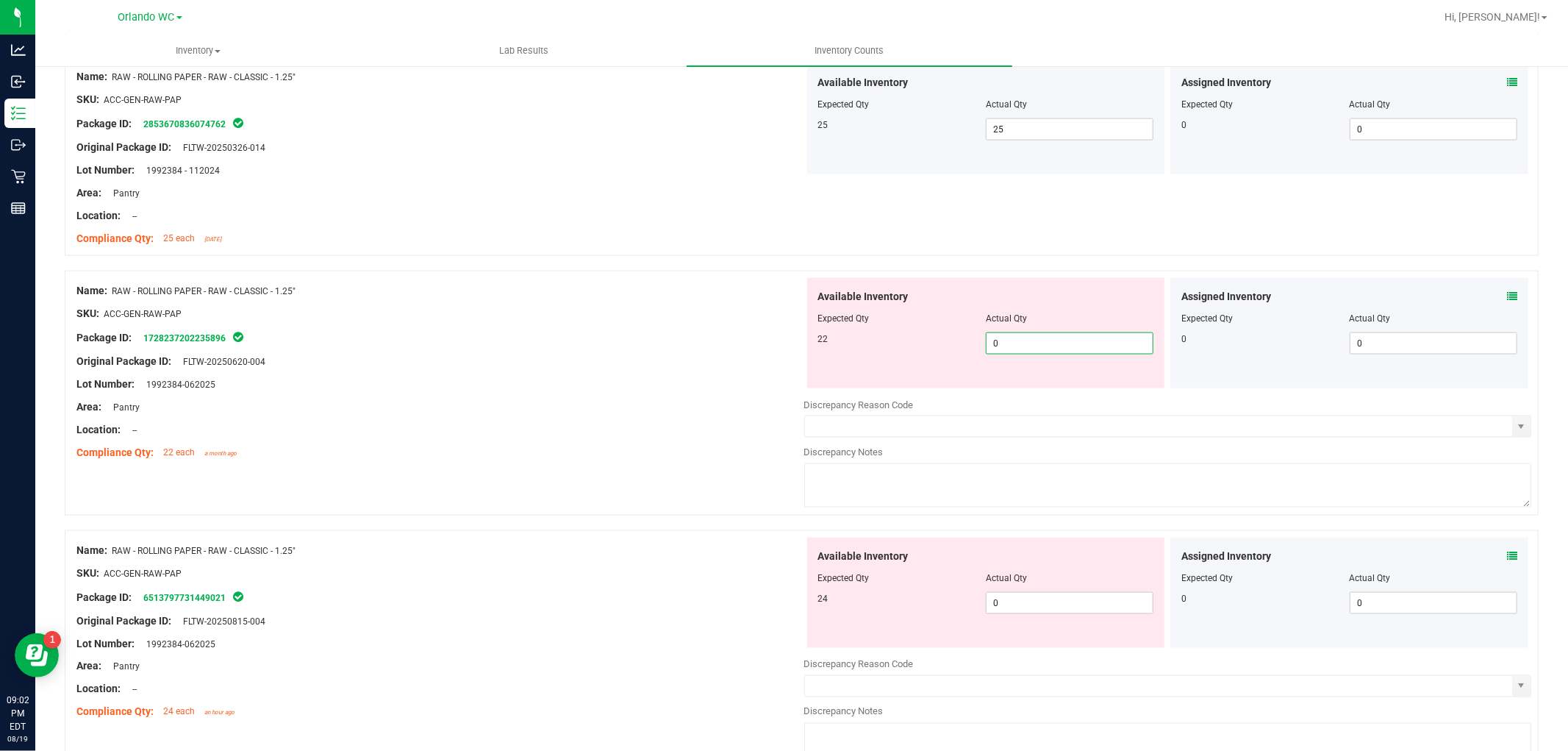
click at [1079, 345] on span "0 0" at bounding box center [1069, 343] width 168 height 22
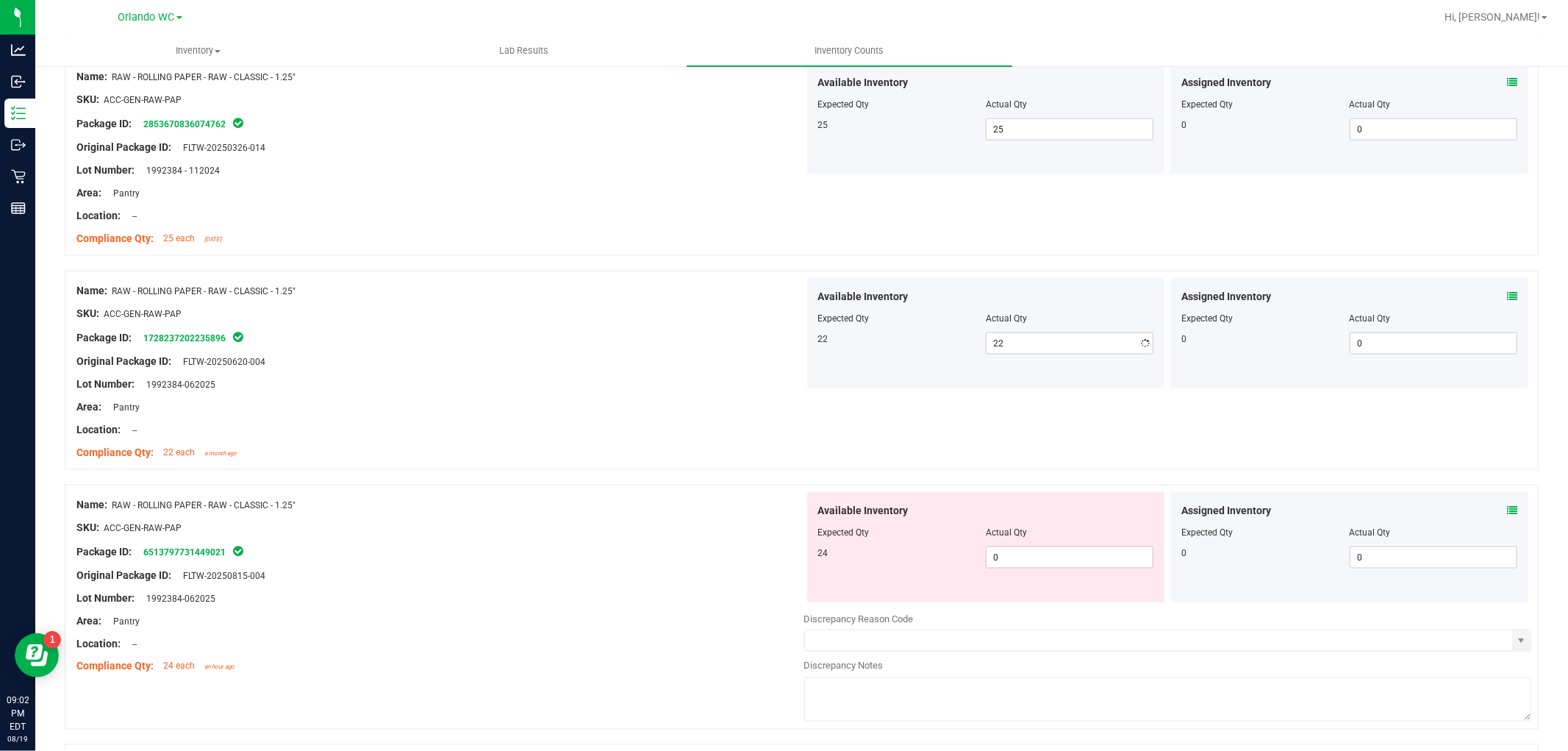
click at [578, 344] on div "Package ID: 1728237202235896" at bounding box center [440, 337] width 728 height 18
click at [1039, 566] on span "0 0" at bounding box center [1069, 557] width 168 height 22
click at [613, 507] on div "Name: RAW - ROLLING PAPER - RAW - CLASSIC - 1.25"" at bounding box center [440, 505] width 728 height 16
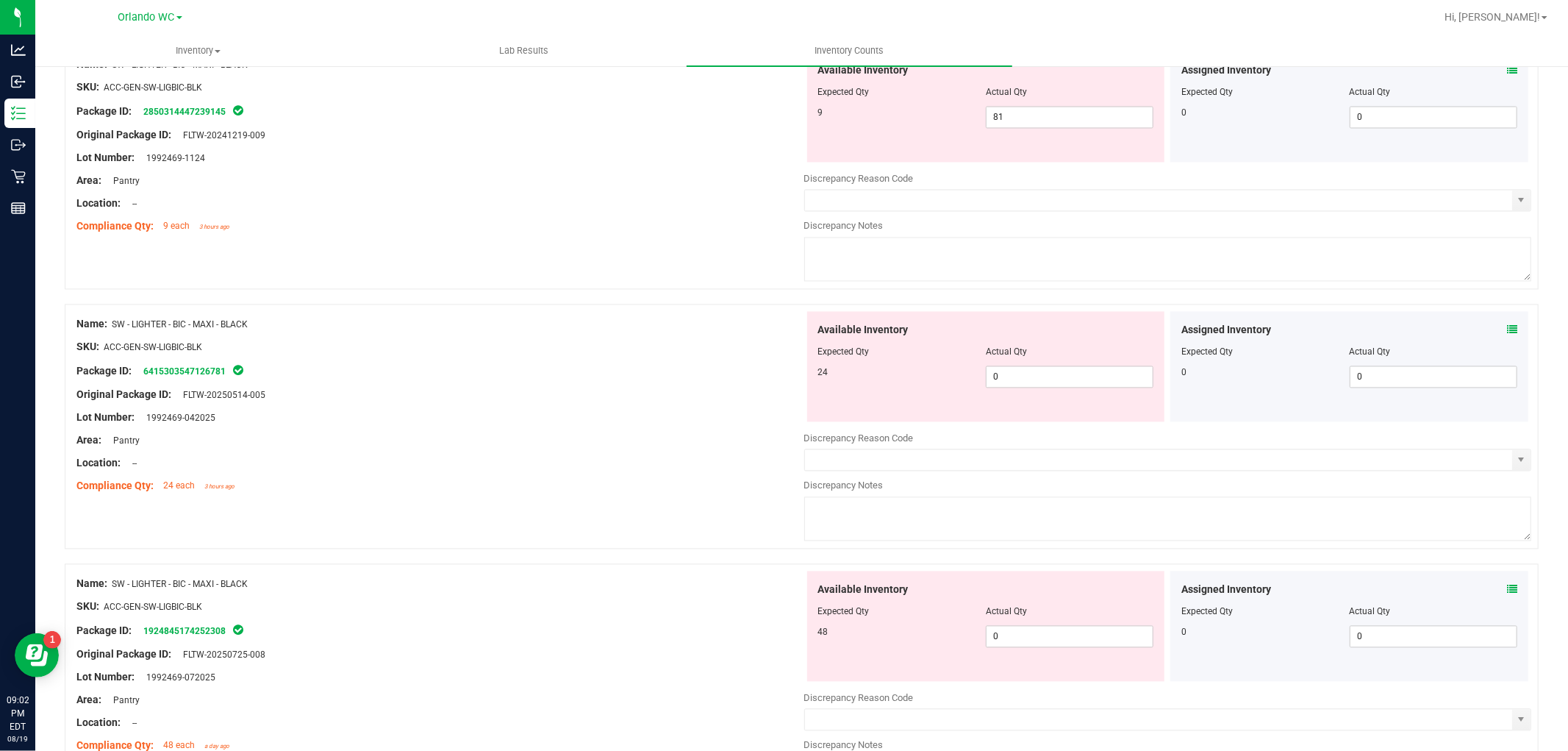
scroll to position [2393, 0]
click at [1047, 118] on span "81 81" at bounding box center [1069, 118] width 168 height 22
click at [1047, 118] on input "81" at bounding box center [1069, 117] width 166 height 21
click at [1057, 386] on div "Available Inventory Expected Qty Actual Qty 24 0 0" at bounding box center [1168, 428] width 728 height 233
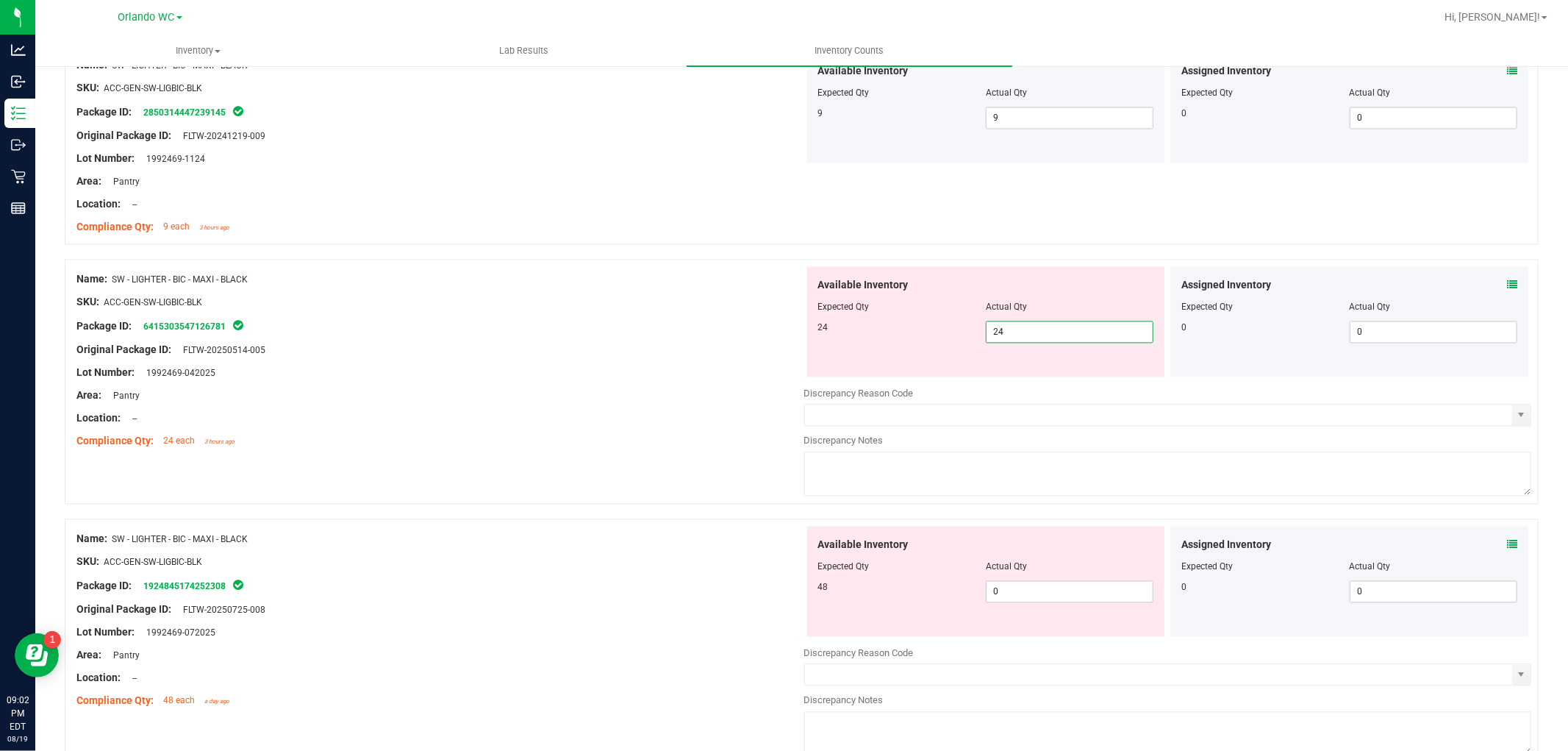
click at [642, 317] on div at bounding box center [440, 313] width 728 height 7
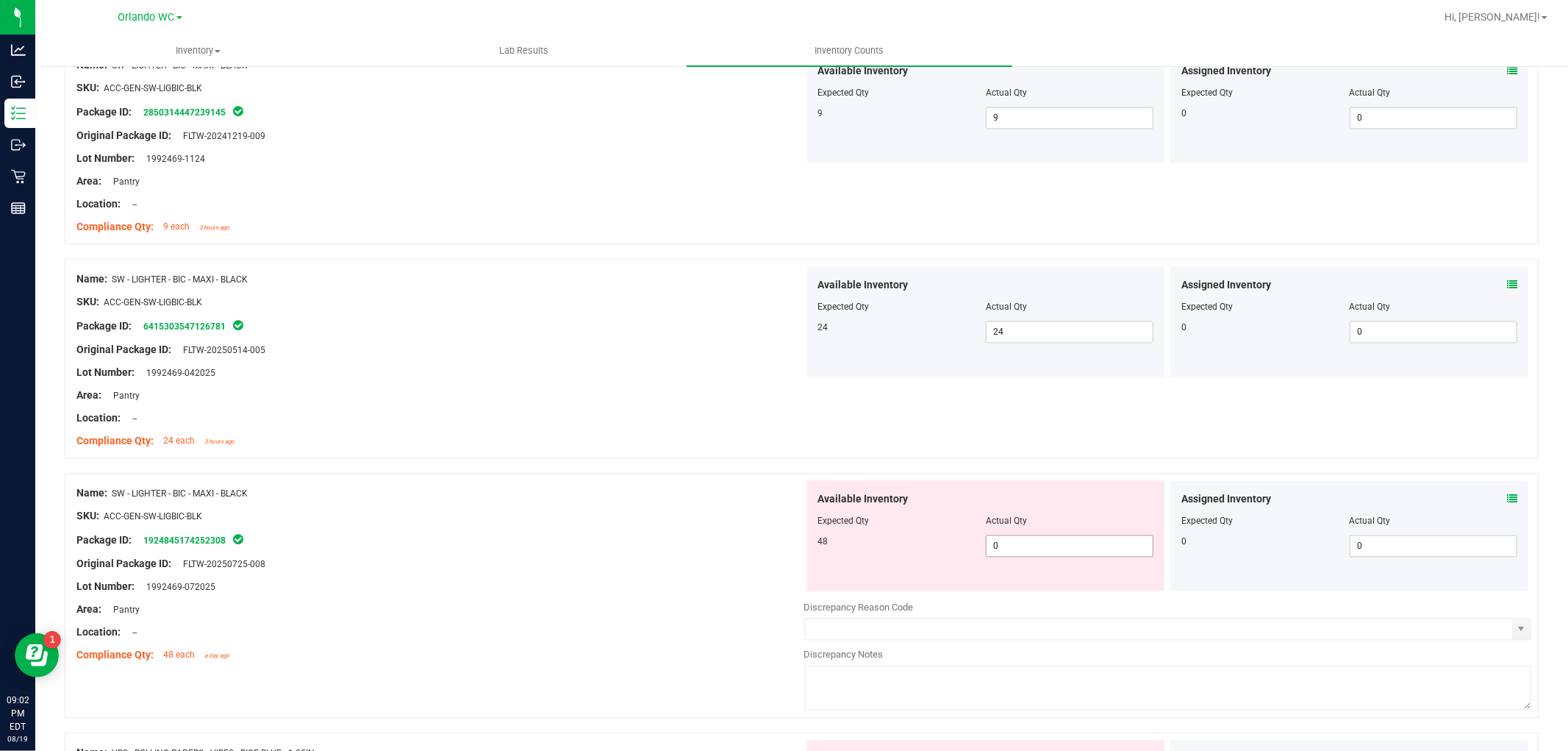
click at [1066, 556] on span "0 0" at bounding box center [1069, 545] width 168 height 22
click at [533, 432] on div at bounding box center [440, 428] width 728 height 7
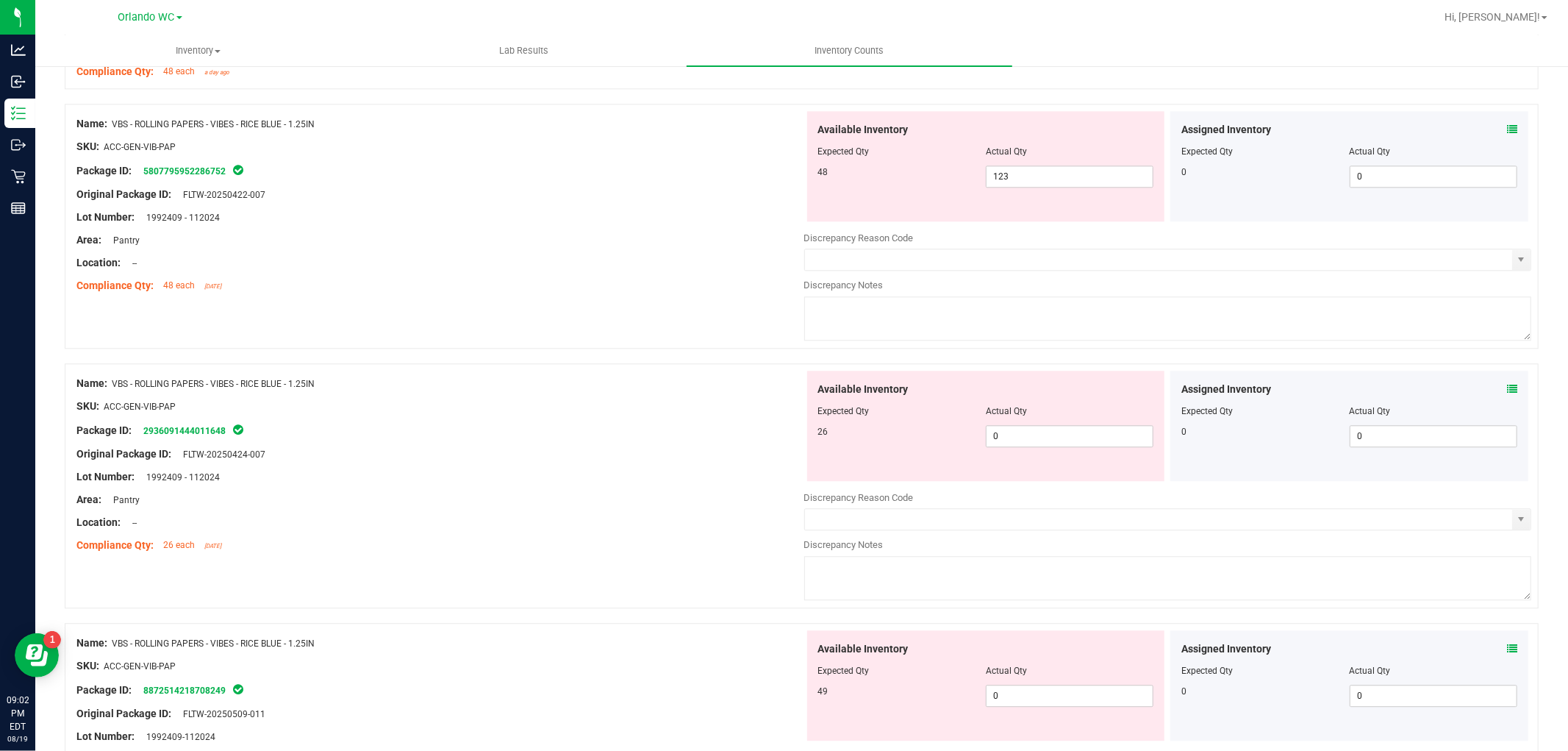
scroll to position [2935, 0]
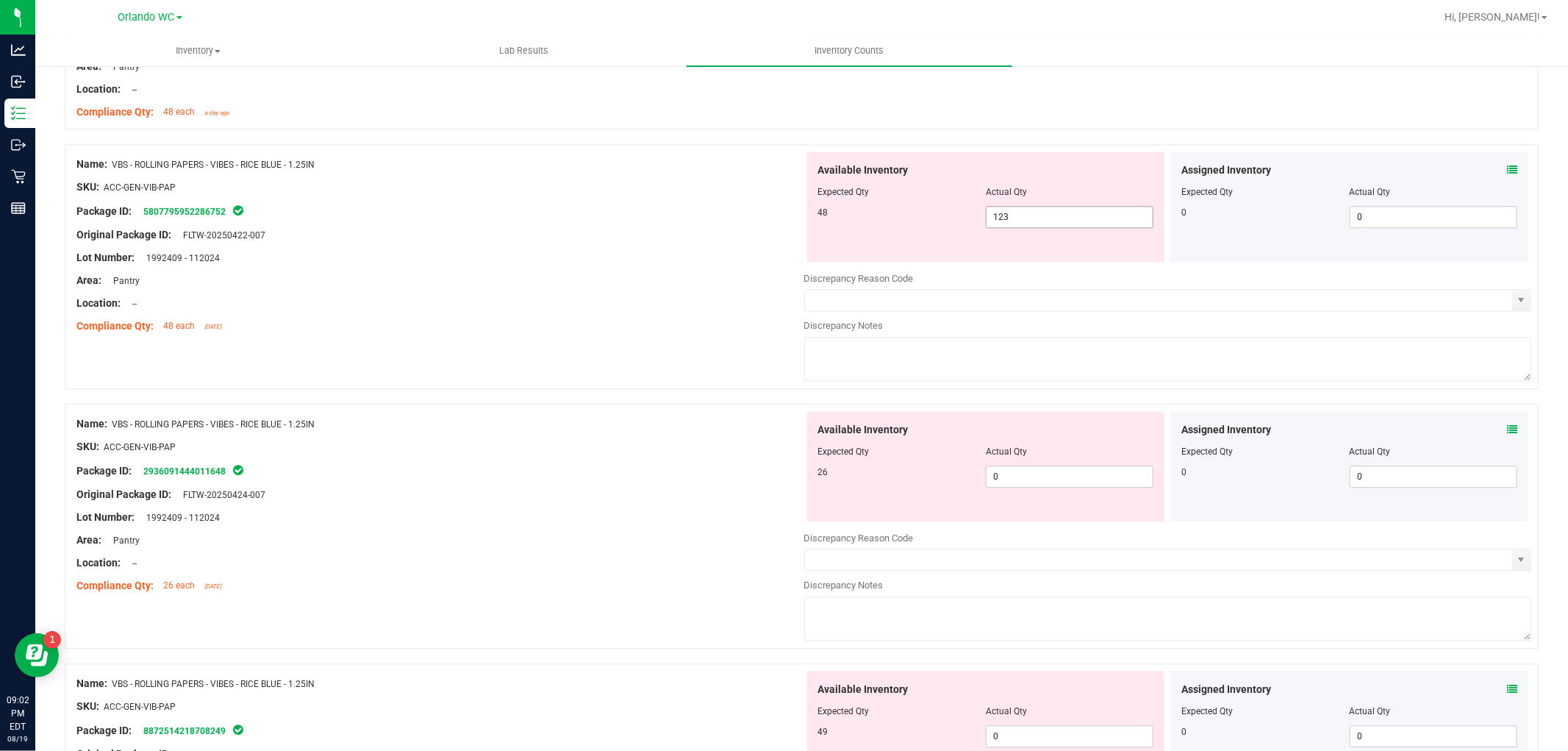
click at [1013, 222] on span "123 123" at bounding box center [1069, 217] width 168 height 22
click at [1013, 222] on input "123" at bounding box center [1069, 217] width 166 height 21
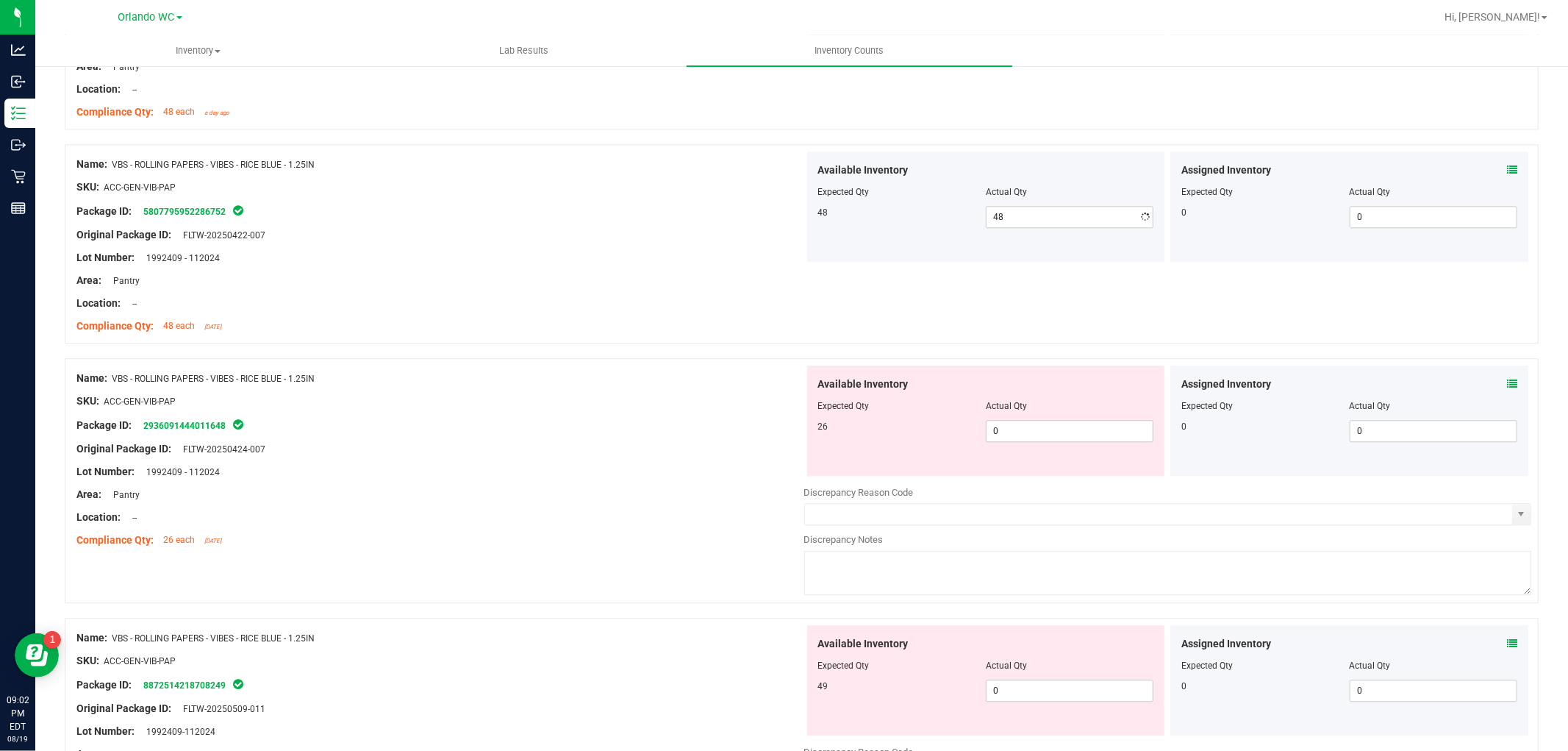
click at [569, 416] on div "Name: VBS - ROLLING PAPERS - VIBES - RICE BLUE - 1.25IN SKU: ACC-GEN-VIB-PAP Pa…" at bounding box center [440, 459] width 728 height 187
click at [1036, 441] on span "0 0" at bounding box center [1069, 430] width 168 height 22
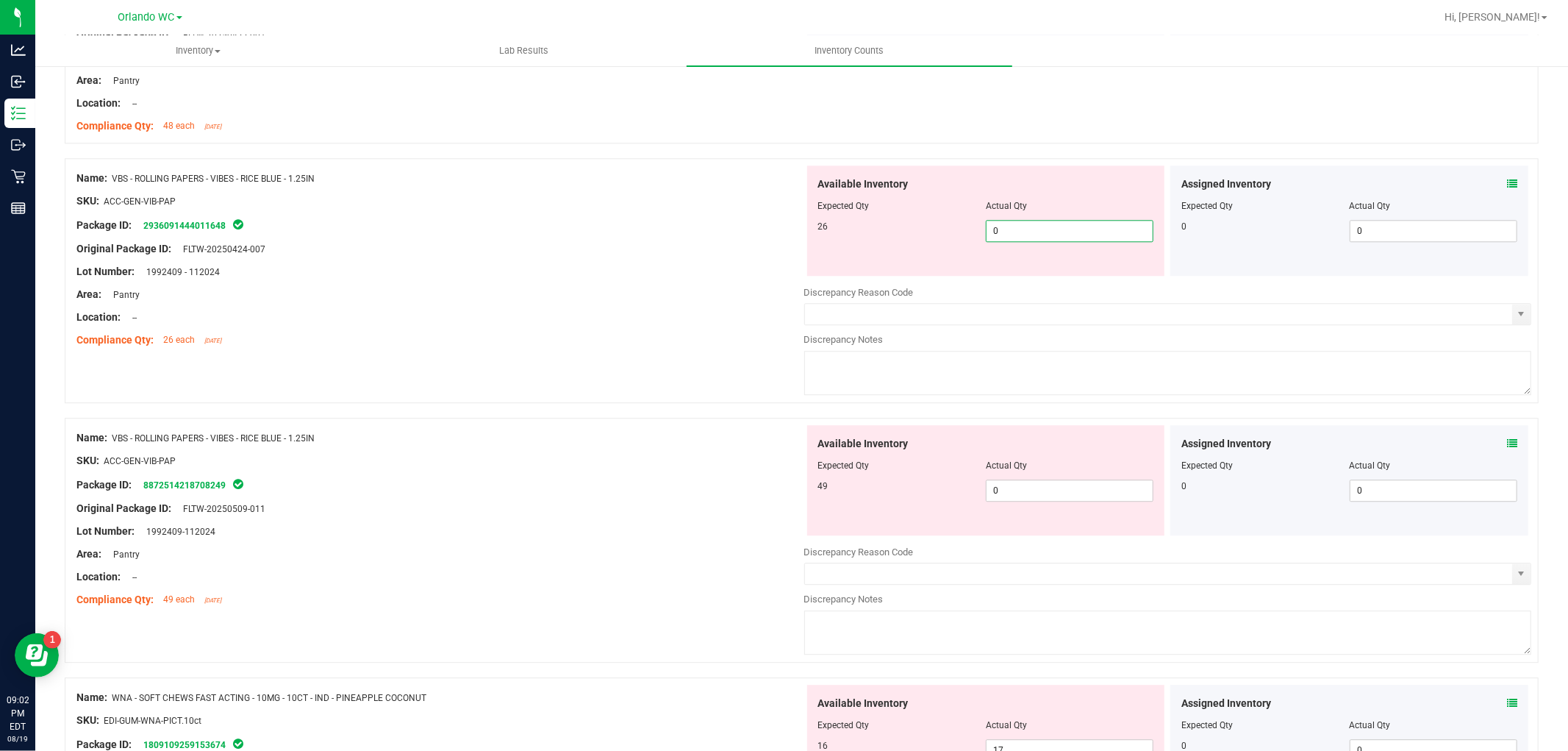
scroll to position [3098, 0]
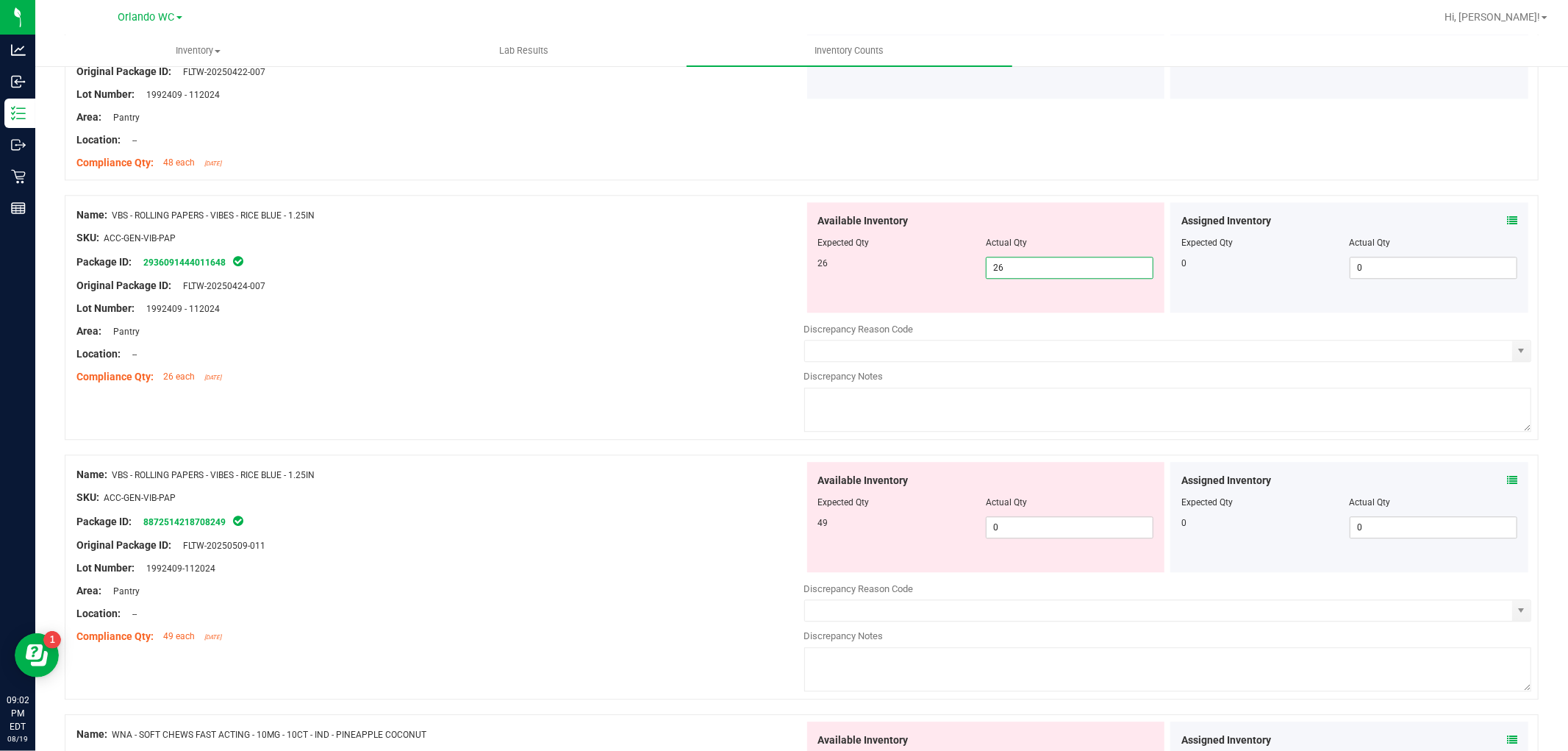
click at [660, 357] on div "Location: --" at bounding box center [440, 354] width 728 height 16
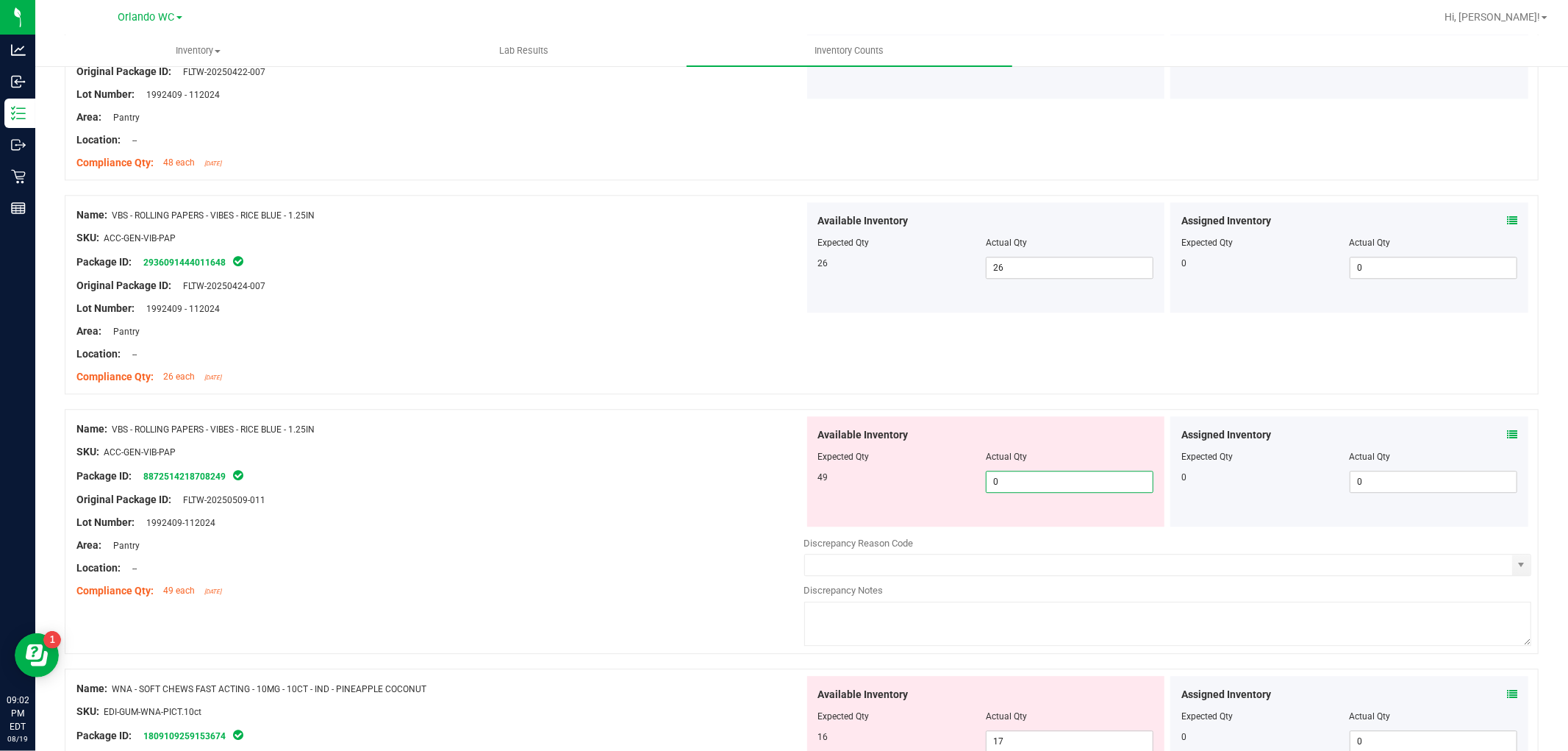
click at [1072, 479] on span "0 0" at bounding box center [1069, 481] width 168 height 22
click at [754, 467] on div at bounding box center [440, 463] width 728 height 7
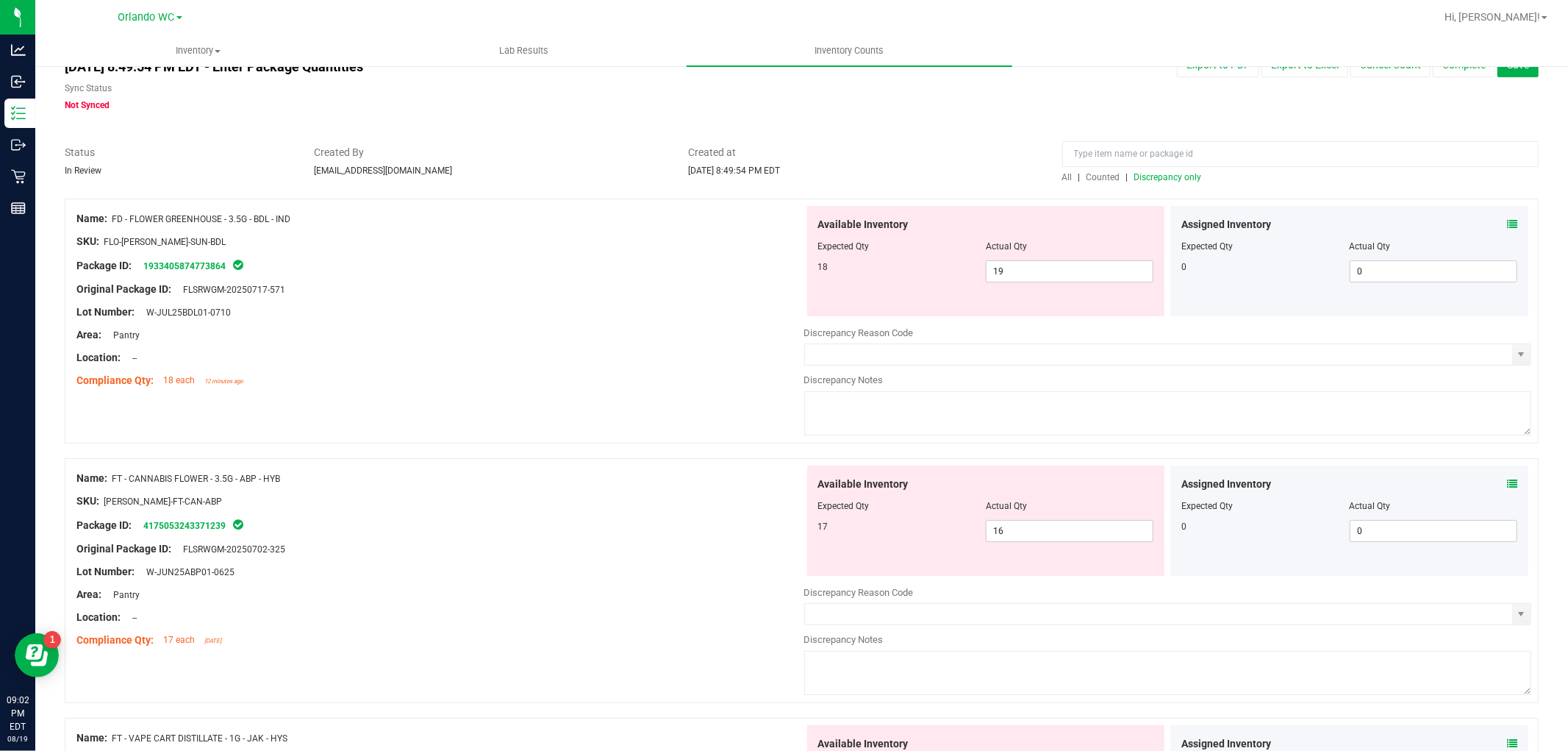
scroll to position [25, 0]
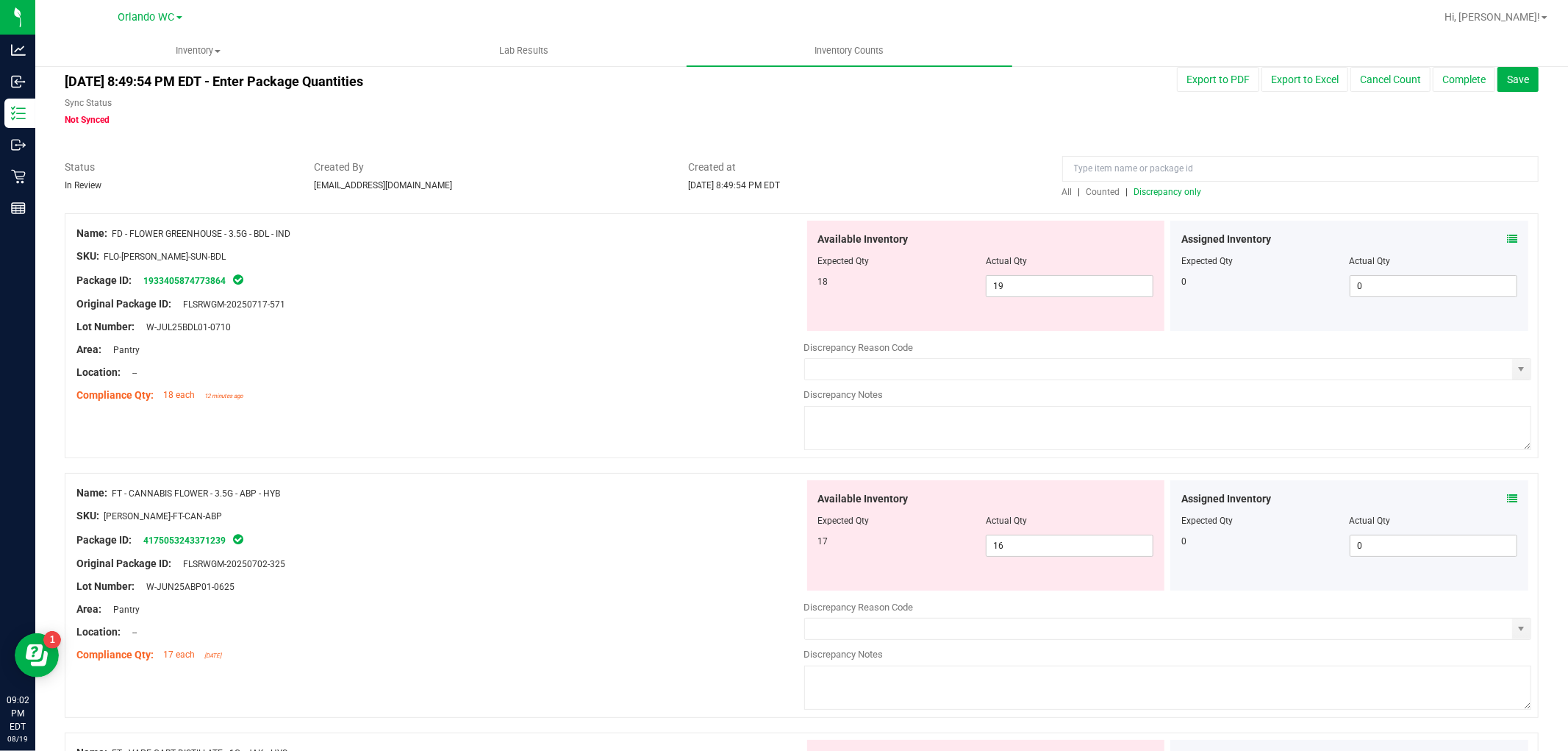
click at [1142, 194] on span "Discrepancy only" at bounding box center [1168, 191] width 68 height 10
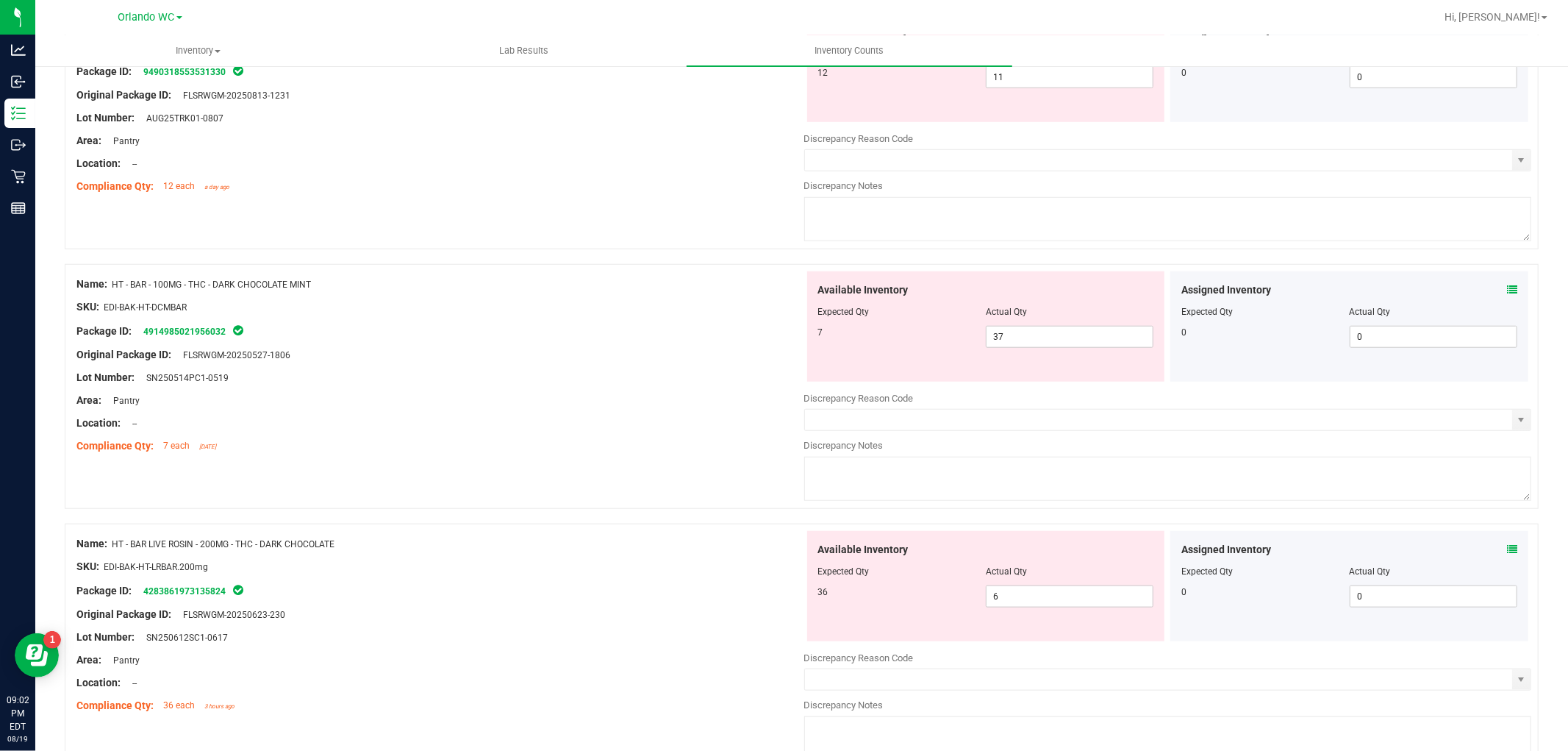
scroll to position [1361, 0]
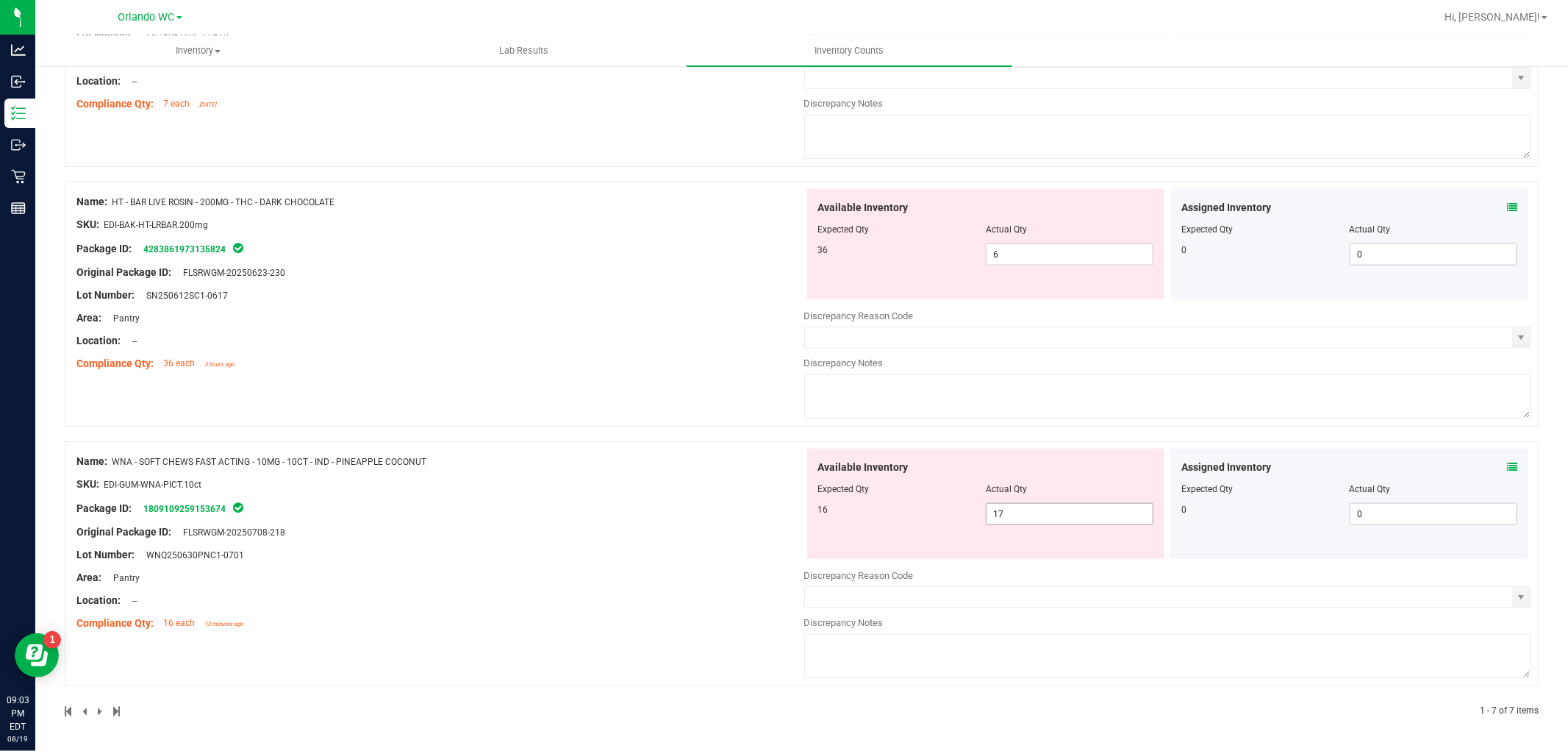
click at [1088, 510] on span "17 17" at bounding box center [1069, 514] width 168 height 22
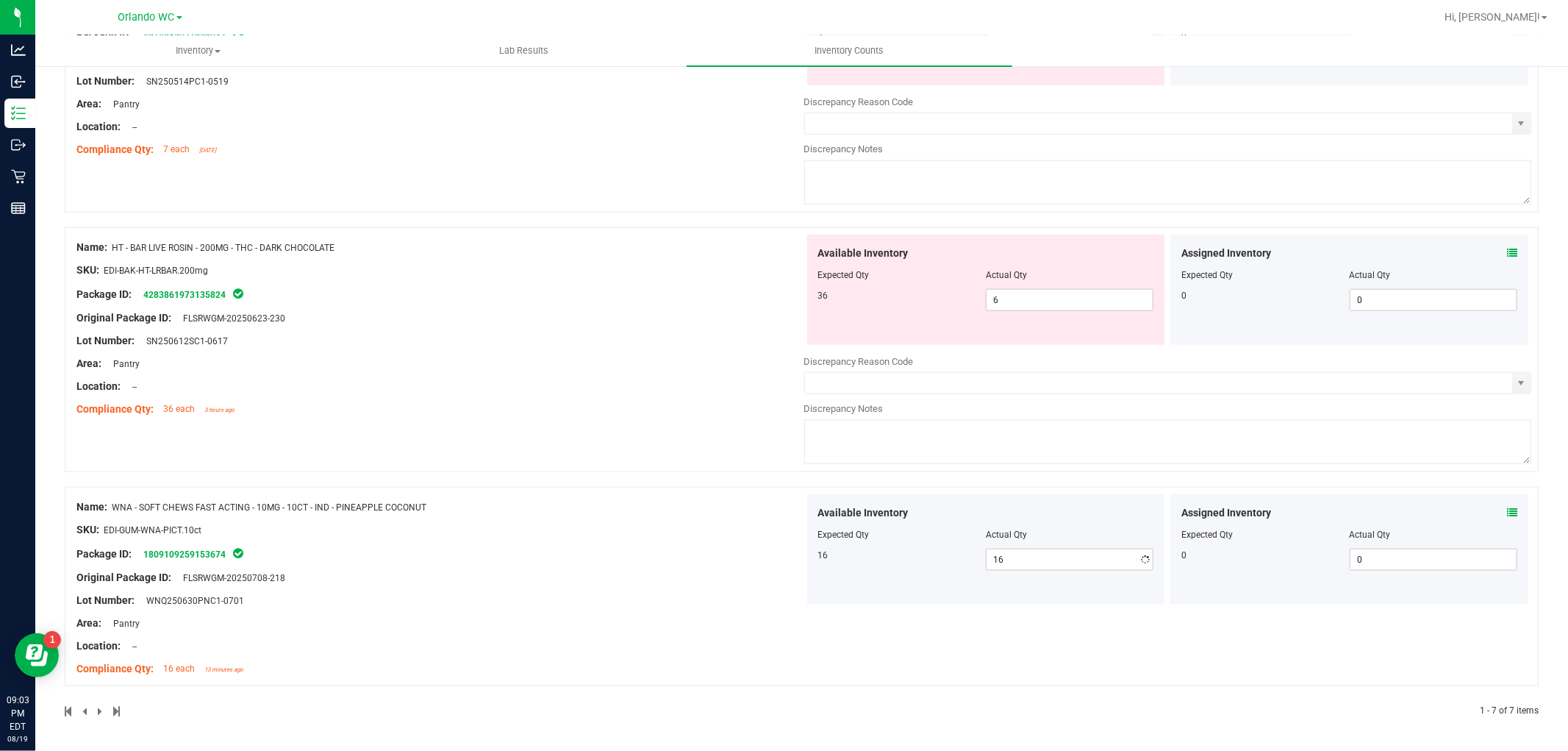
click at [723, 407] on div "Name: HT - BAR LIVE ROSIN - 200MG - THC - DARK CHOCOLATE SKU: EDI-BAK-HT-LRBAR.…" at bounding box center [801, 350] width 1474 height 245
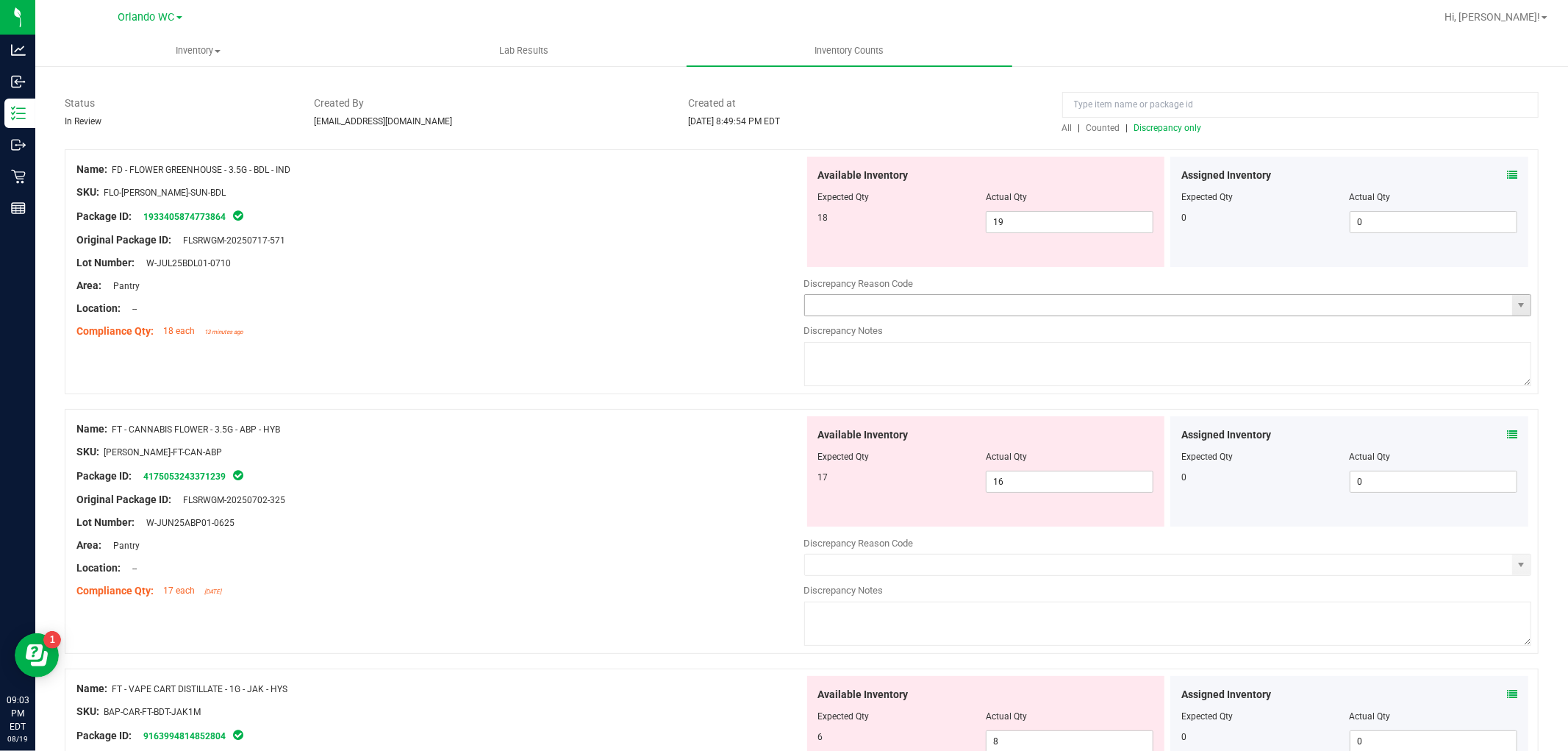
scroll to position [0, 0]
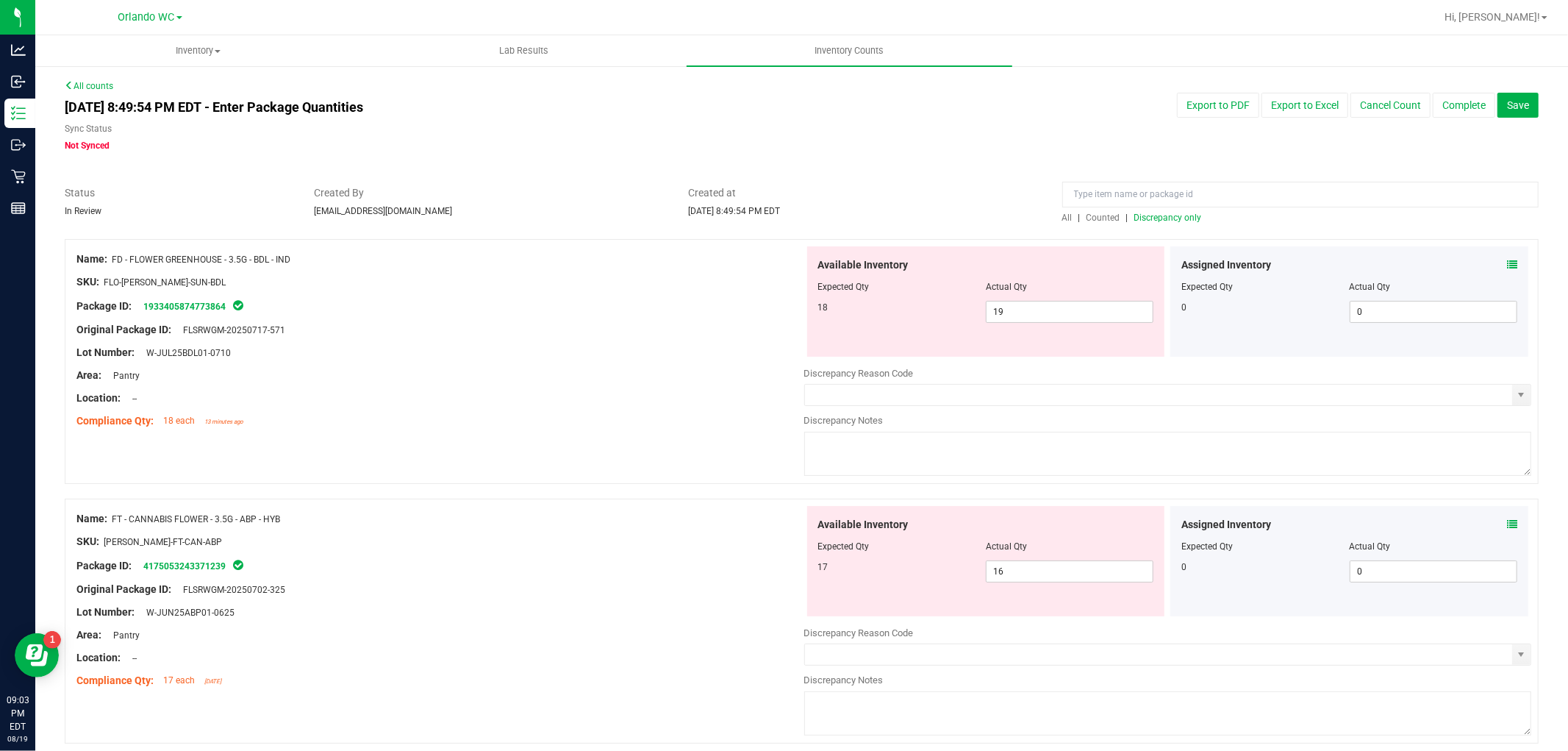
click at [1155, 213] on span "Discrepancy only" at bounding box center [1168, 218] width 68 height 10
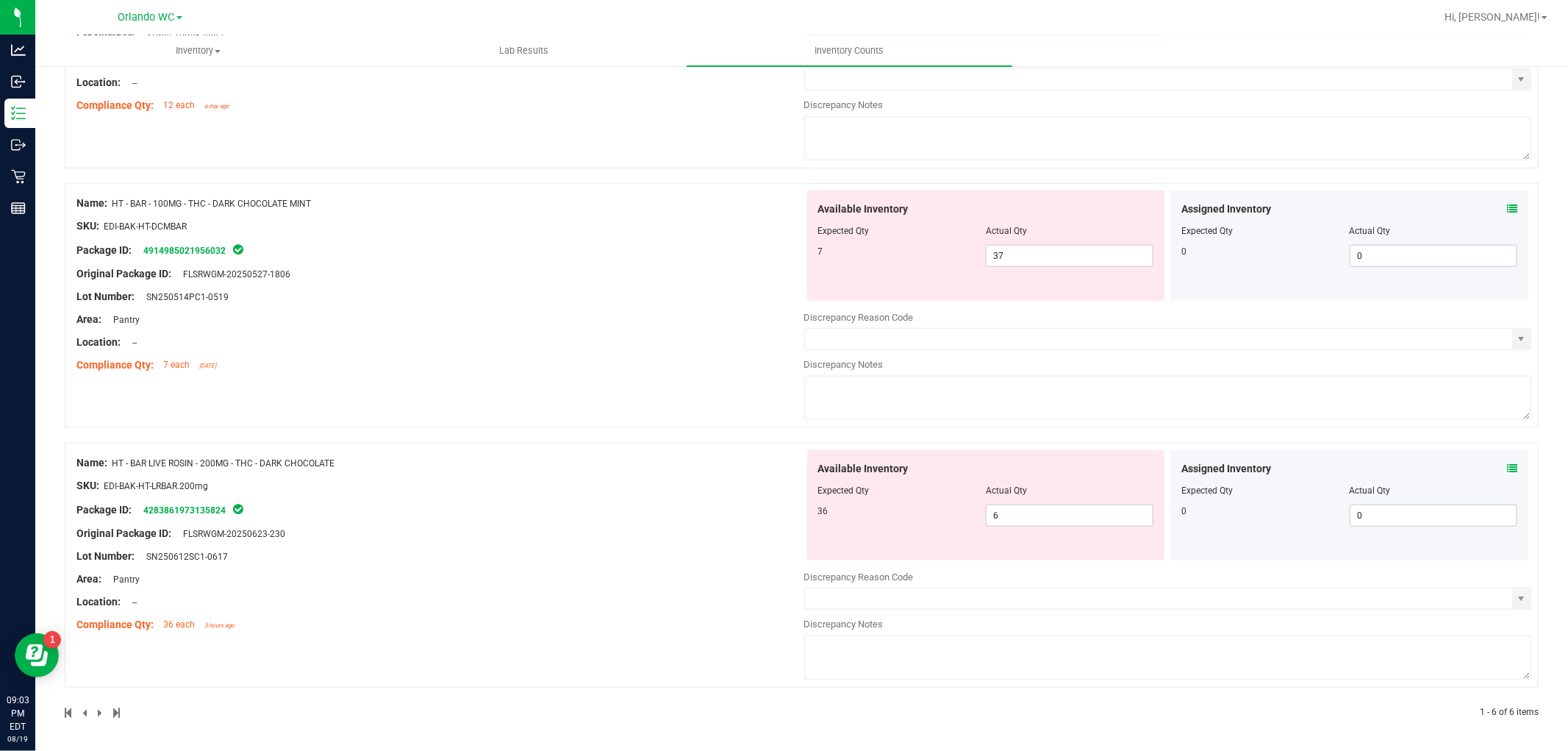
scroll to position [1100, 0]
click at [986, 512] on span "6 6" at bounding box center [1069, 514] width 168 height 22
click at [982, 248] on div "Available Inventory Expected Qty Actual Qty 7 37 37" at bounding box center [986, 244] width 358 height 110
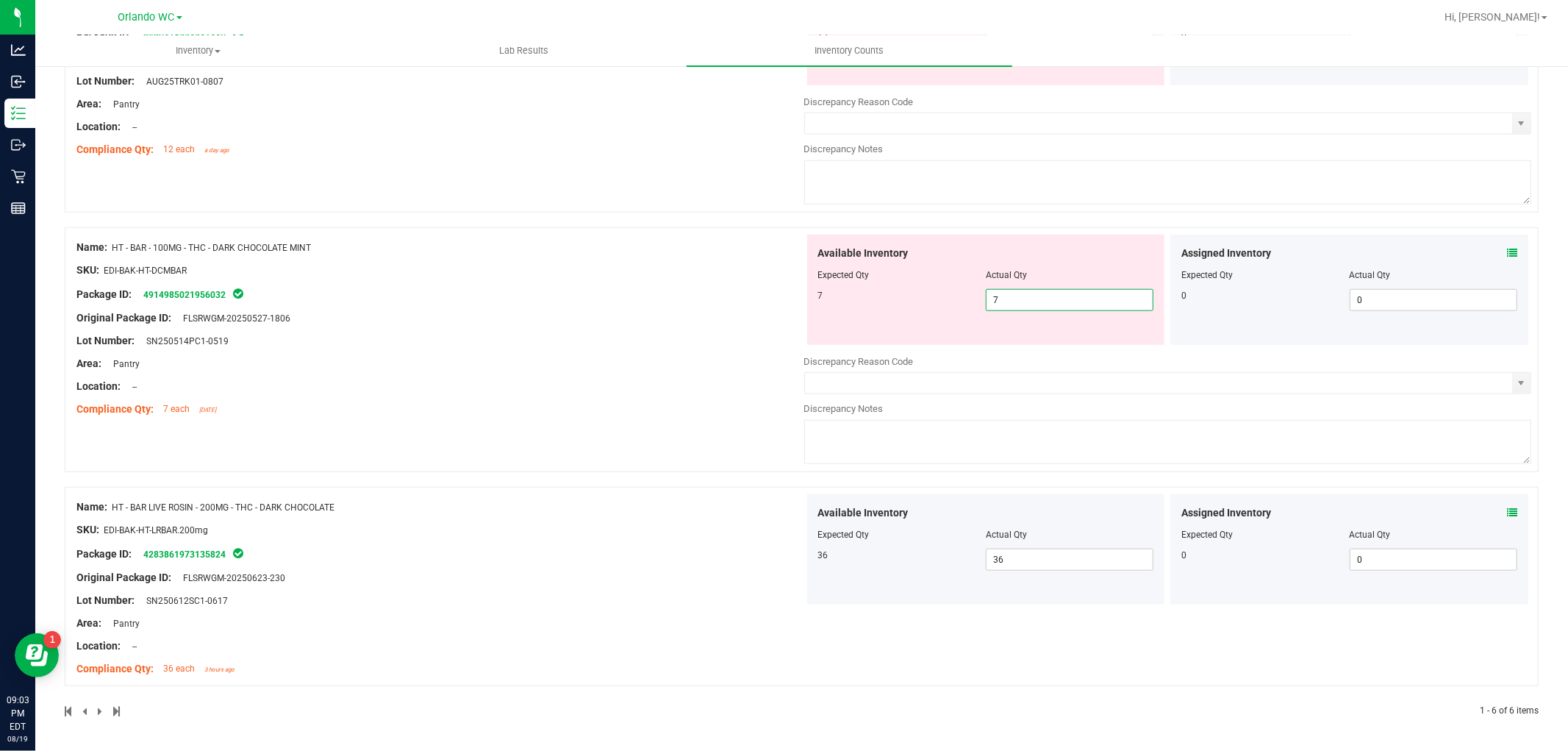
click at [598, 413] on div "Name: HT - BAR - 100MG - THC - DARK CHOCOLATE MINT SKU: EDI-BAK-HT-DCMBAR Packa…" at bounding box center [440, 327] width 728 height 187
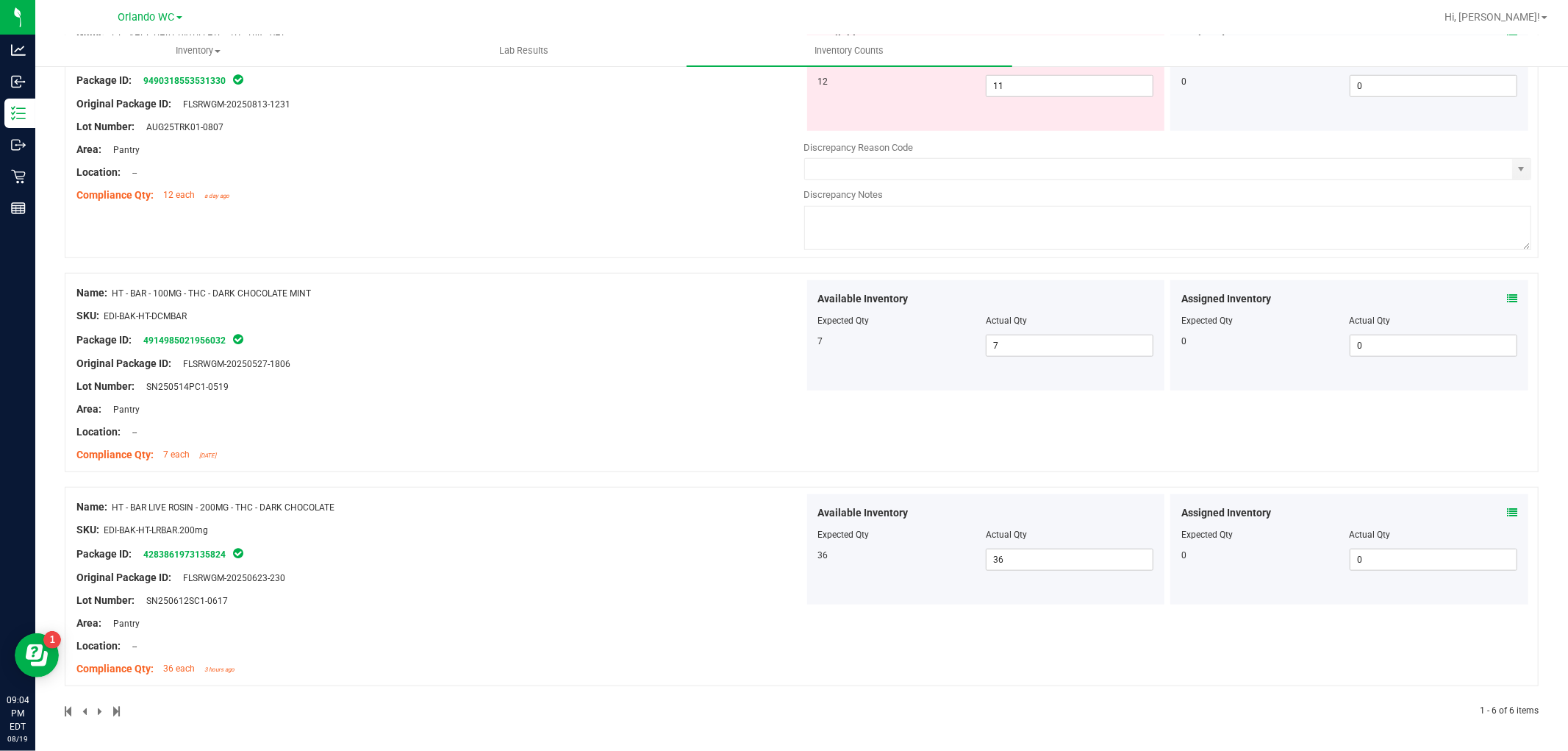
click at [607, 326] on div at bounding box center [440, 326] width 728 height 7
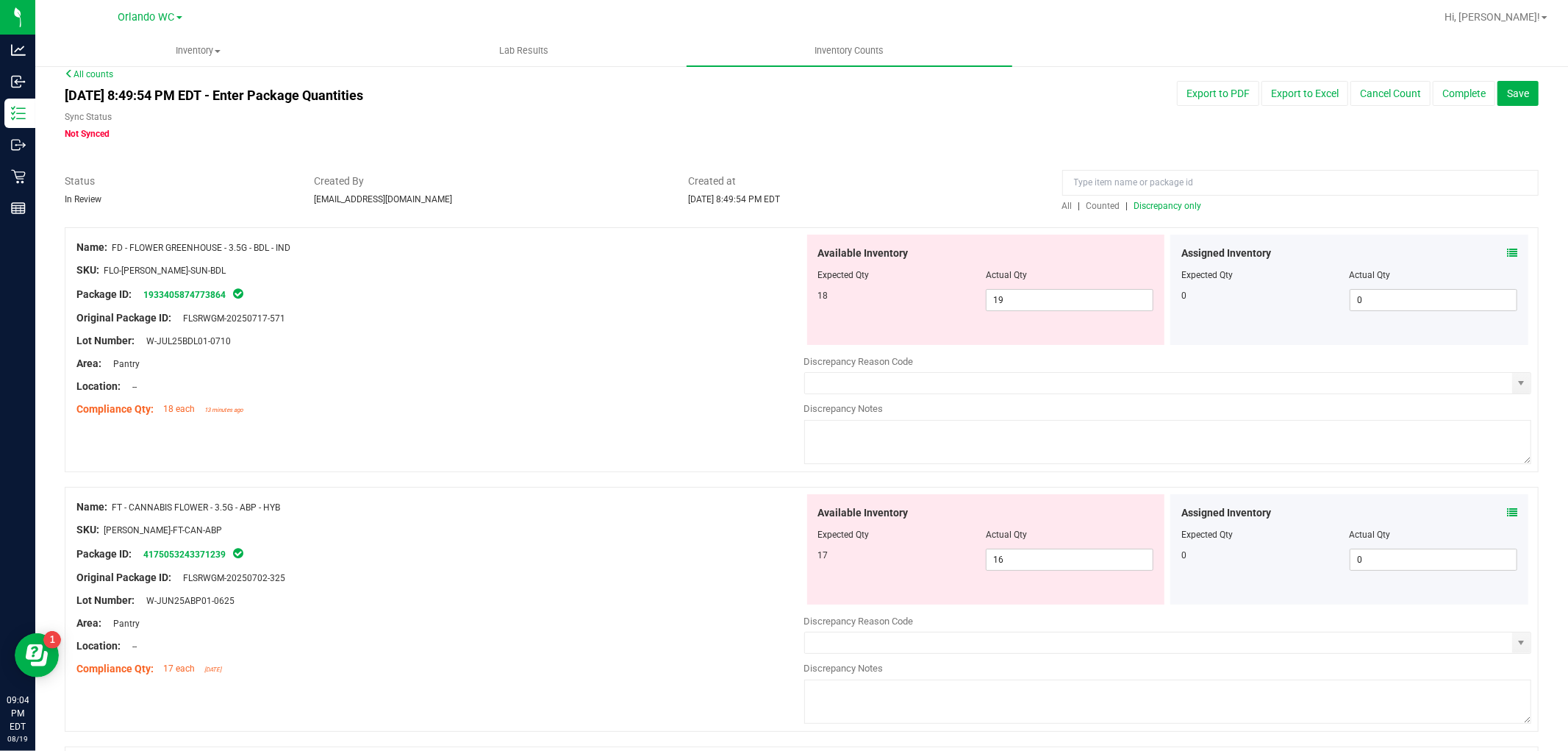
scroll to position [0, 0]
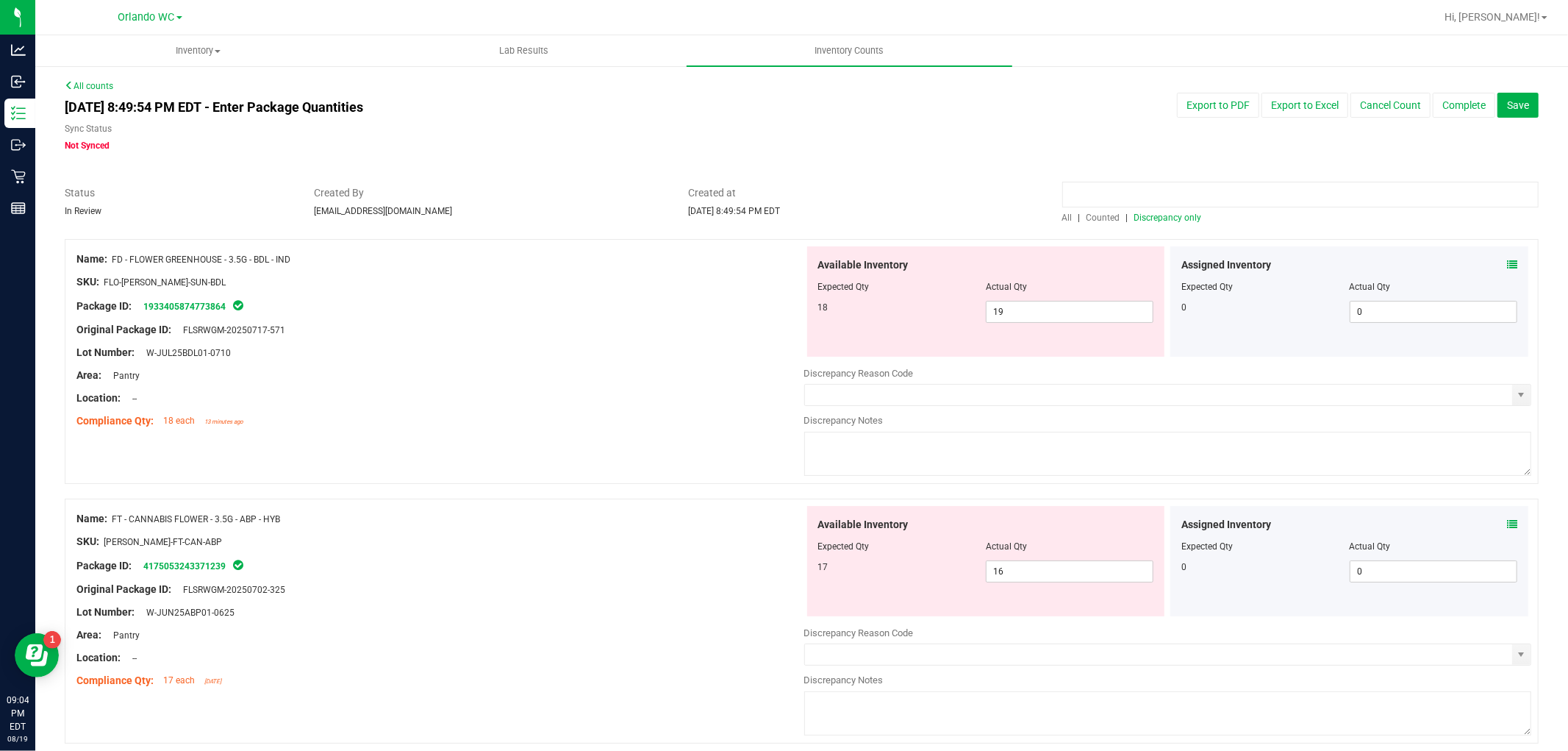
click at [1144, 207] on input at bounding box center [1300, 194] width 477 height 25
click at [1147, 214] on span "Discrepancy only" at bounding box center [1168, 218] width 68 height 10
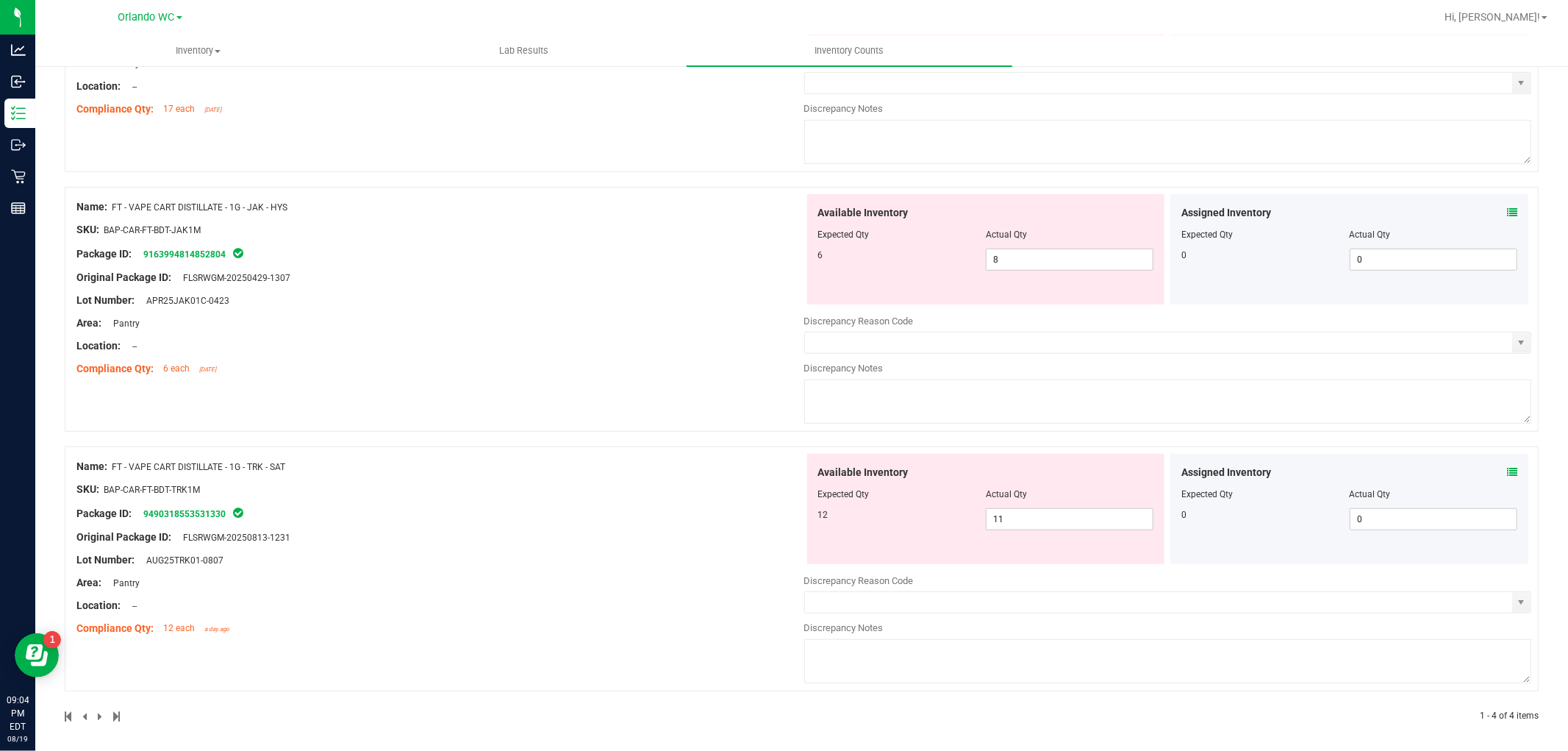
scroll to position [578, 0]
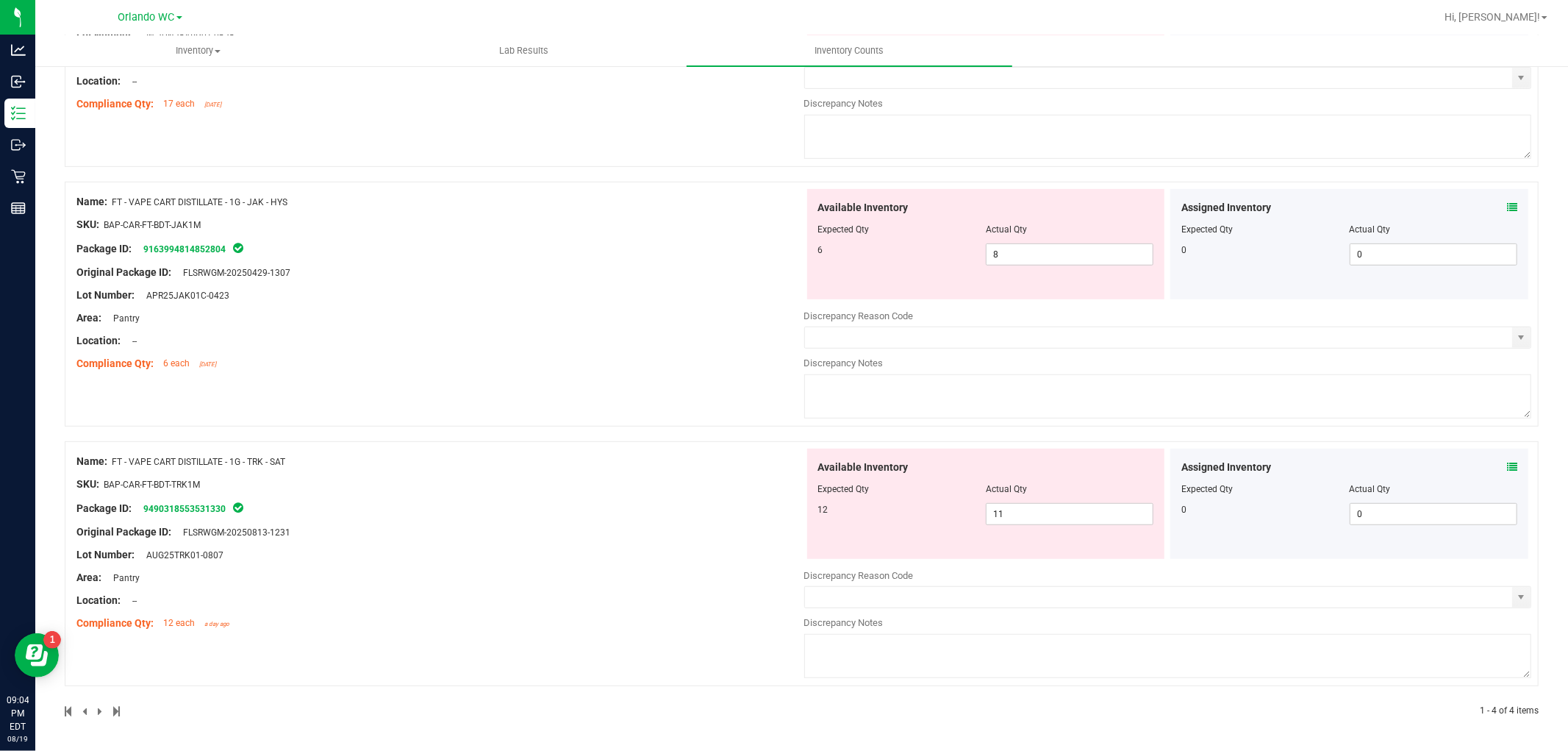
click at [463, 530] on div "Original Package ID: FLSRWGM-20250813-1231" at bounding box center [440, 532] width 728 height 16
click at [1057, 506] on span "11 11" at bounding box center [1069, 514] width 168 height 22
click at [545, 492] on div "Name: FT - VAPE CART DISTILLATE - 1G - TRK - SAT SKU: BAP-CAR-FT-BDT-TRK1M Pack…" at bounding box center [801, 564] width 1474 height 245
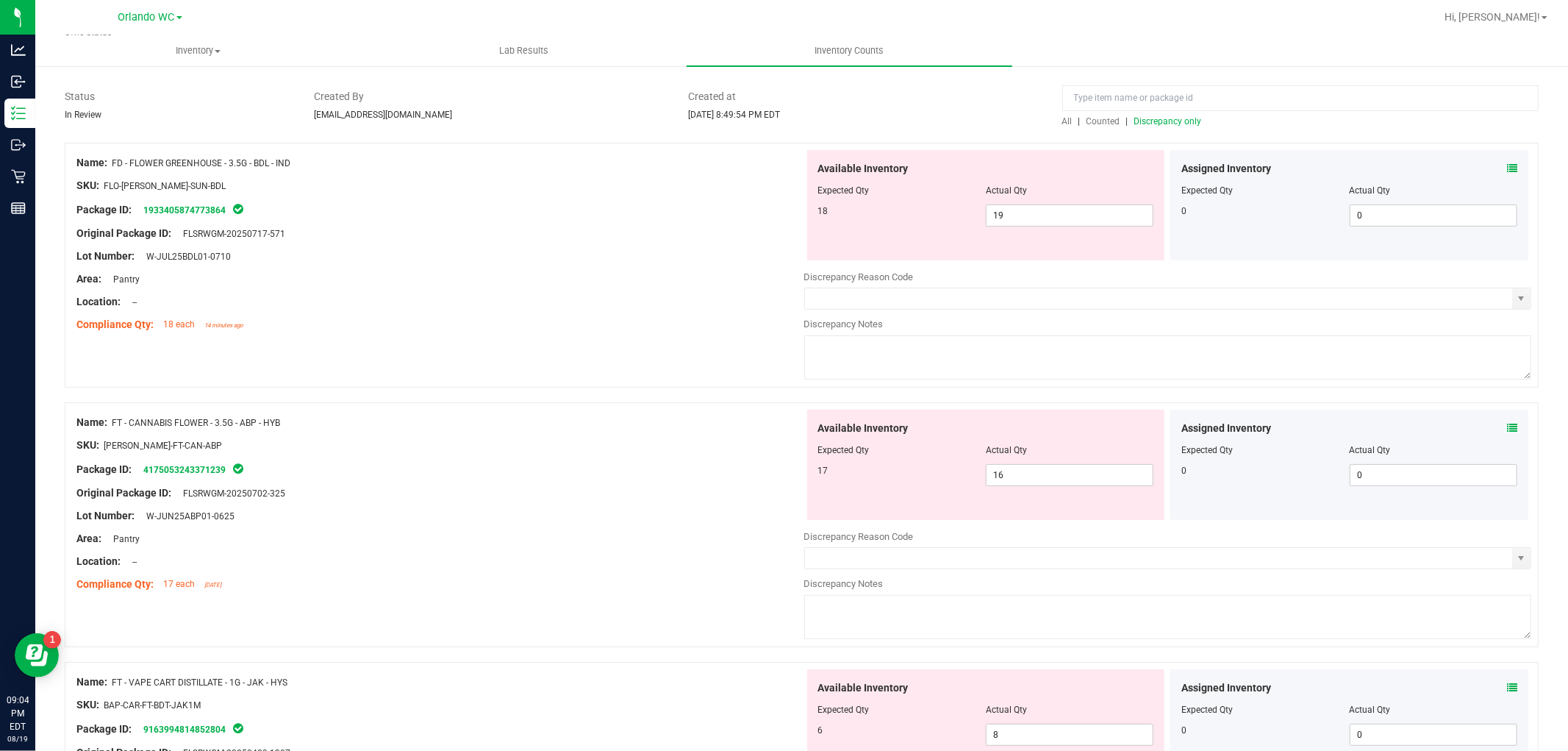
scroll to position [42, 0]
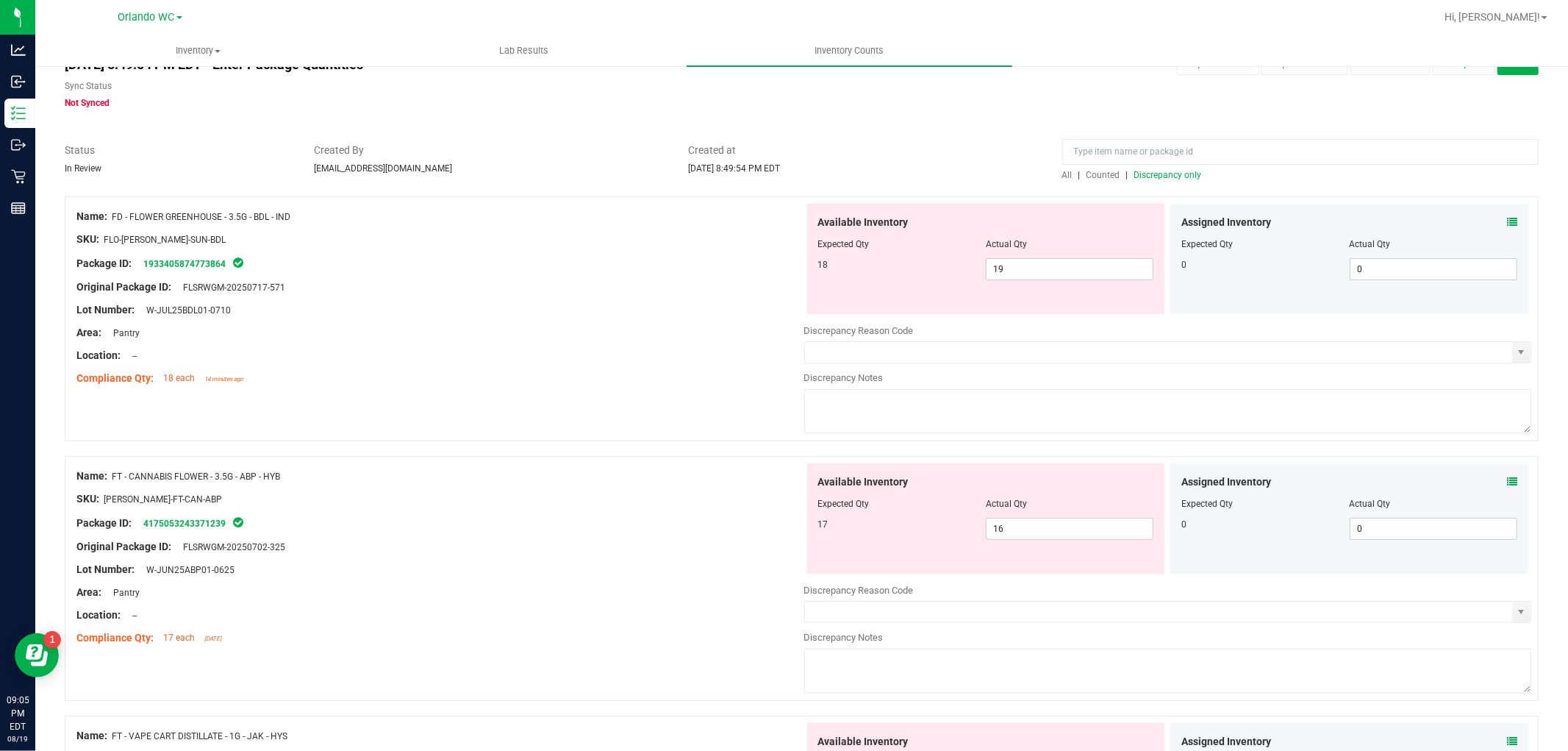
click at [1162, 175] on span "Discrepancy only" at bounding box center [1168, 175] width 68 height 10
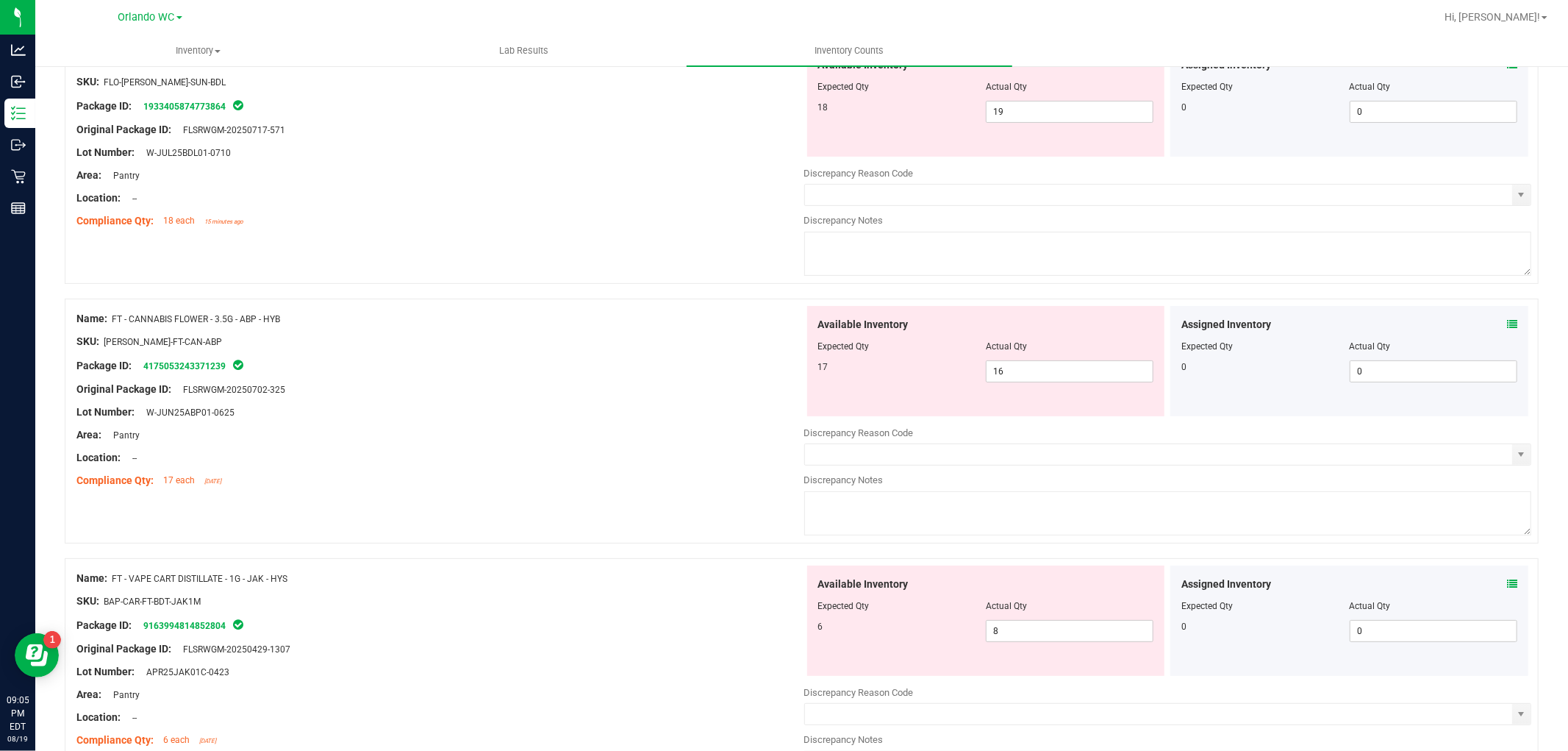
scroll to position [319, 0]
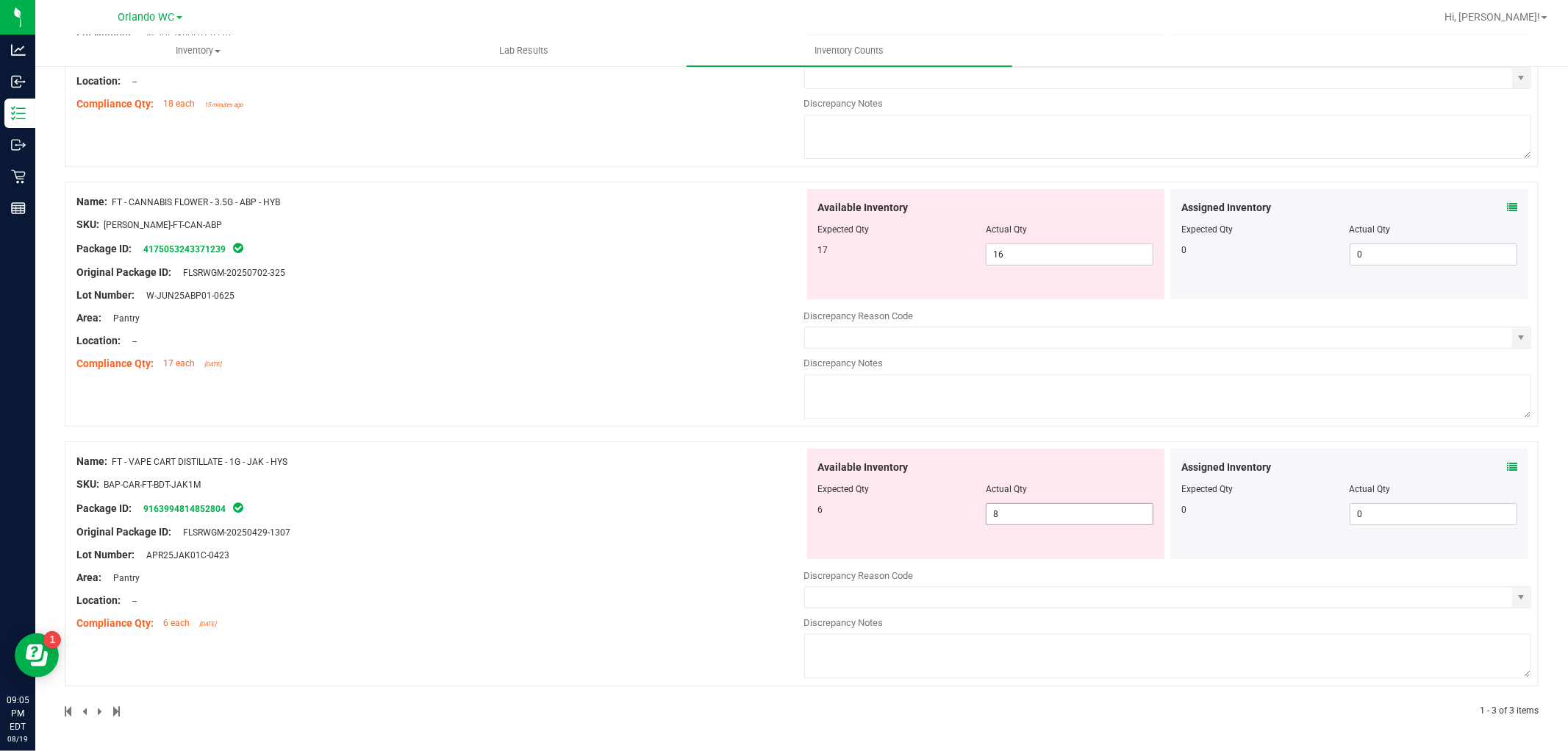
click at [1055, 510] on span "8 8" at bounding box center [1069, 514] width 168 height 22
click at [1055, 510] on input "8" at bounding box center [1069, 514] width 166 height 21
click at [616, 418] on div "Name: FT - CANNABIS FLOWER - 3.5G - ABP - HYB SKU: FLO-BUD-FT-CAN-ABP Package I…" at bounding box center [801, 304] width 1474 height 245
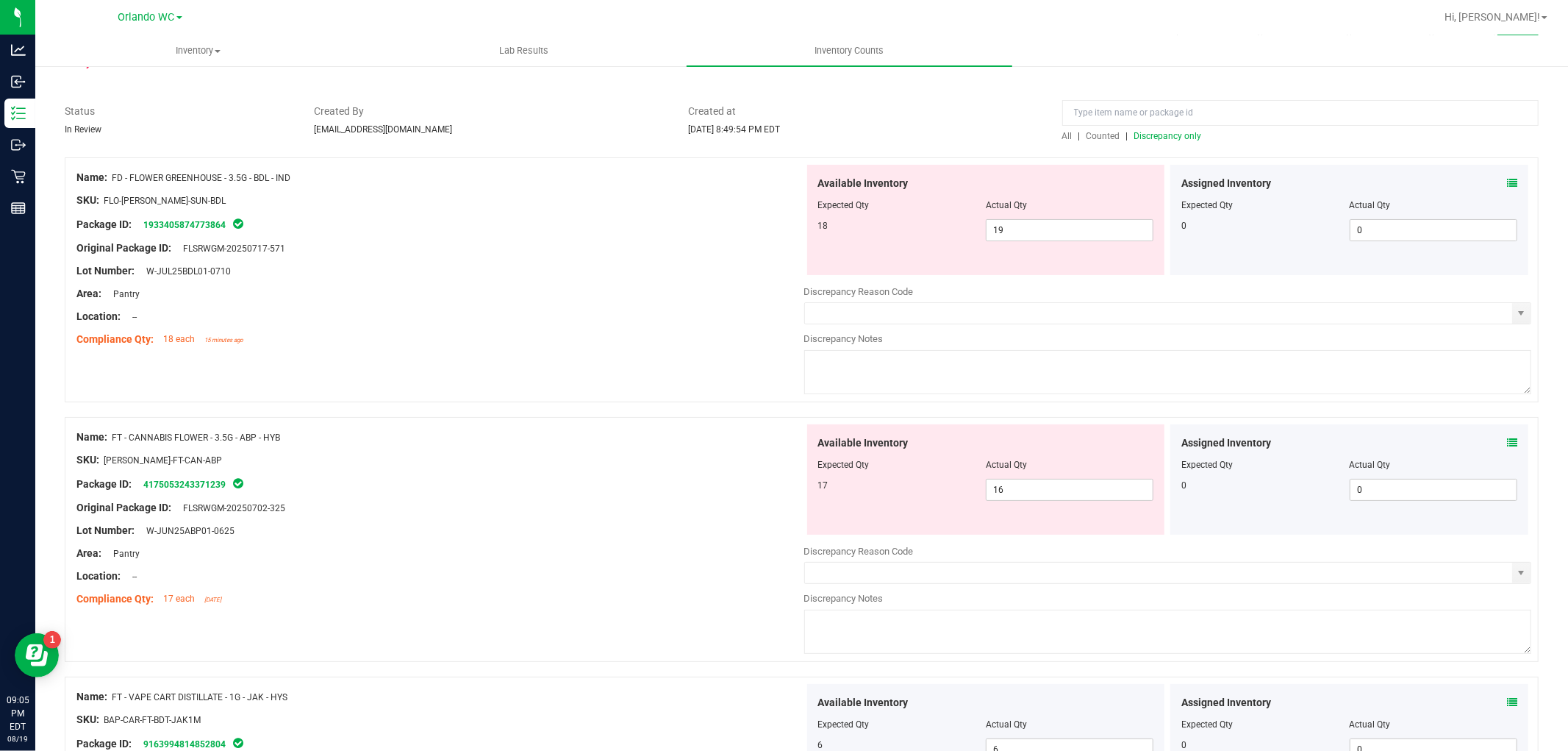
scroll to position [0, 0]
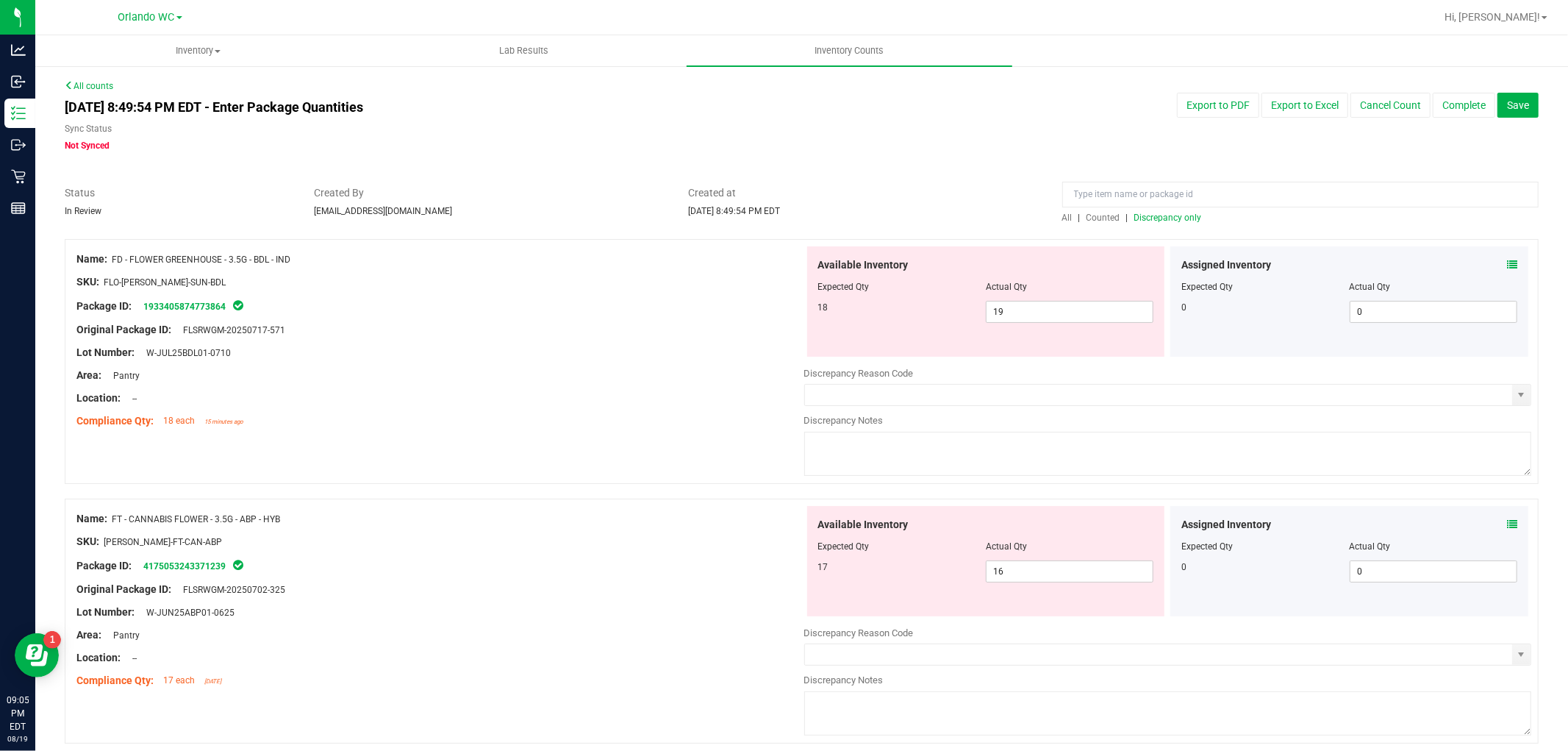
click at [1158, 218] on span "Discrepancy only" at bounding box center [1168, 218] width 68 height 10
click at [1070, 569] on span "16 16" at bounding box center [1069, 571] width 168 height 22
click at [653, 515] on div "Name: FT - CANNABIS FLOWER - 3.5G - ABP - HYB" at bounding box center [440, 519] width 728 height 16
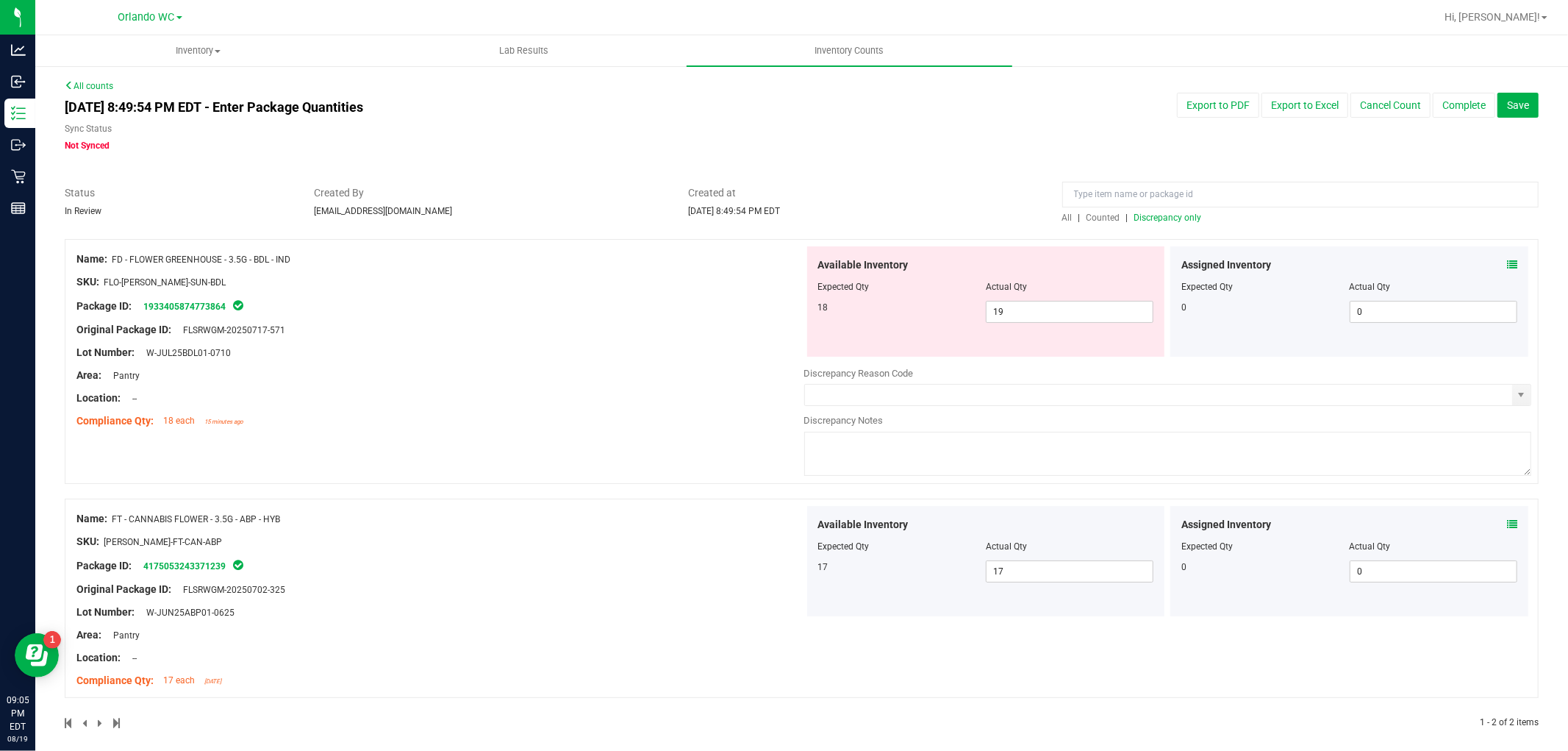
click at [1162, 214] on span "Discrepancy only" at bounding box center [1168, 218] width 68 height 10
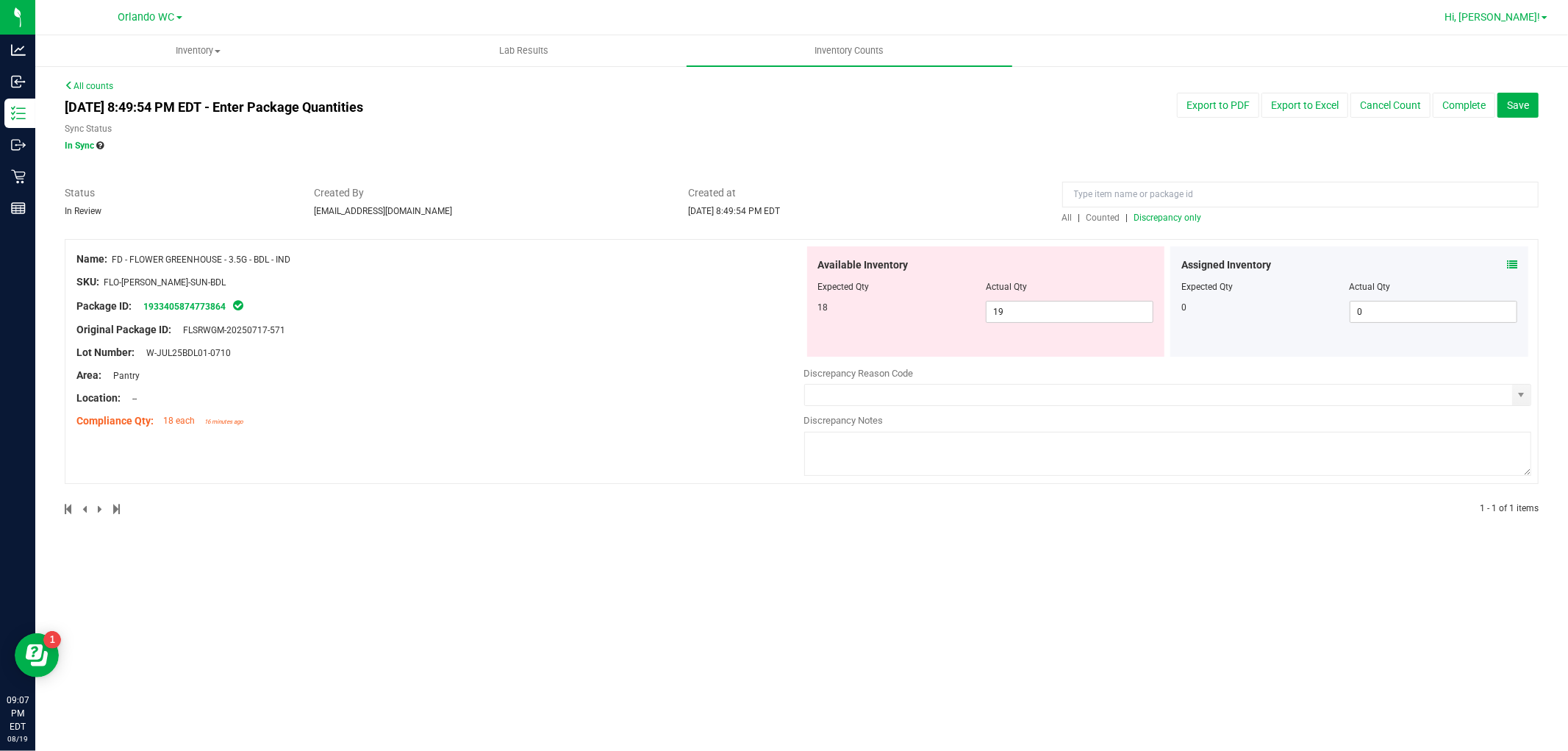
click at [1509, 22] on span "Hi, [PERSON_NAME]!" at bounding box center [1492, 17] width 95 height 12
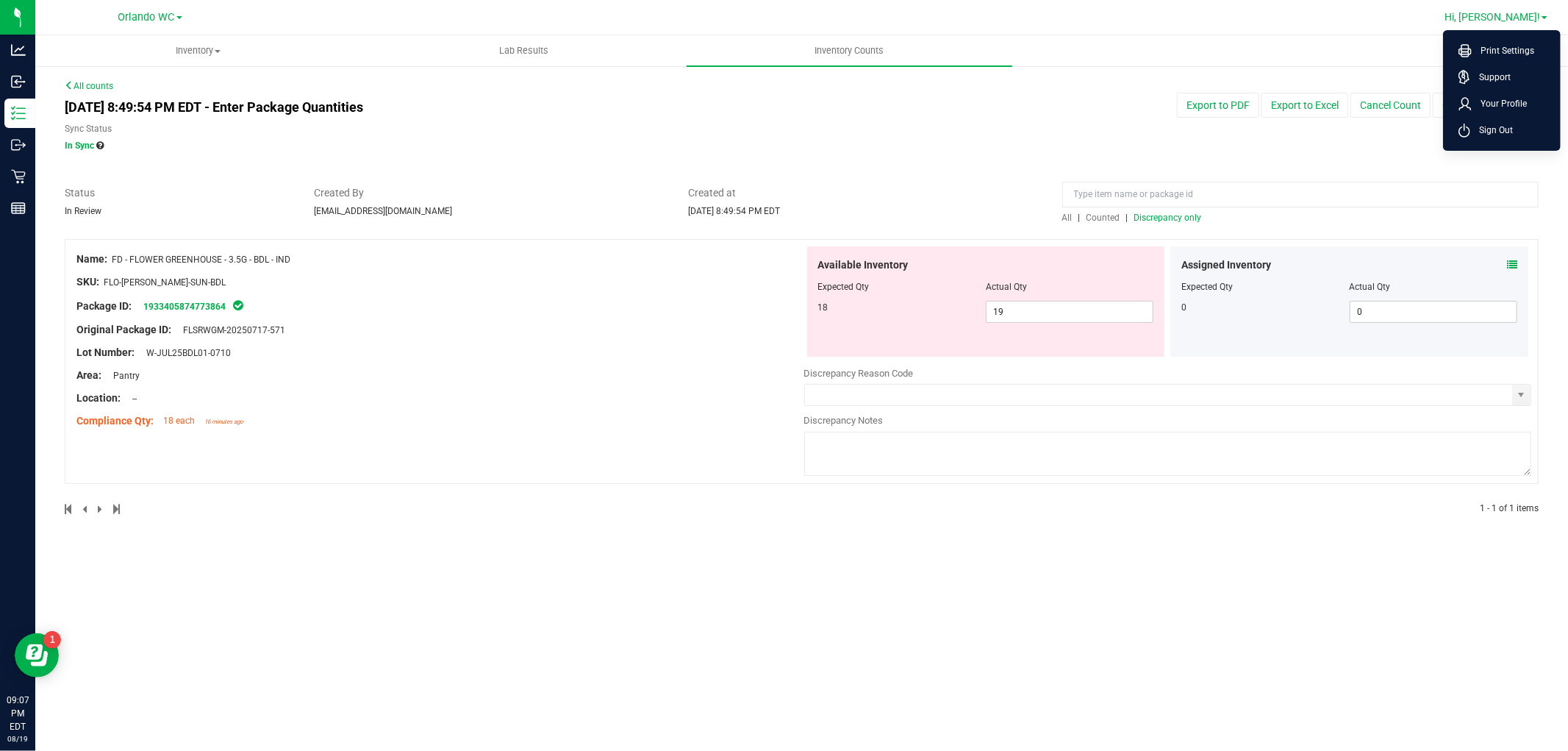
click at [1501, 141] on li "Sign Out" at bounding box center [1502, 129] width 110 height 26
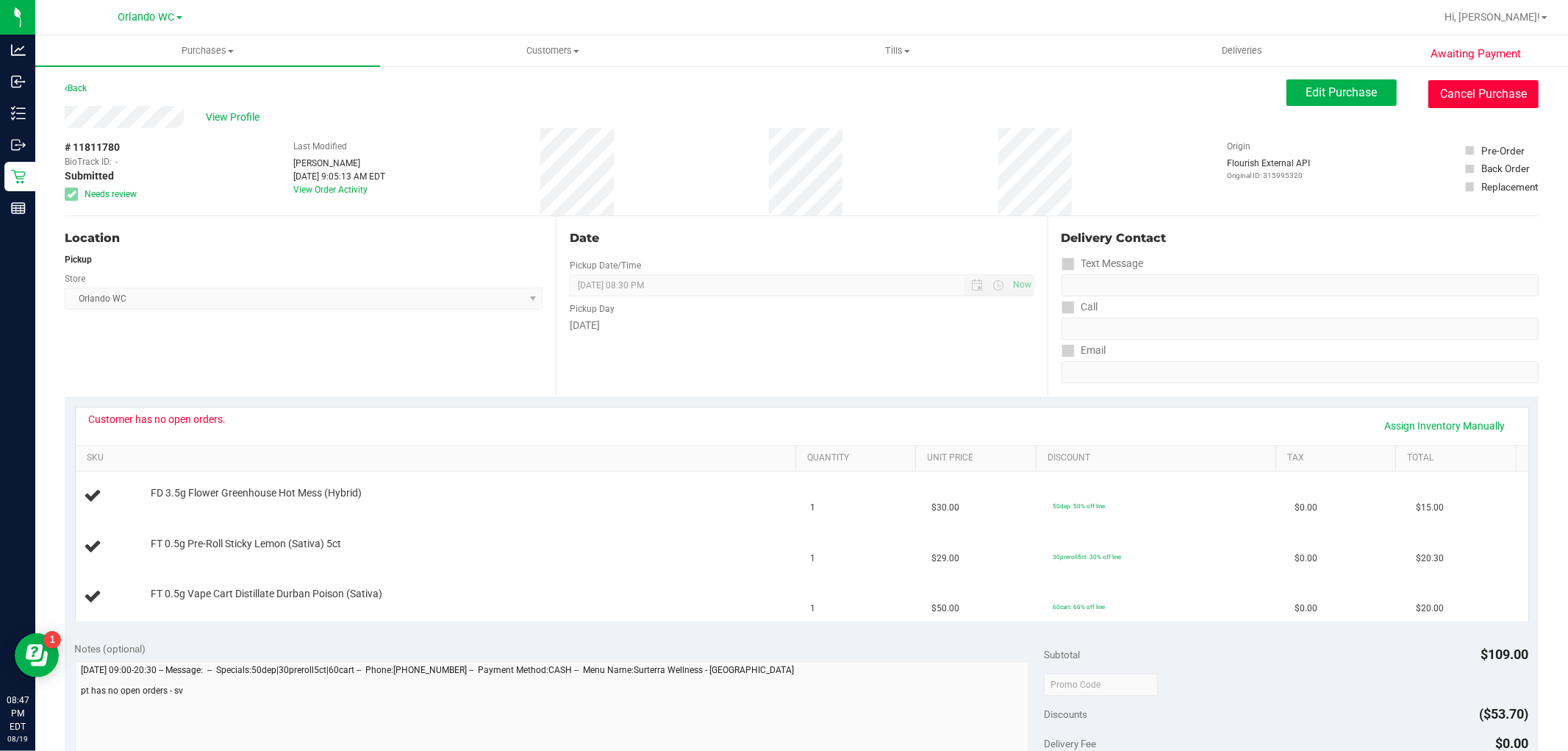
click at [1448, 81] on button "Cancel Purchase" at bounding box center [1484, 94] width 110 height 27
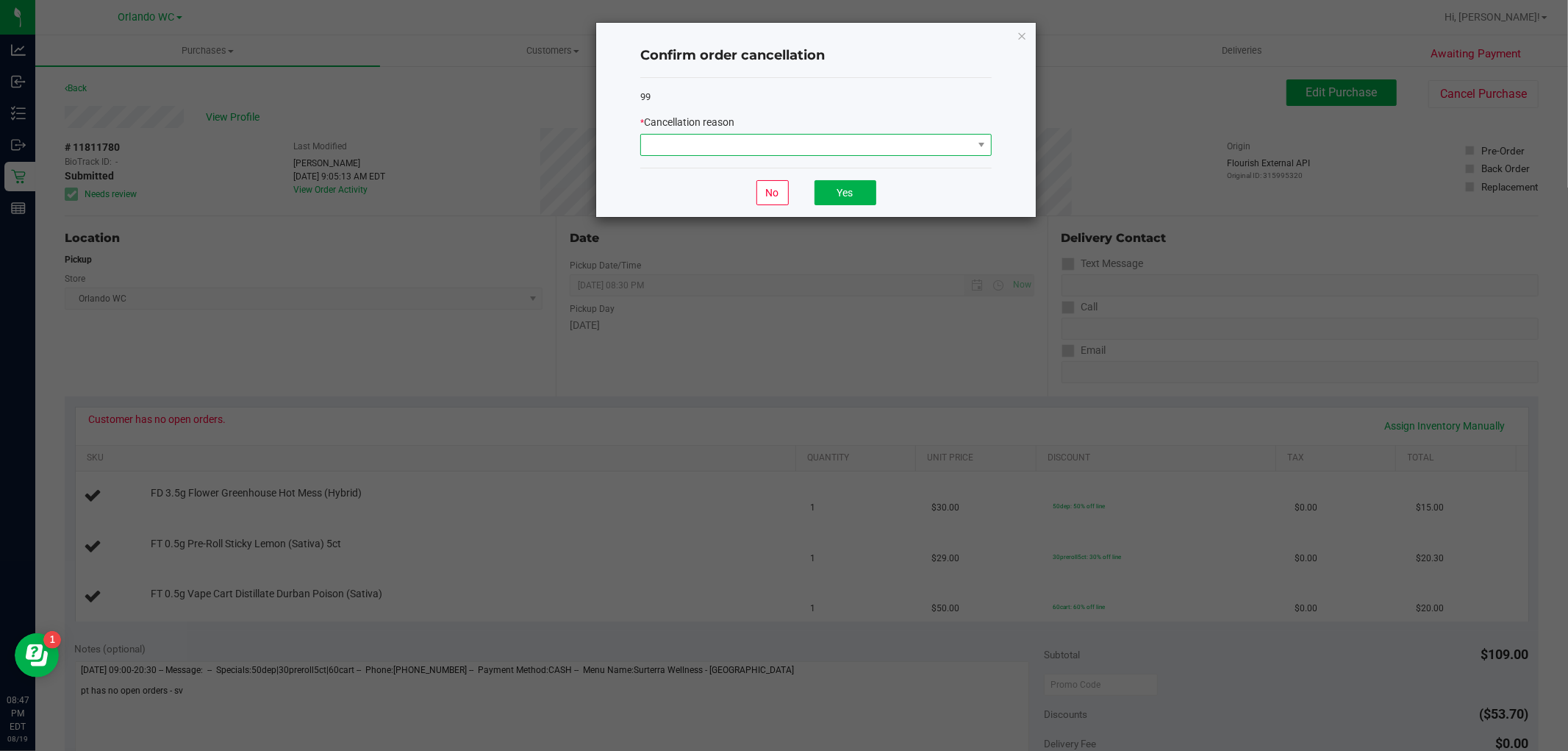
click at [820, 151] on span at bounding box center [807, 144] width 331 height 21
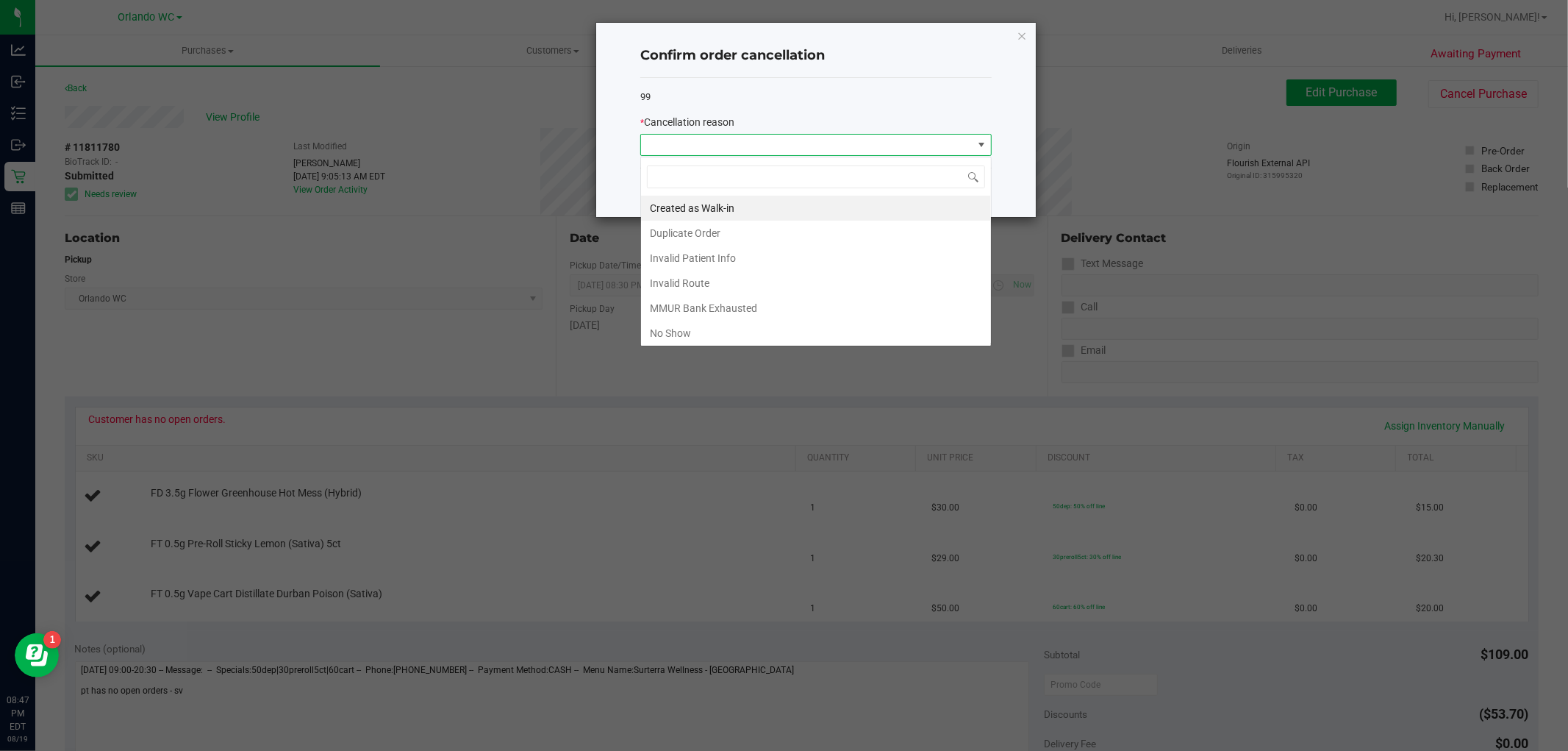
scroll to position [22, 351]
click at [674, 339] on li "No Show" at bounding box center [816, 332] width 350 height 25
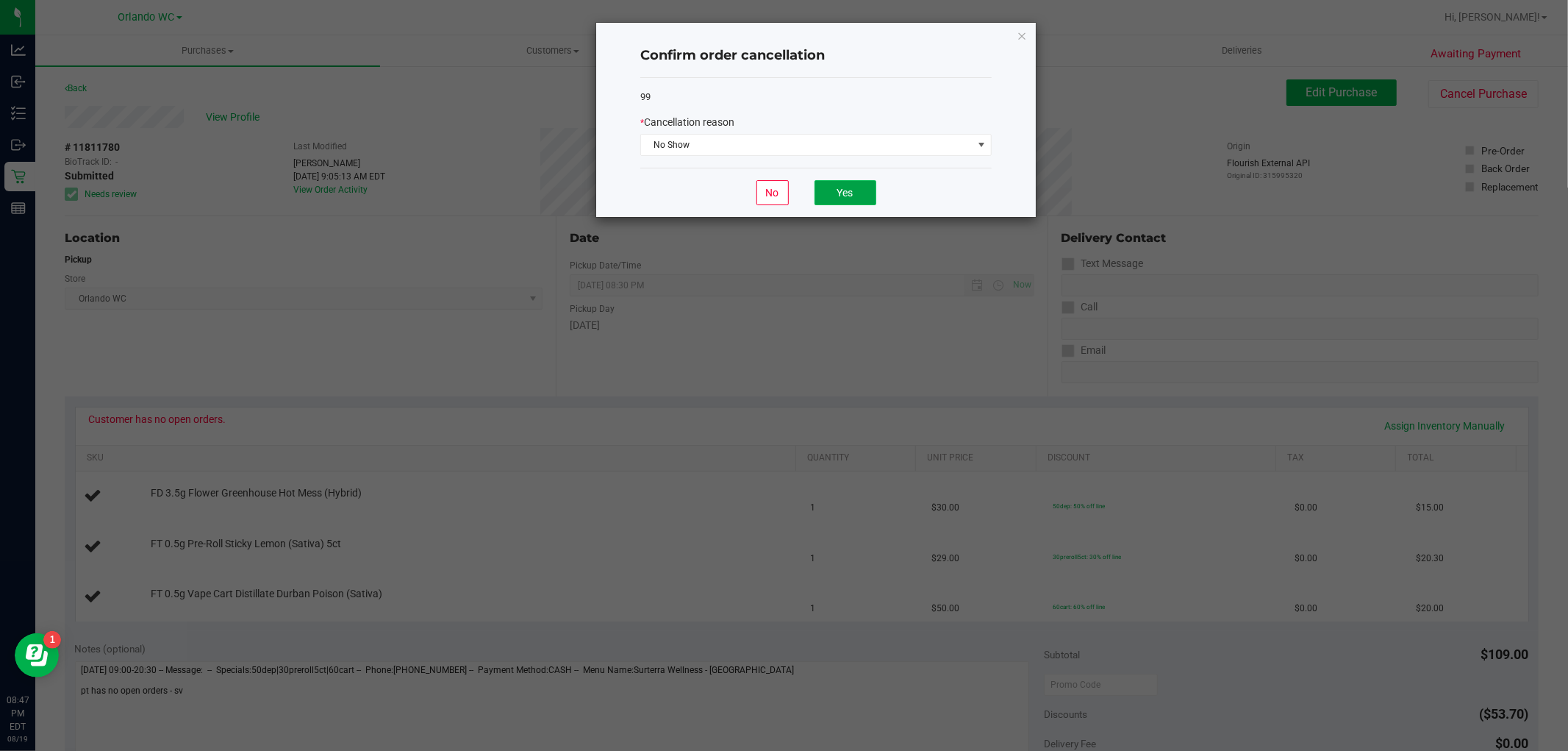
click at [840, 189] on button "Yes" at bounding box center [845, 192] width 62 height 25
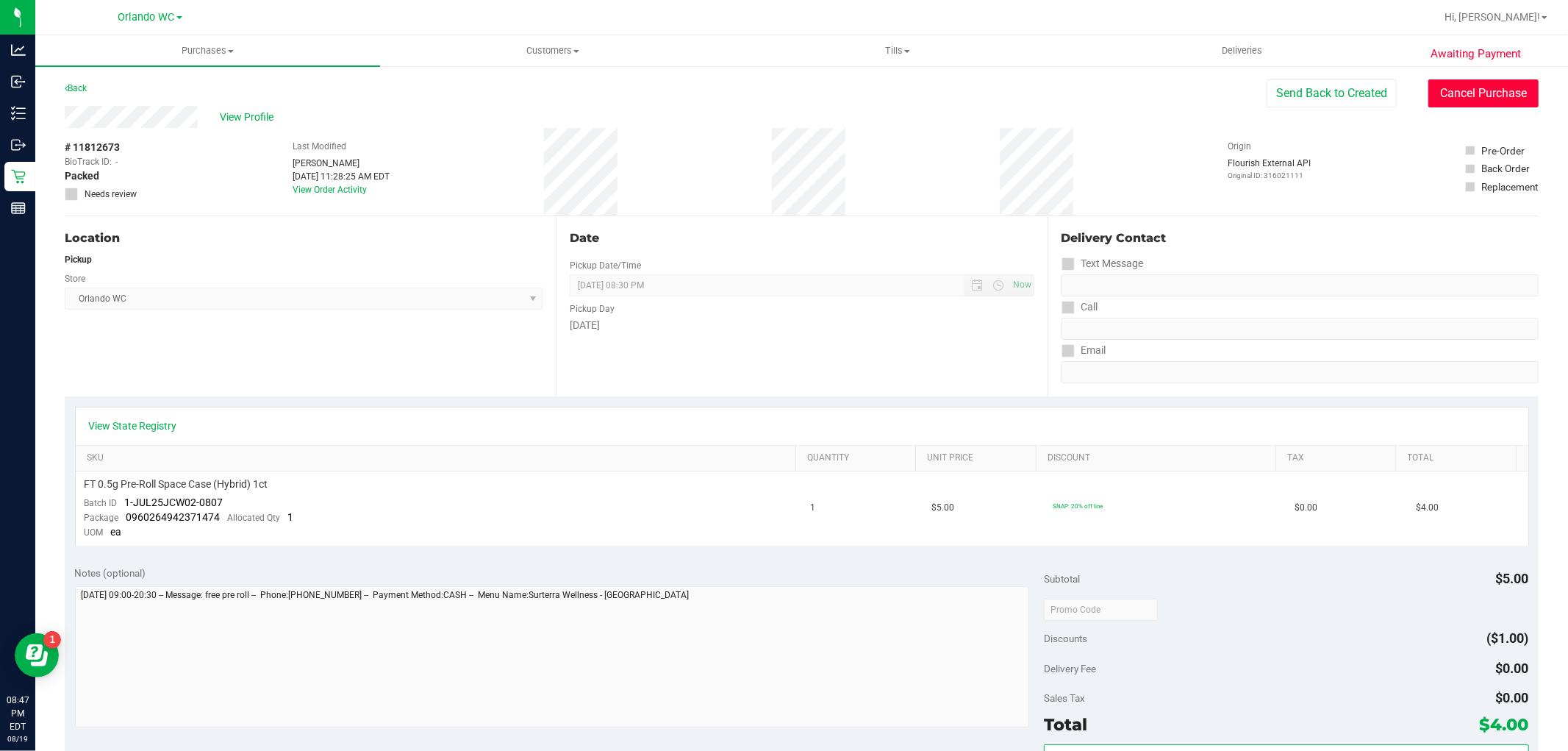
click at [1477, 106] on button "Cancel Purchase" at bounding box center [1484, 93] width 110 height 27
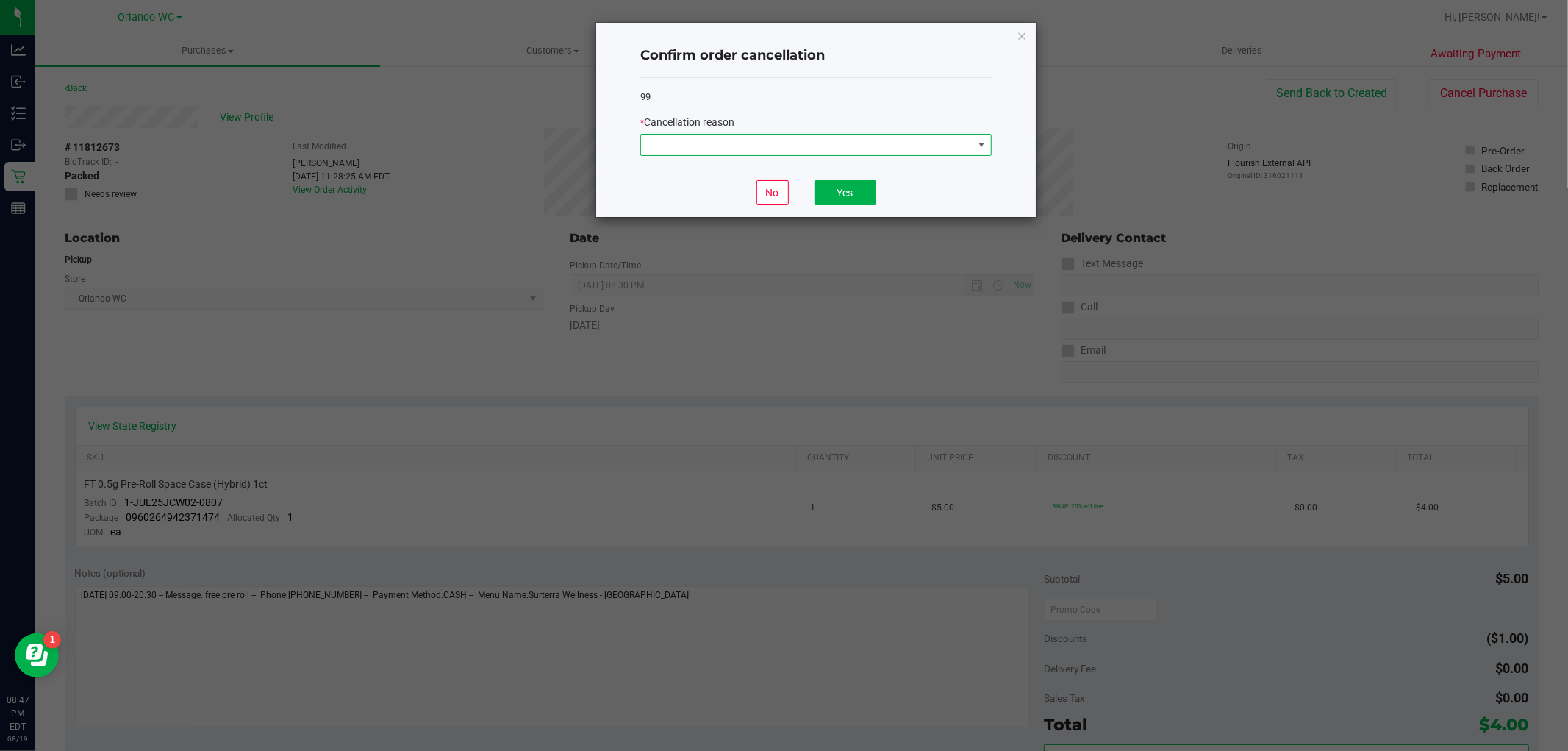
click at [886, 152] on span at bounding box center [807, 144] width 331 height 21
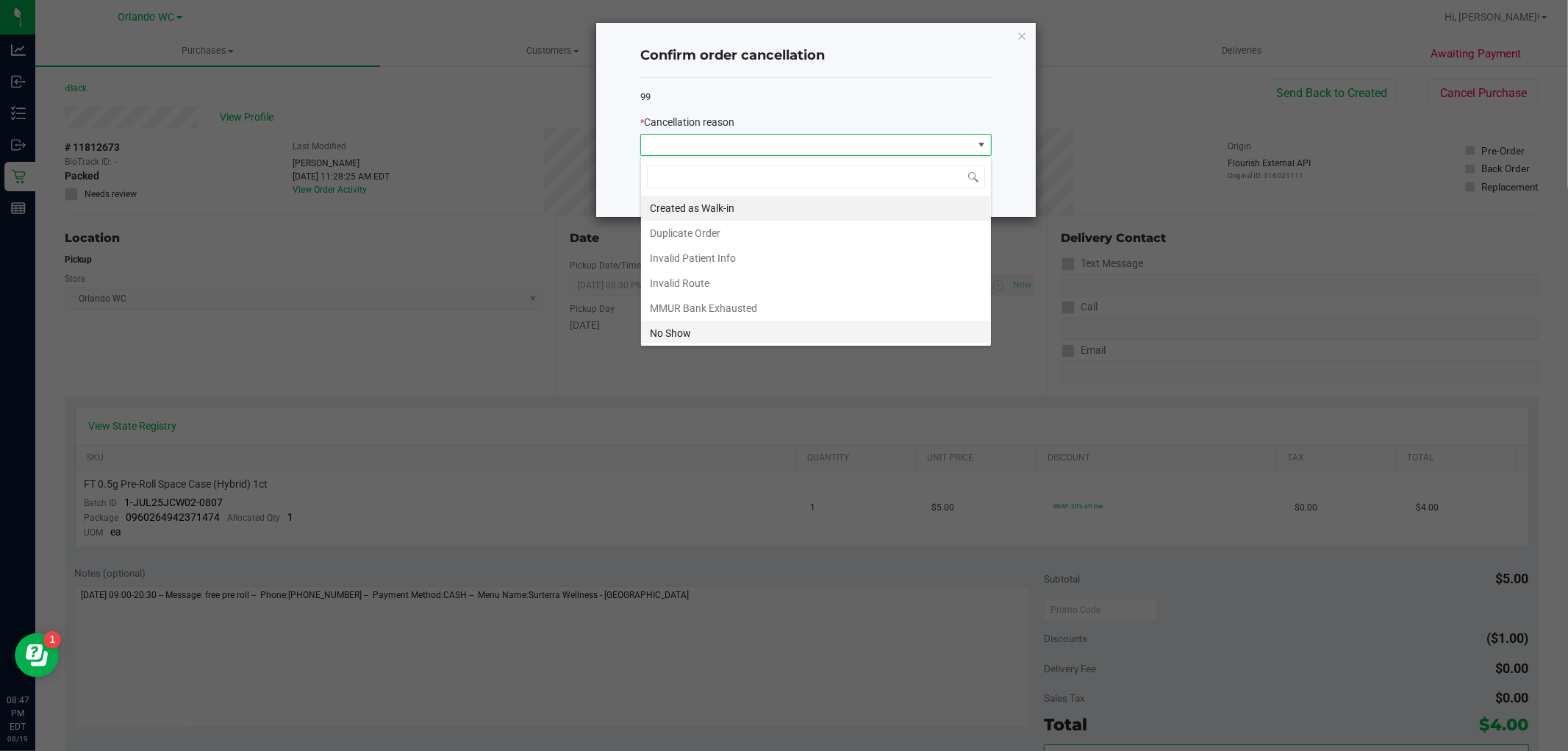
scroll to position [22, 351]
click at [673, 341] on li "No Show" at bounding box center [816, 332] width 350 height 25
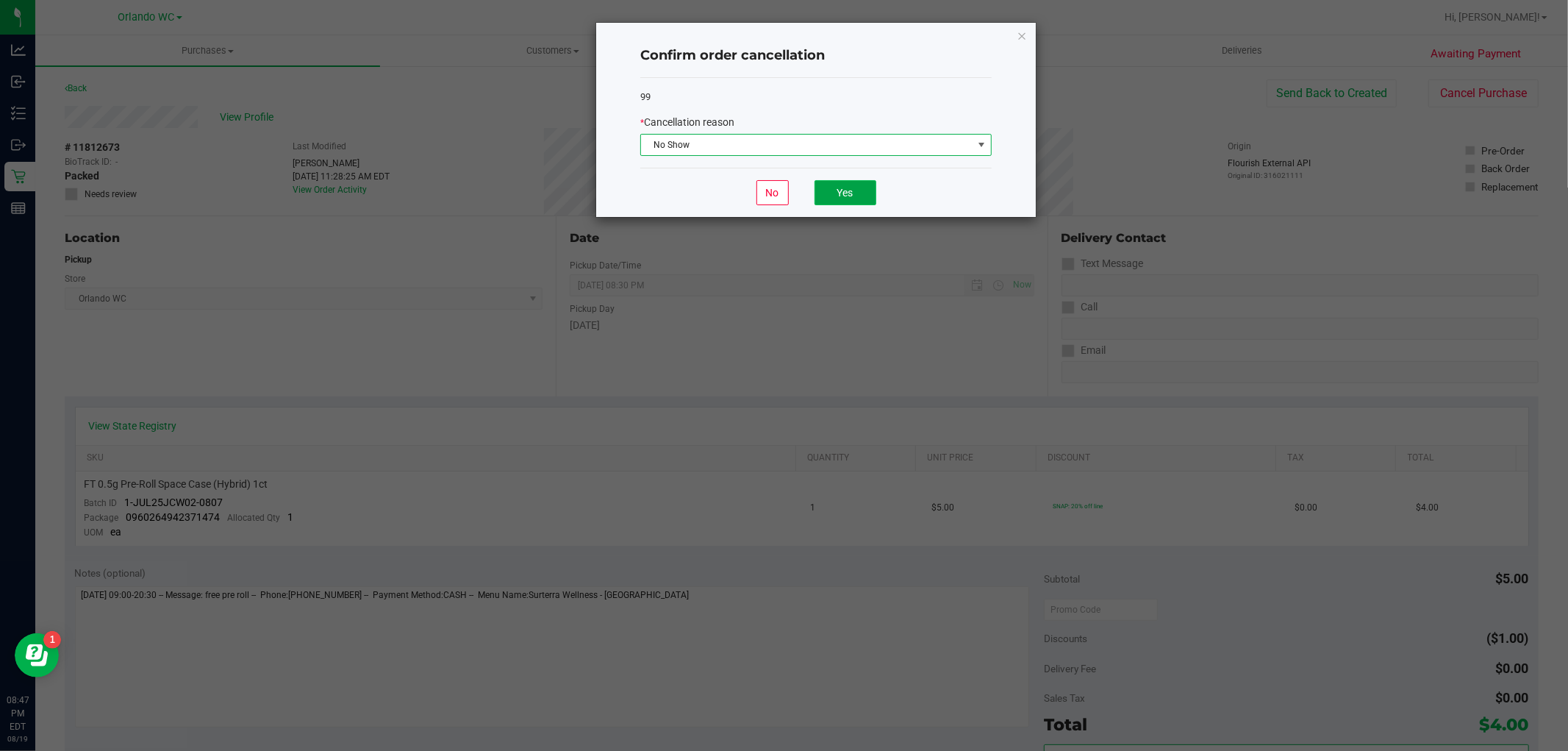
click at [857, 200] on button "Yes" at bounding box center [845, 192] width 62 height 25
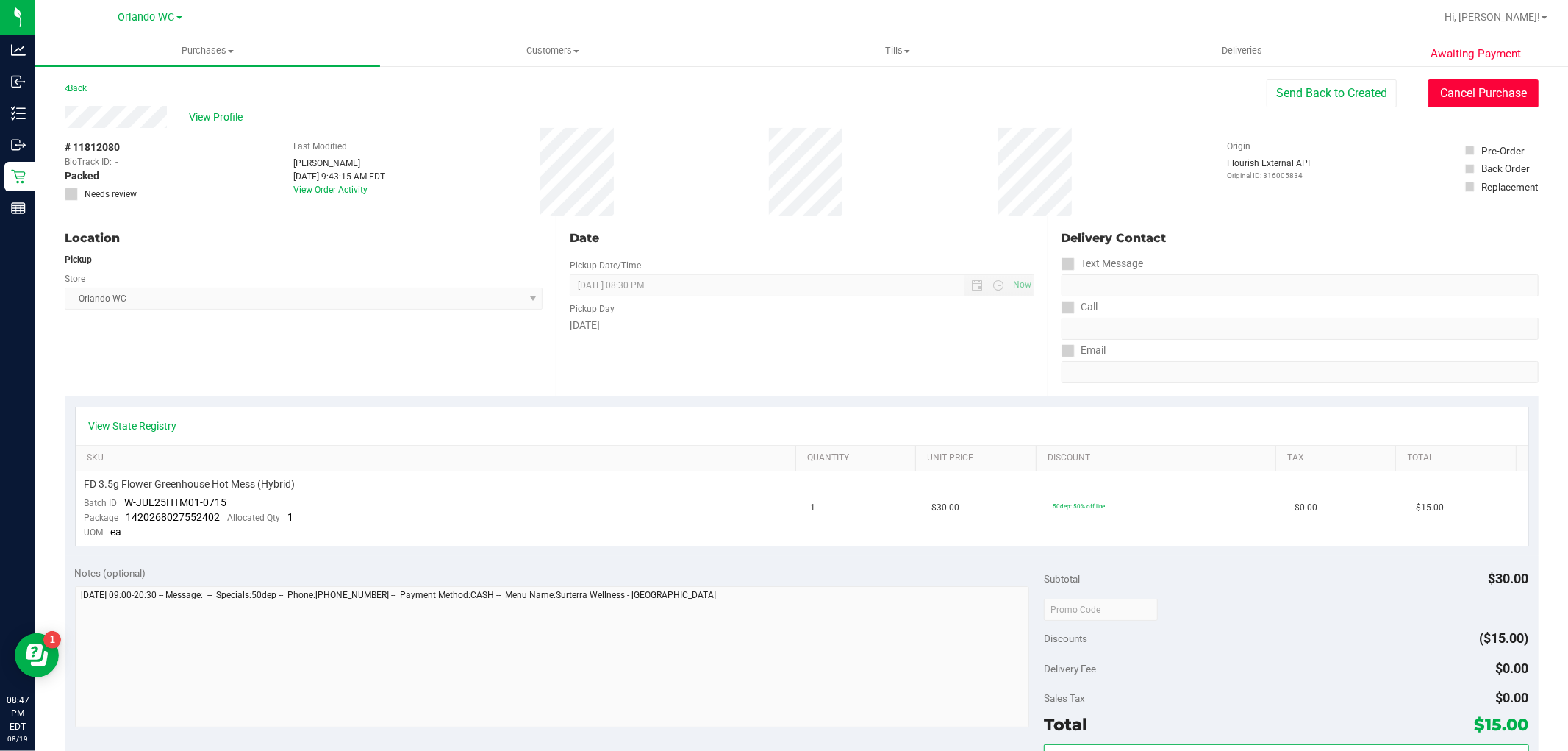
click at [1467, 99] on button "Cancel Purchase" at bounding box center [1484, 93] width 110 height 27
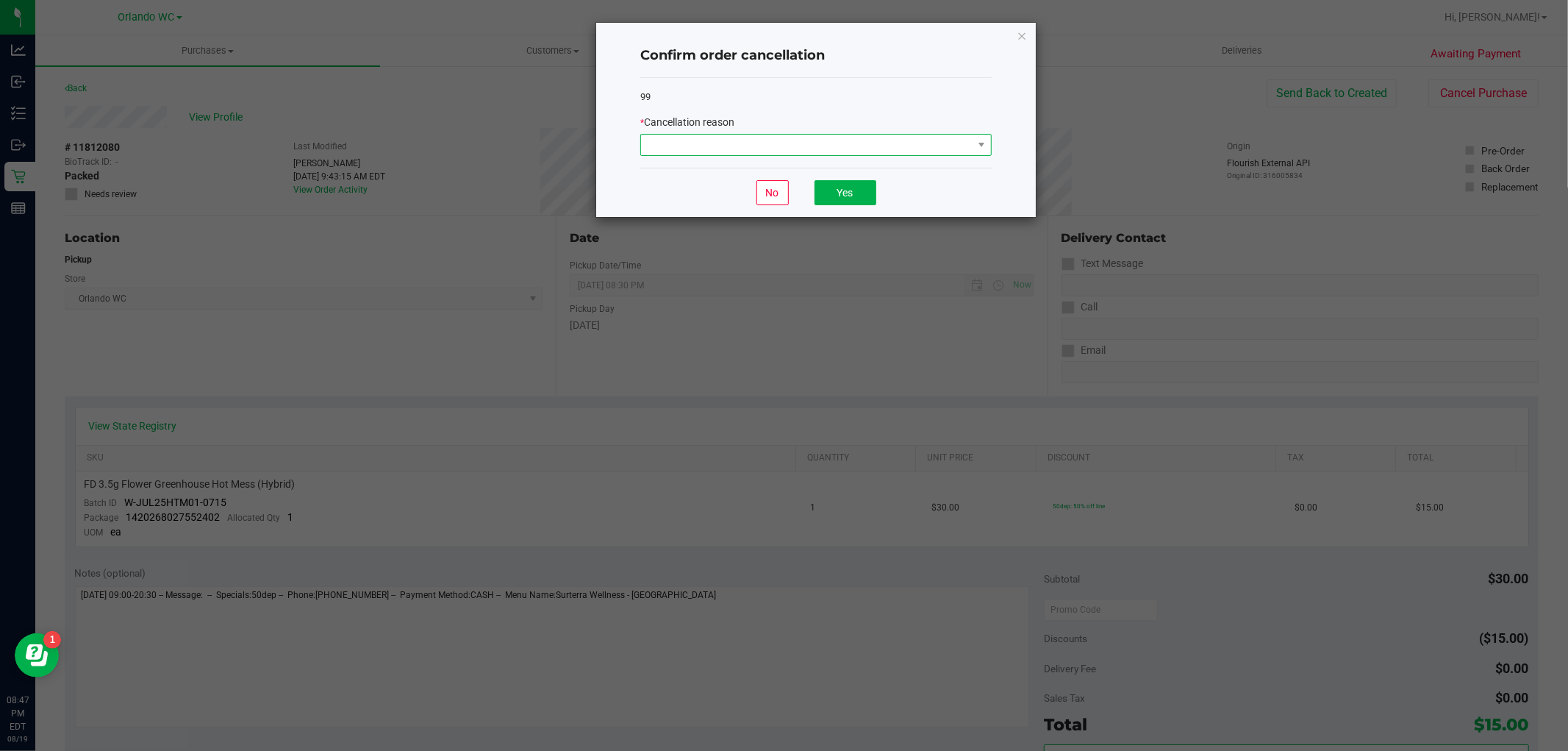
click at [848, 145] on span at bounding box center [807, 144] width 331 height 21
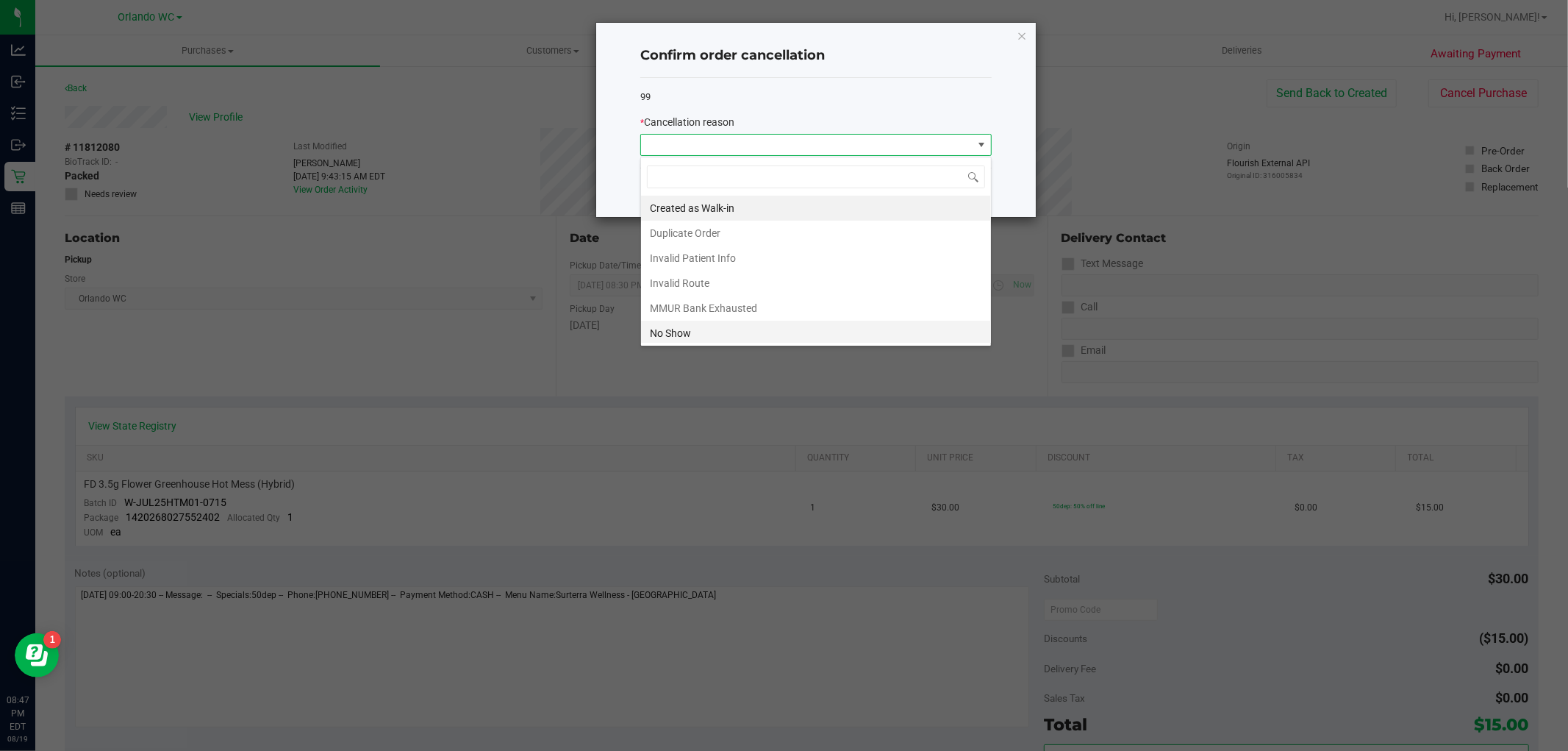
scroll to position [22, 351]
click at [751, 327] on li "No Show" at bounding box center [816, 332] width 350 height 25
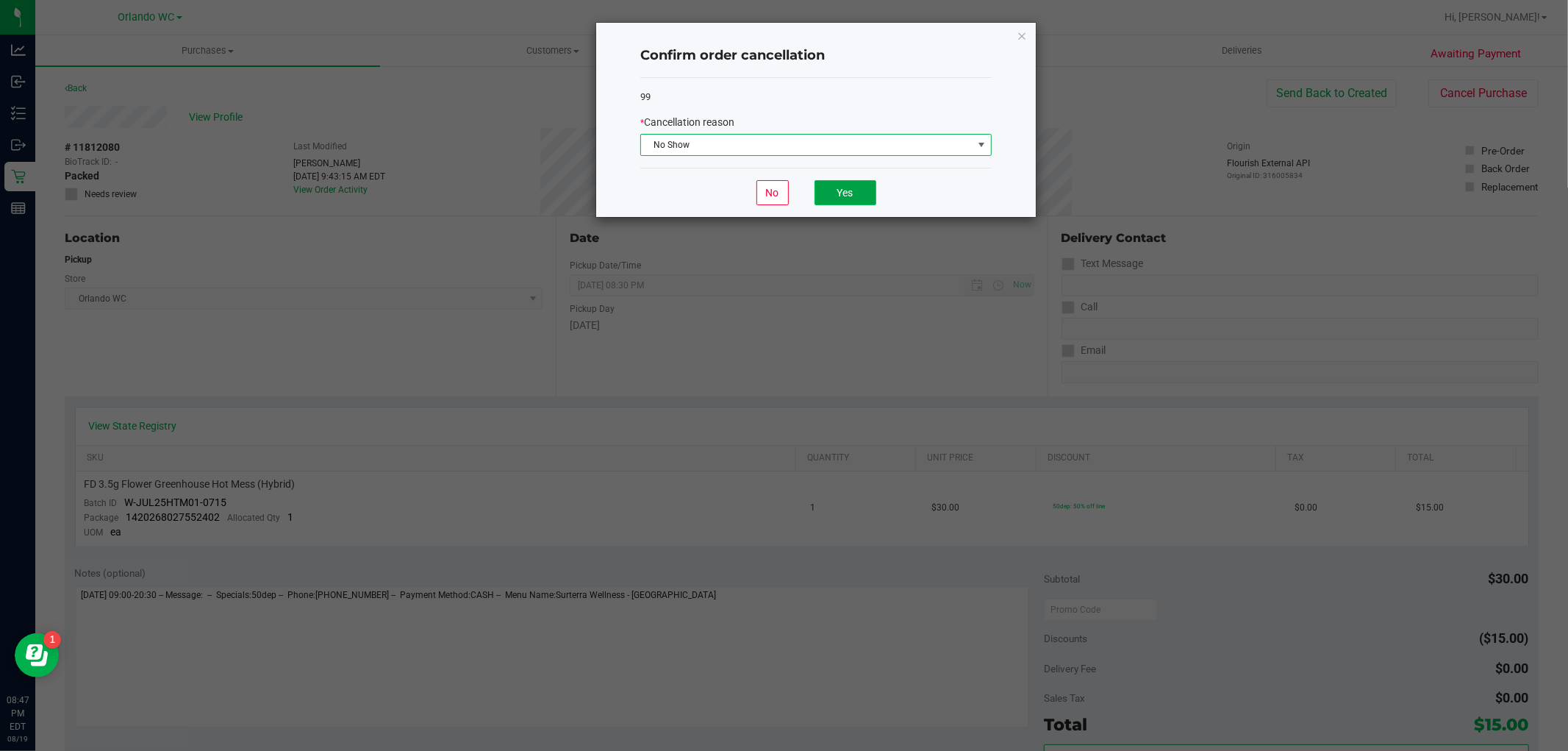
click at [862, 187] on button "Yes" at bounding box center [845, 192] width 62 height 25
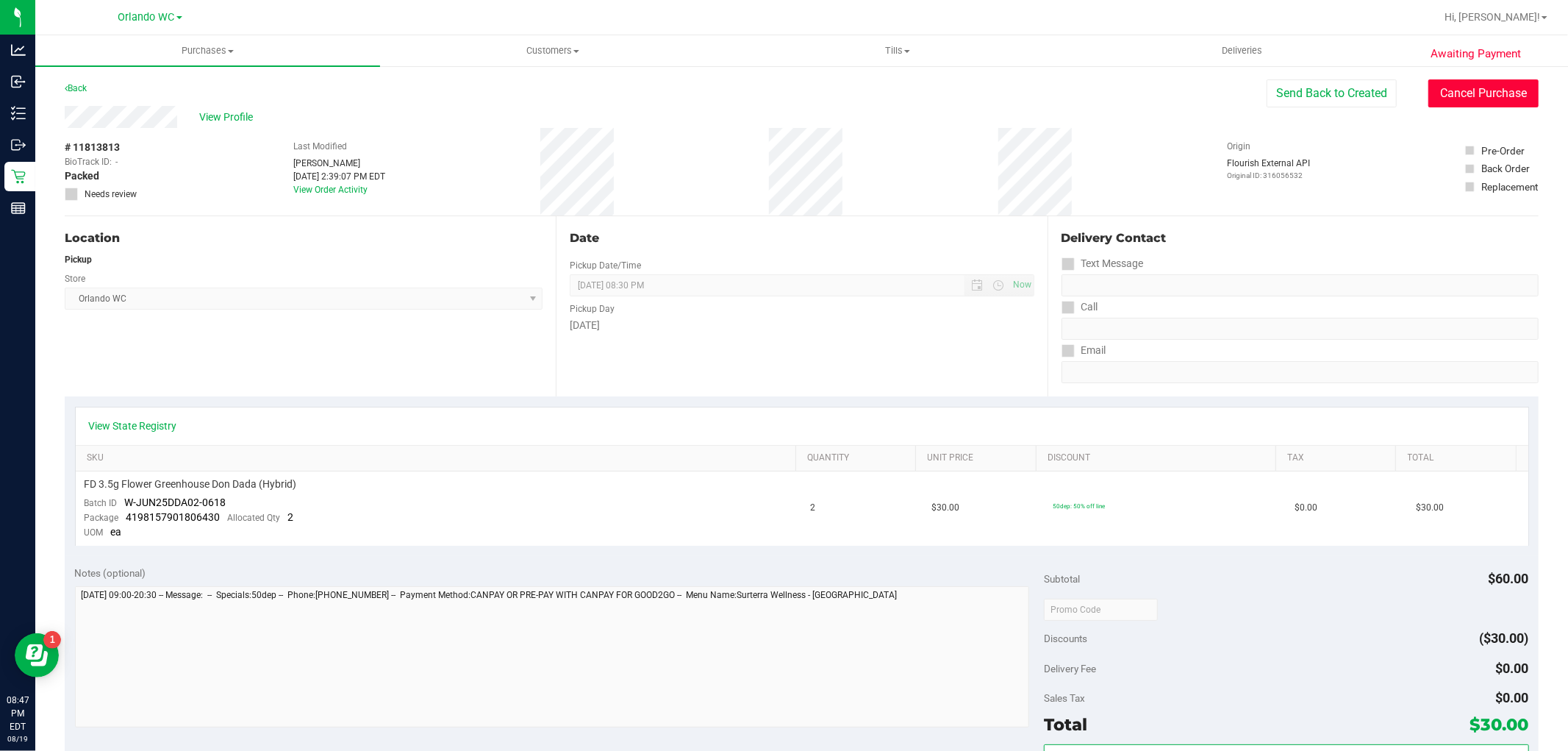
click at [1472, 94] on button "Cancel Purchase" at bounding box center [1484, 93] width 110 height 27
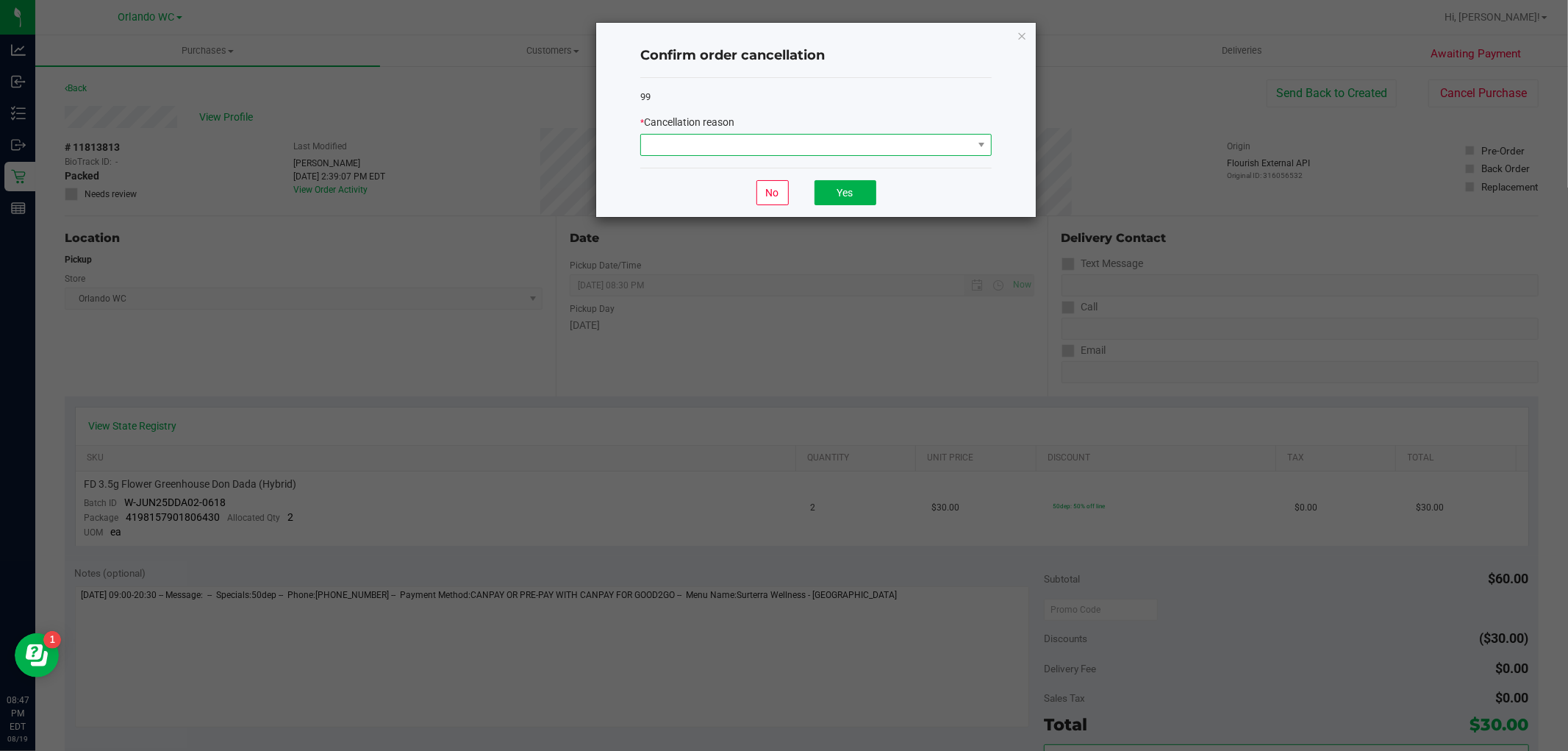
click at [787, 150] on span at bounding box center [807, 144] width 331 height 21
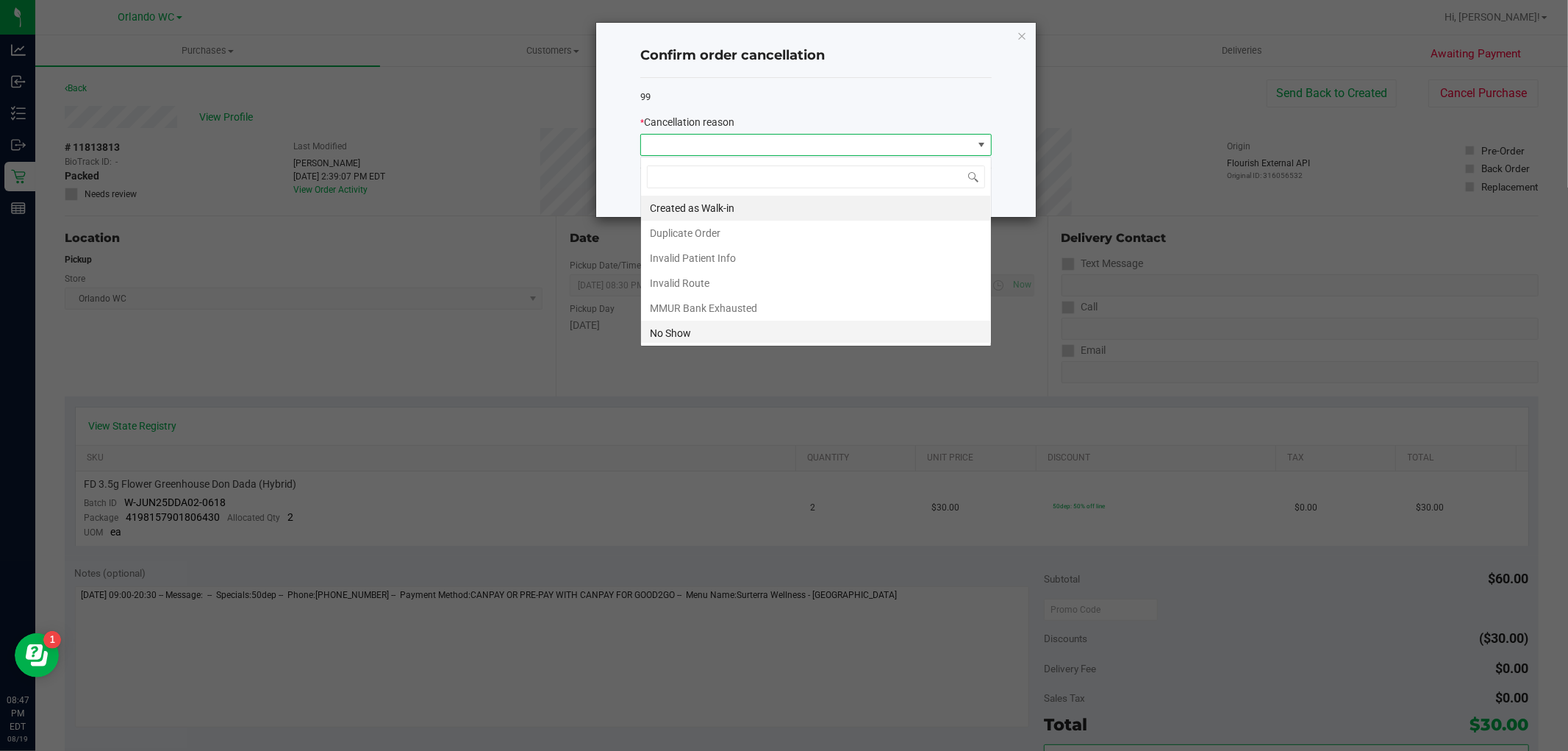
scroll to position [22, 351]
click at [752, 329] on li "No Show" at bounding box center [816, 332] width 350 height 25
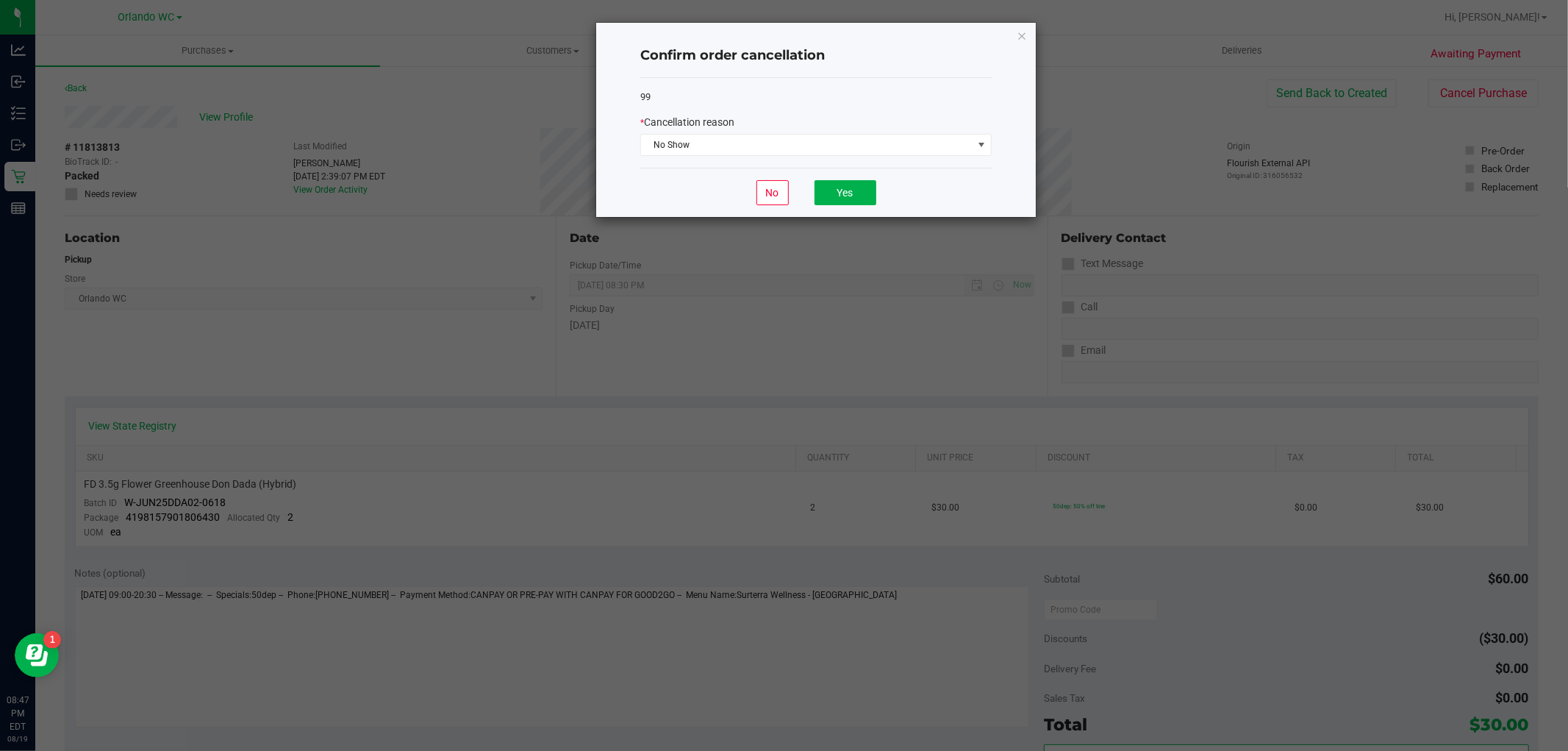
click at [850, 176] on div "No Yes" at bounding box center [816, 192] width 351 height 49
click at [821, 193] on button "Yes" at bounding box center [845, 192] width 62 height 25
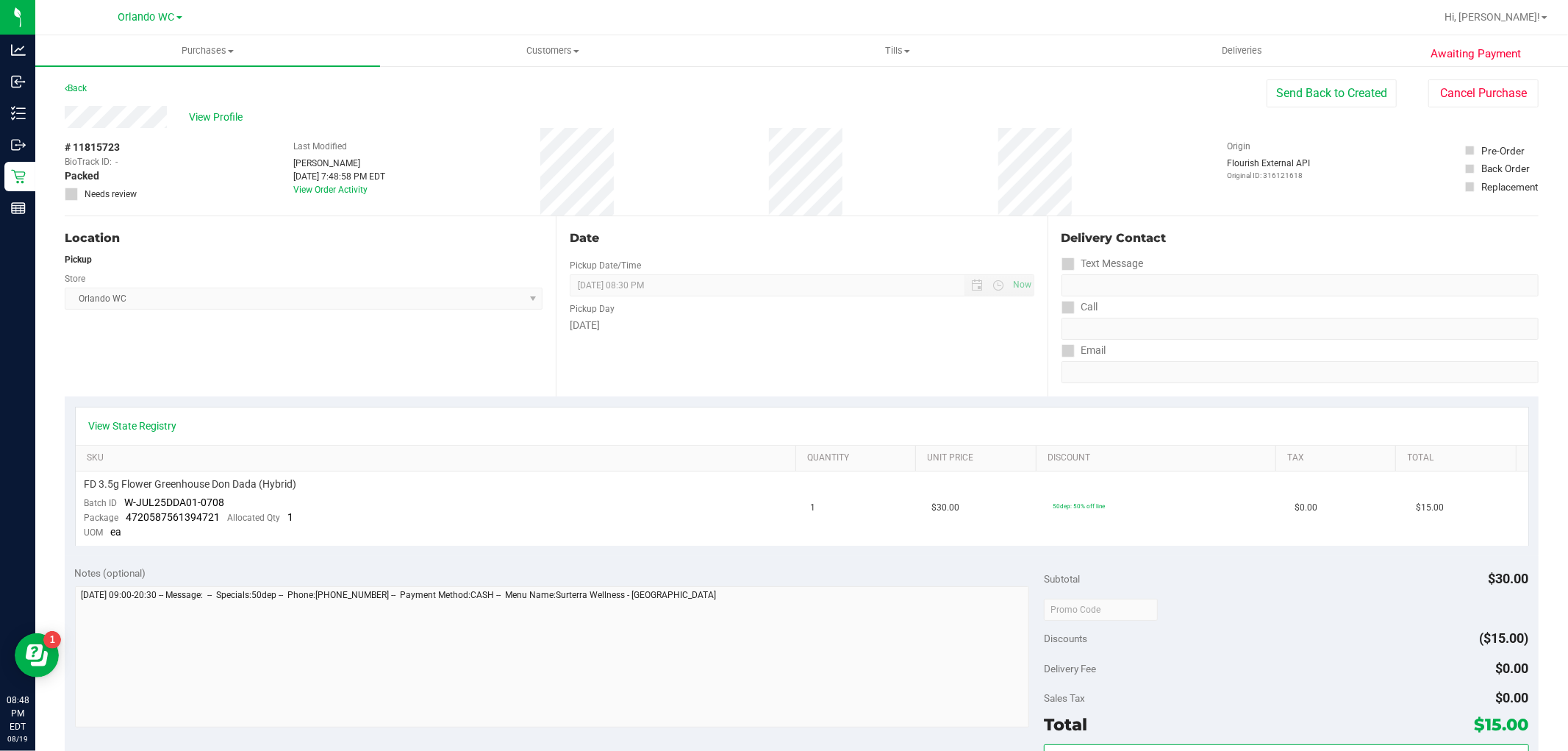
click at [1489, 107] on div "View Profile # 11815723 BioTrack ID: - Packed Needs review Last Modified [PERSO…" at bounding box center [801, 161] width 1474 height 110
click at [1461, 104] on button "Cancel Purchase" at bounding box center [1484, 93] width 110 height 27
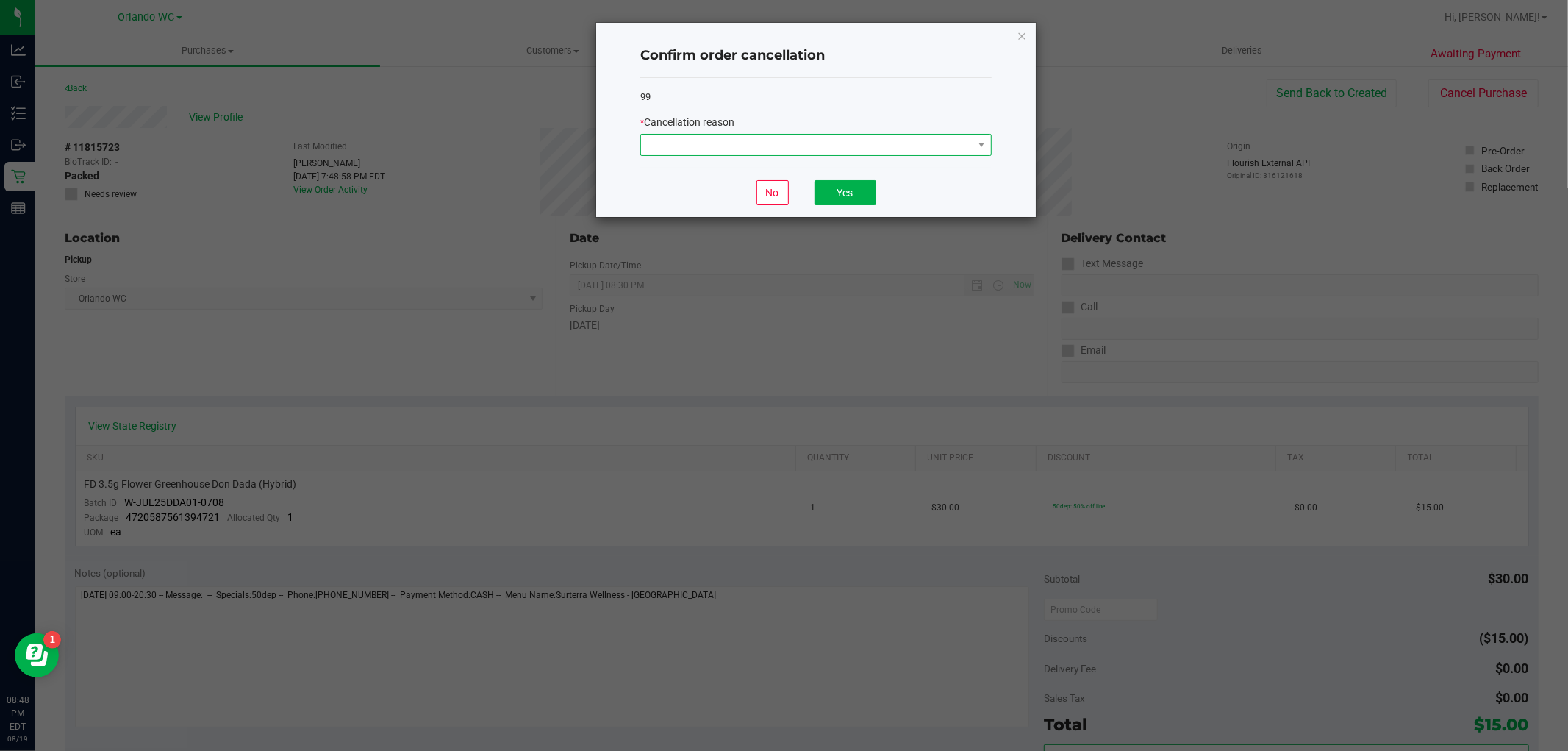
click at [906, 149] on span at bounding box center [807, 144] width 331 height 21
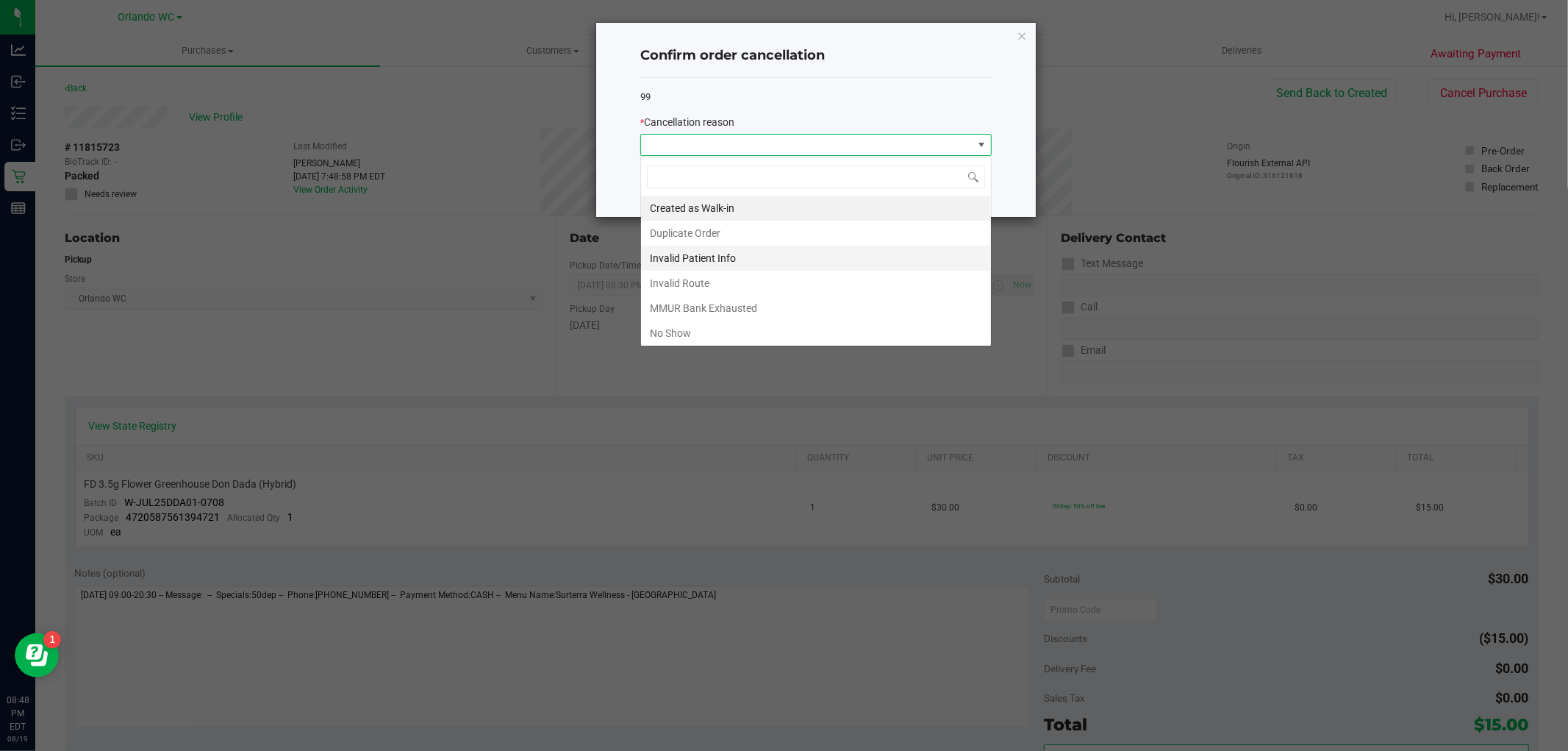
scroll to position [22, 351]
click at [718, 325] on li "No Show" at bounding box center [816, 332] width 350 height 25
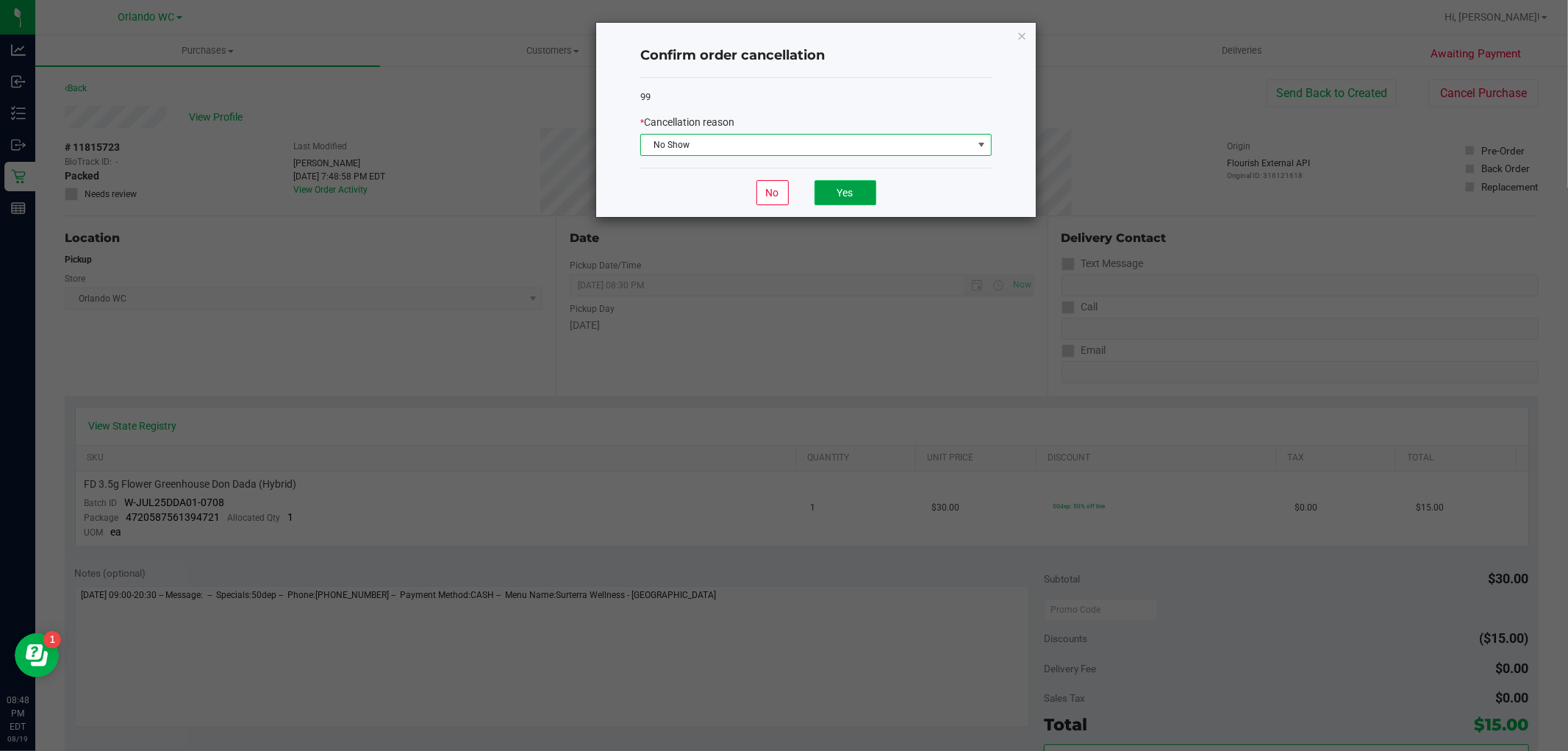
click at [845, 196] on button "Yes" at bounding box center [845, 192] width 62 height 25
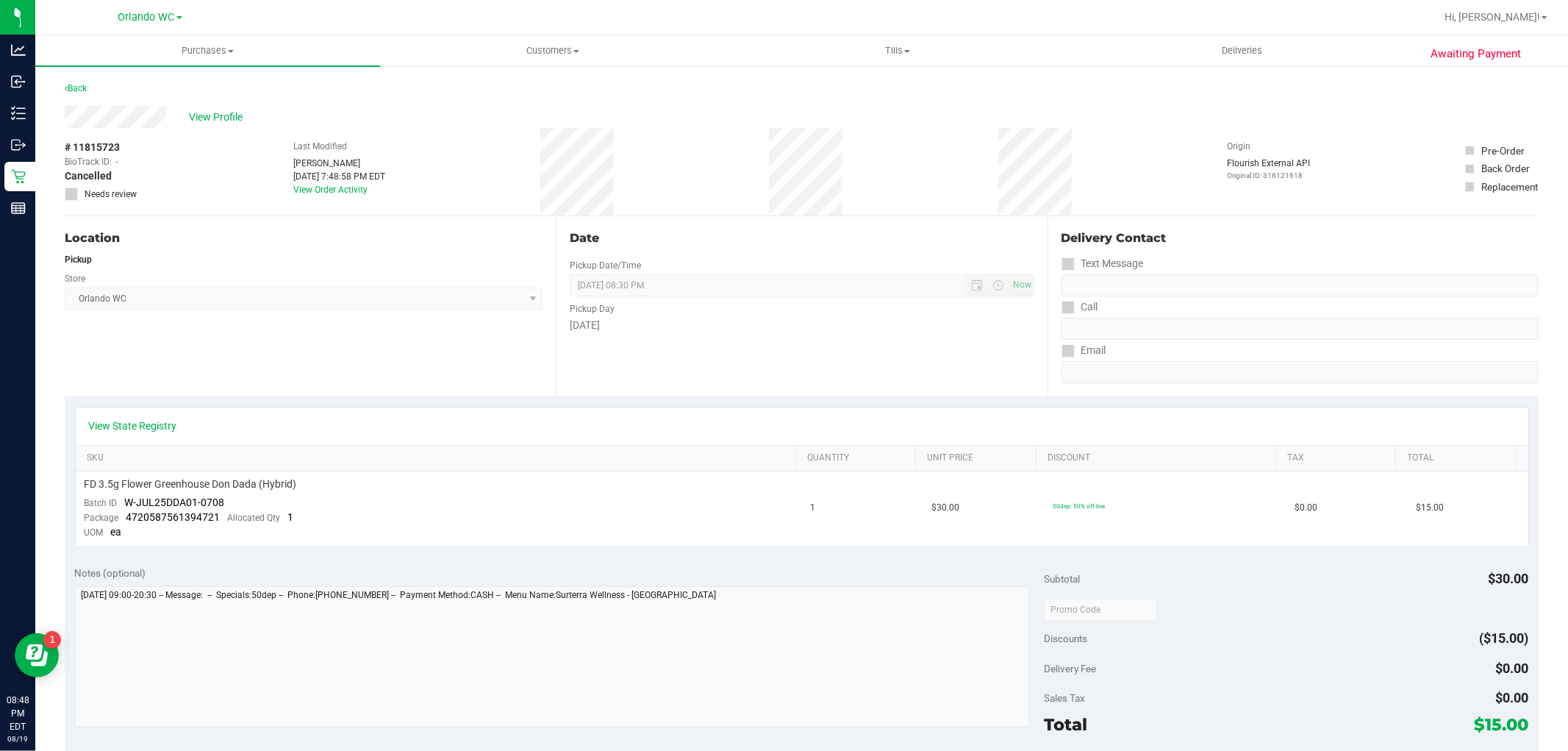
click at [1175, 347] on div "Email" at bounding box center [1300, 350] width 478 height 22
